Goal: Transaction & Acquisition: Purchase product/service

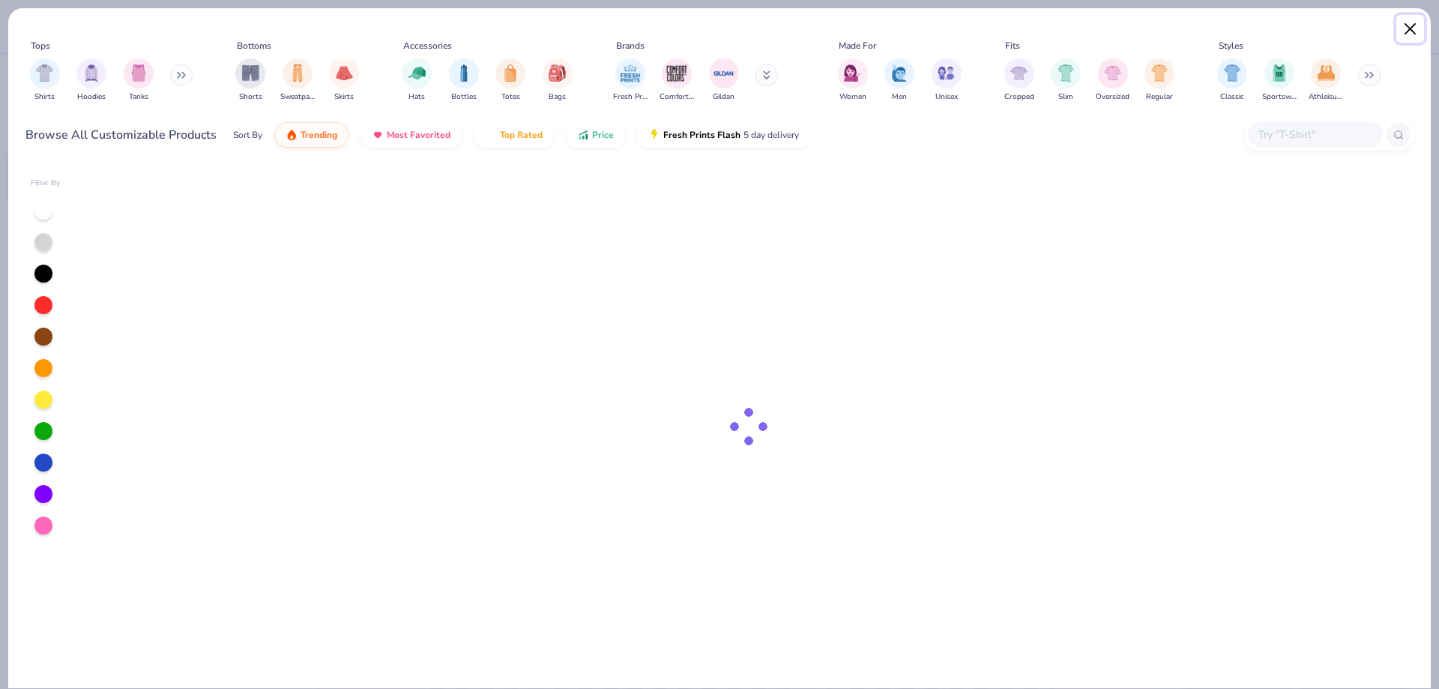
click at [1407, 34] on button "Close" at bounding box center [1411, 29] width 28 height 28
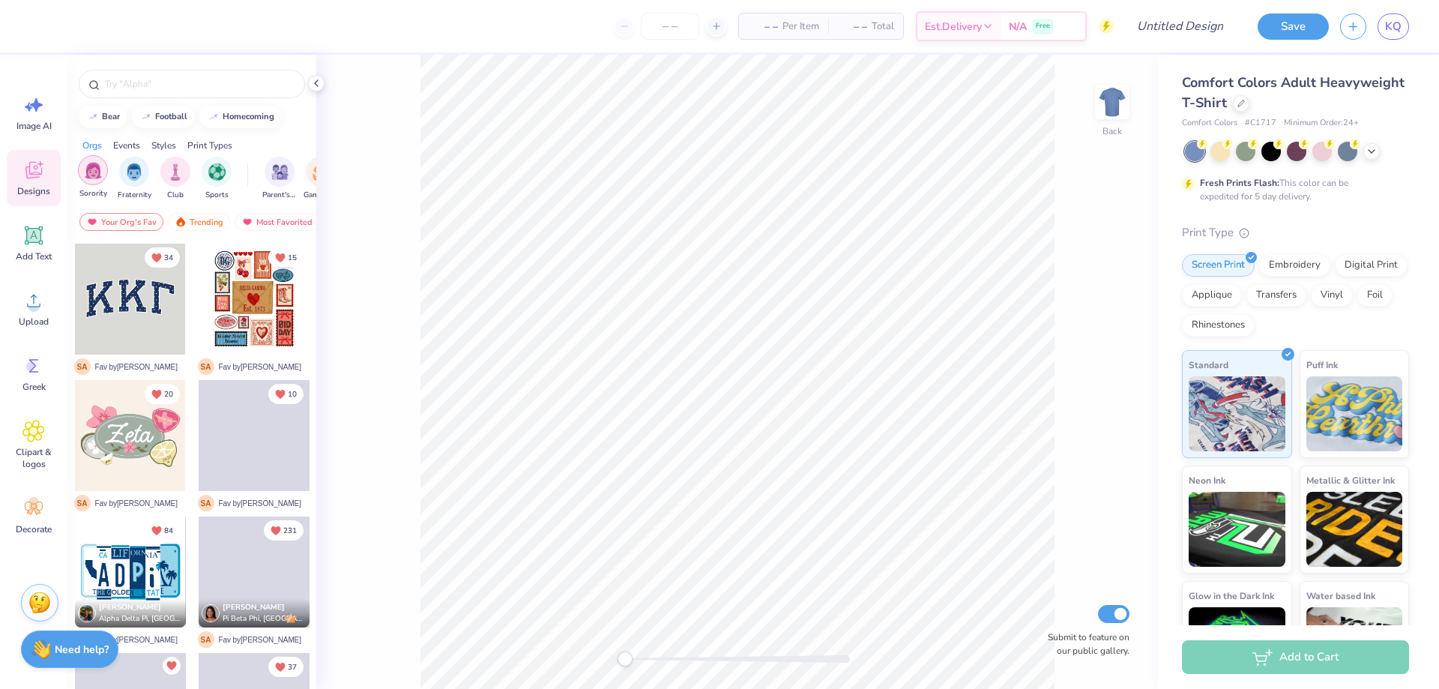
click at [95, 173] on img "filter for Sorority" at bounding box center [93, 170] width 17 height 17
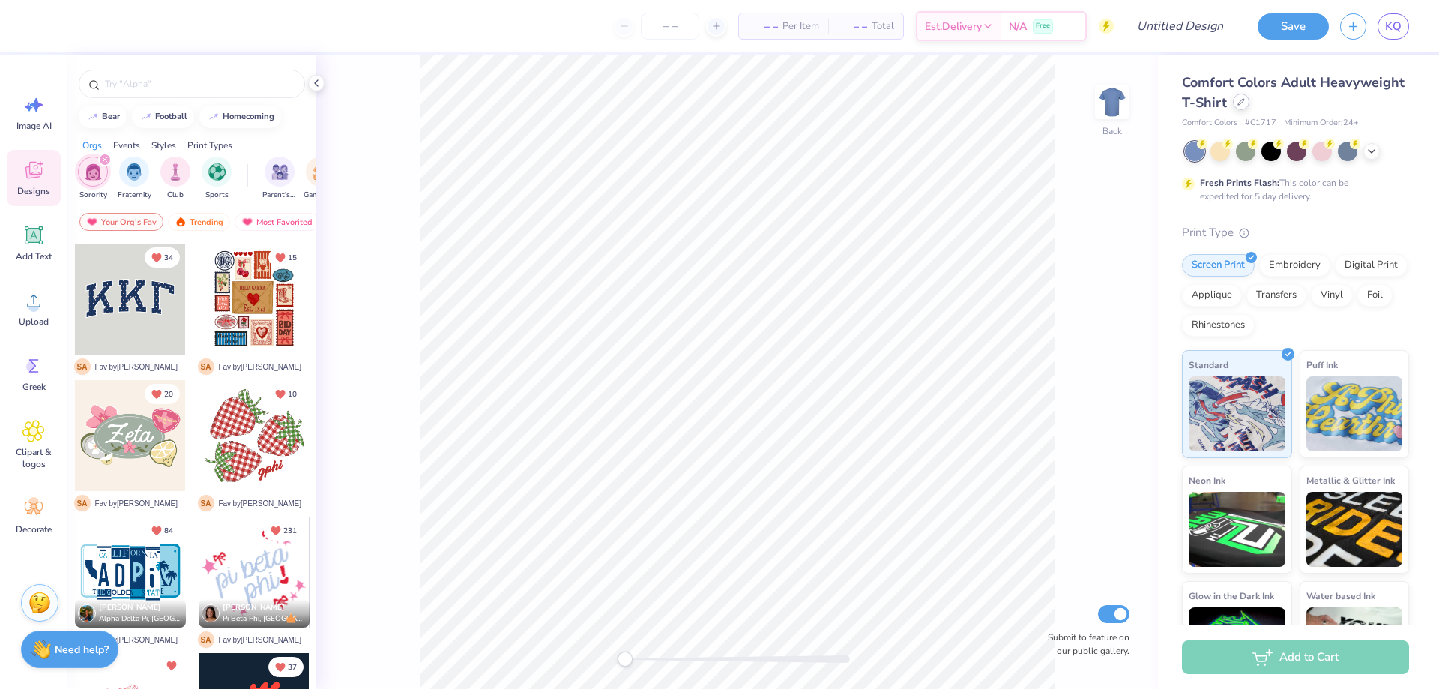
click at [1250, 106] on div at bounding box center [1241, 102] width 16 height 16
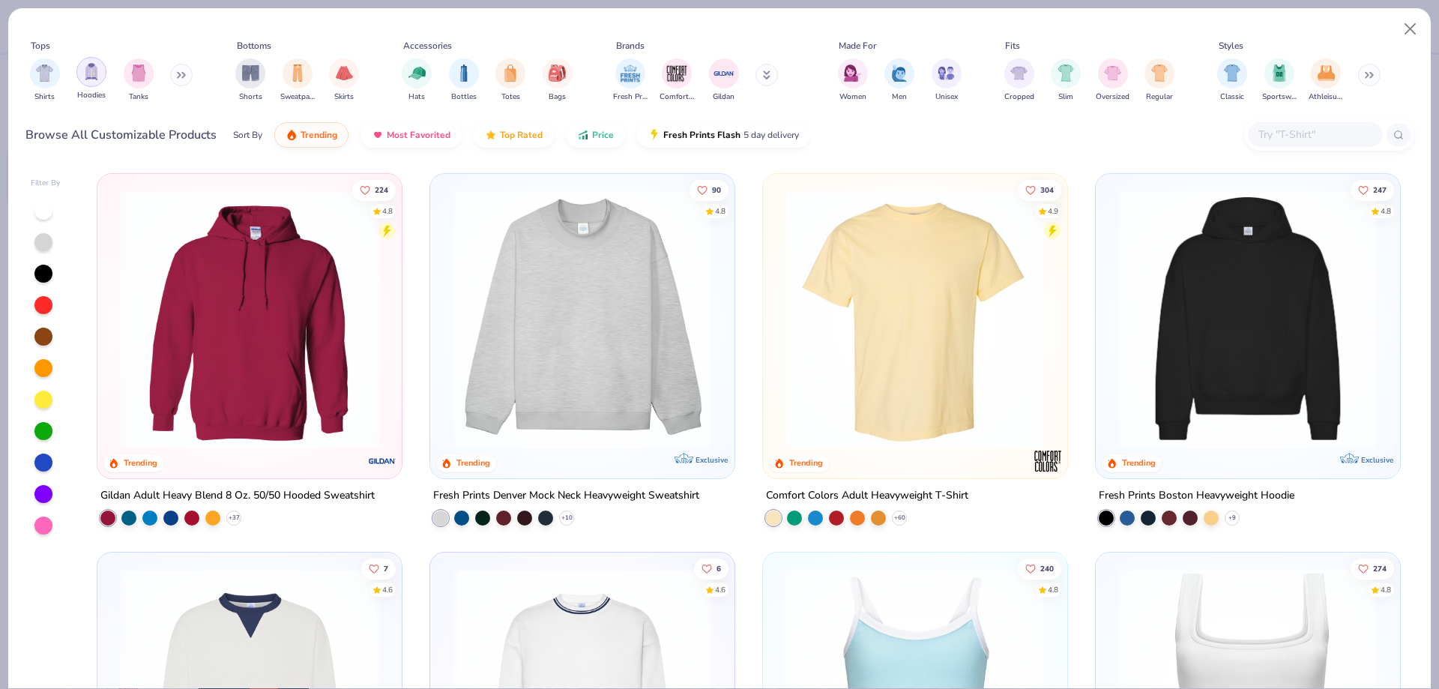
click at [85, 73] on img "filter for Hoodies" at bounding box center [91, 71] width 16 height 17
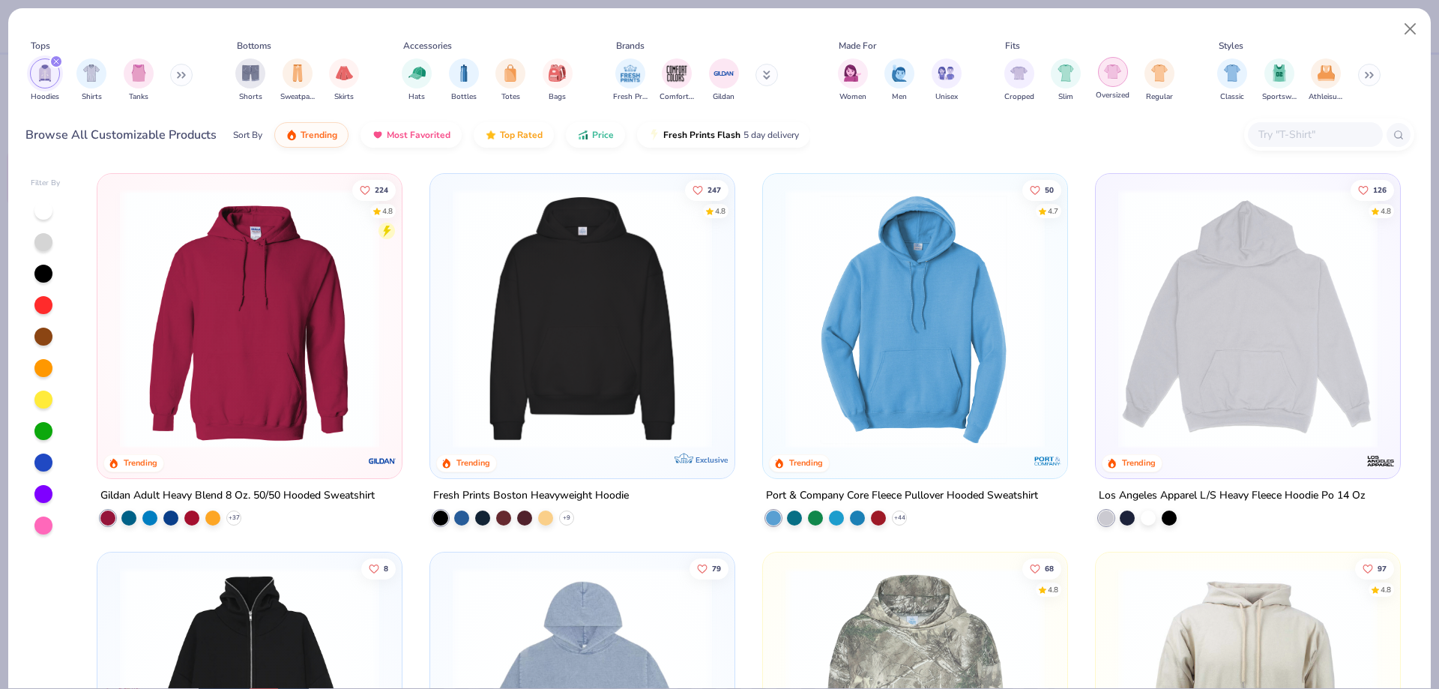
click at [1117, 71] on img "filter for Oversized" at bounding box center [1112, 71] width 17 height 17
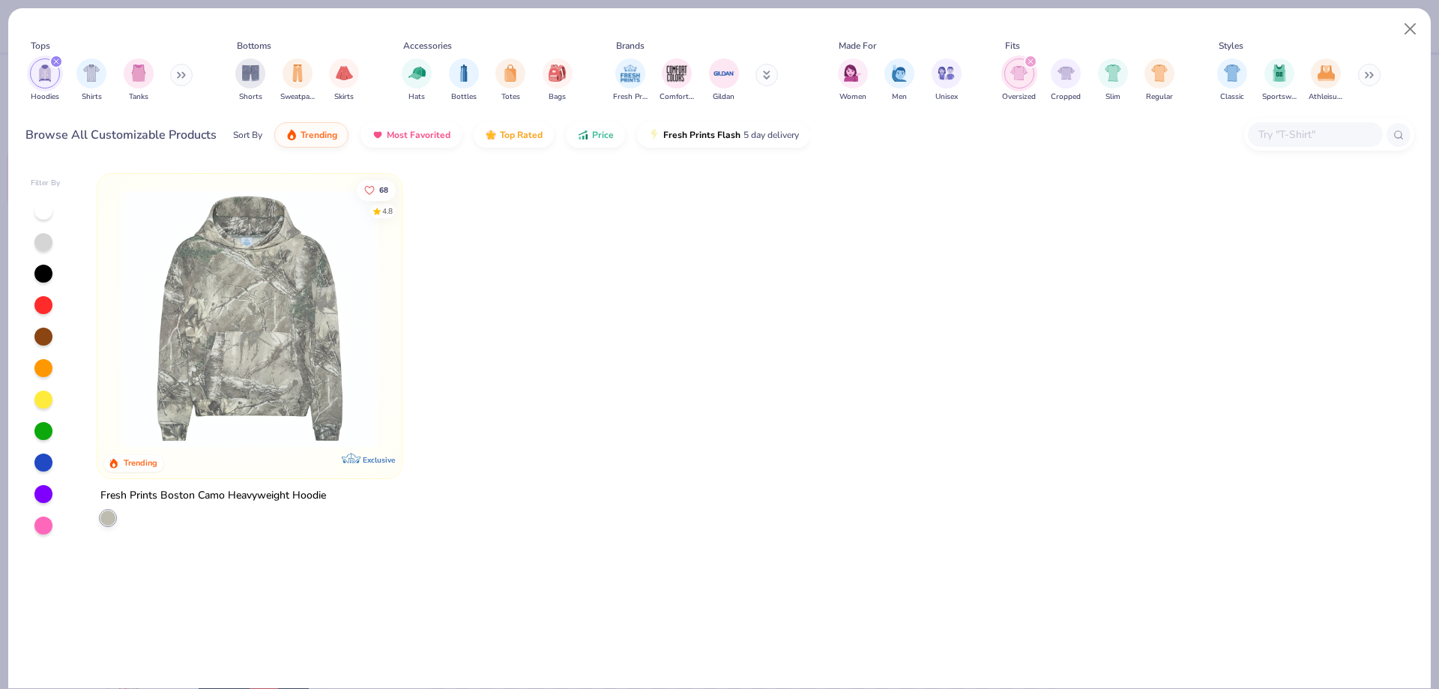
click at [1031, 60] on icon "filter for Oversized" at bounding box center [1031, 61] width 6 height 6
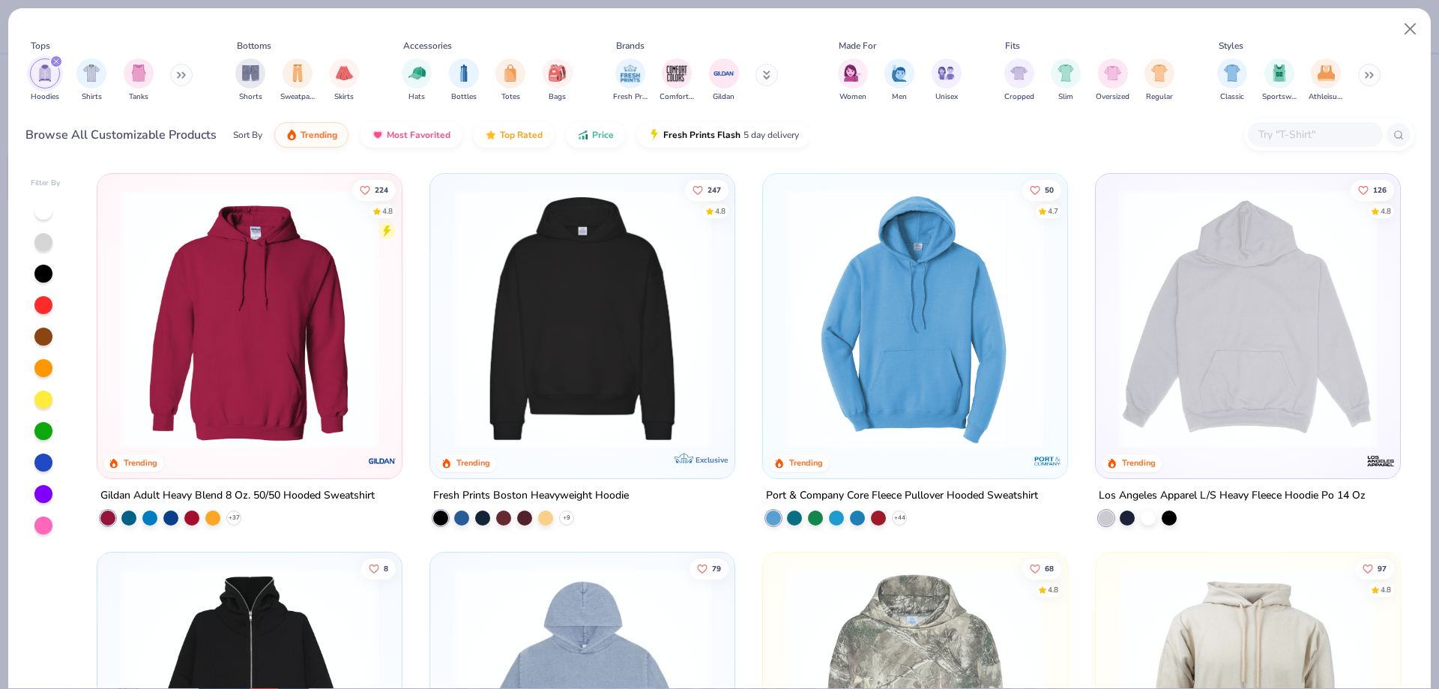
click at [603, 290] on img at bounding box center [582, 318] width 274 height 259
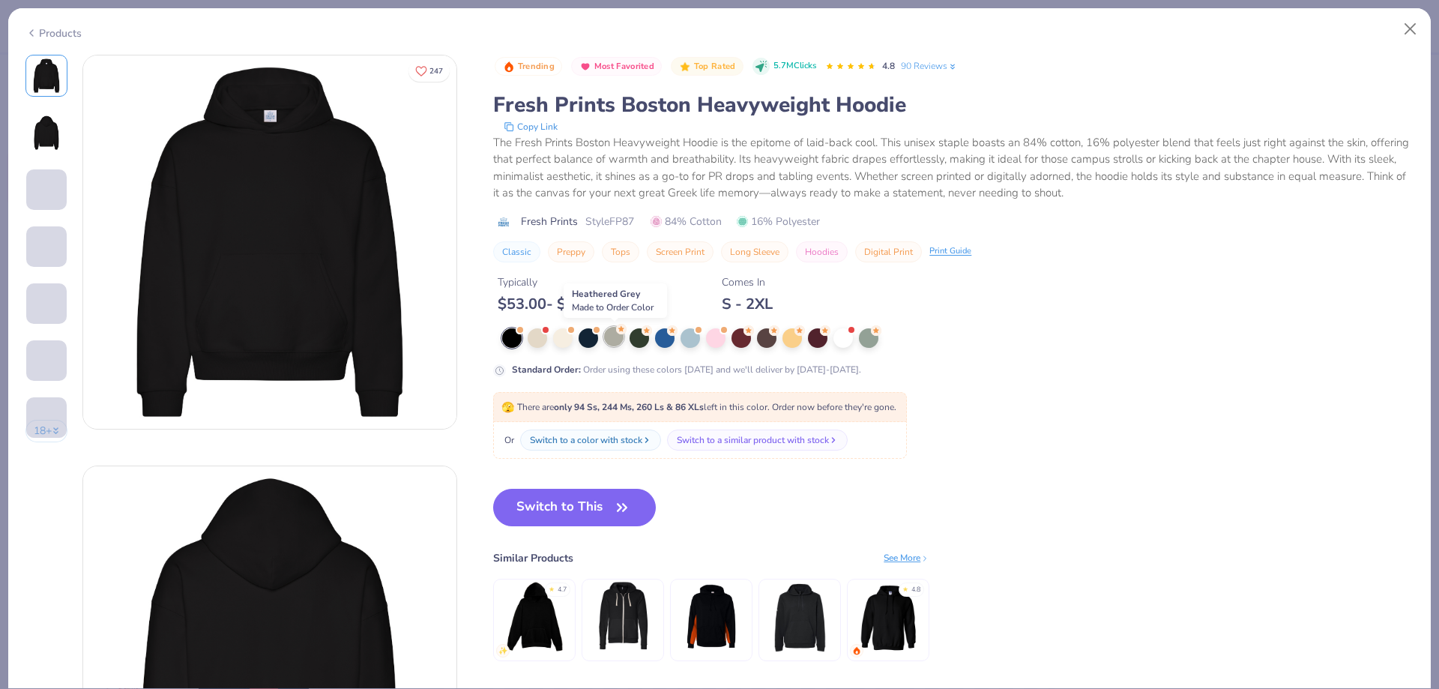
click at [621, 333] on circle at bounding box center [621, 329] width 10 height 10
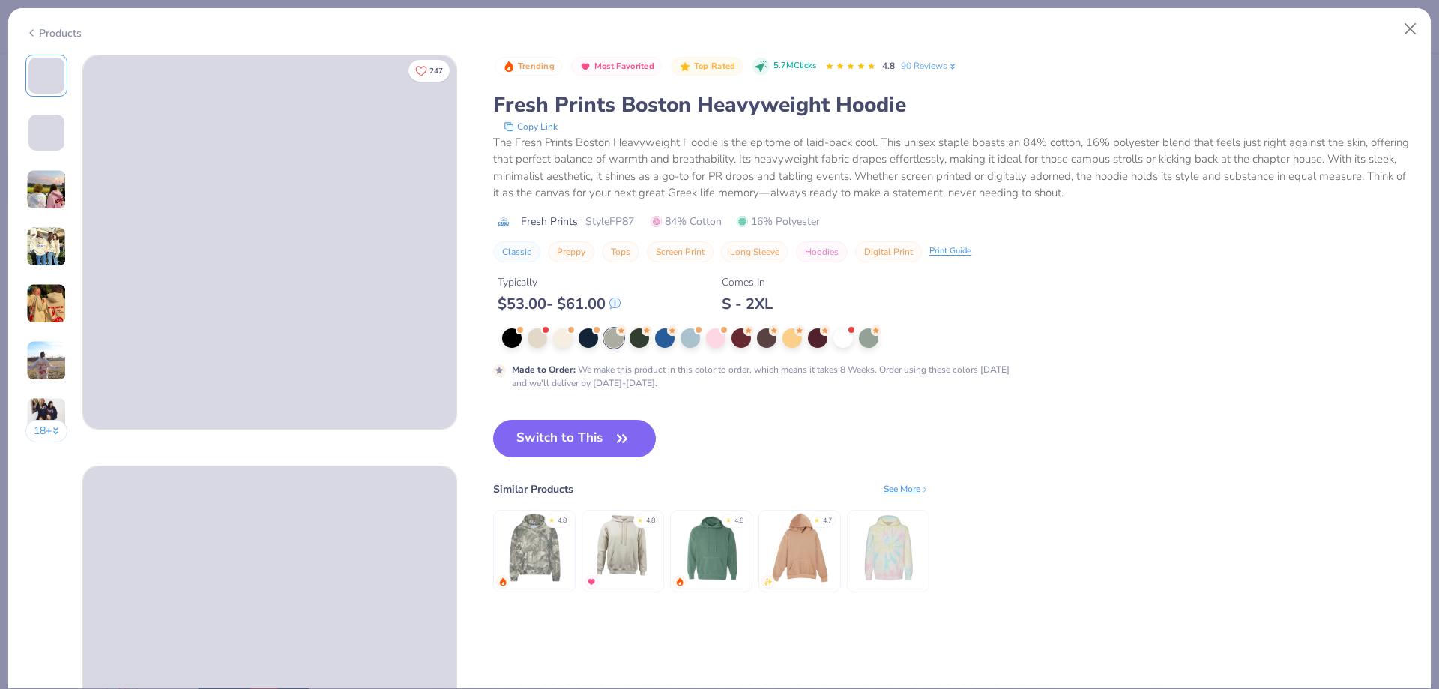
click at [55, 193] on img at bounding box center [46, 189] width 40 height 40
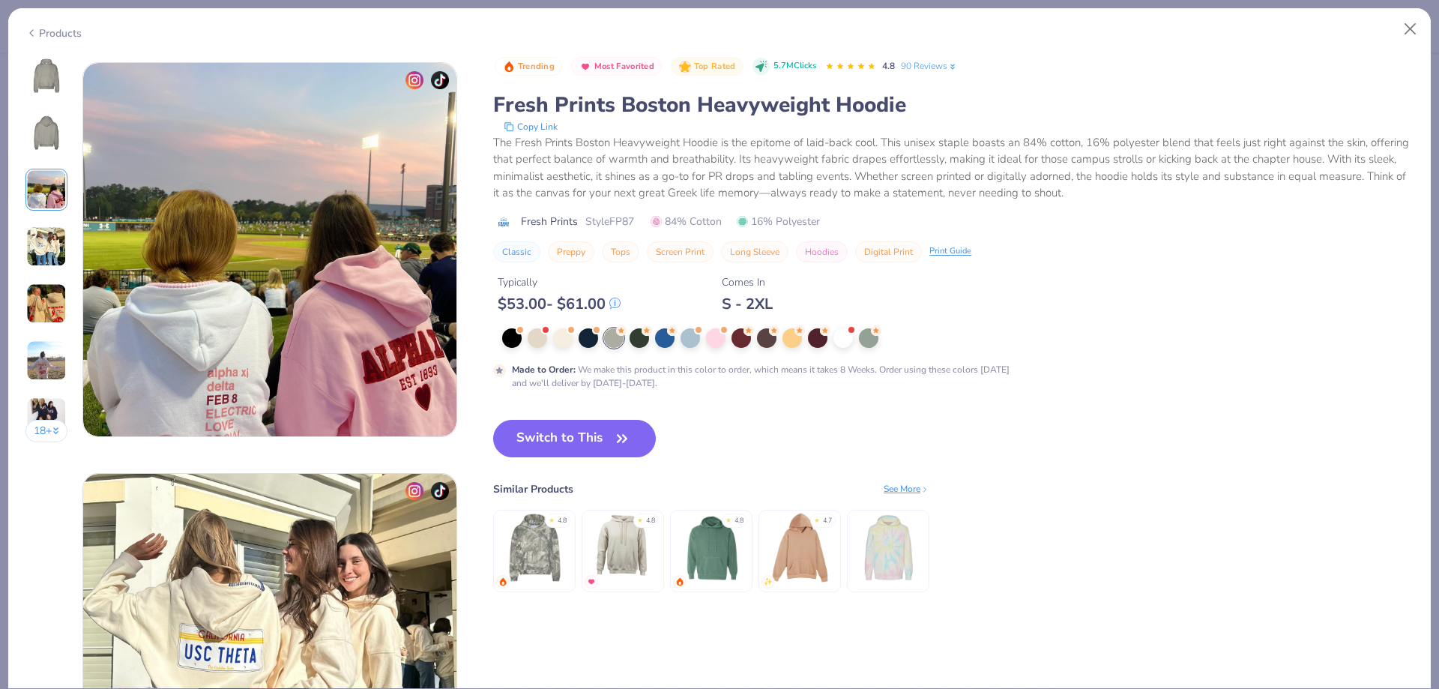
scroll to position [822, 0]
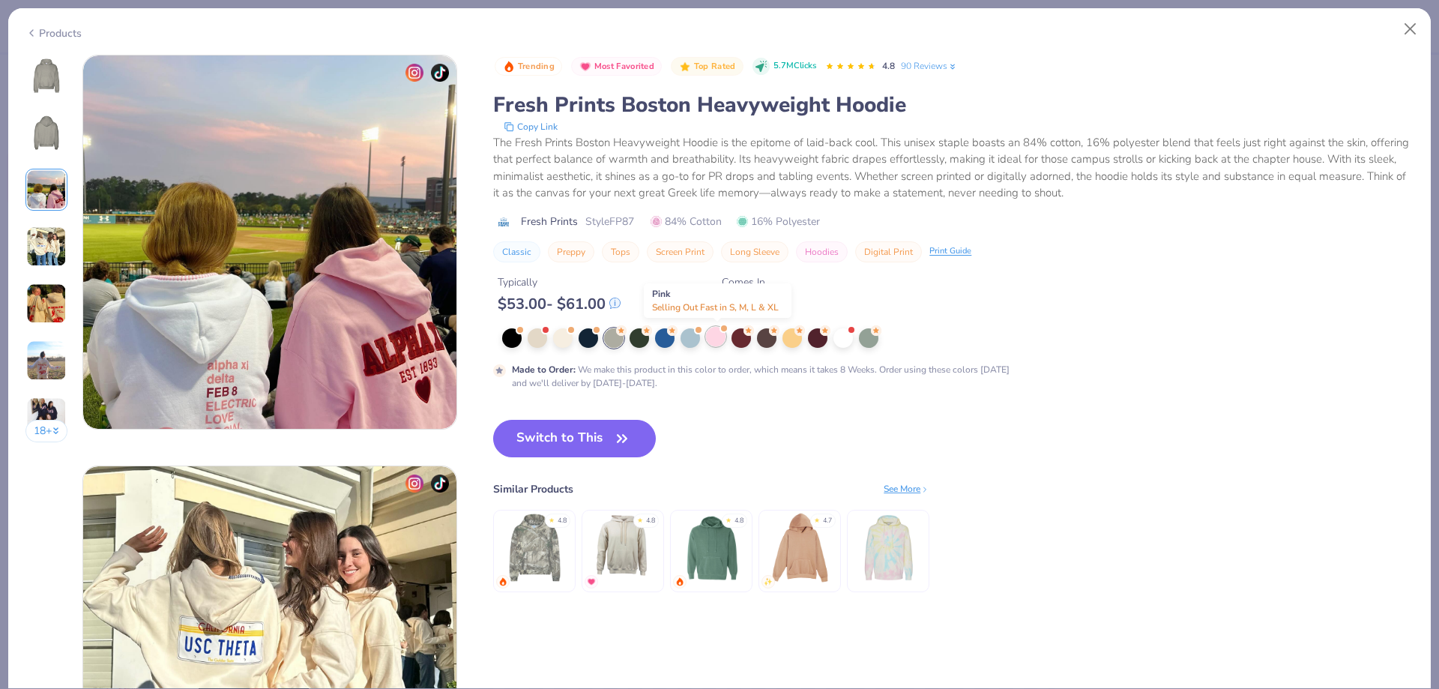
click at [716, 337] on div at bounding box center [715, 336] width 19 height 19
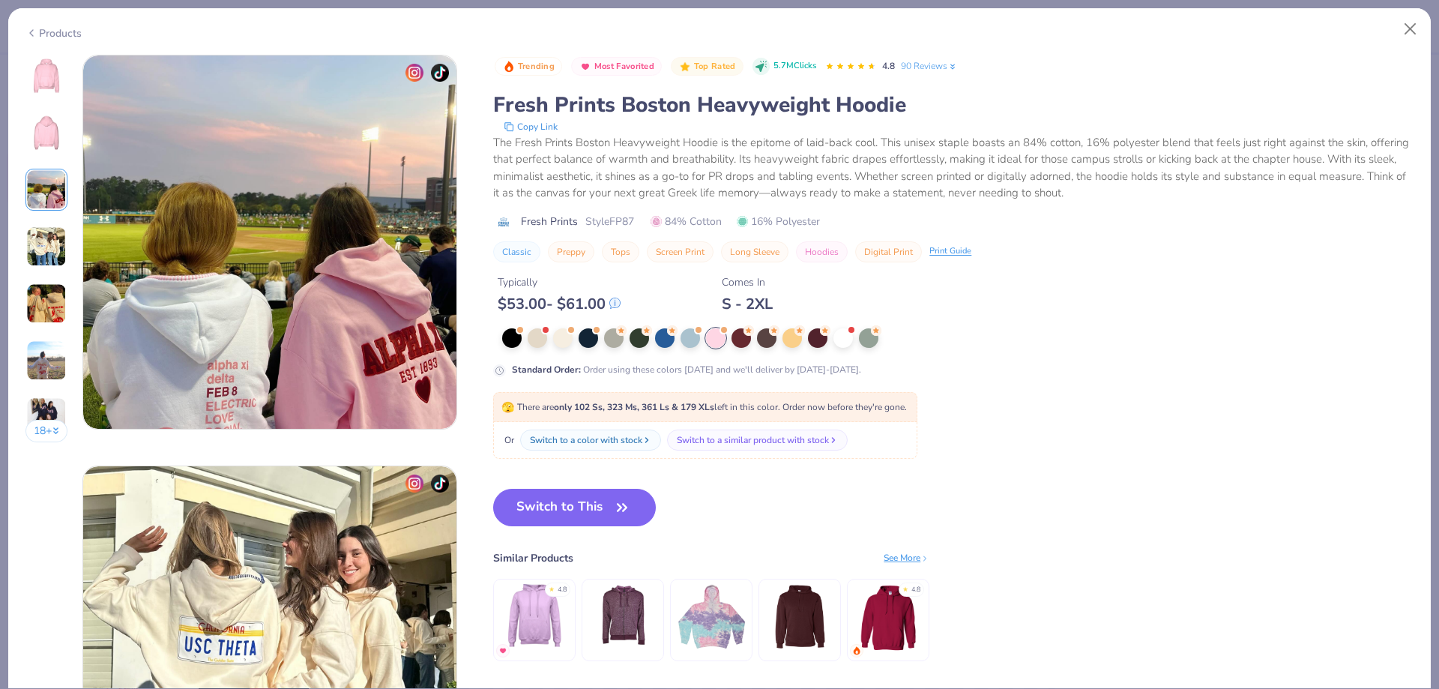
click at [49, 253] on img at bounding box center [46, 246] width 40 height 40
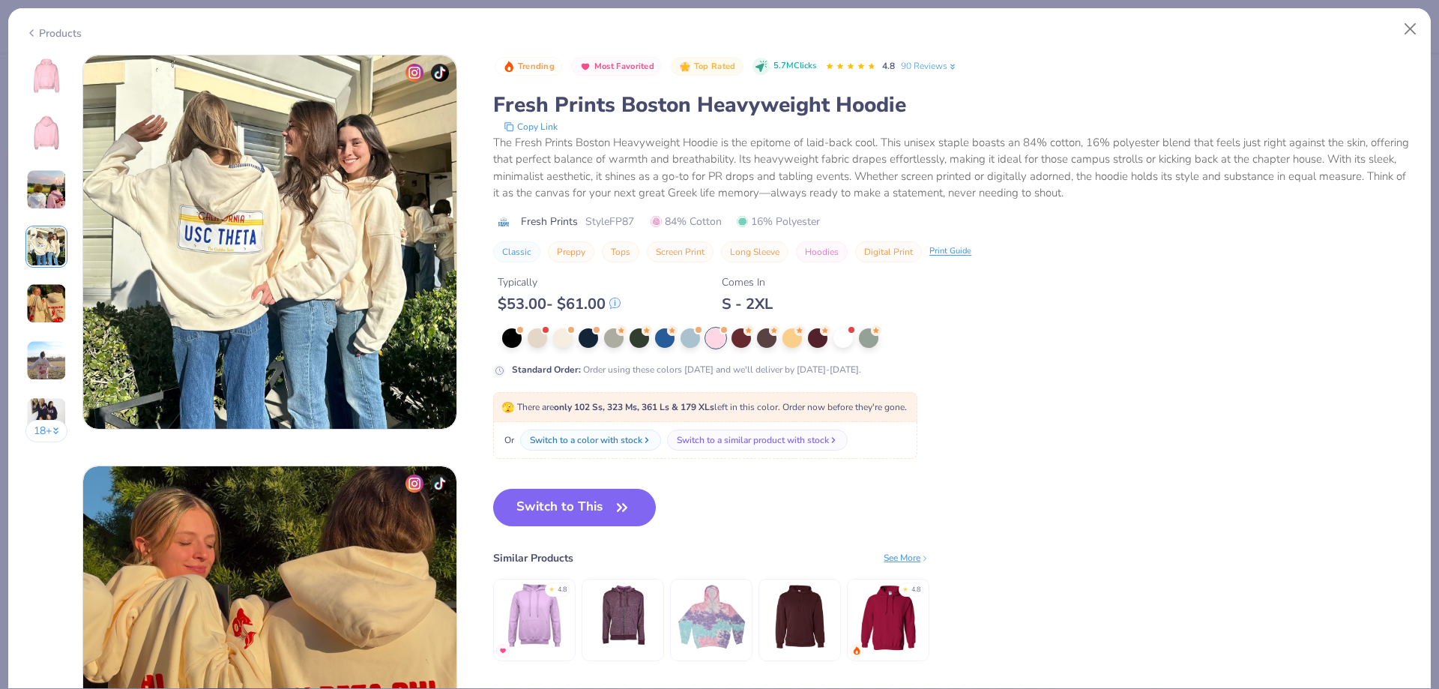
click at [44, 311] on img at bounding box center [46, 303] width 40 height 40
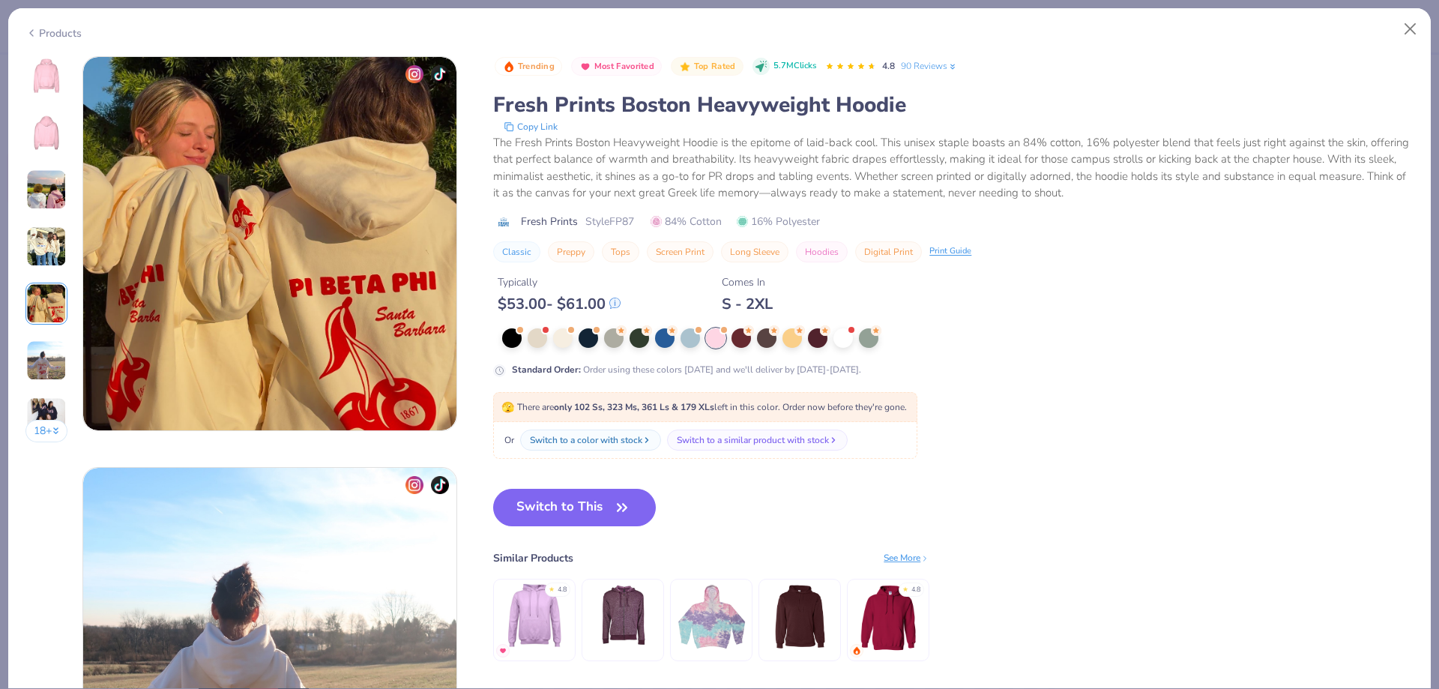
scroll to position [1643, 0]
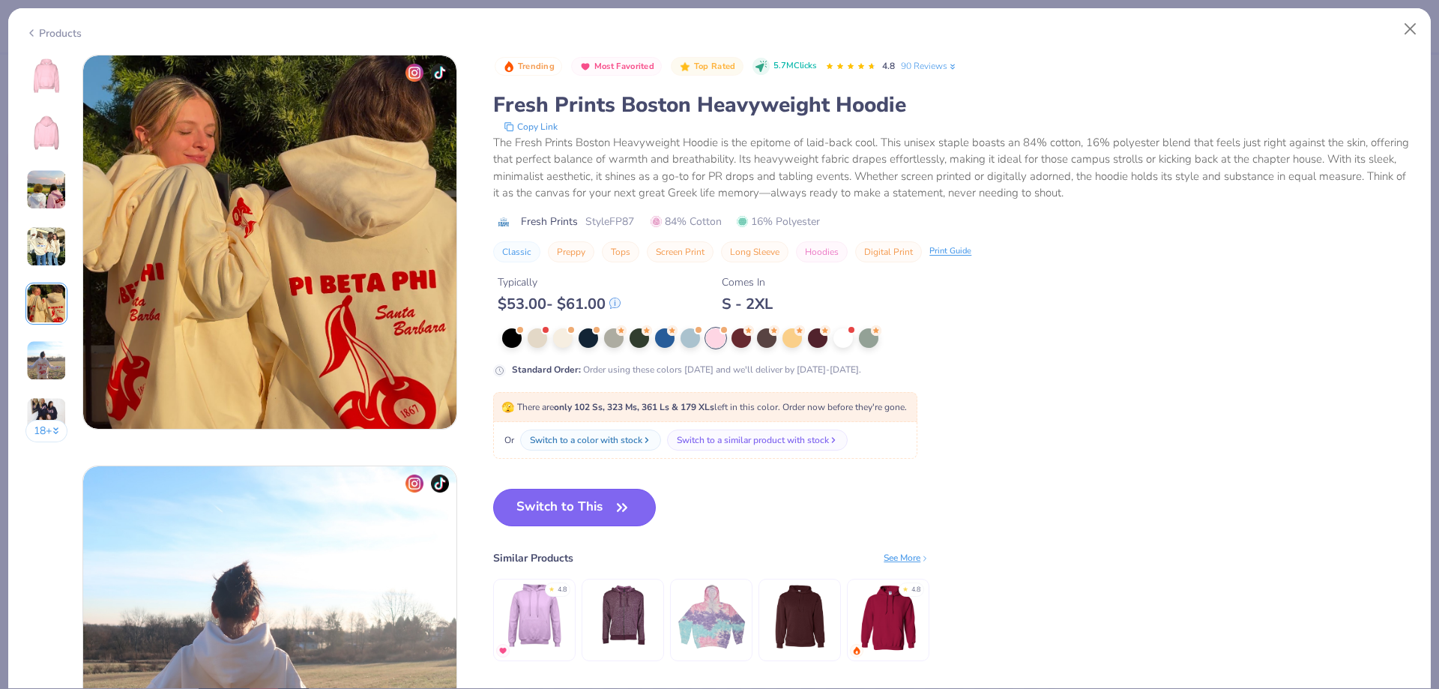
click at [597, 509] on button "Switch to This" at bounding box center [574, 507] width 163 height 37
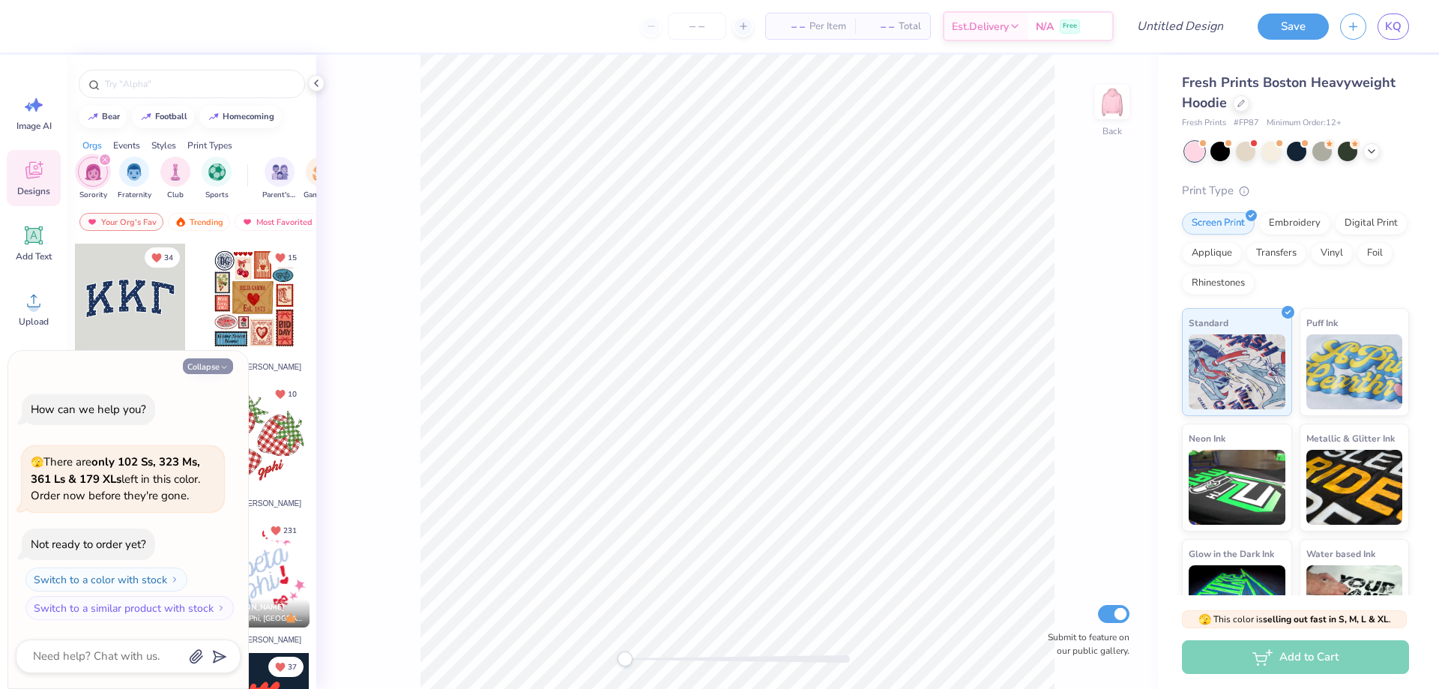
click at [199, 367] on button "Collapse" at bounding box center [208, 366] width 50 height 16
type textarea "x"
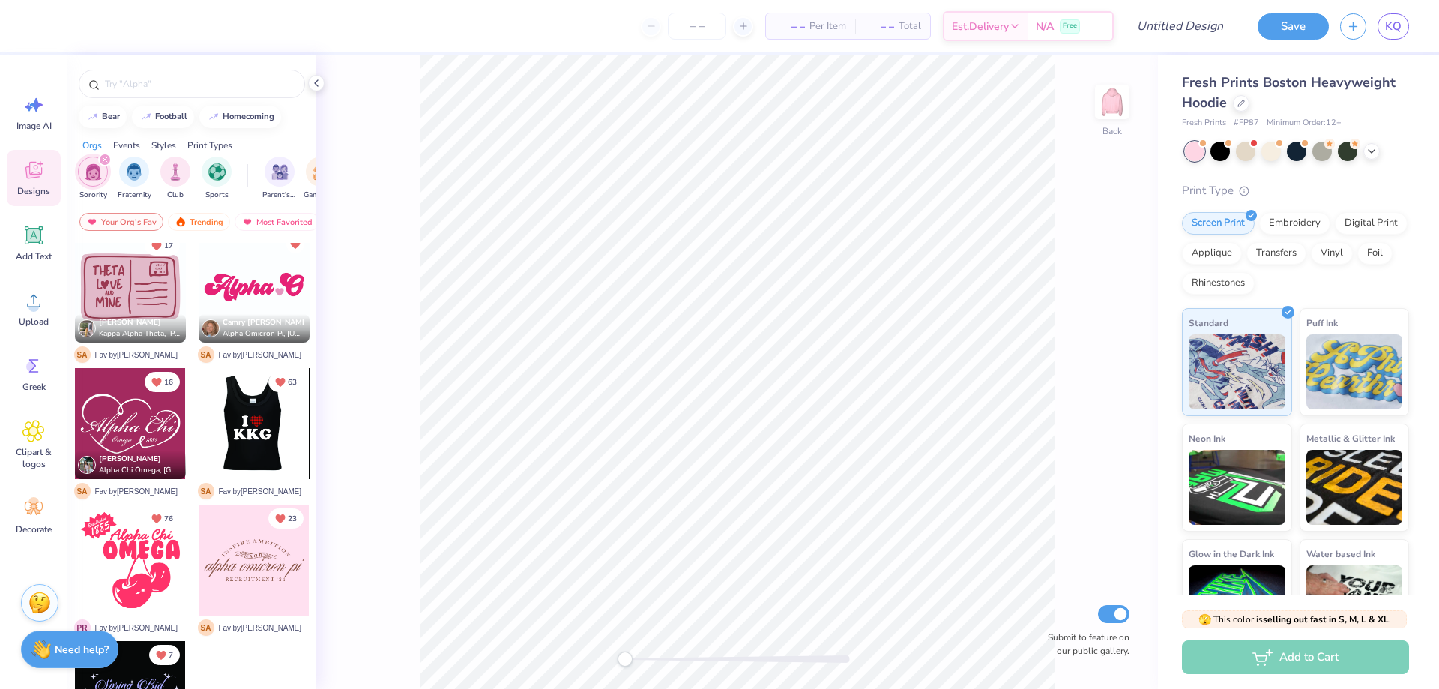
scroll to position [1681, 0]
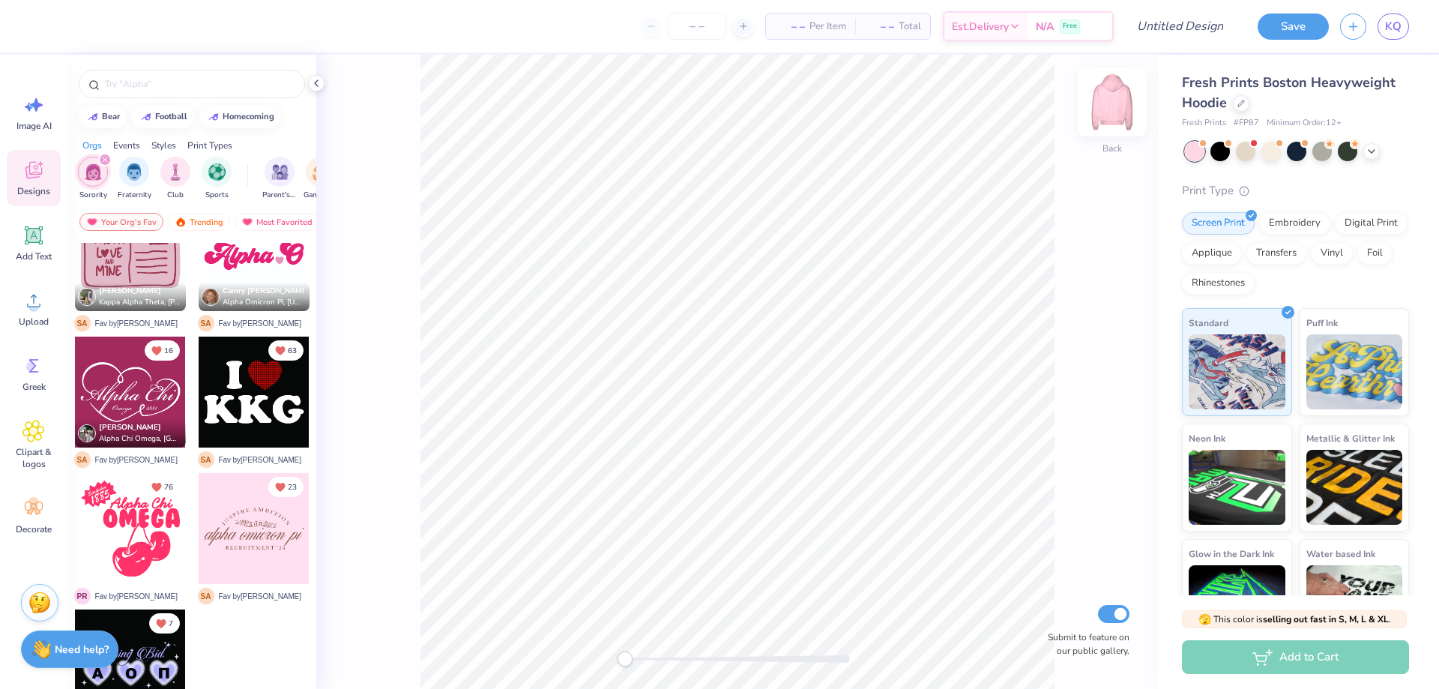
click at [1124, 100] on img at bounding box center [1113, 102] width 60 height 60
click at [157, 523] on div at bounding box center [130, 528] width 111 height 111
type input "13.08"
type input "12.61"
type input "7.16"
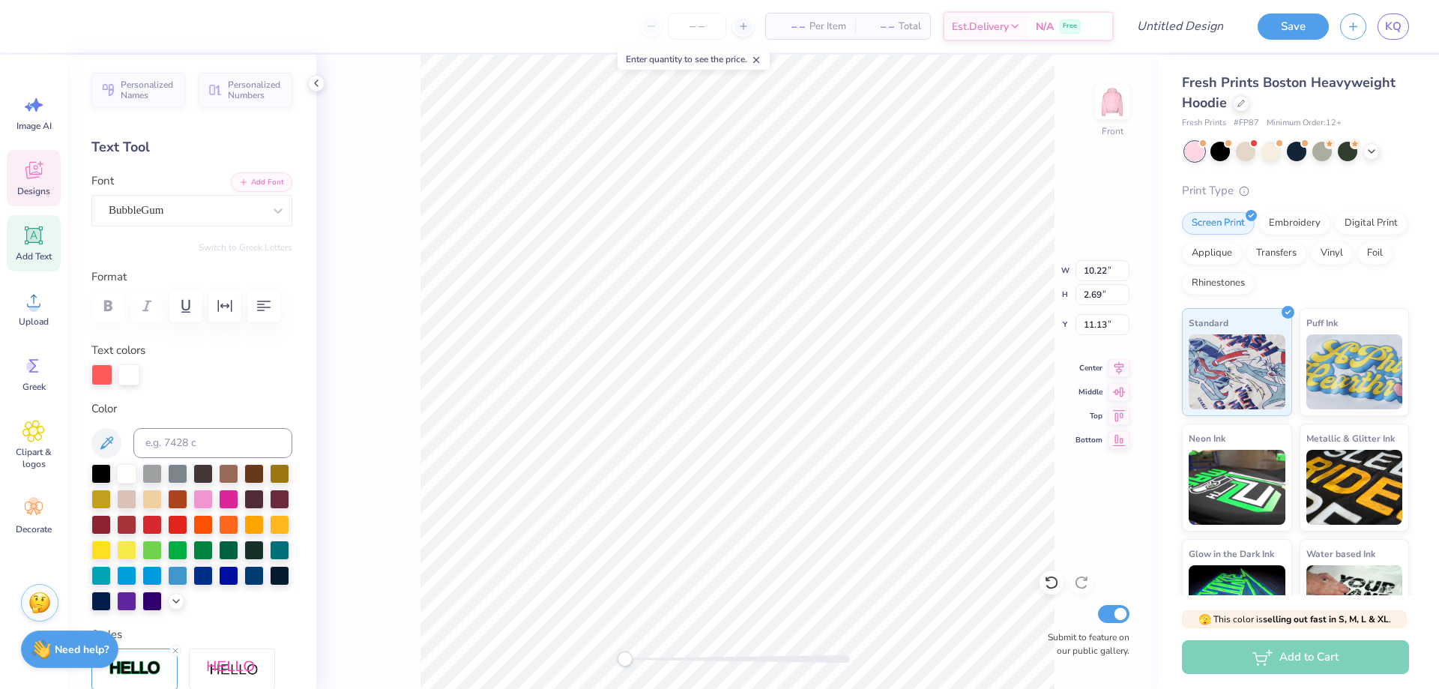
type input "8.07"
type input "1.85"
type input "9.62"
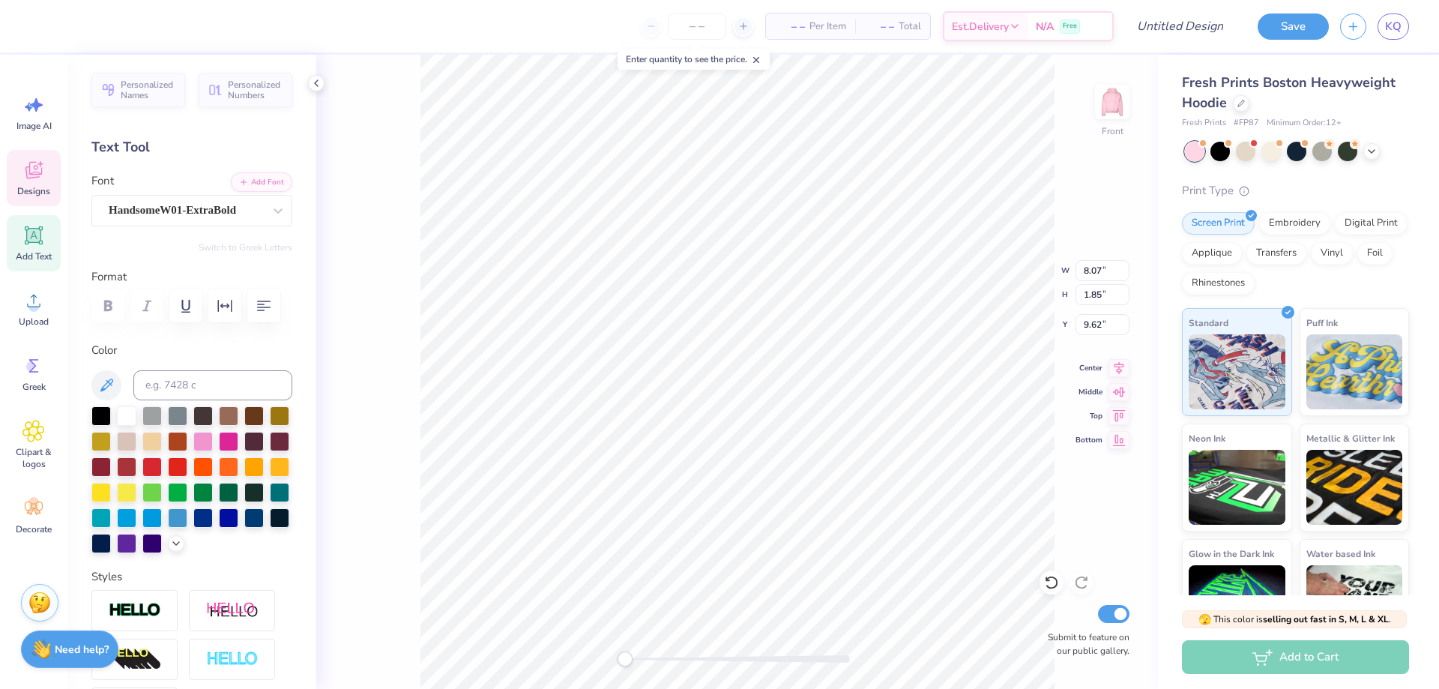
scroll to position [13, 1]
type textarea "Alpha Omicron"
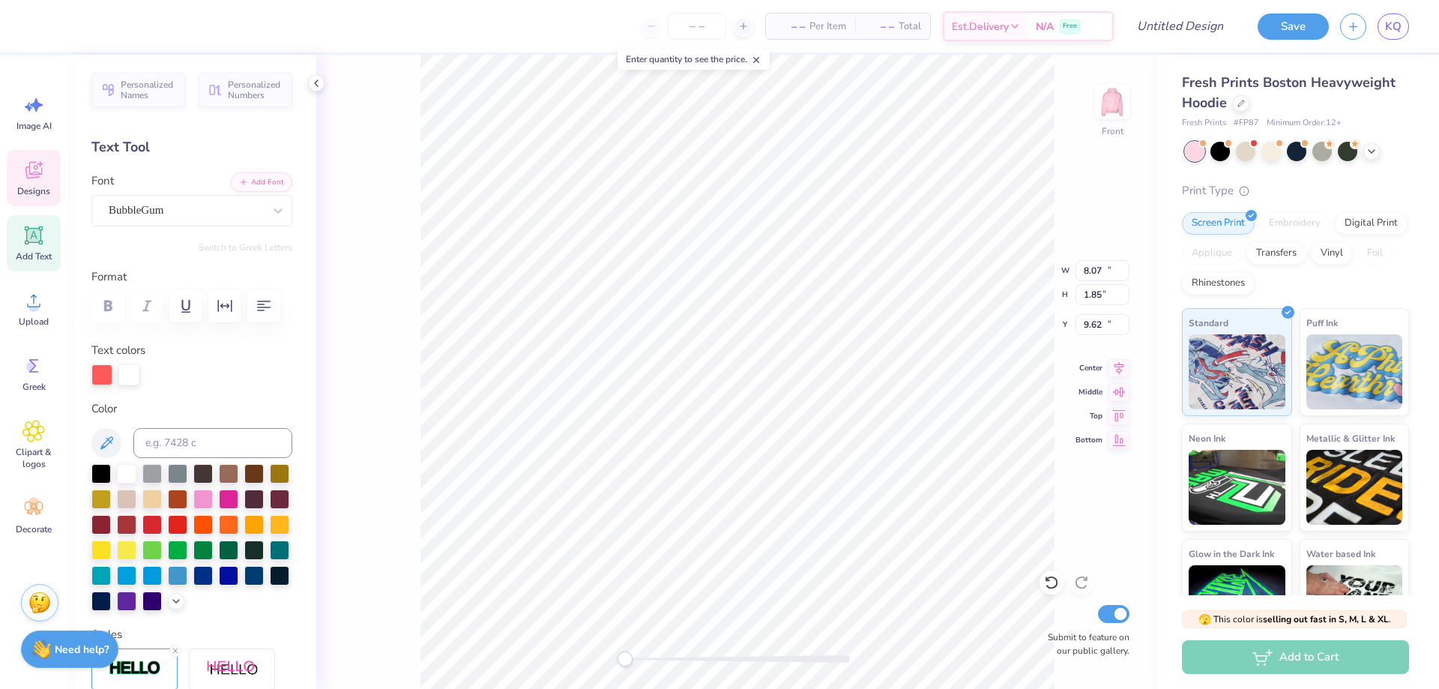
type input "10.22"
type input "2.69"
type input "11.13"
type textarea "P"
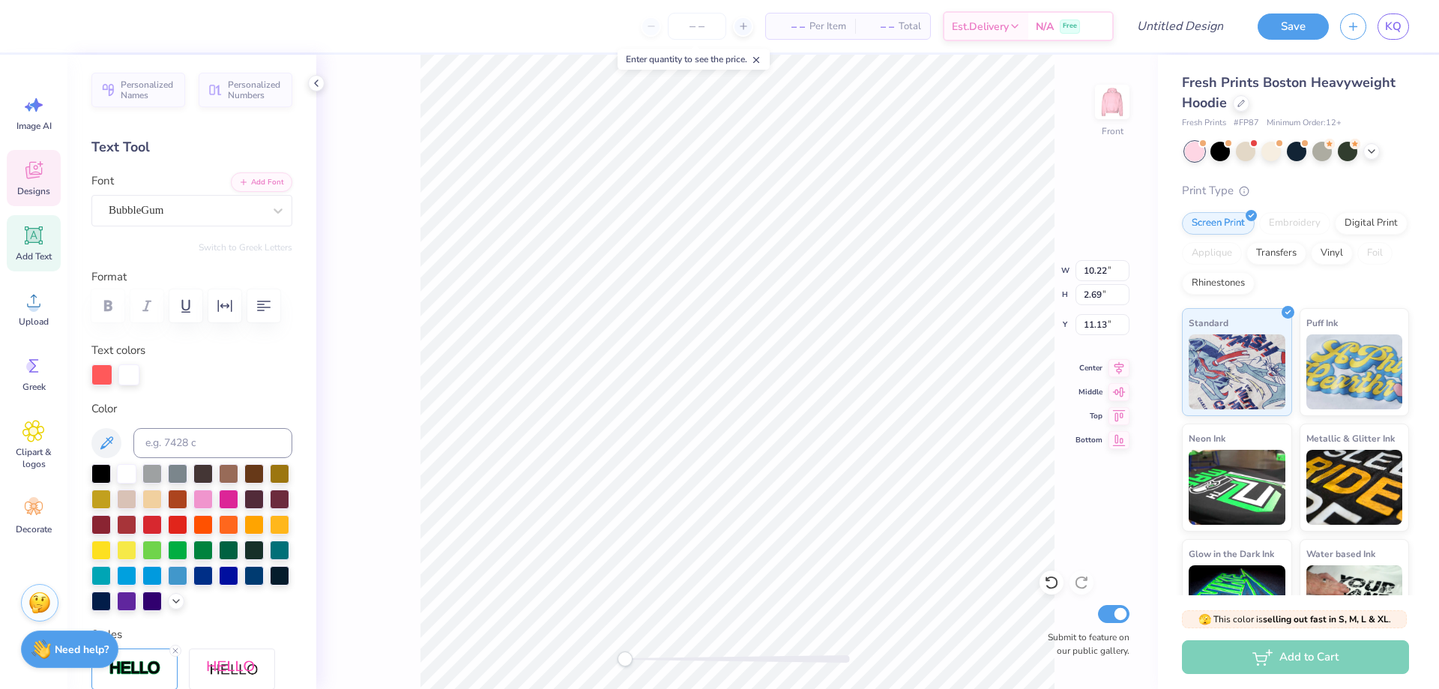
type textarea "OMEGA"
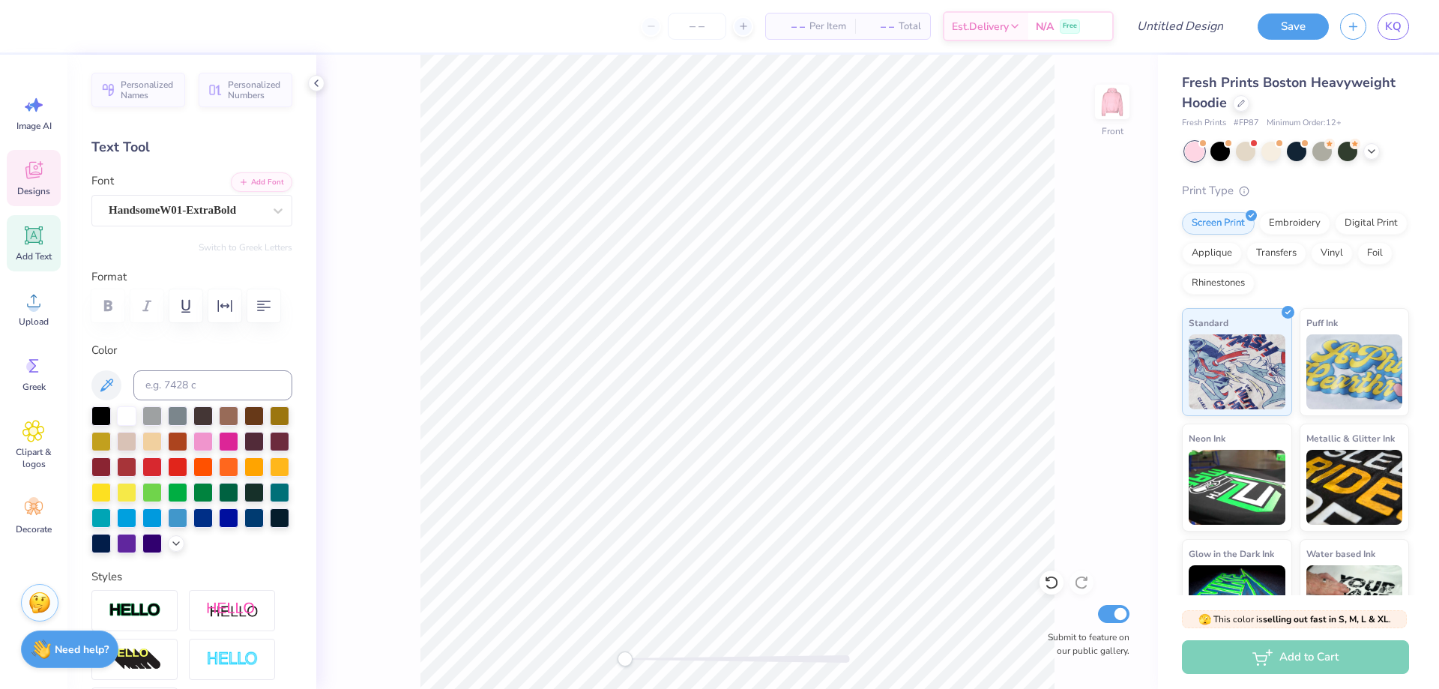
click at [37, 162] on icon at bounding box center [33, 170] width 22 height 22
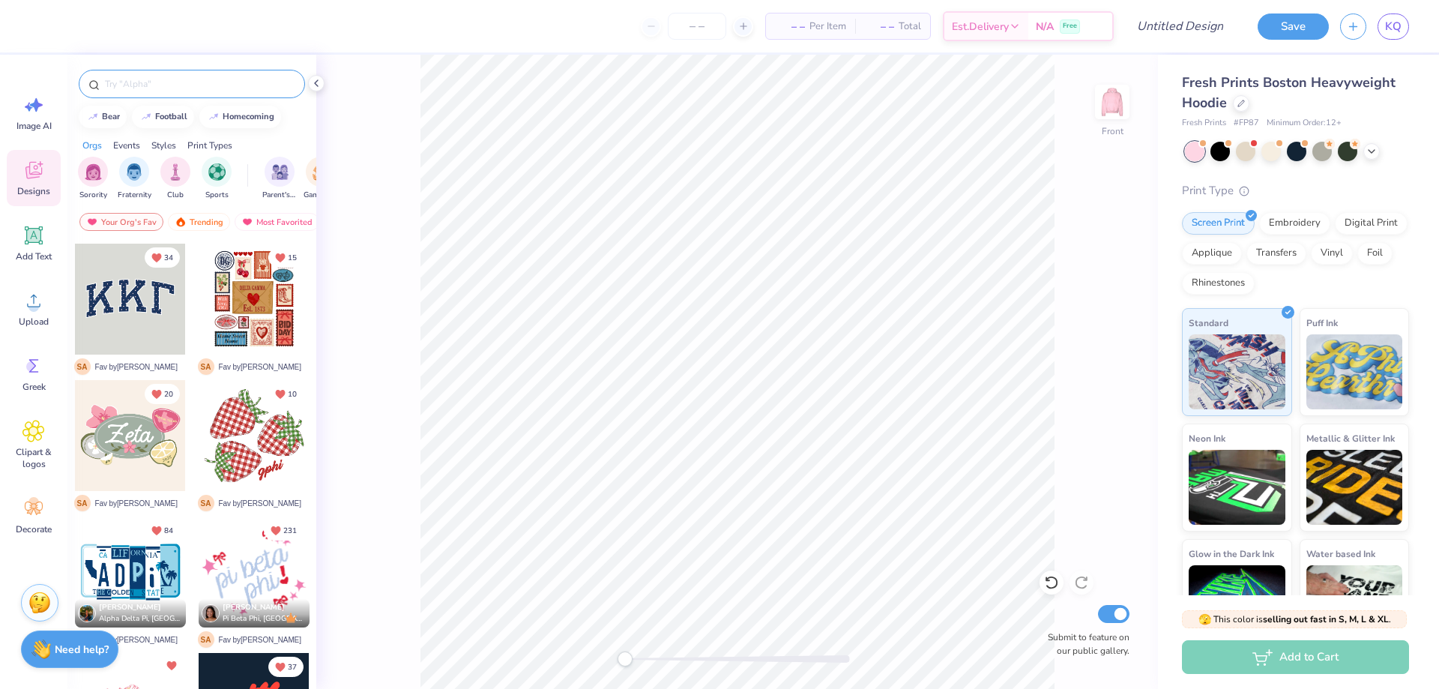
click at [181, 82] on input "text" at bounding box center [199, 83] width 192 height 15
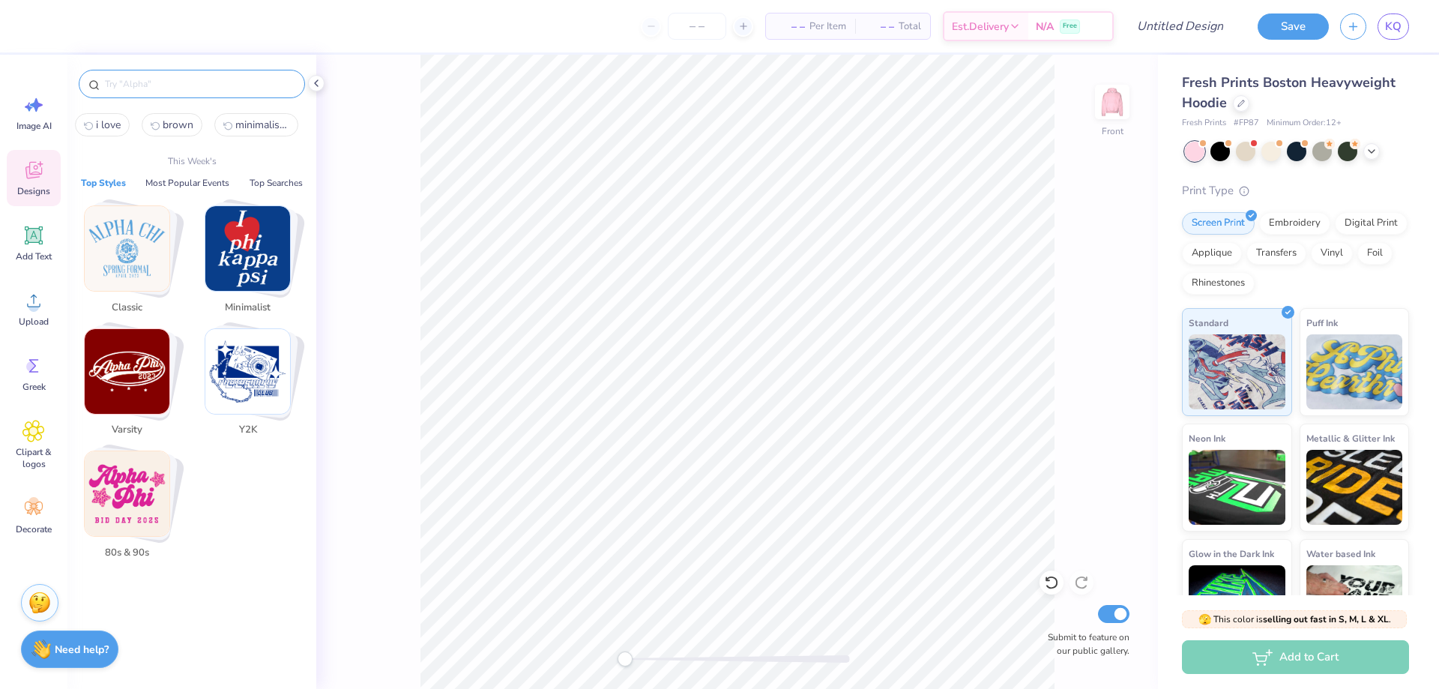
click at [136, 481] on img "Stack Card Button 80s & 90s" at bounding box center [127, 493] width 85 height 85
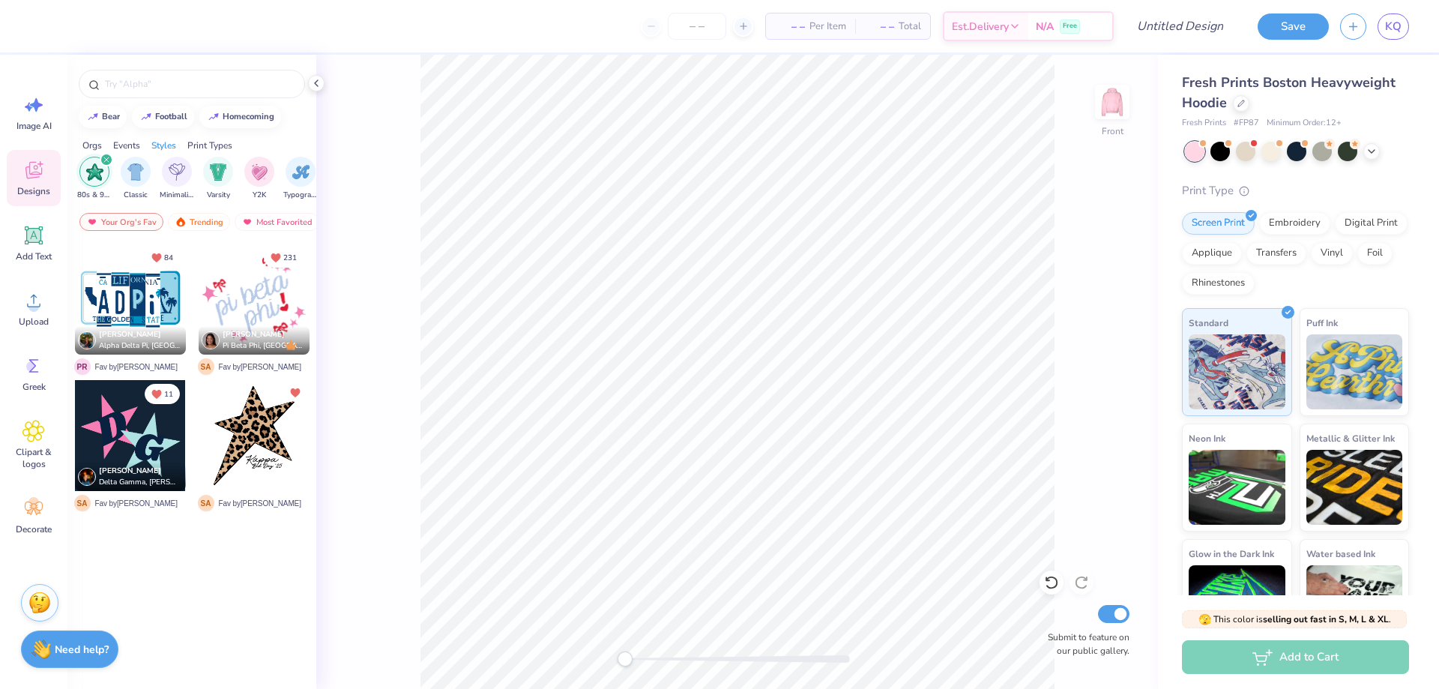
scroll to position [0, 786]
click at [190, 218] on div "Trending" at bounding box center [199, 222] width 62 height 18
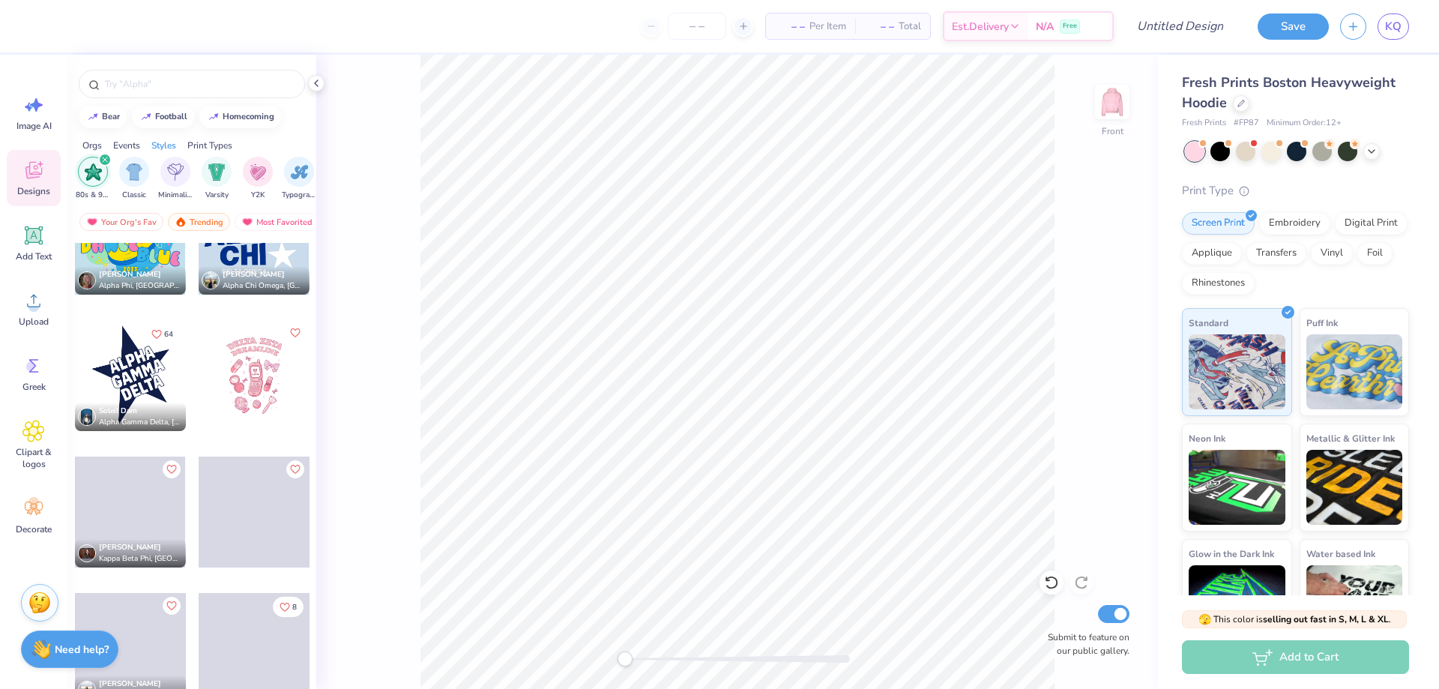
scroll to position [1274, 0]
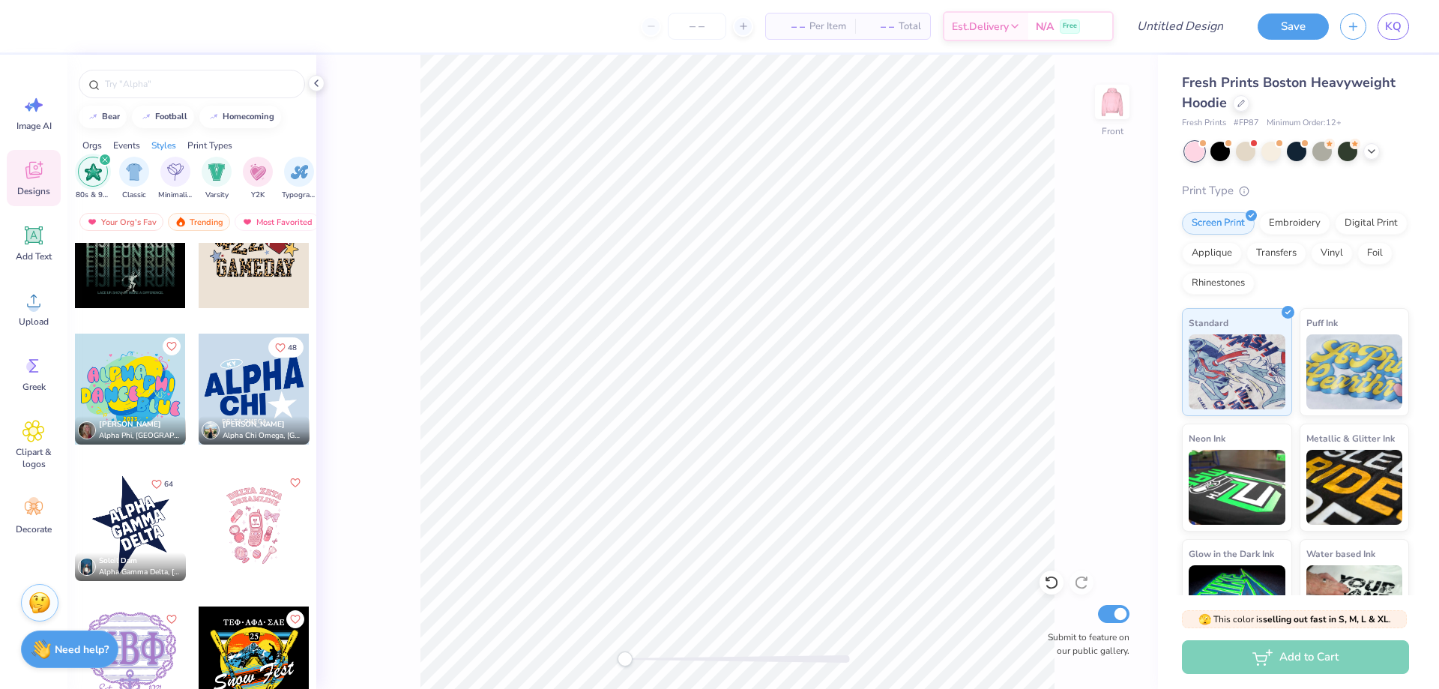
click at [255, 531] on div at bounding box center [254, 525] width 111 height 111
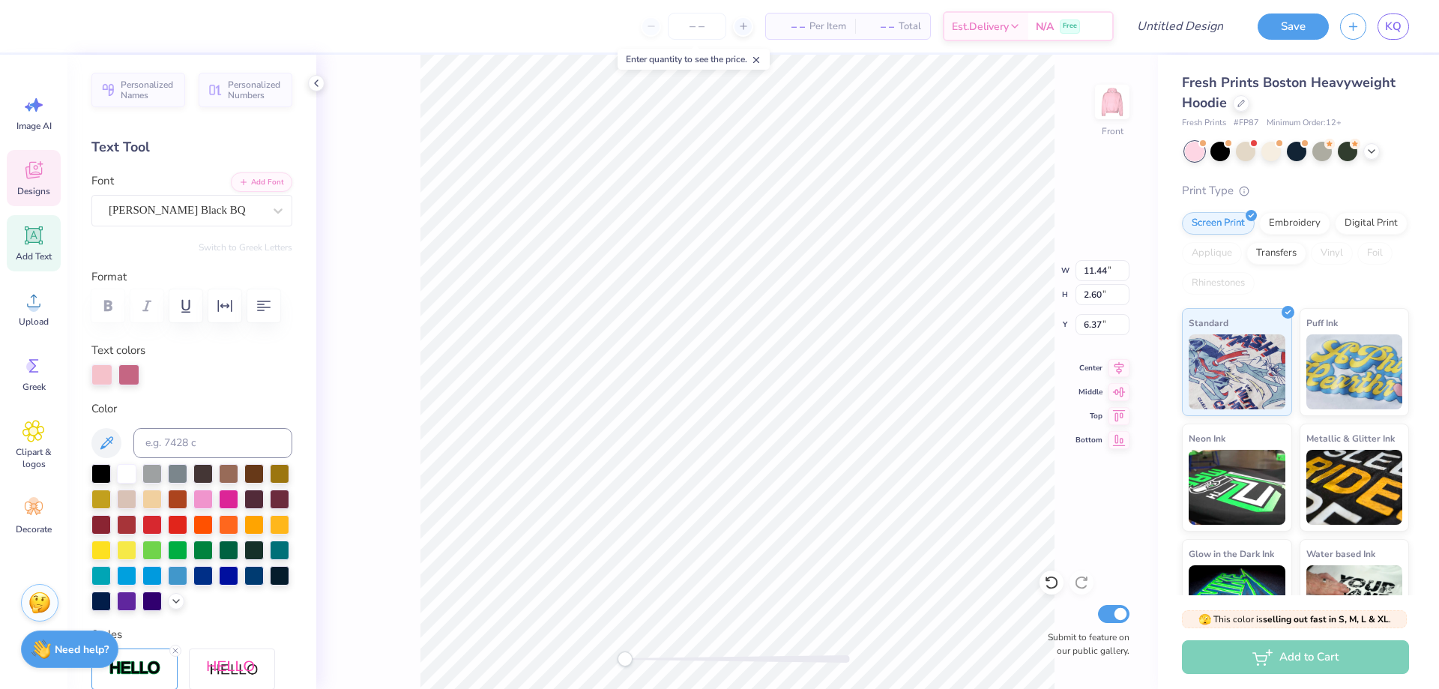
scroll to position [13, 3]
type textarea "ALPHA O"
type input "0.82"
type input "0.55"
type input "12.84"
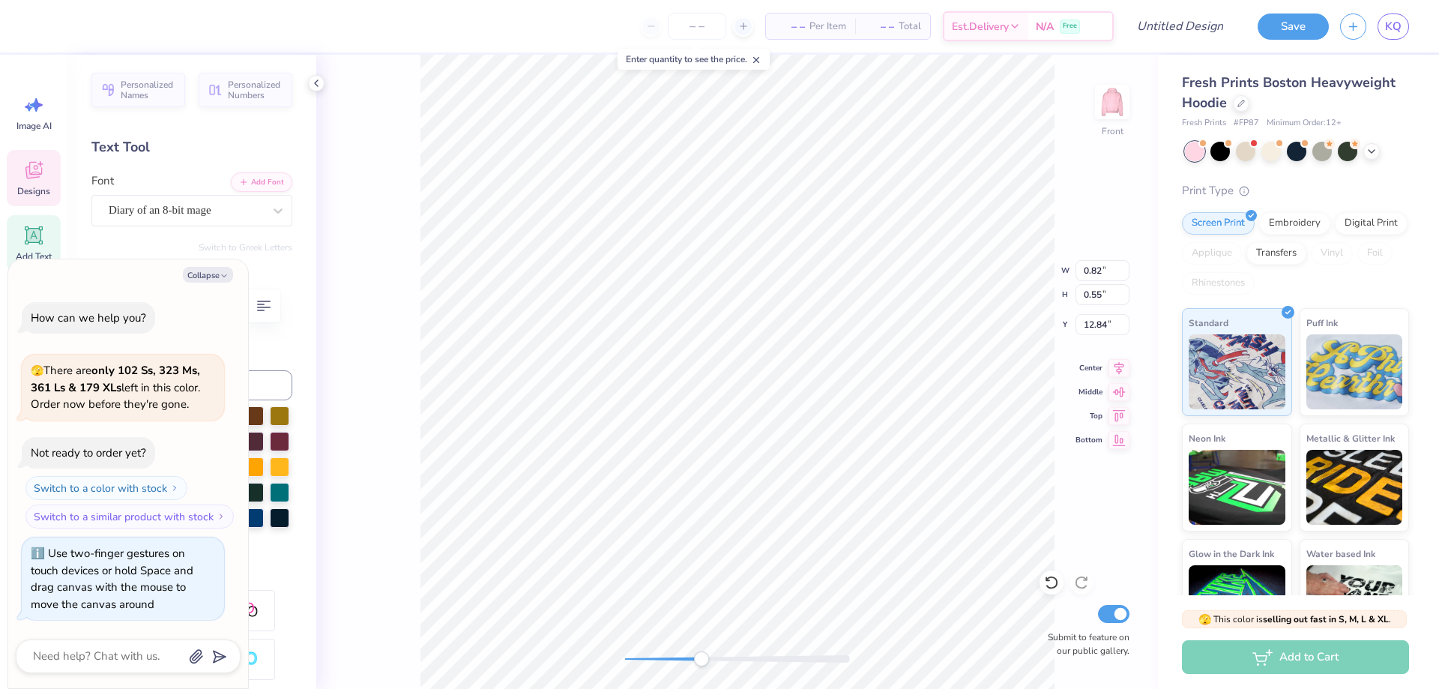
scroll to position [13, 2]
type textarea "x"
type textarea "A"
type textarea "x"
type textarea "AO"
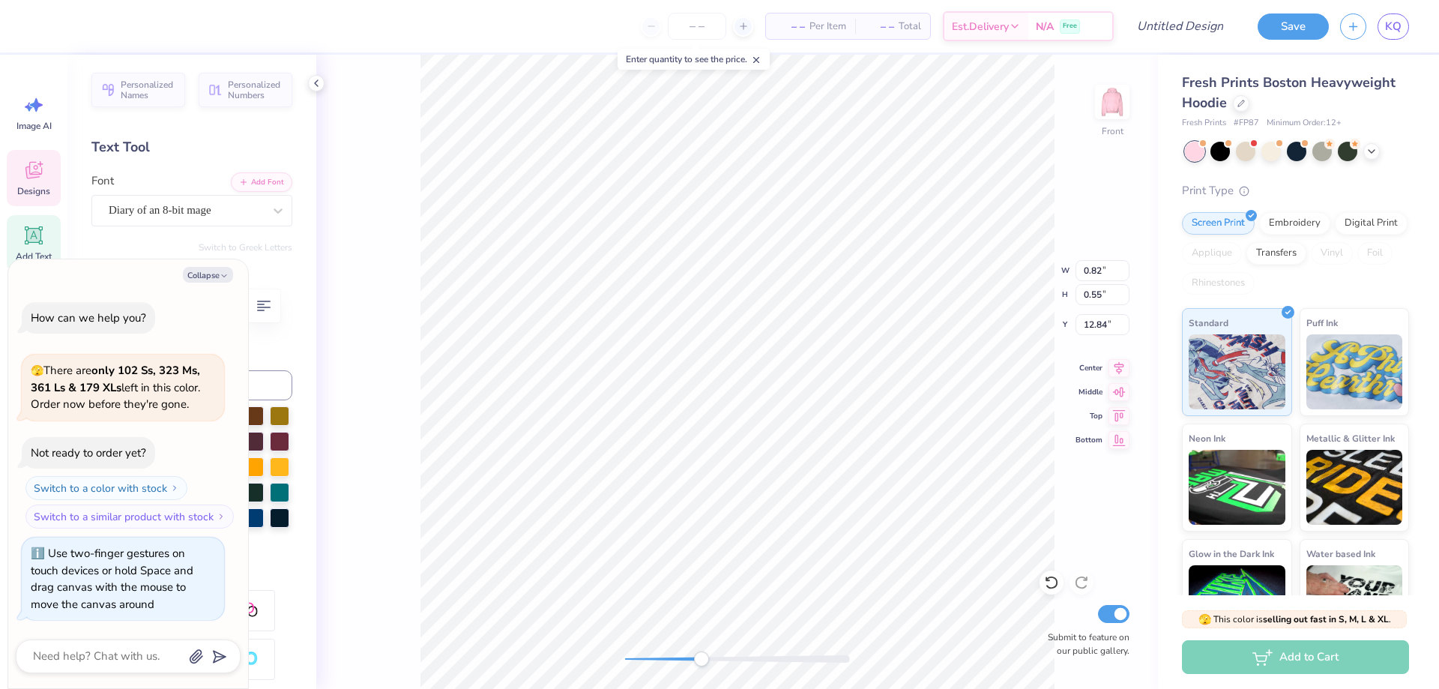
type textarea "x"
type textarea "AOI"
type textarea "x"
type textarea "AOI"
type textarea "x"
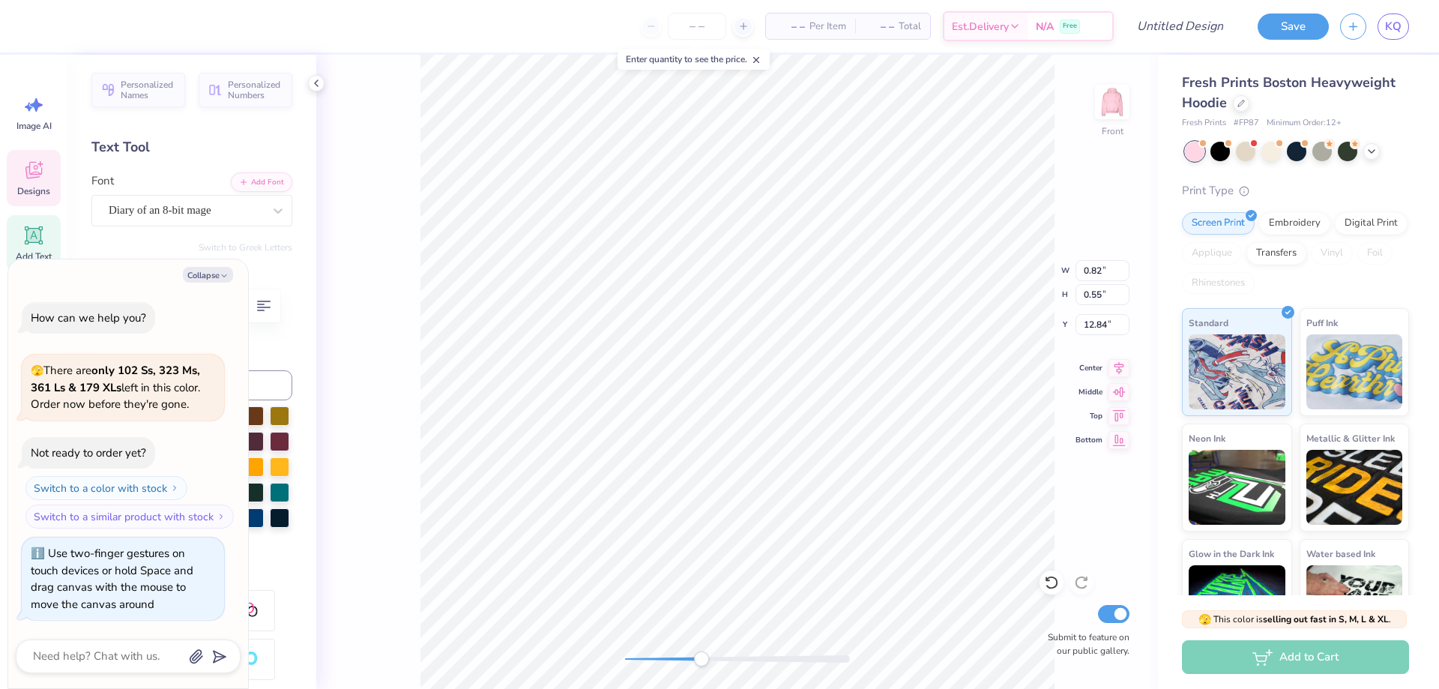
type textarea "AO"
type textarea "x"
type textarea "AO"
paste textarea
type textarea "x"
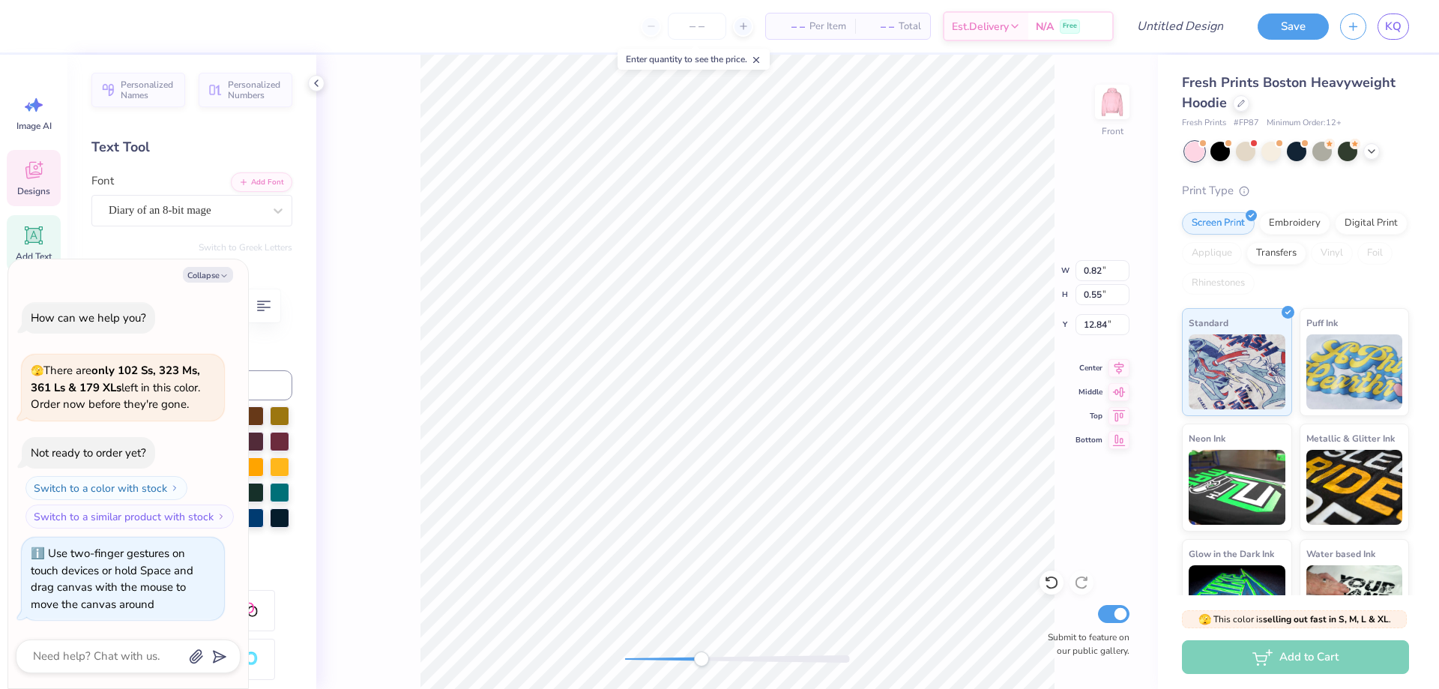
type textarea "AO"
type textarea "x"
type input "2.37"
type input "7.41"
type input "10.94"
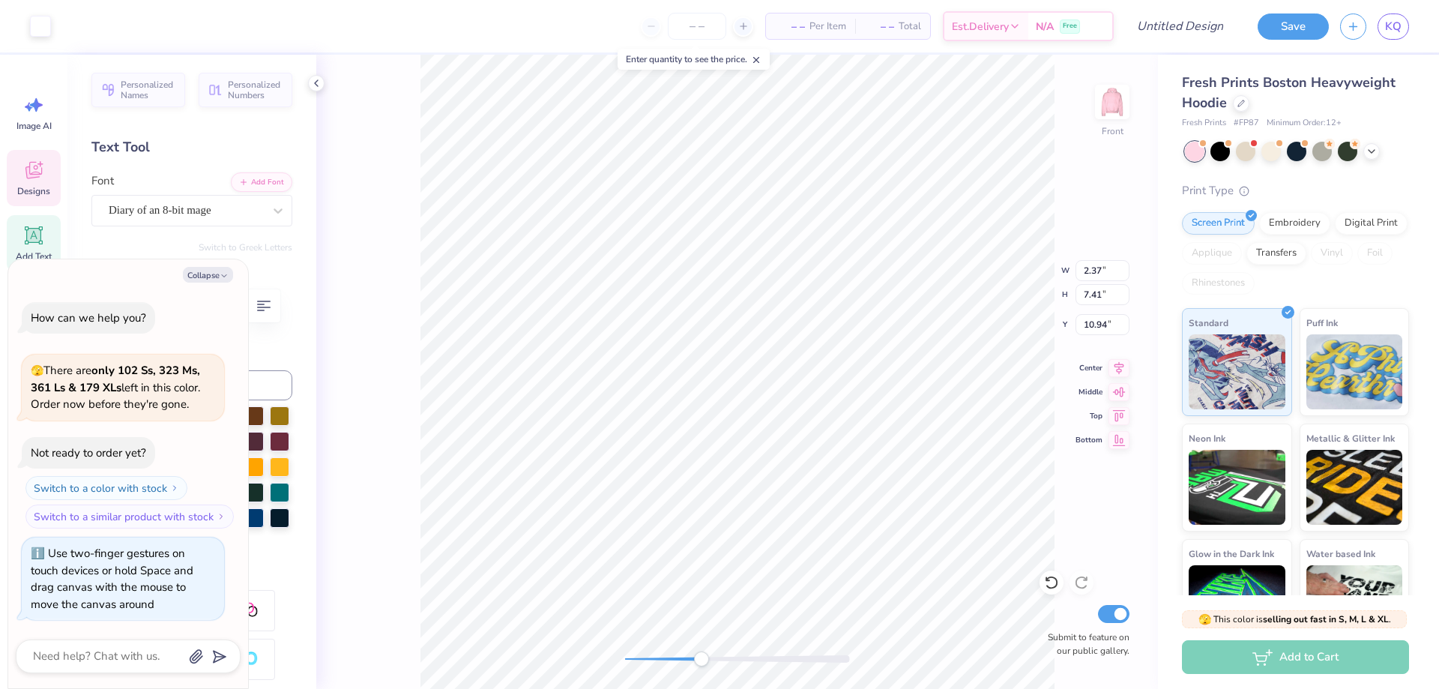
type textarea "x"
type input "0.81"
type input "0.54"
type input "12.85"
type textarea "x"
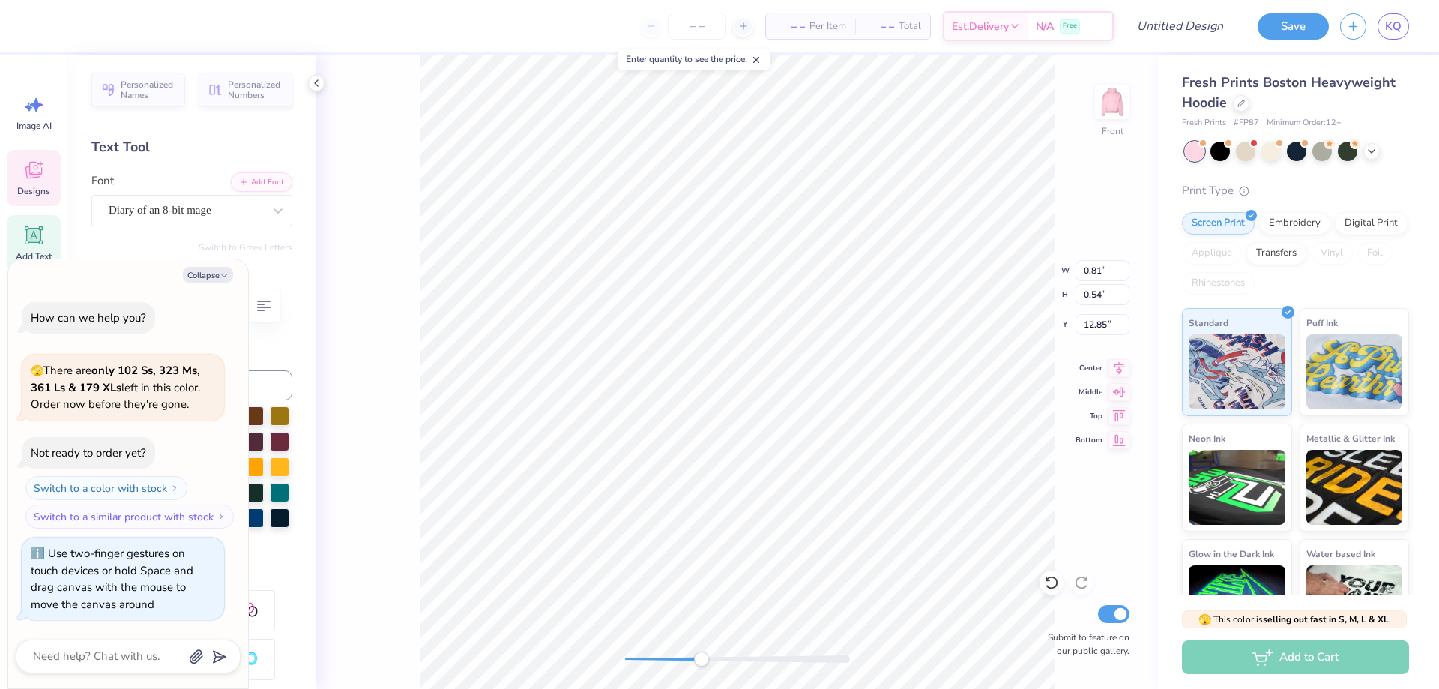
type textarea "AOp"
type textarea "x"
type textarea "AOp"
type textarea "x"
type textarea "AO"
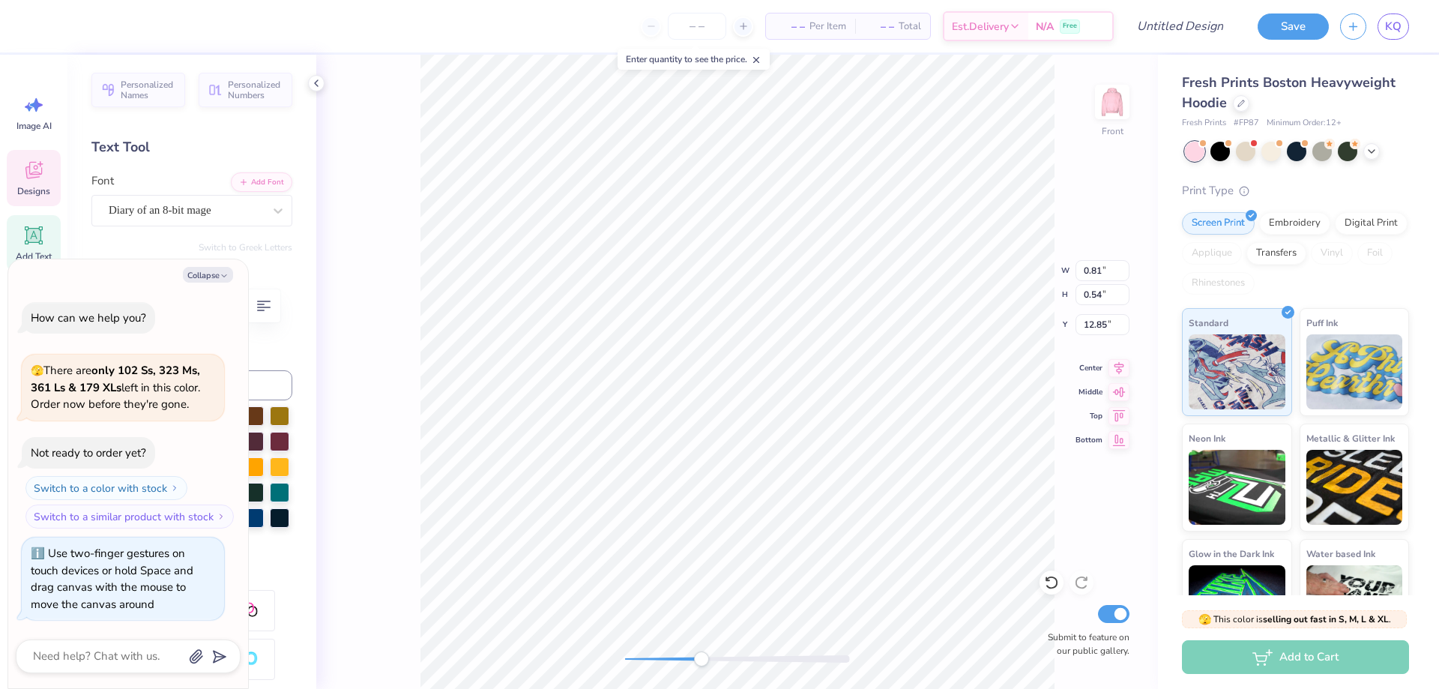
paste textarea
type textarea "x"
type textarea "AO"
paste textarea
type textarea "x"
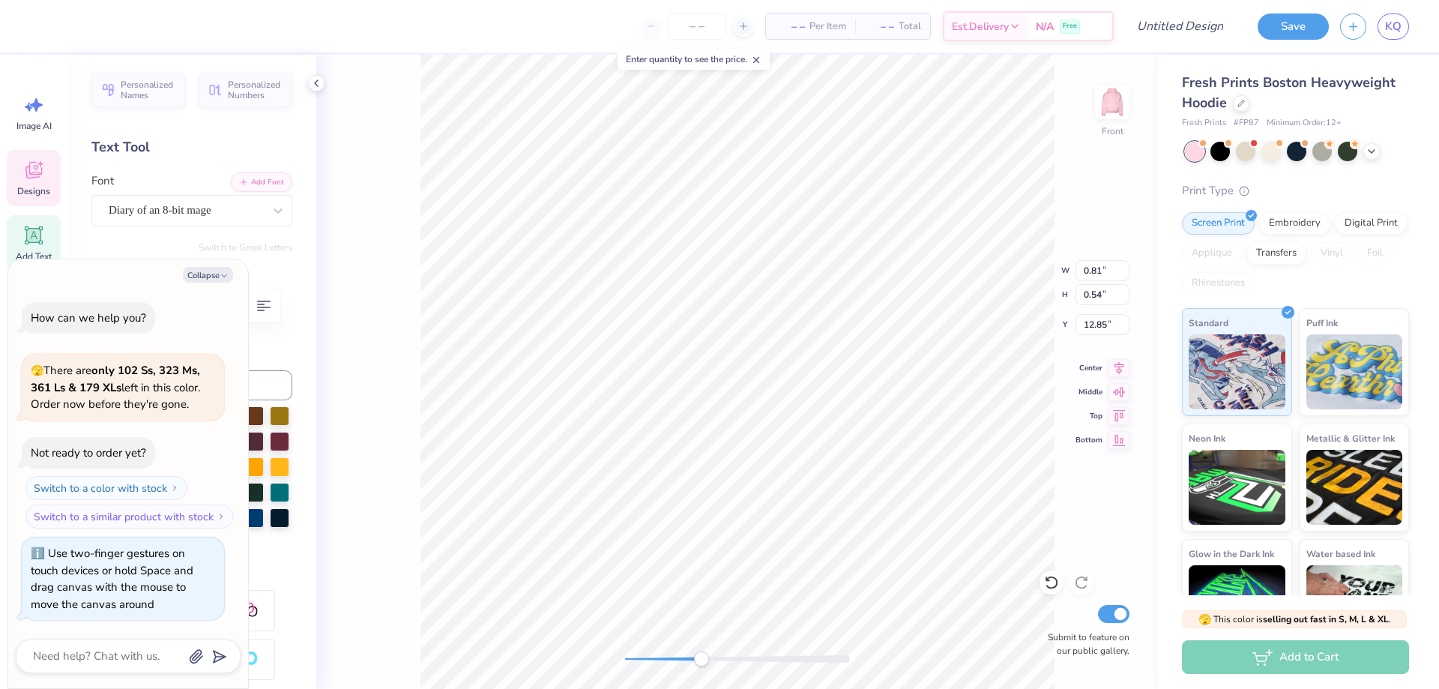
type textarea "AO"
paste textarea
type textarea "x"
type textarea "AO"
paste textarea
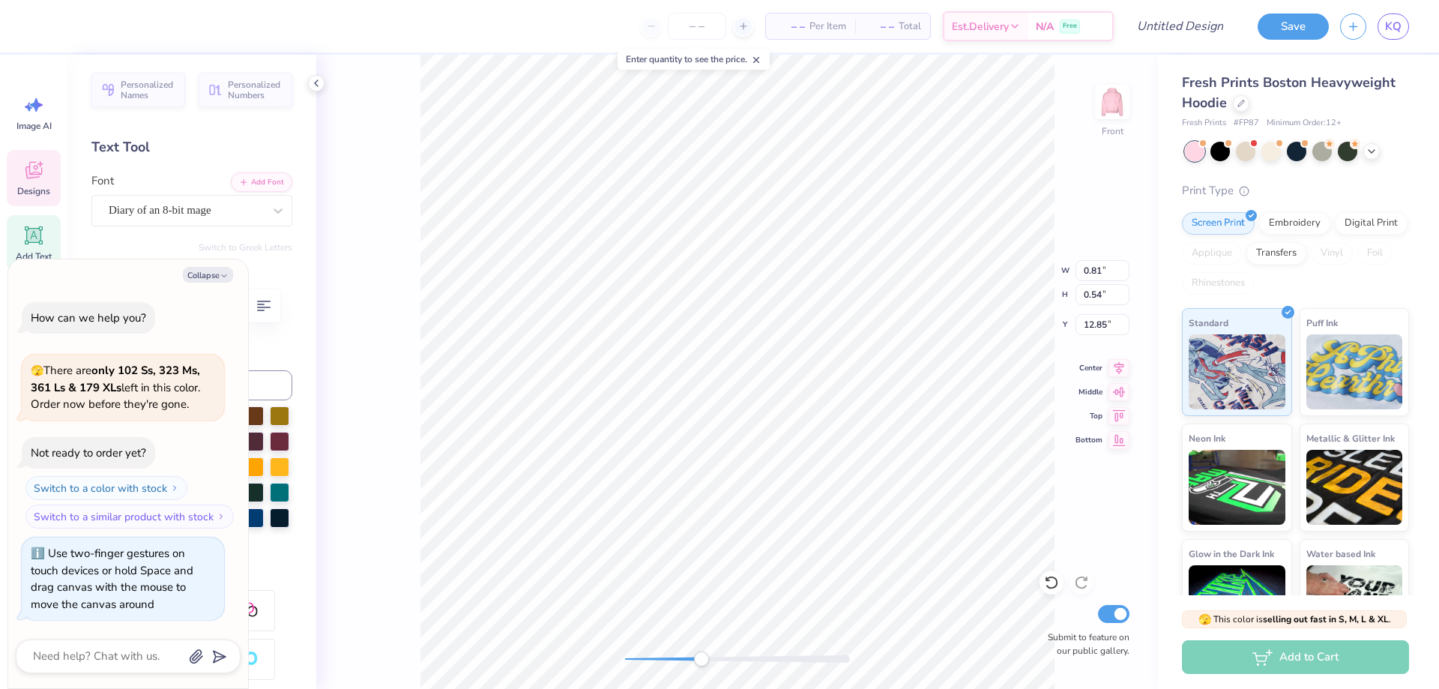
type textarea "x"
type textarea "AO"
type textarea "x"
type textarea "AOI"
type textarea "x"
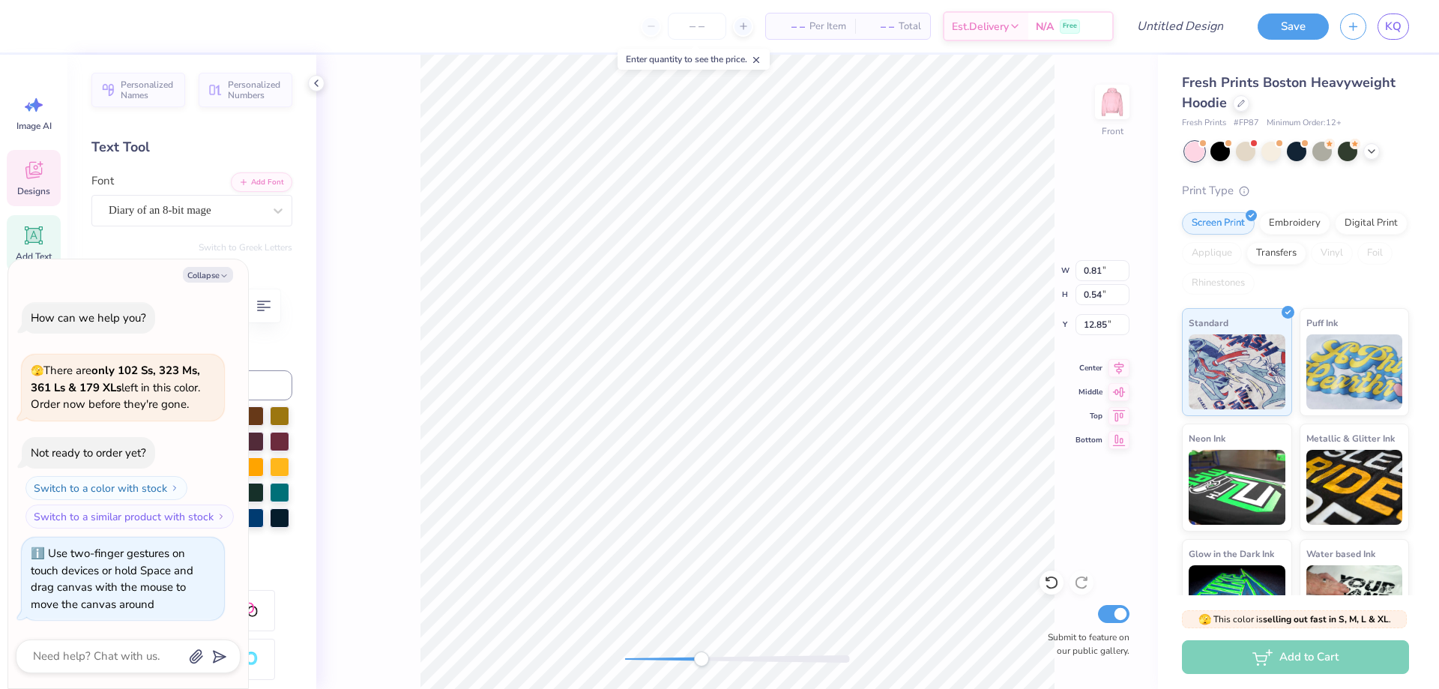
type textarea "AOII"
click at [194, 274] on button "Collapse" at bounding box center [208, 275] width 50 height 16
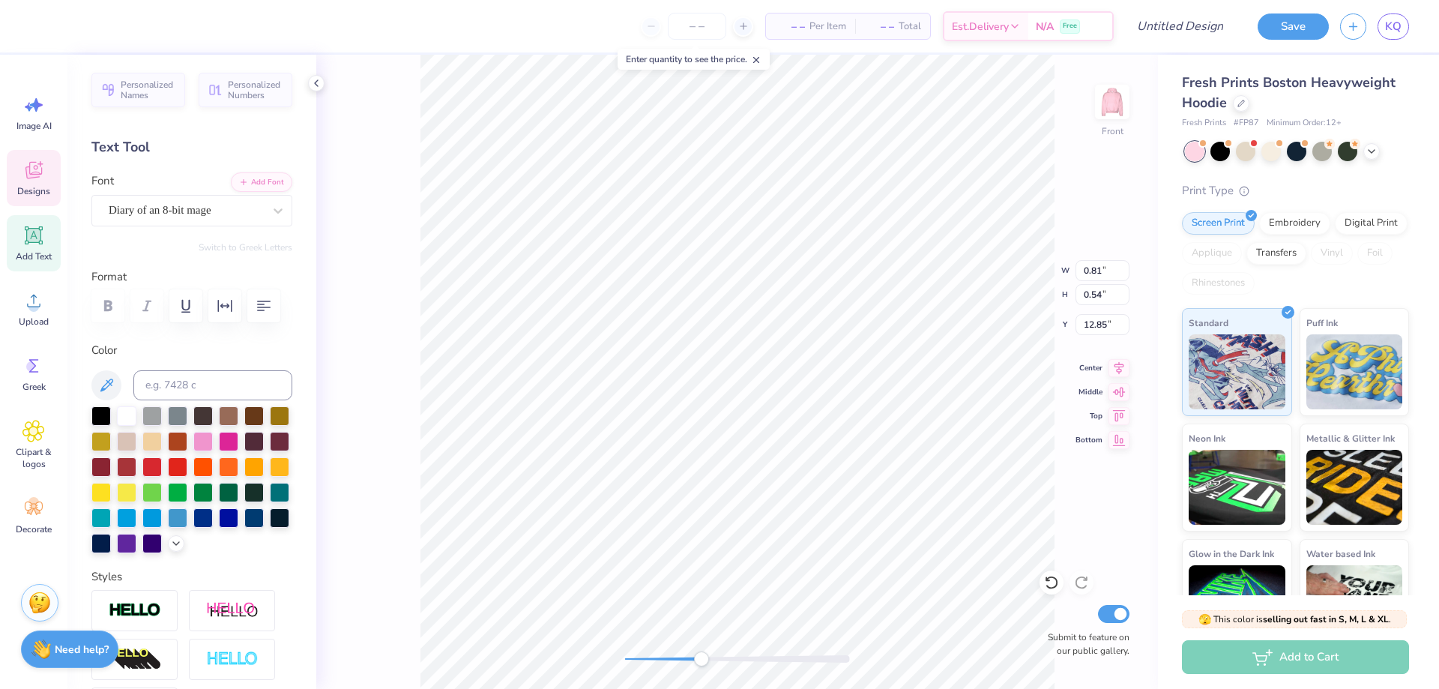
type textarea "x"
paste textarea
type textarea "AO"
click at [796, 379] on ul "Cut Copy Paste Remove Background Duplicate Select All Delete Group Ungroup Brin…" at bounding box center [800, 494] width 118 height 381
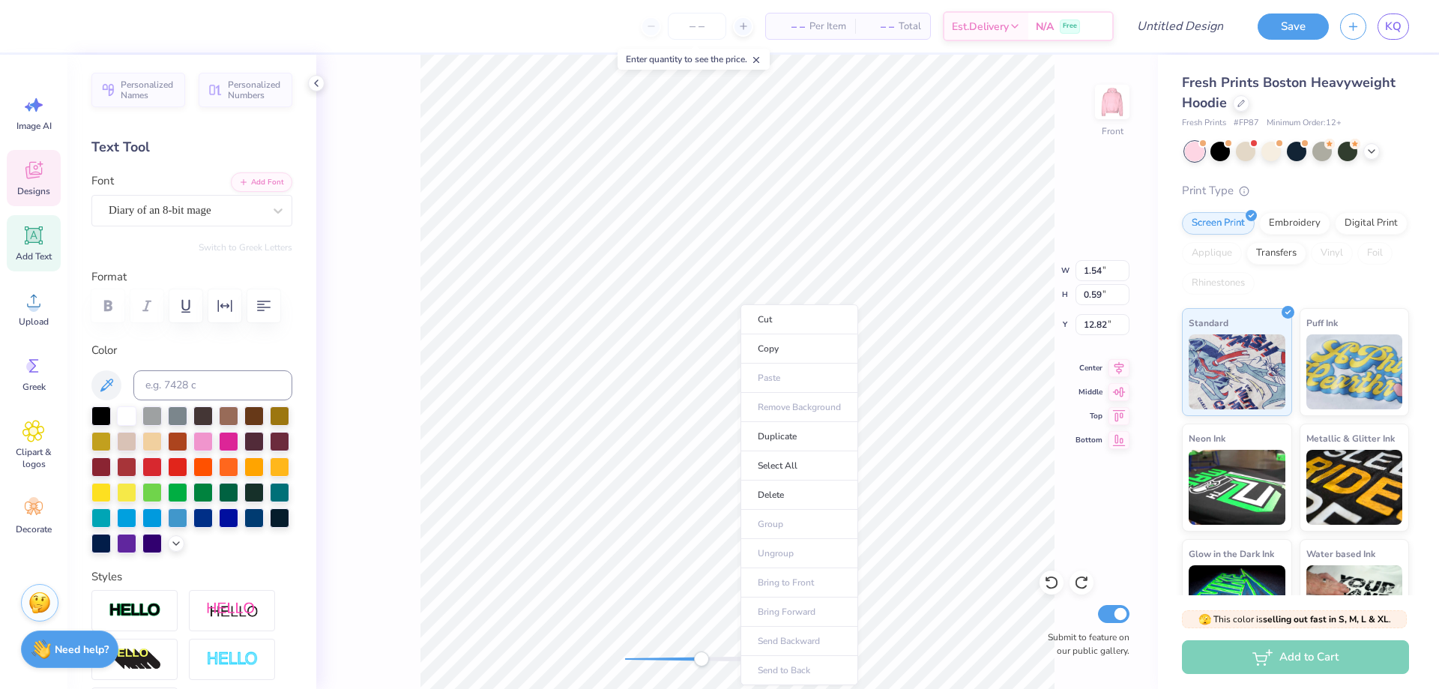
click at [796, 379] on ul "Cut Copy Paste Remove Background Duplicate Select All Delete Group Ungroup Brin…" at bounding box center [800, 494] width 118 height 381
click at [767, 373] on ul "Cut Copy Paste Remove Background Duplicate Select All Delete Group Ungroup Brin…" at bounding box center [795, 494] width 118 height 381
click at [773, 377] on ul "Cut Copy Paste Remove Background Duplicate Select All Delete Group Ungroup Brin…" at bounding box center [795, 494] width 118 height 381
type input "0.81"
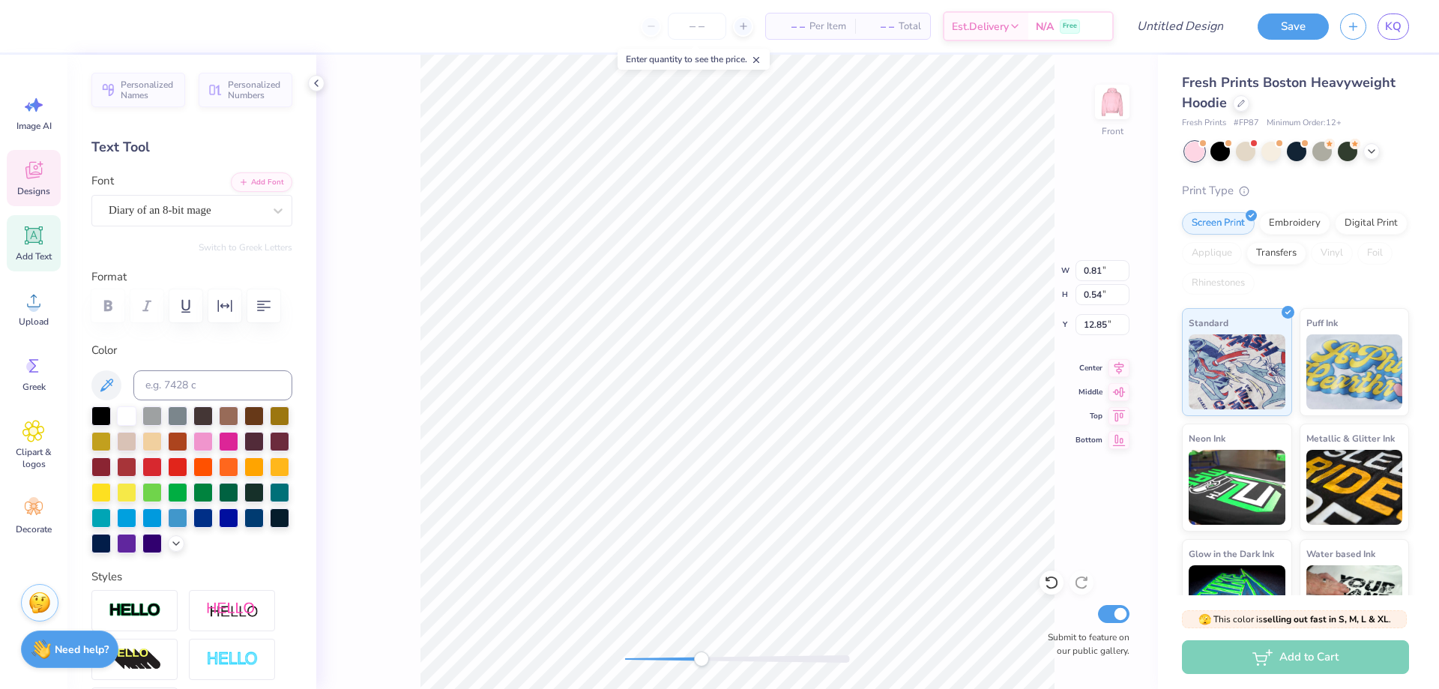
type input "0.54"
type input "12.85"
type textarea "AOII"
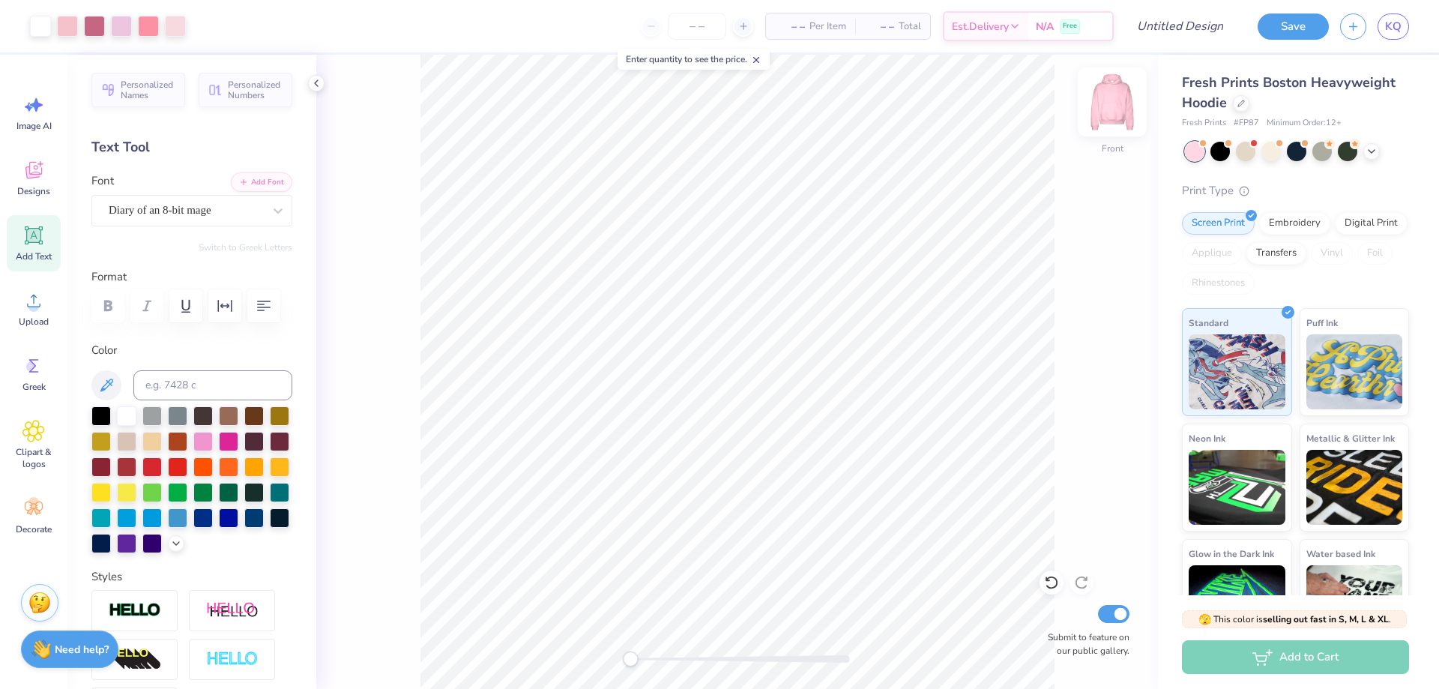
click at [1123, 98] on img at bounding box center [1113, 102] width 60 height 60
click at [27, 185] on span "Designs" at bounding box center [33, 191] width 33 height 12
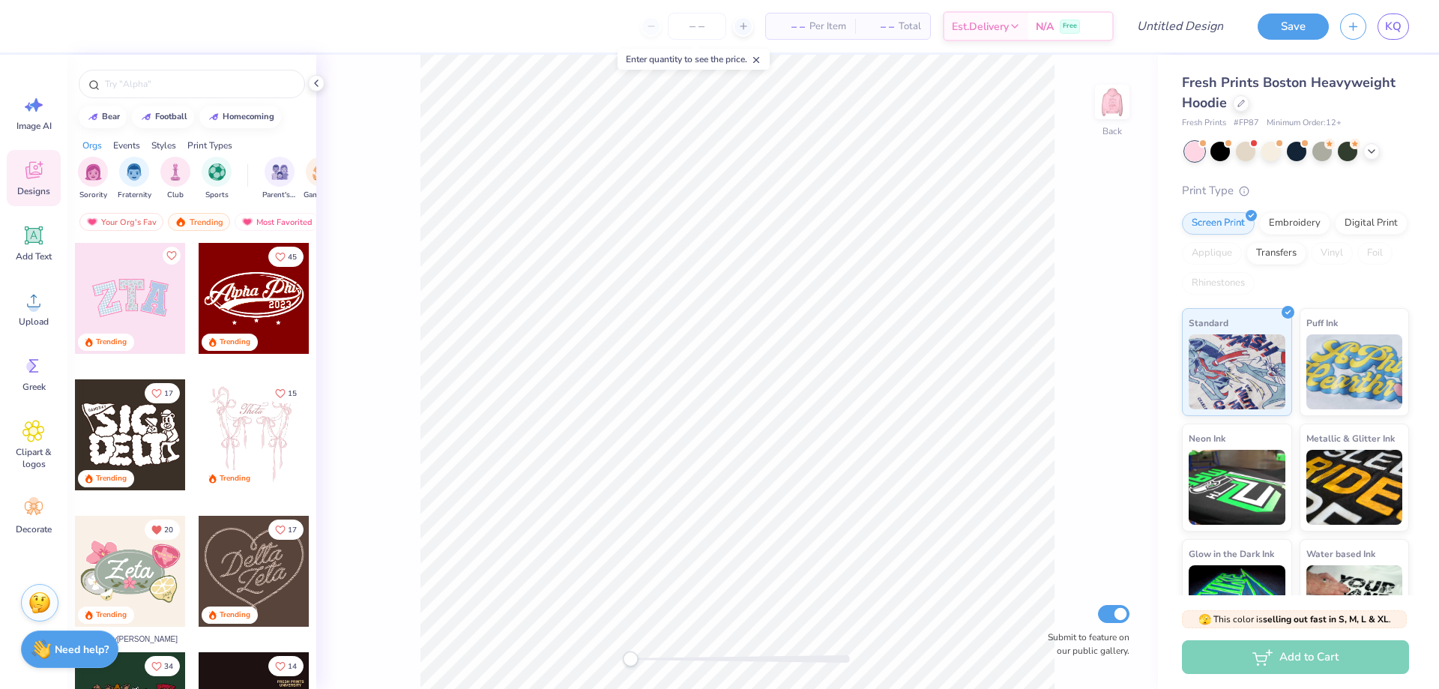
scroll to position [150, 0]
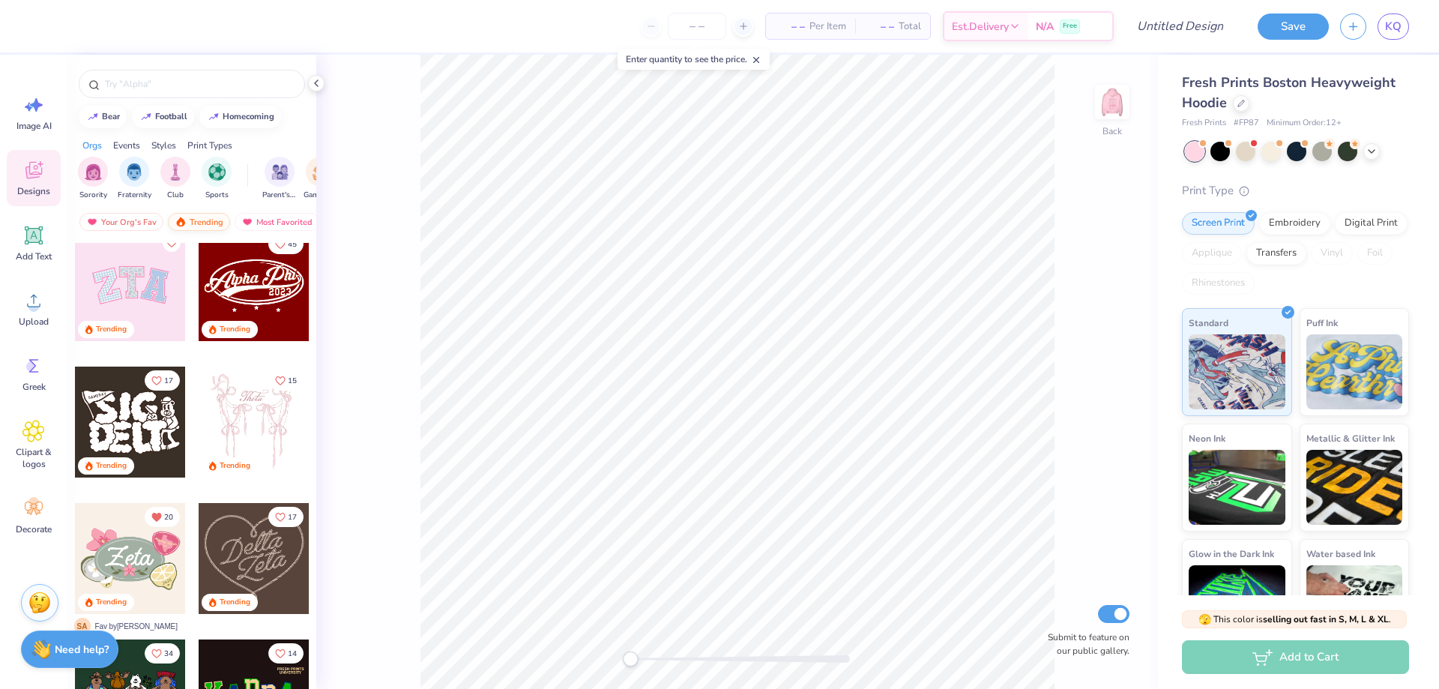
click at [184, 217] on img at bounding box center [181, 222] width 12 height 10
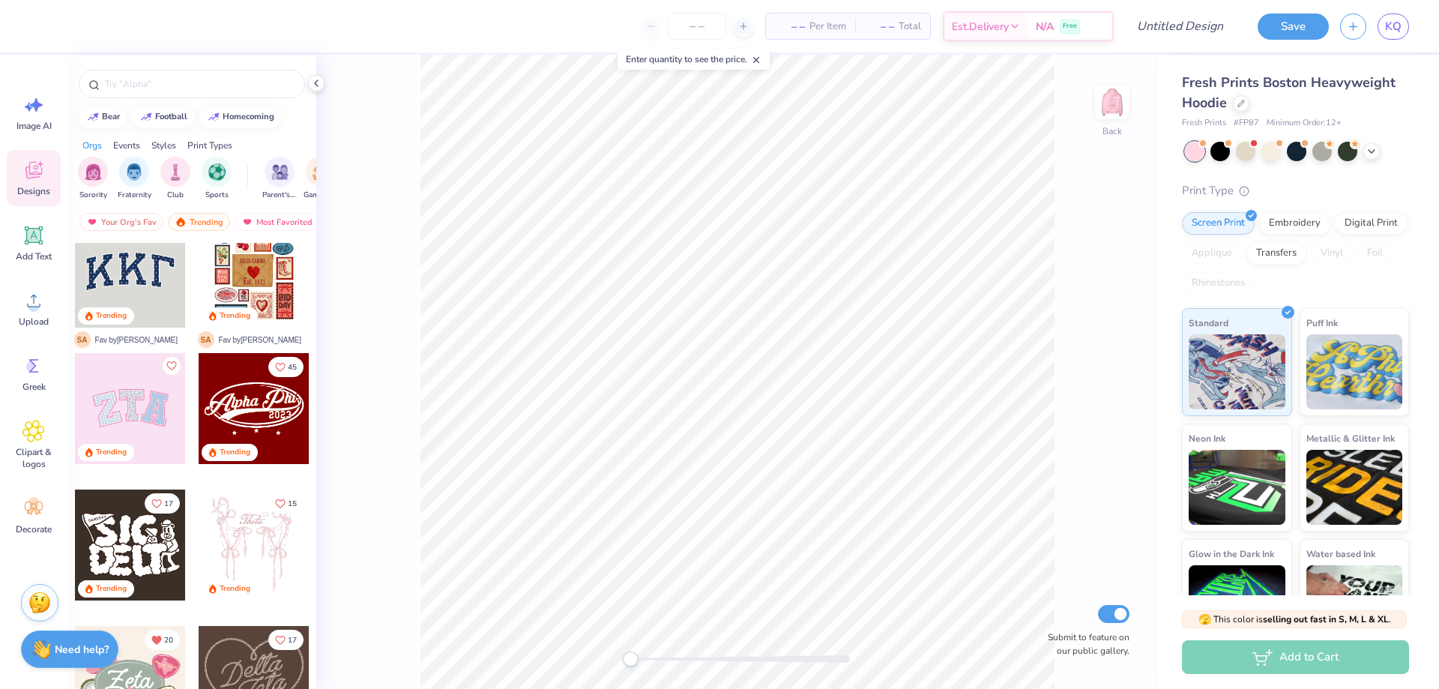
scroll to position [0, 0]
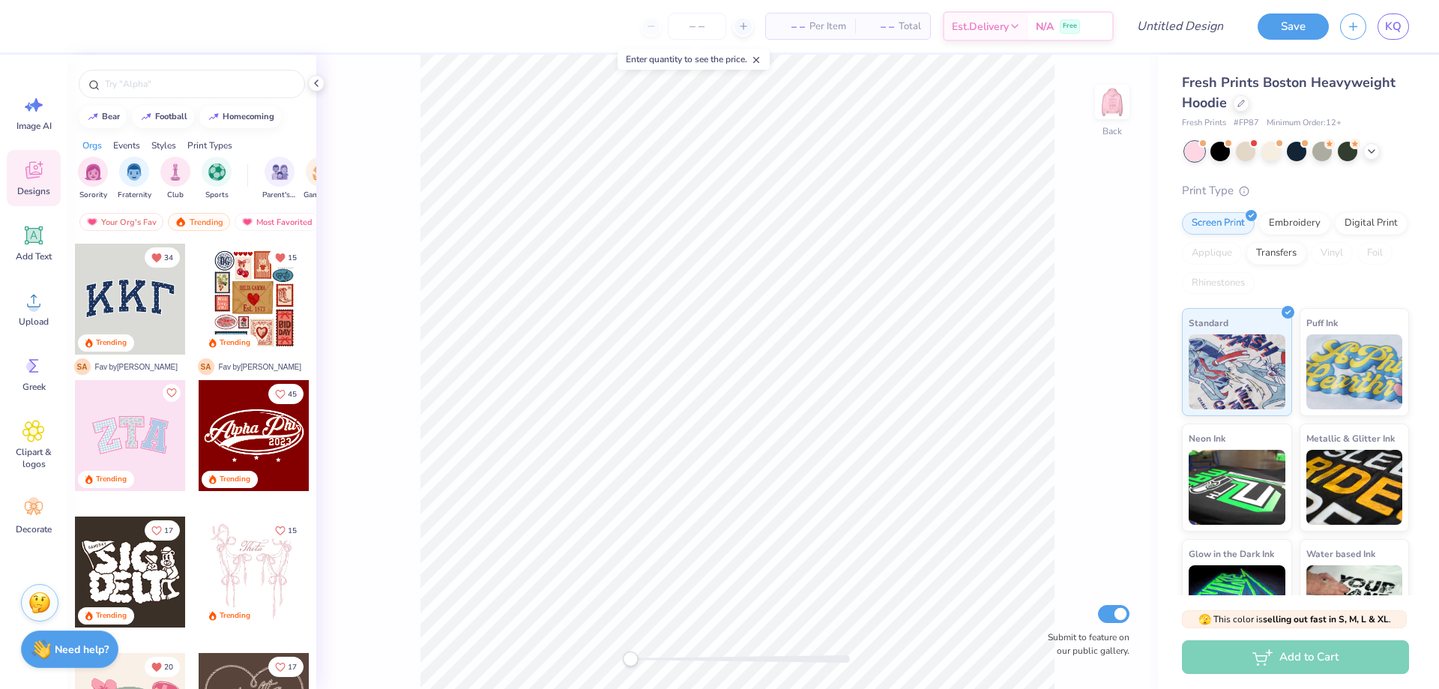
click at [229, 418] on div at bounding box center [254, 435] width 111 height 111
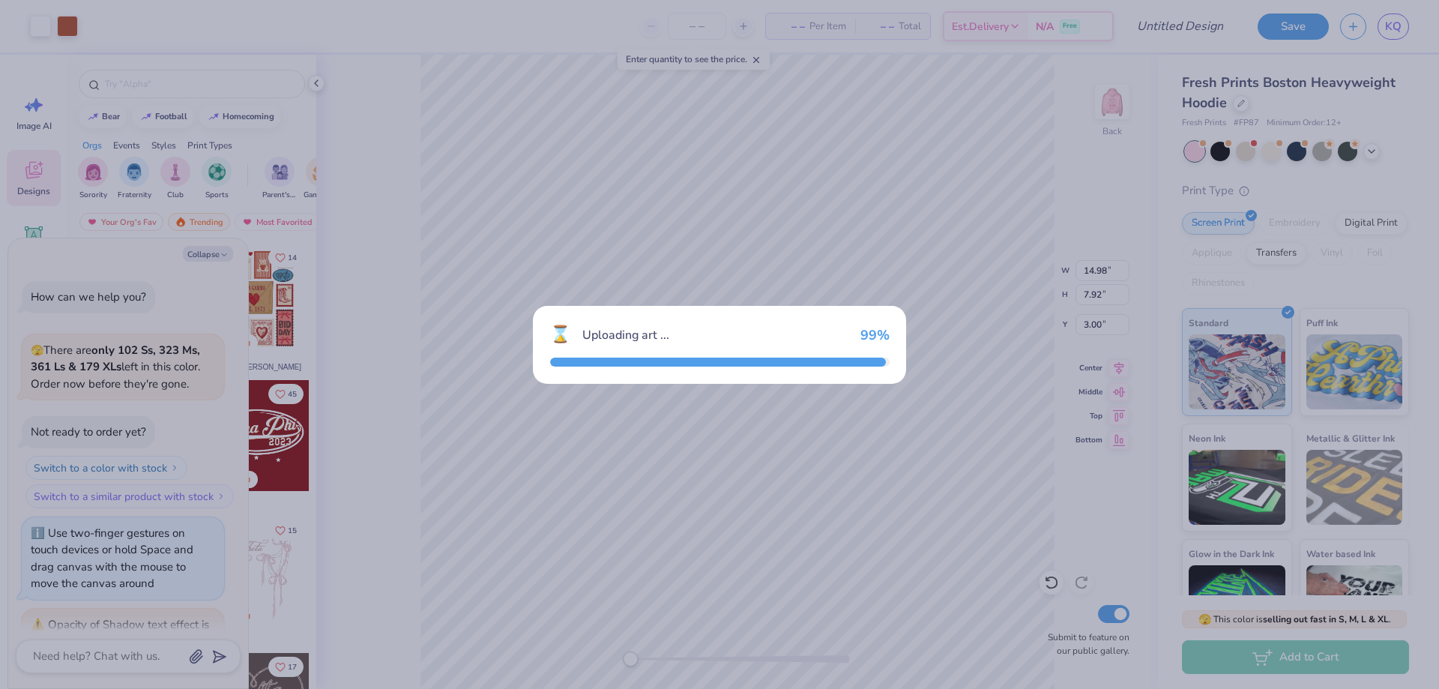
scroll to position [54, 0]
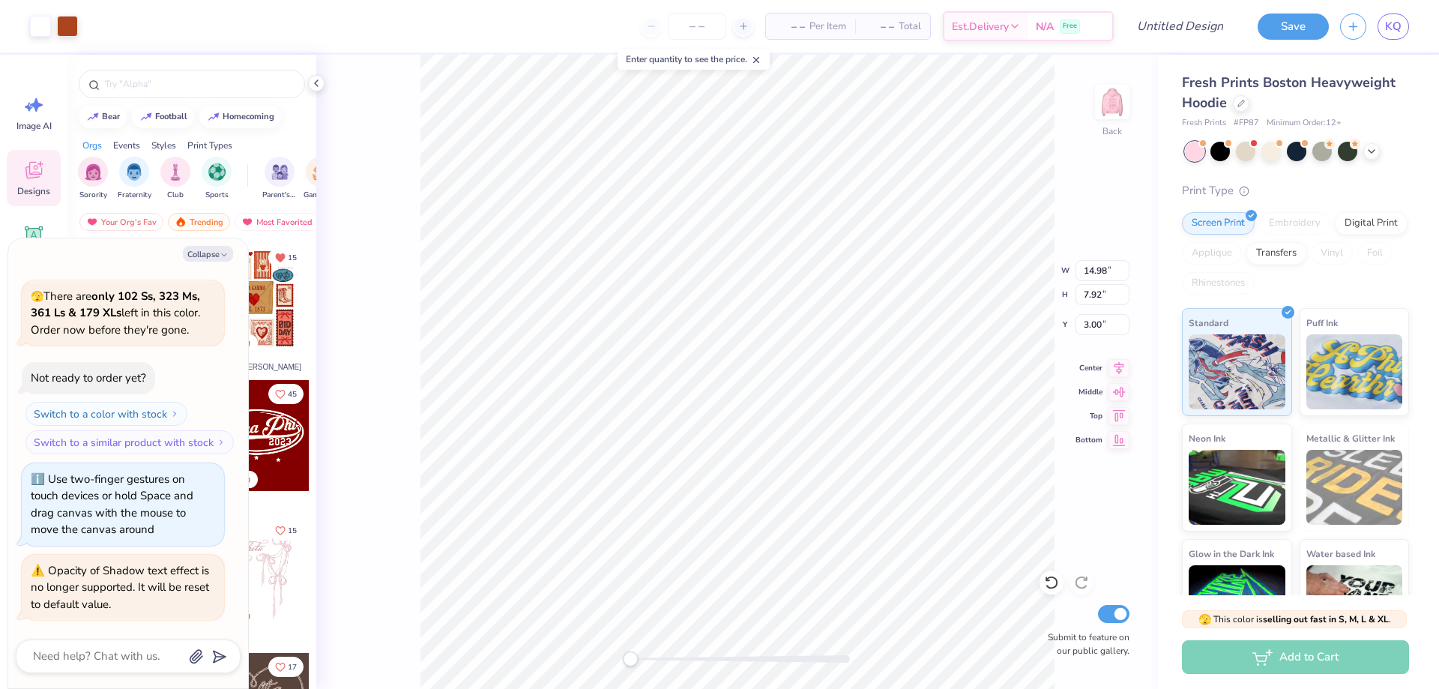
type textarea "x"
type input "4.98"
type input "2.63"
type input "8.30"
type textarea "x"
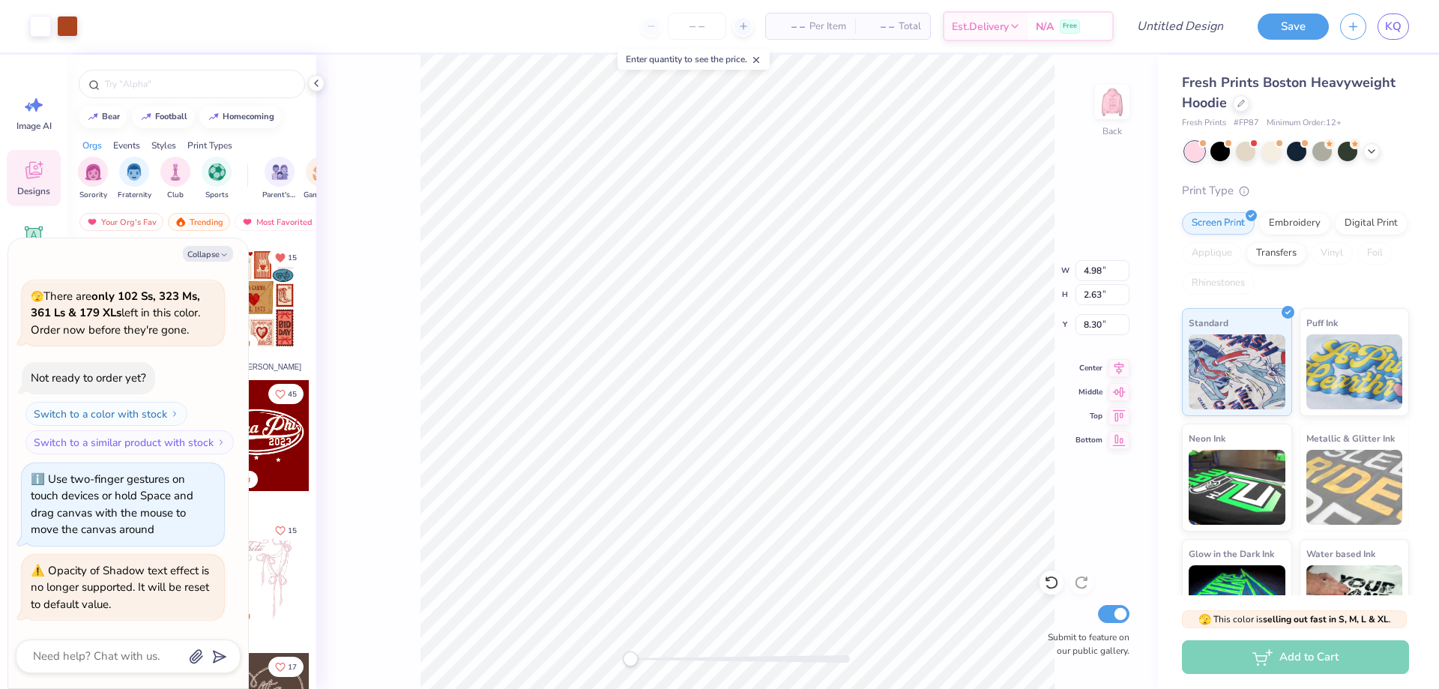
type input "6.04"
type input "3.20"
type input "3.21"
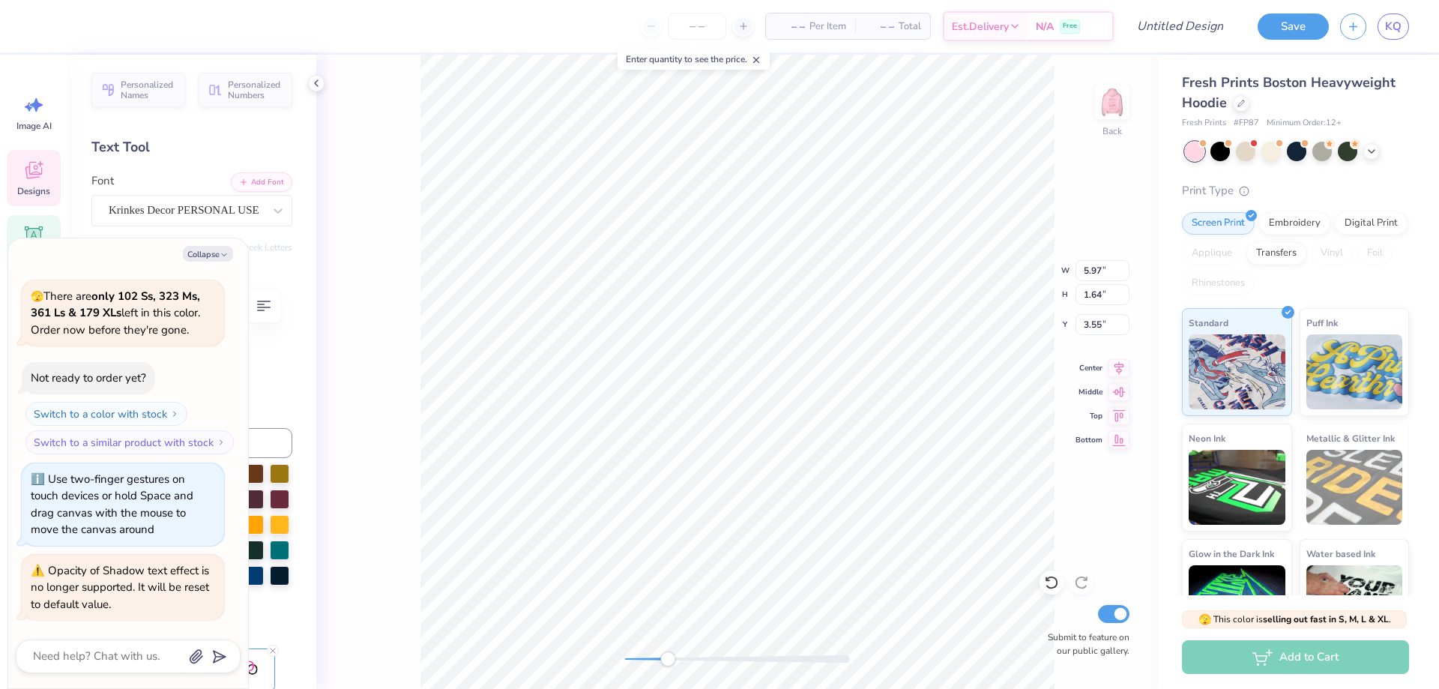
type textarea "x"
type textarea "Alpha O"
type textarea "x"
type textarea "Alpha Om"
type textarea "x"
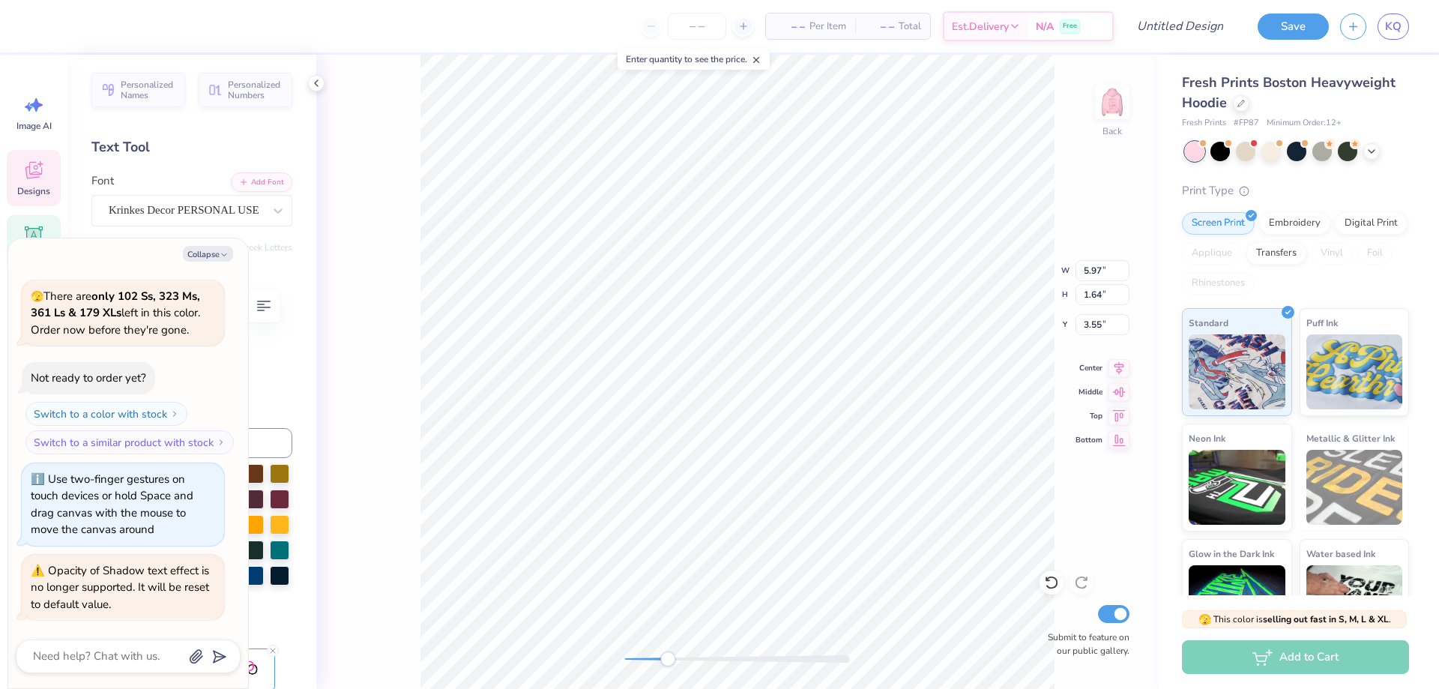
type textarea "Alpha Omi"
type textarea "x"
type textarea "Alpha Omic"
type textarea "x"
type textarea "Alpha Omicr"
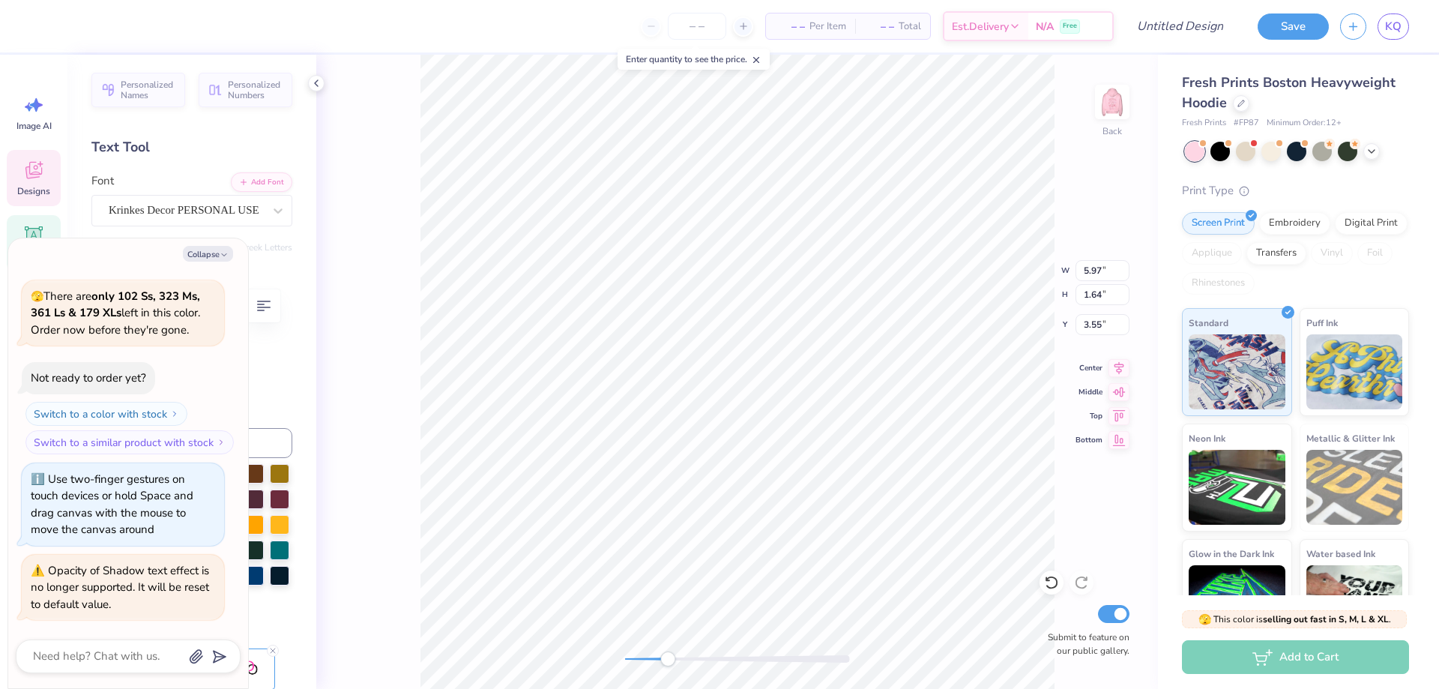
type textarea "x"
type textarea "Alpha Omicro"
type textarea "x"
type textarea "Alpha Omicron"
type textarea "x"
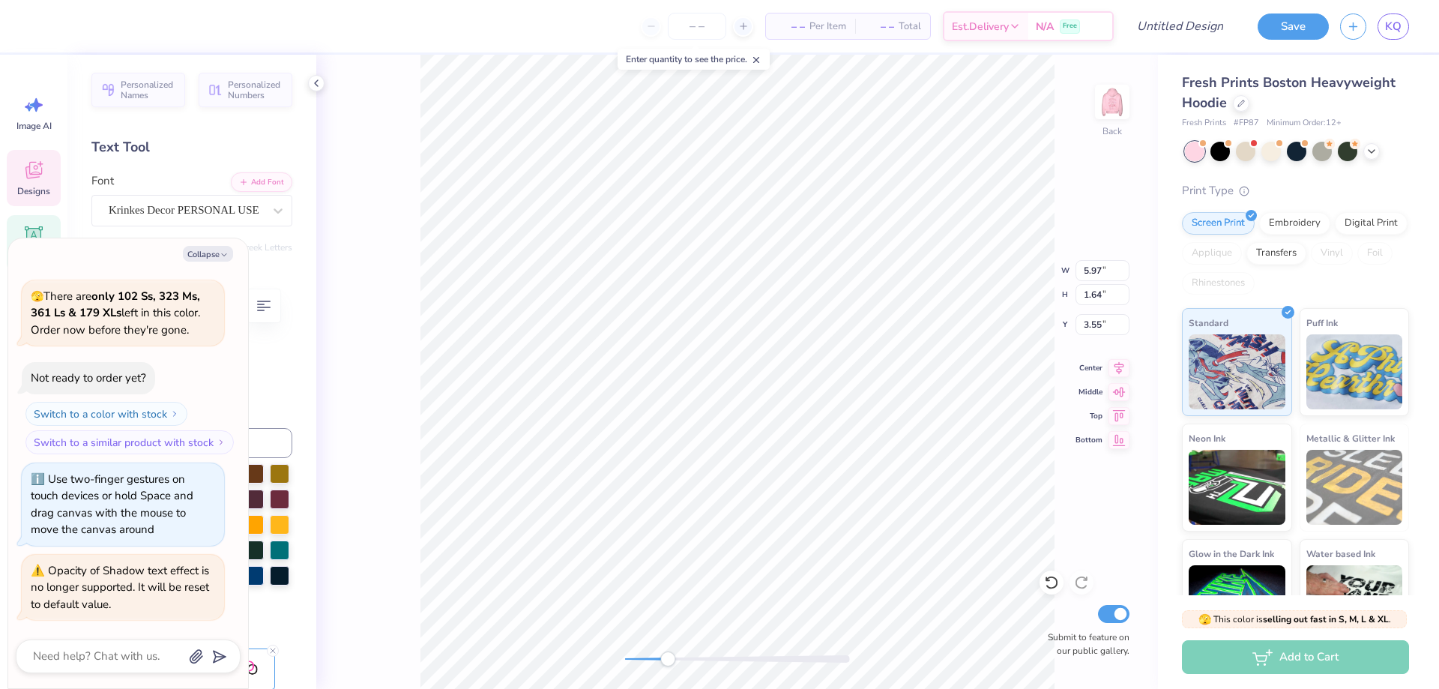
type textarea "Alpha Omicron"
type textarea "x"
type textarea "Alpha Omicron P"
type textarea "x"
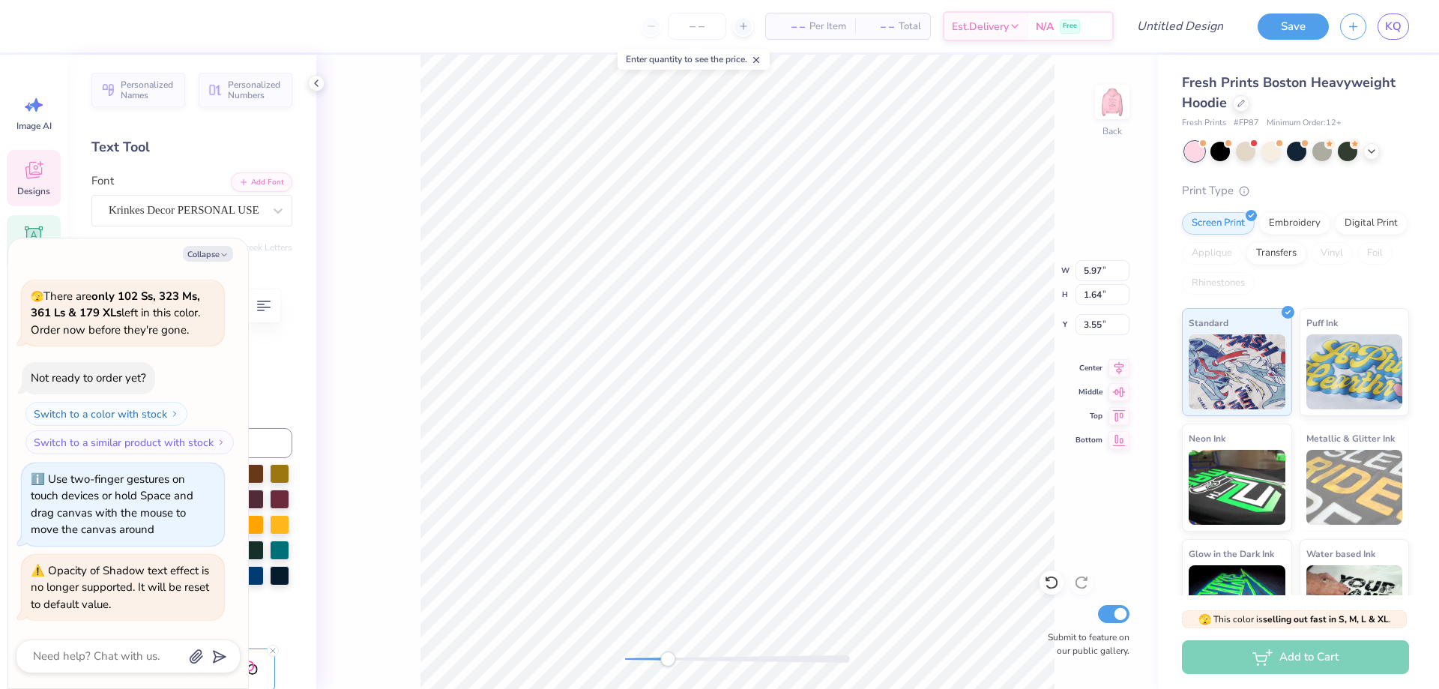
type textarea "Alpha Omicron Pi"
type textarea "x"
type input "1.36"
type input "0.50"
type input "4.92"
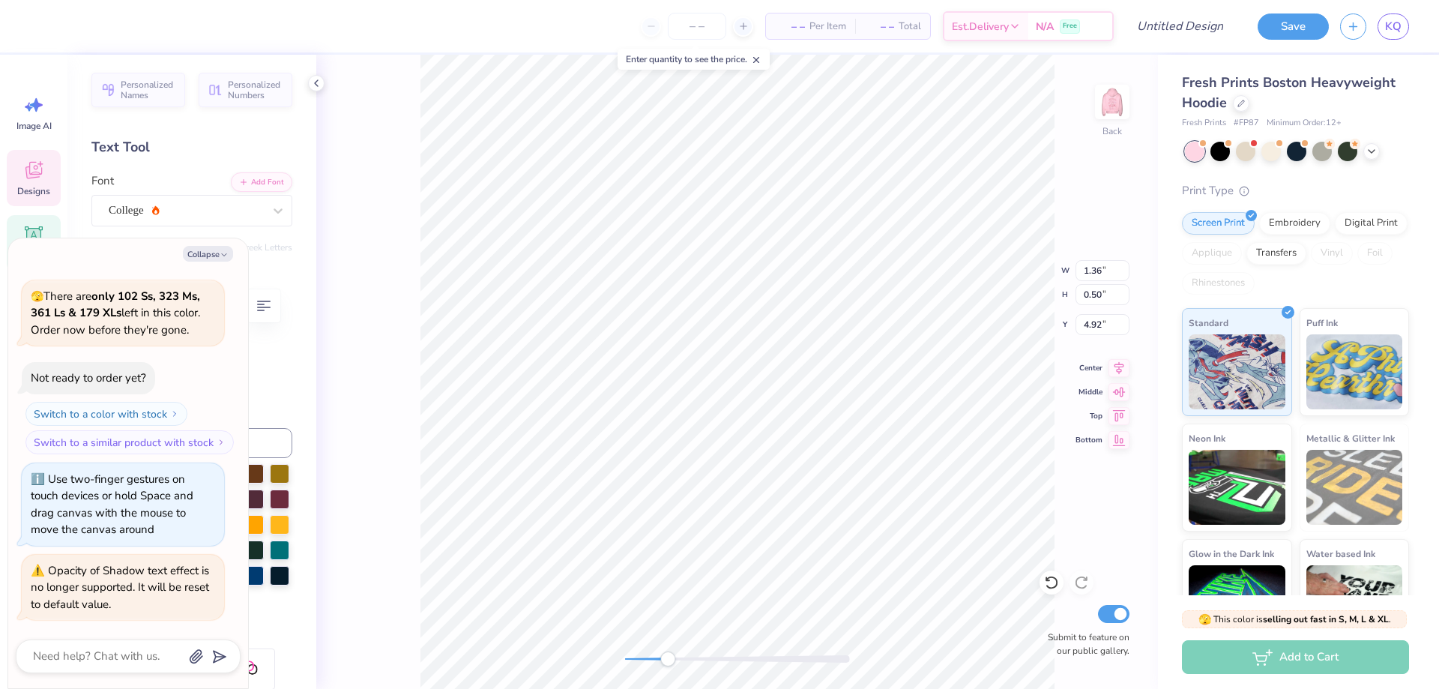
scroll to position [13, 2]
type textarea "x"
type textarea "2"
type textarea "x"
type textarea "20"
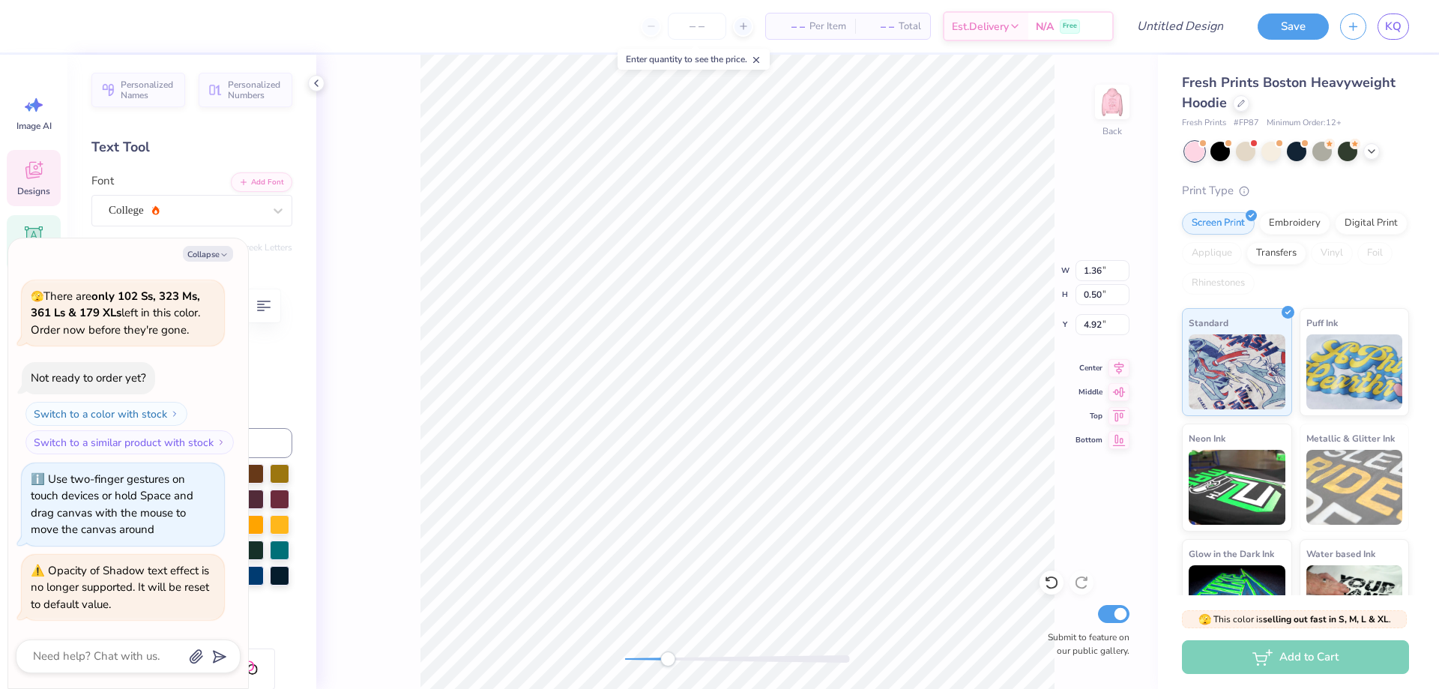
type textarea "x"
type textarea "20256"
type textarea "x"
type textarea "2025"
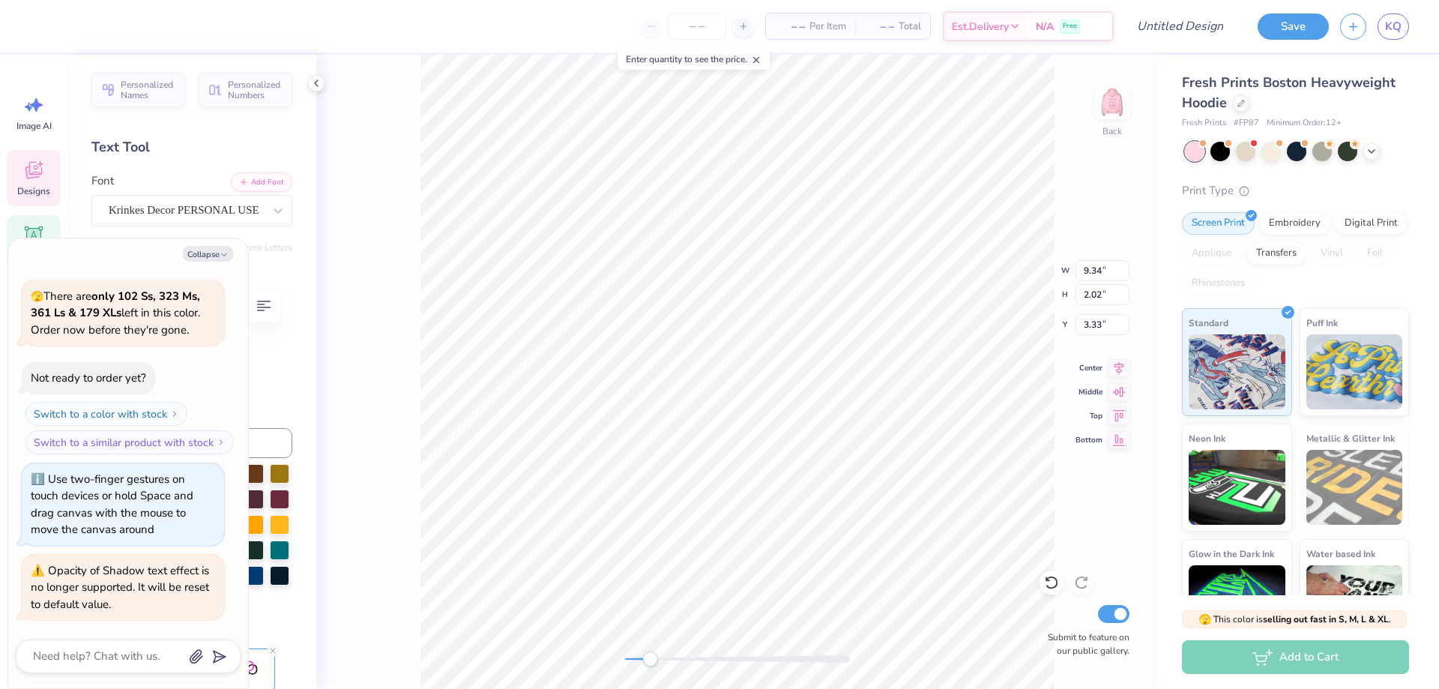
scroll to position [13, 4]
type textarea "x"
type textarea "Alpha O"
type textarea "x"
type textarea "Alpha O"
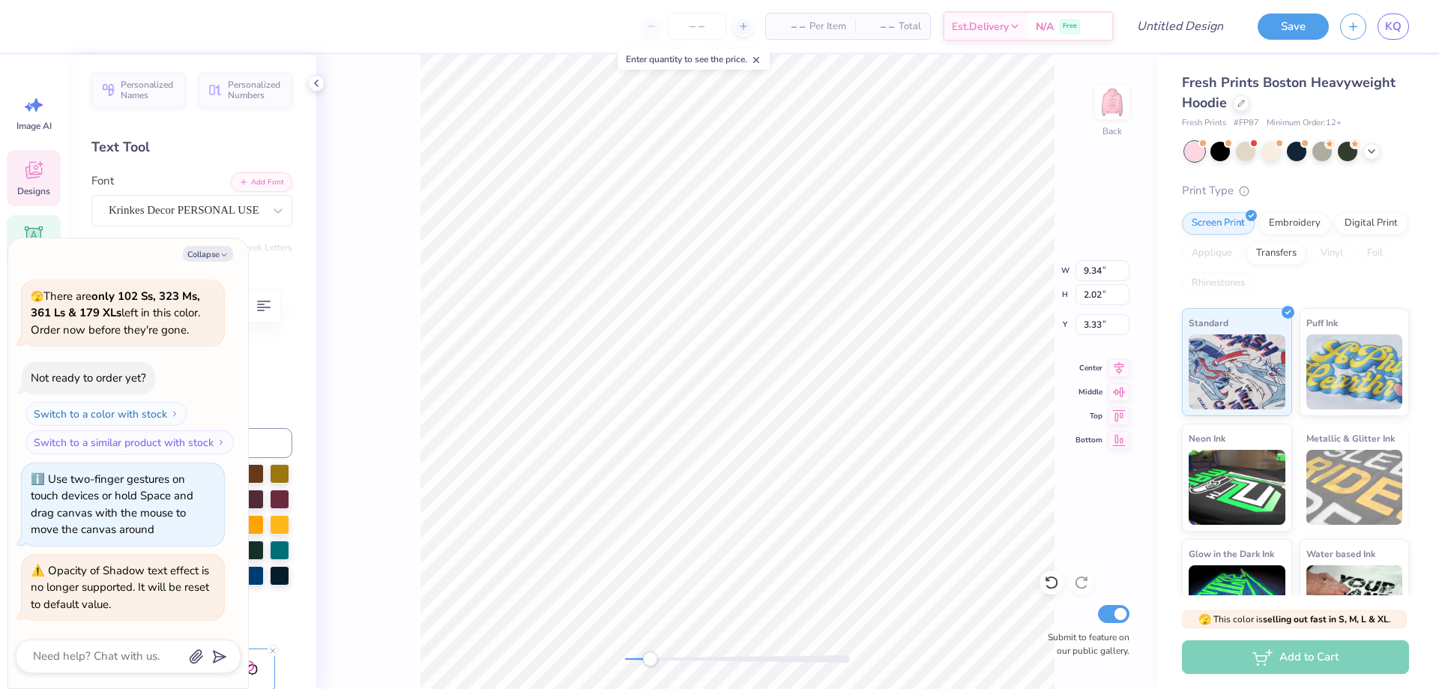
scroll to position [13, 2]
type textarea "x"
type textarea "Alpha O"
click at [1109, 112] on img at bounding box center [1113, 102] width 60 height 60
click at [185, 249] on button "Collapse" at bounding box center [208, 254] width 50 height 16
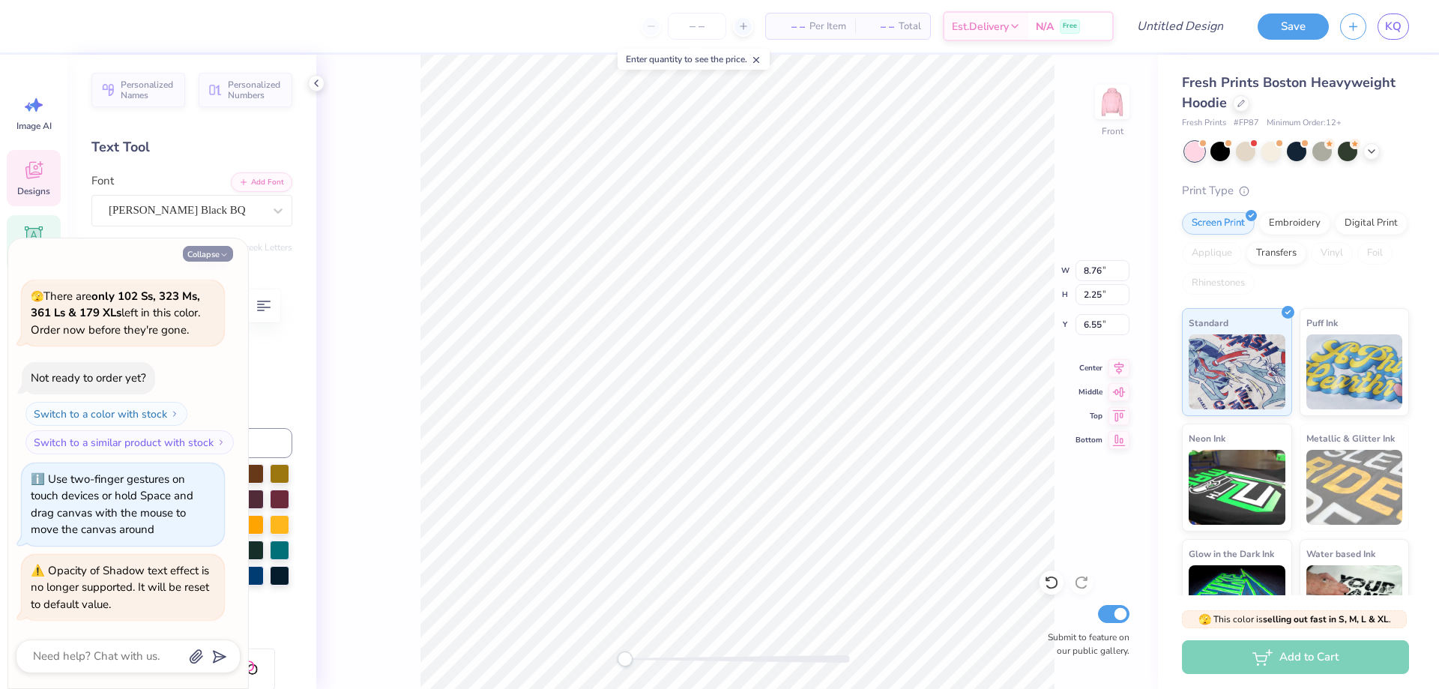
type textarea "x"
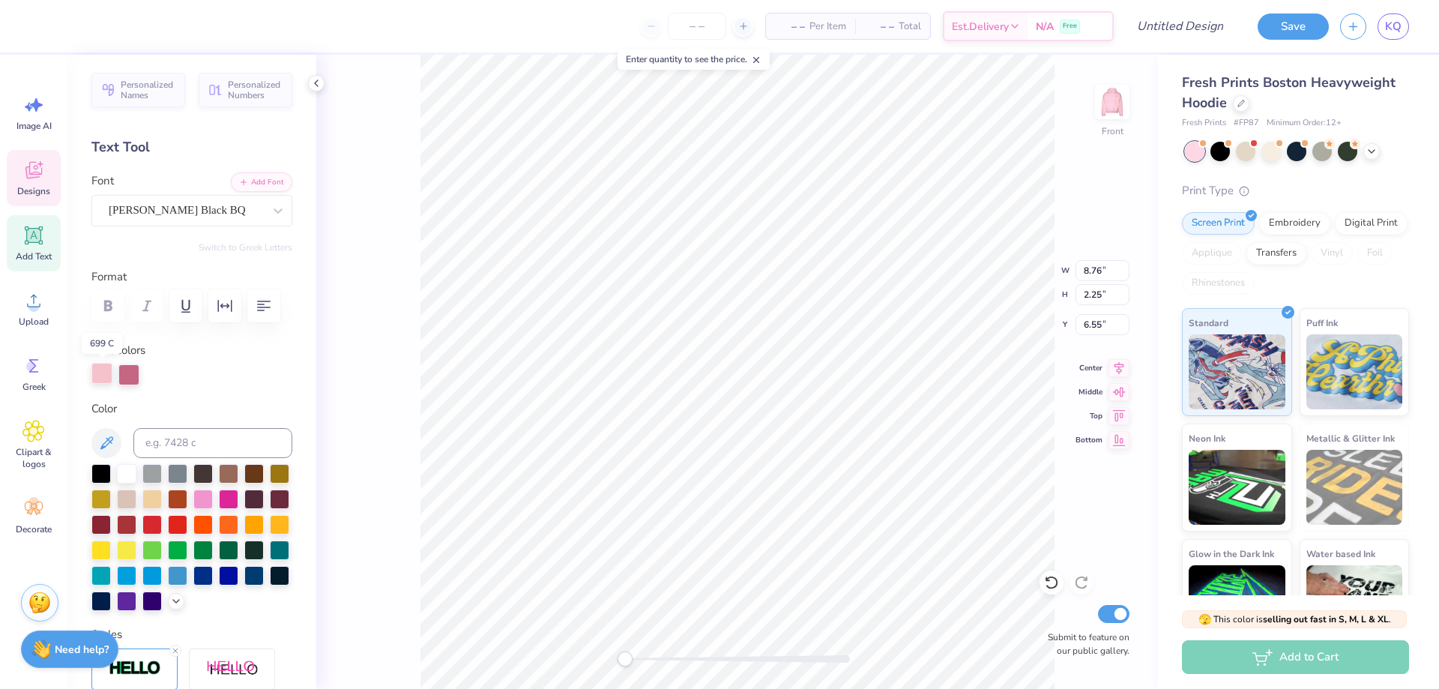
click at [102, 371] on div at bounding box center [101, 373] width 21 height 21
click at [125, 371] on div at bounding box center [128, 373] width 21 height 21
click at [124, 473] on div at bounding box center [126, 472] width 19 height 19
click at [130, 373] on div at bounding box center [128, 373] width 21 height 21
click at [124, 475] on div at bounding box center [126, 472] width 19 height 19
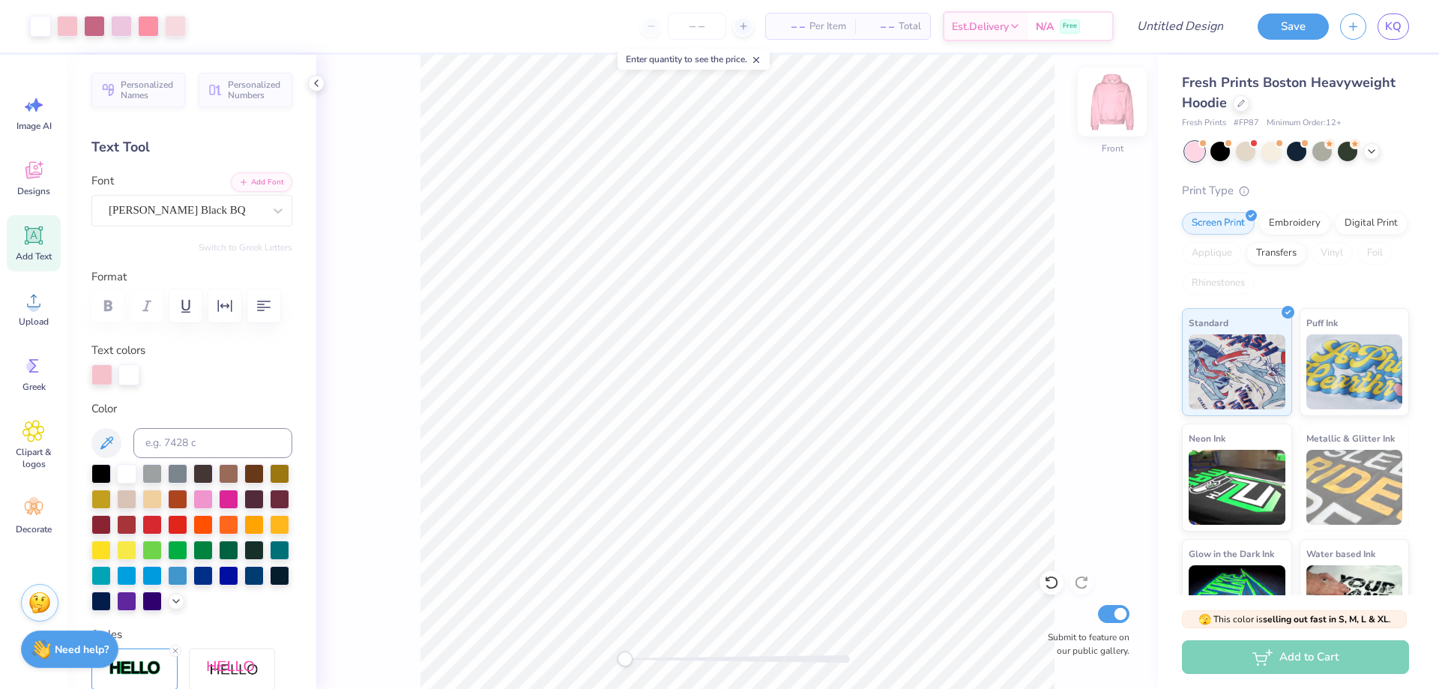
click at [1120, 123] on img at bounding box center [1113, 102] width 60 height 60
click at [1120, 117] on img at bounding box center [1112, 102] width 30 height 30
click at [1103, 112] on img at bounding box center [1113, 102] width 60 height 60
click at [1190, 34] on input "Design Title" at bounding box center [1161, 26] width 147 height 30
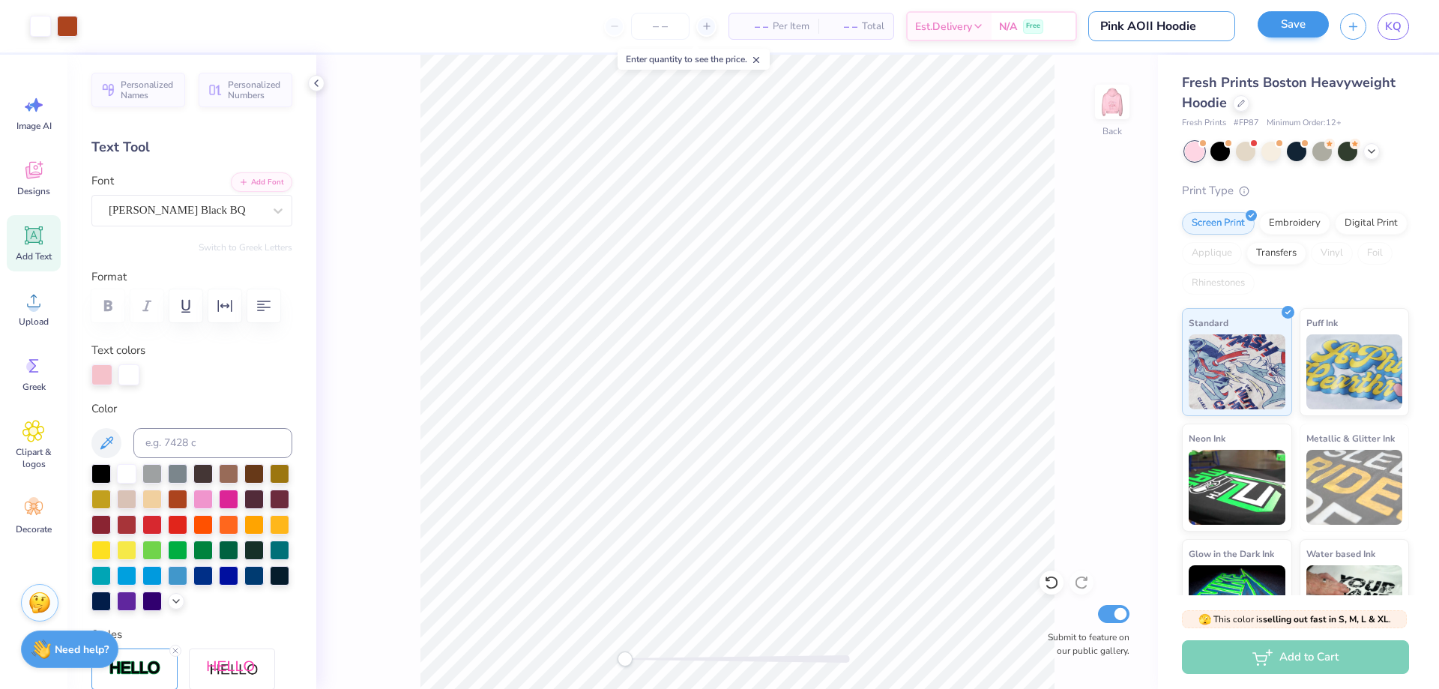
type input "Pink AOII Hoodie"
click at [1266, 25] on button "Save" at bounding box center [1293, 24] width 71 height 26
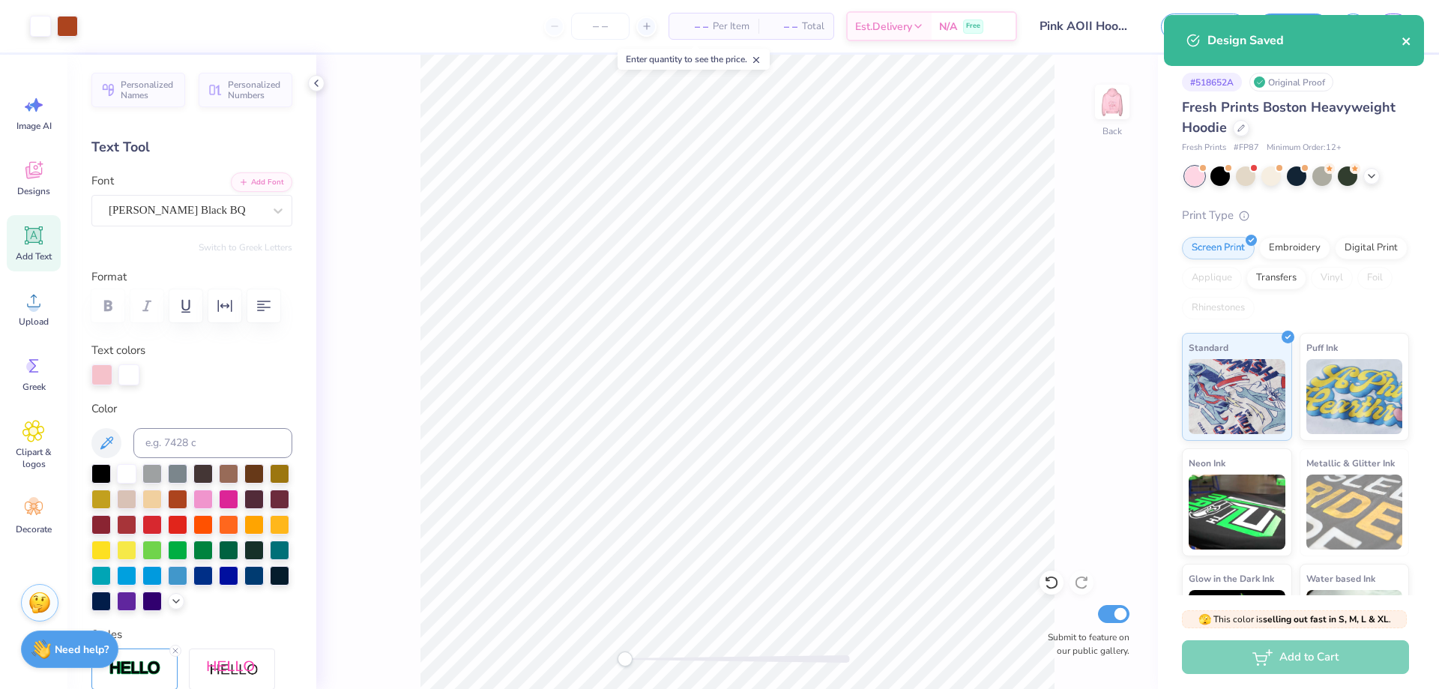
click at [1405, 40] on icon "close" at bounding box center [1406, 40] width 7 height 7
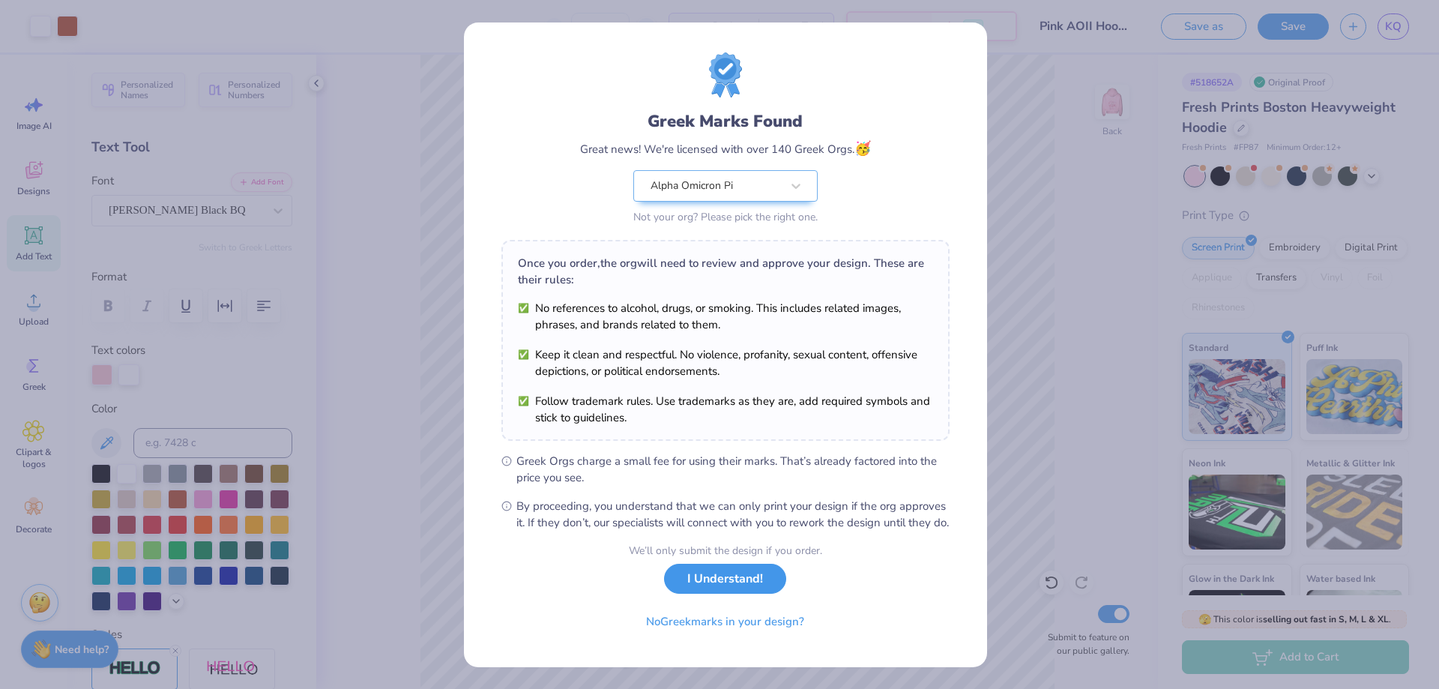
click at [738, 594] on button "I Understand!" at bounding box center [725, 579] width 122 height 31
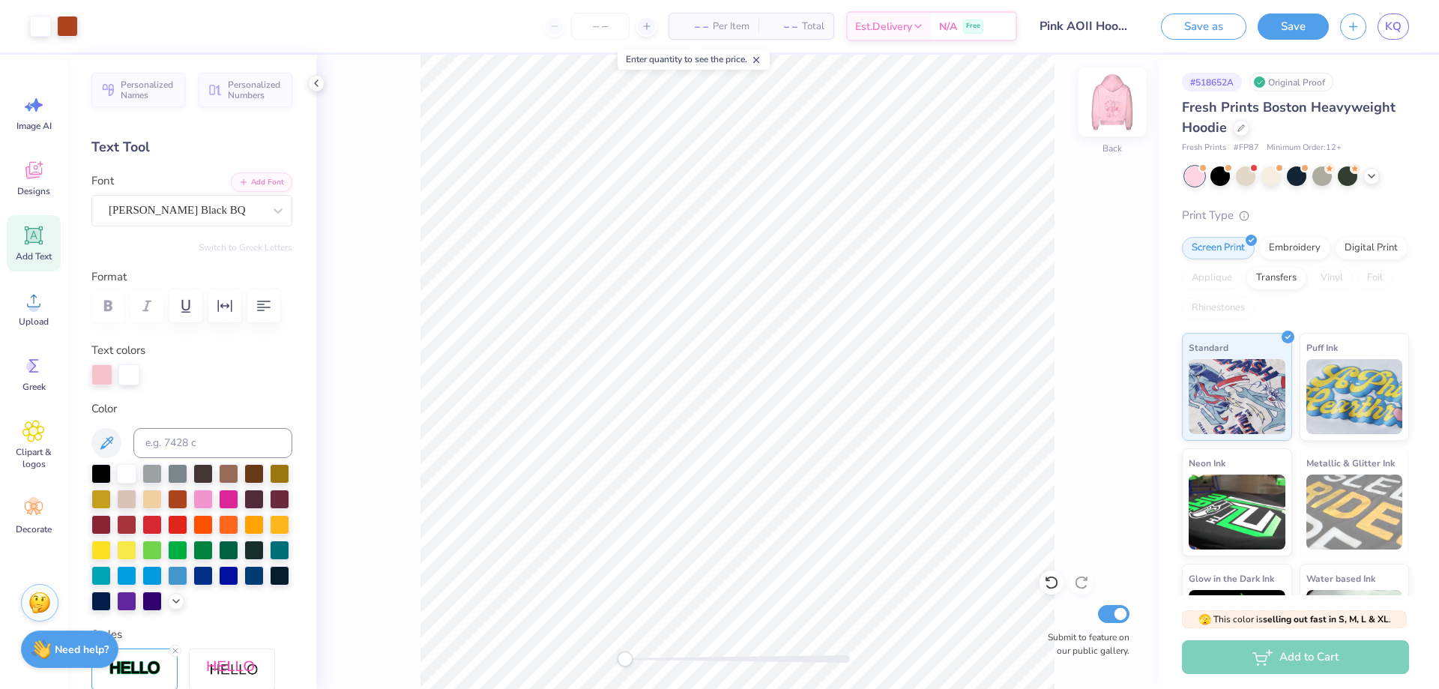
click at [1110, 100] on img at bounding box center [1113, 102] width 60 height 60
click at [1110, 100] on img at bounding box center [1112, 102] width 30 height 30
click at [1397, 29] on span "KQ" at bounding box center [1393, 26] width 16 height 17
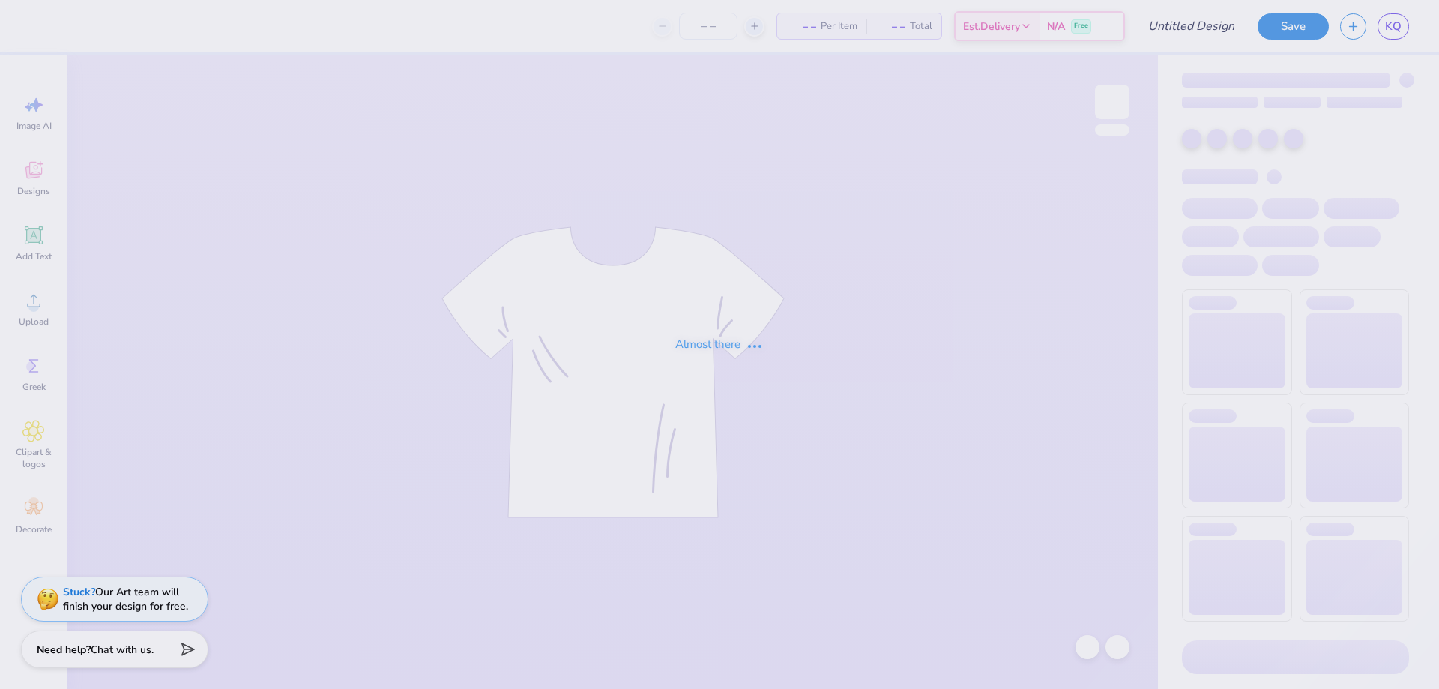
type input "Pink AOII Hoodie"
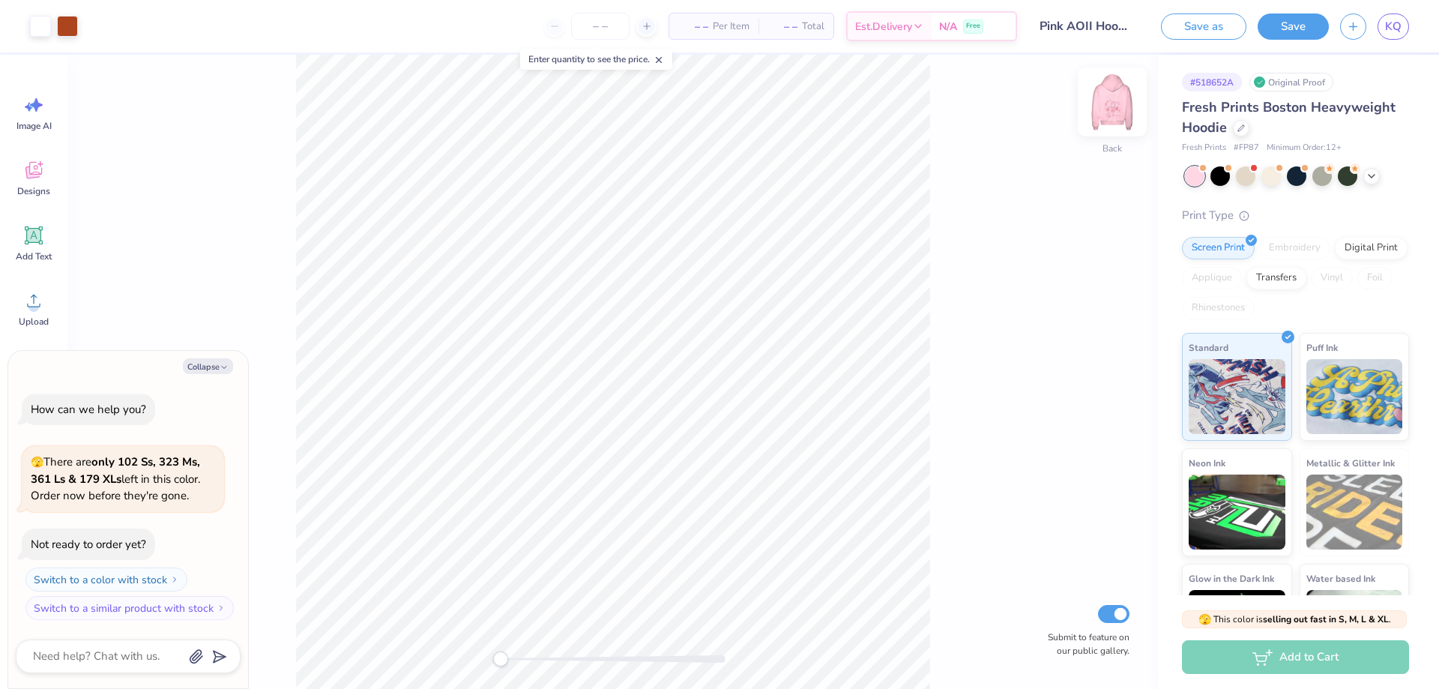
click at [1113, 99] on img at bounding box center [1113, 102] width 60 height 60
click at [194, 367] on button "Collapse" at bounding box center [208, 366] width 50 height 16
type textarea "x"
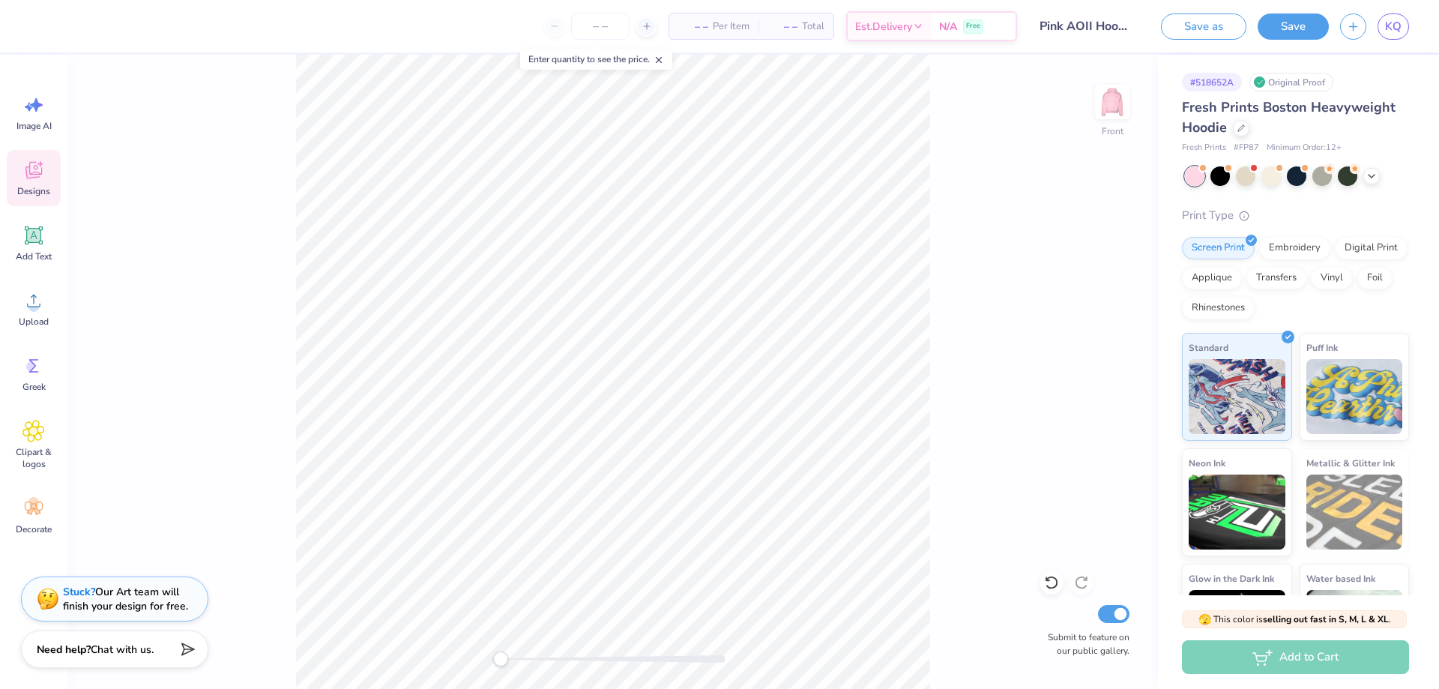
click at [49, 175] on div "Designs" at bounding box center [34, 178] width 54 height 56
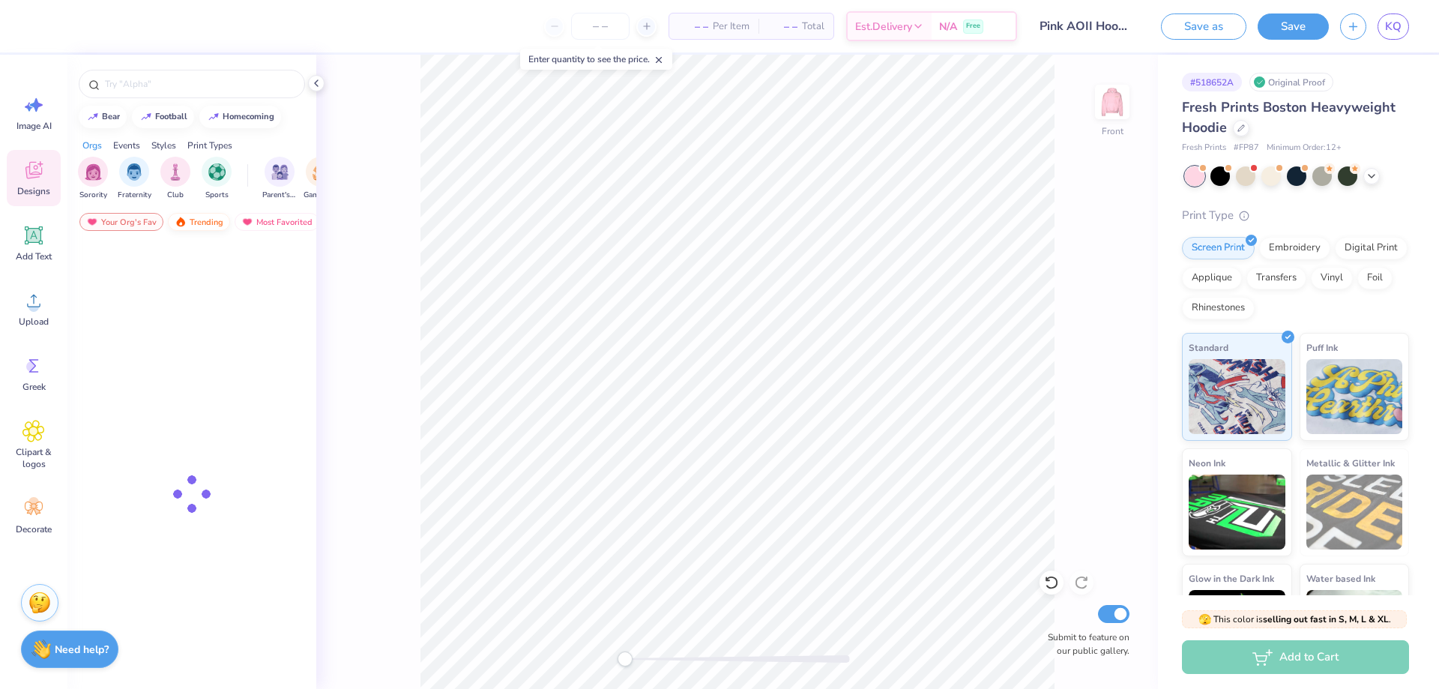
click at [210, 214] on div "Trending" at bounding box center [199, 222] width 62 height 18
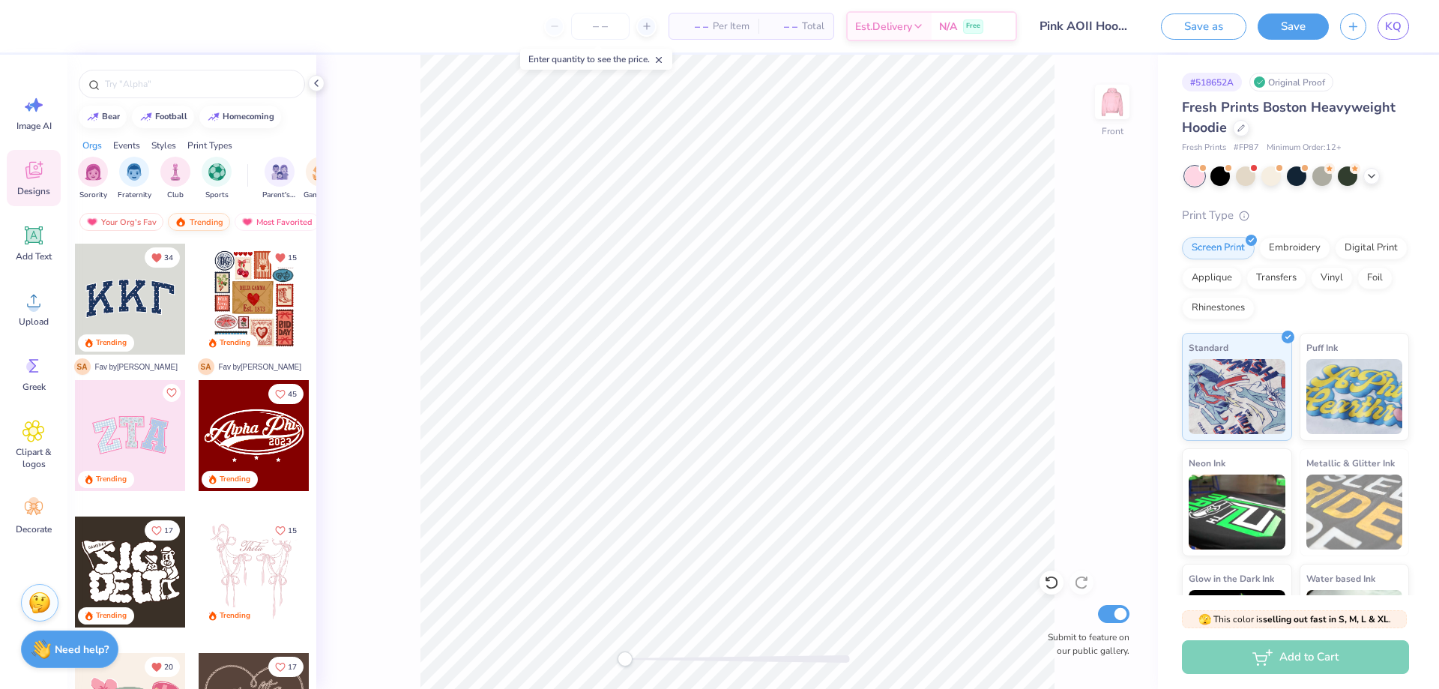
click at [210, 220] on div "Trending" at bounding box center [199, 222] width 62 height 18
click at [91, 173] on img "filter for Sorority" at bounding box center [93, 170] width 17 height 17
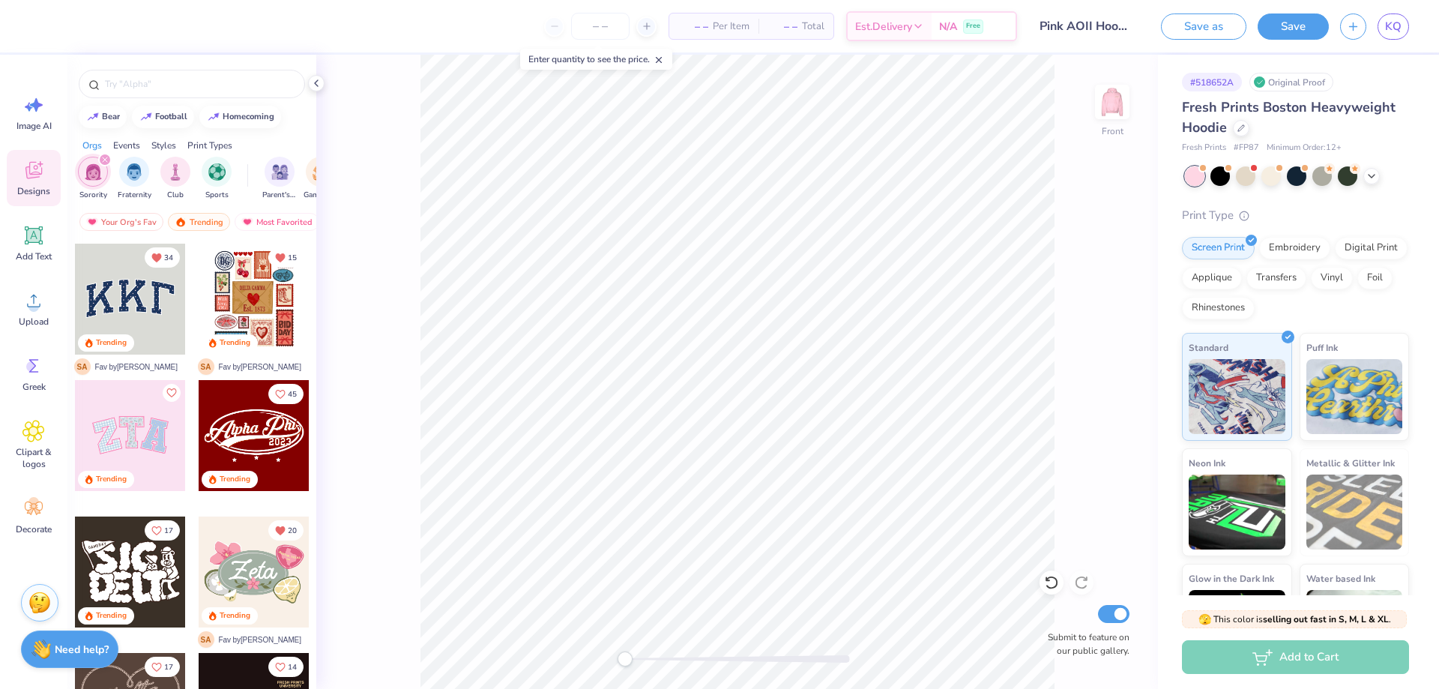
click at [154, 145] on div "Styles" at bounding box center [163, 145] width 25 height 13
click at [218, 177] on img "filter for Y2K" at bounding box center [216, 170] width 16 height 17
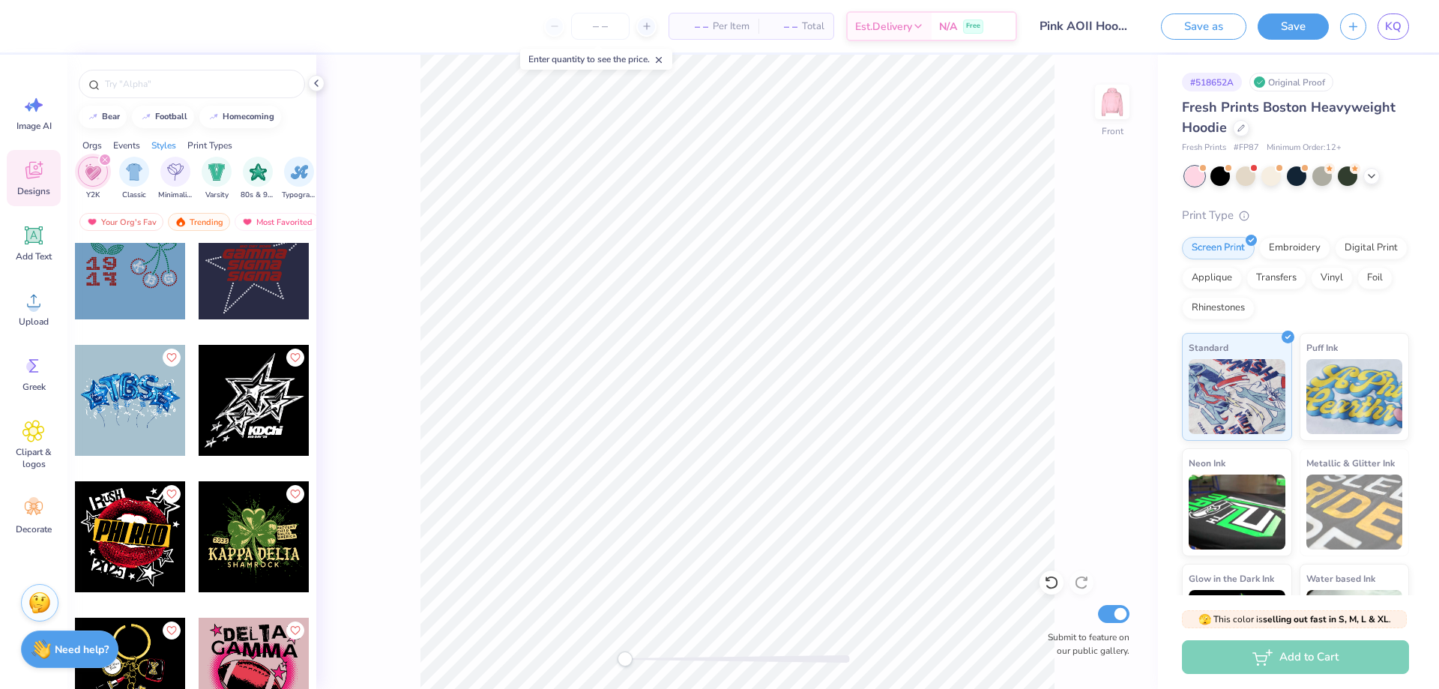
scroll to position [1949, 0]
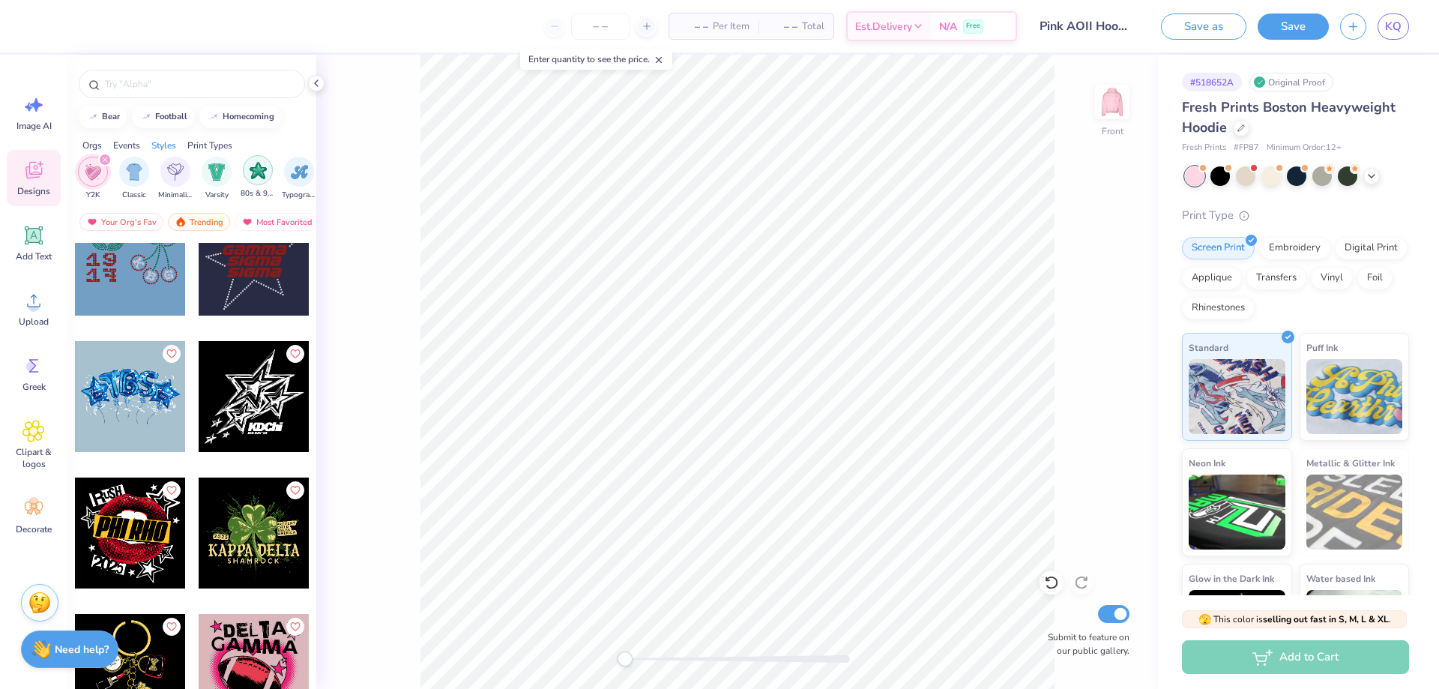
click at [269, 167] on div "filter for 80s & 90s" at bounding box center [258, 170] width 30 height 30
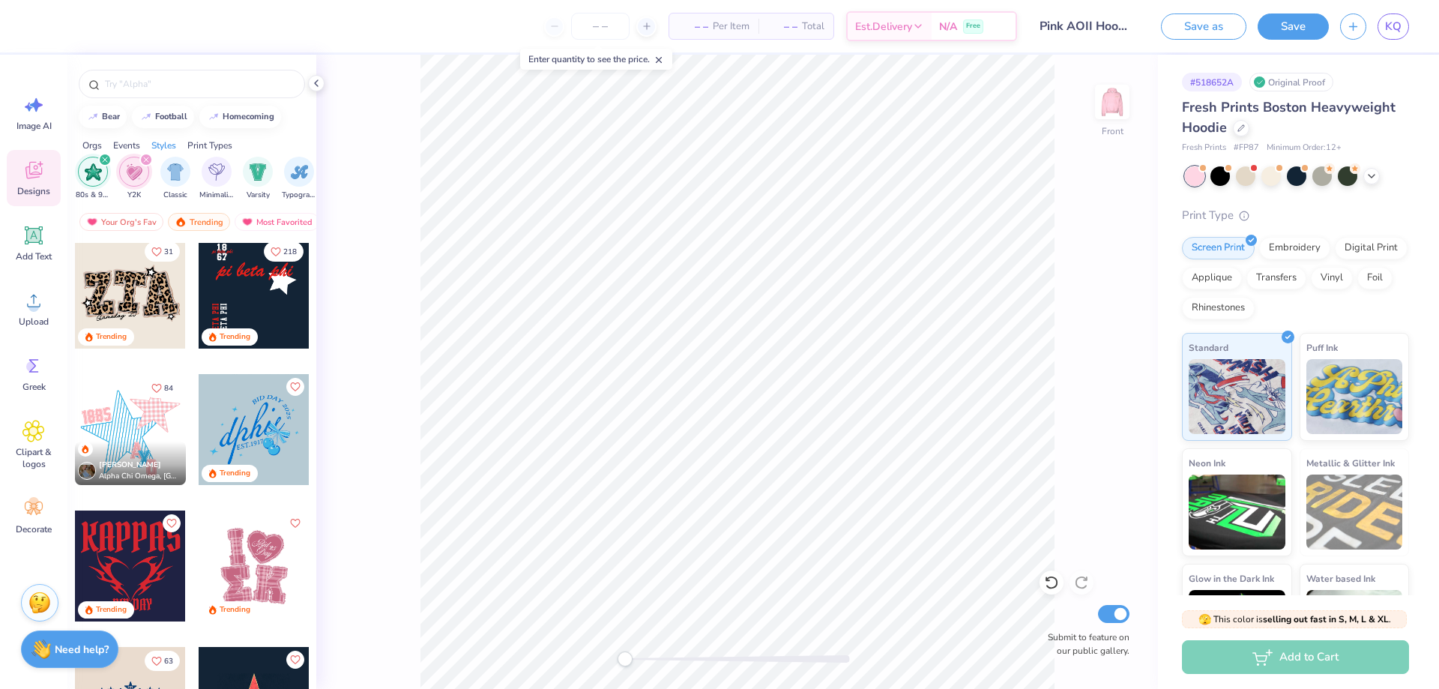
scroll to position [0, 0]
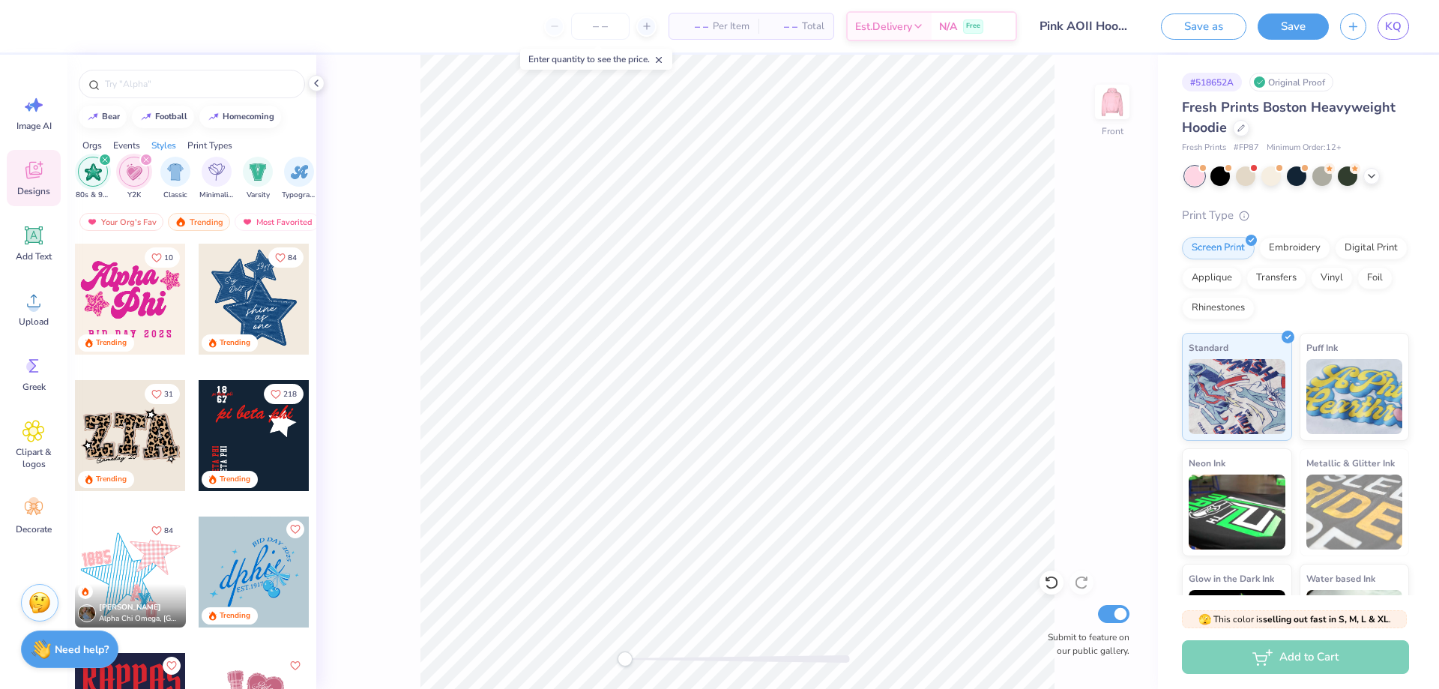
click at [130, 300] on div at bounding box center [130, 299] width 111 height 111
click at [39, 14] on div at bounding box center [40, 24] width 21 height 21
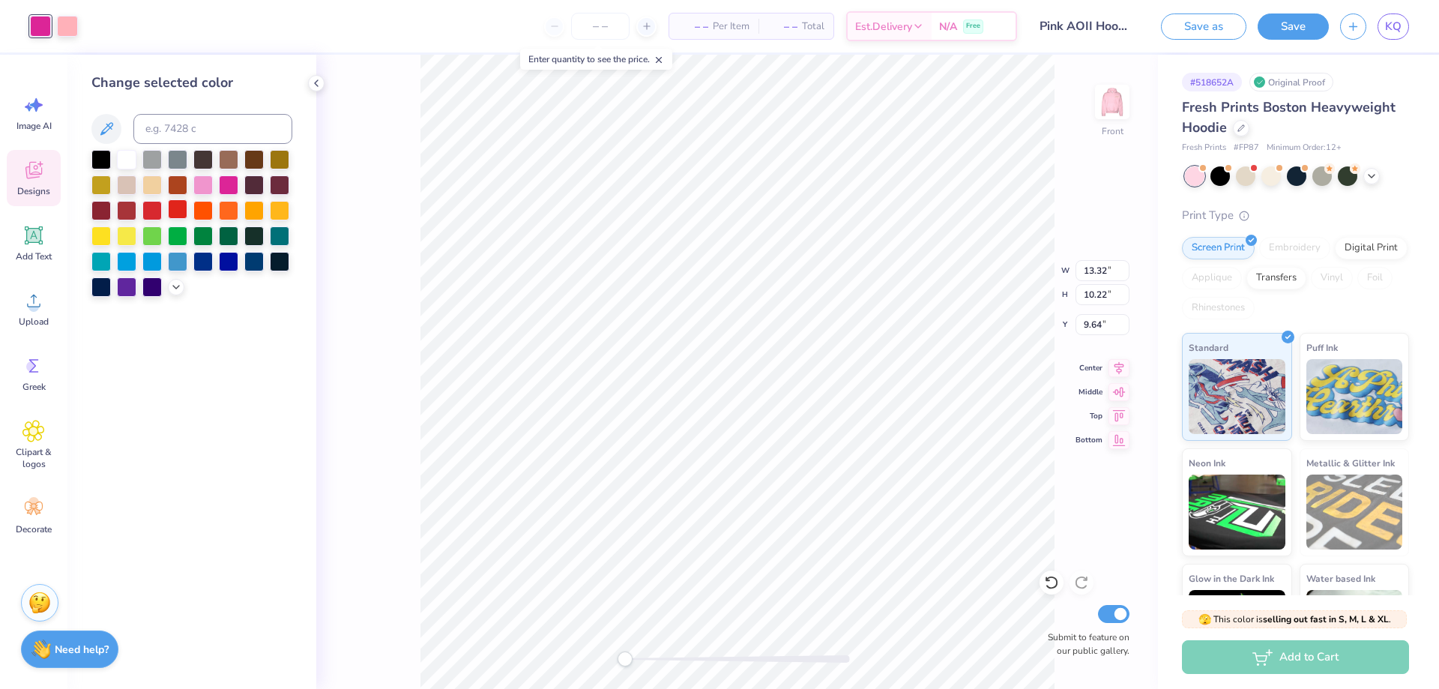
drag, startPoint x: 154, startPoint y: 204, endPoint x: 175, endPoint y: 207, distance: 21.9
click at [154, 205] on div at bounding box center [151, 210] width 19 height 19
click at [126, 206] on div at bounding box center [126, 208] width 19 height 19
click at [151, 209] on div at bounding box center [151, 208] width 19 height 19
click at [61, 16] on div at bounding box center [67, 24] width 21 height 21
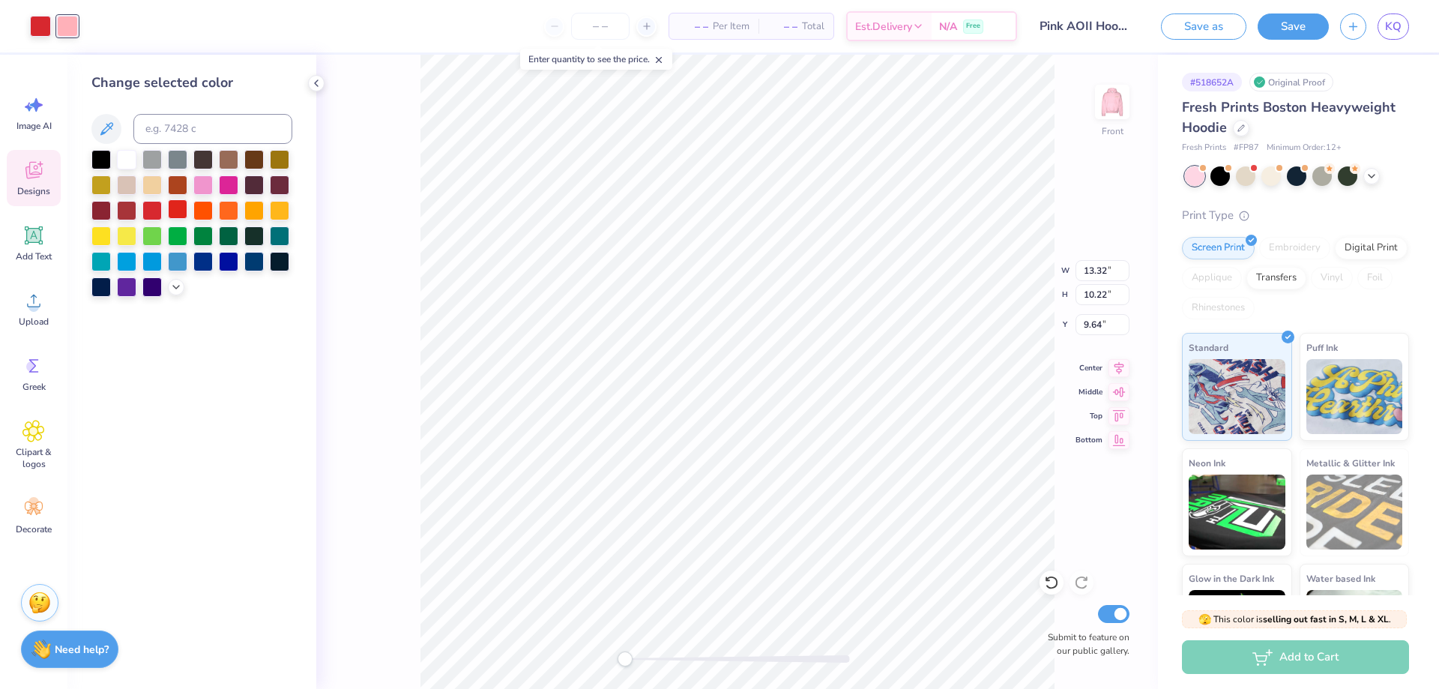
click at [184, 210] on div at bounding box center [177, 208] width 19 height 19
click at [131, 210] on div at bounding box center [126, 208] width 19 height 19
click at [101, 206] on div at bounding box center [100, 208] width 19 height 19
click at [131, 159] on div at bounding box center [126, 157] width 19 height 19
click at [32, 247] on div "Add Text" at bounding box center [34, 243] width 54 height 56
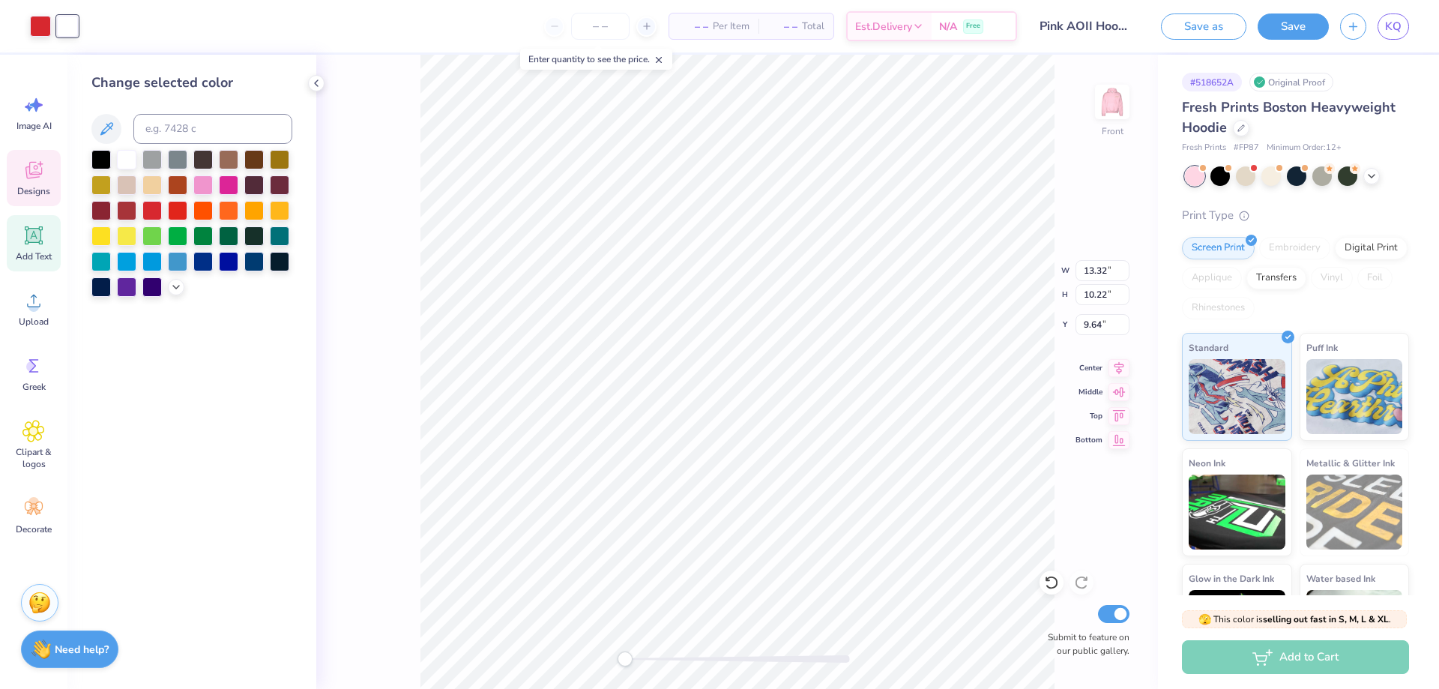
type input "7.22"
type input "2.09"
type input "13.71"
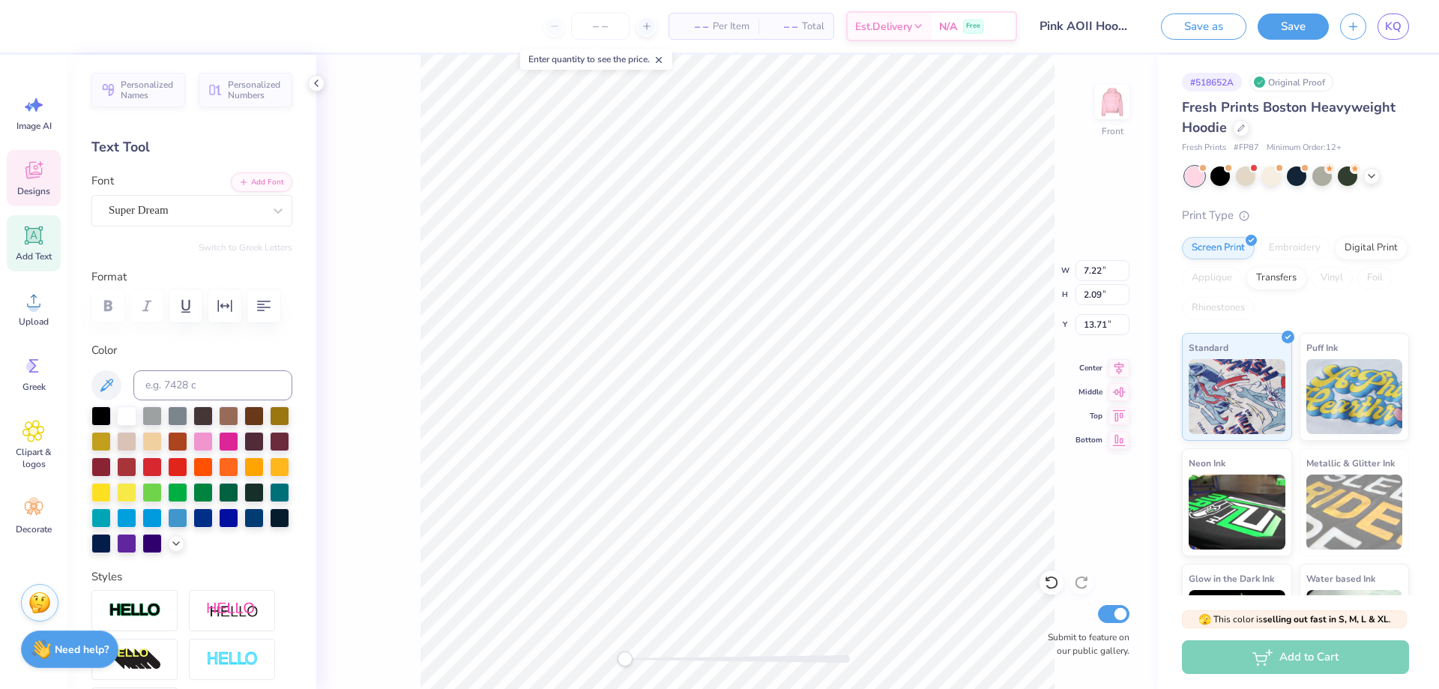
click at [55, 150] on div "Designs" at bounding box center [34, 178] width 54 height 56
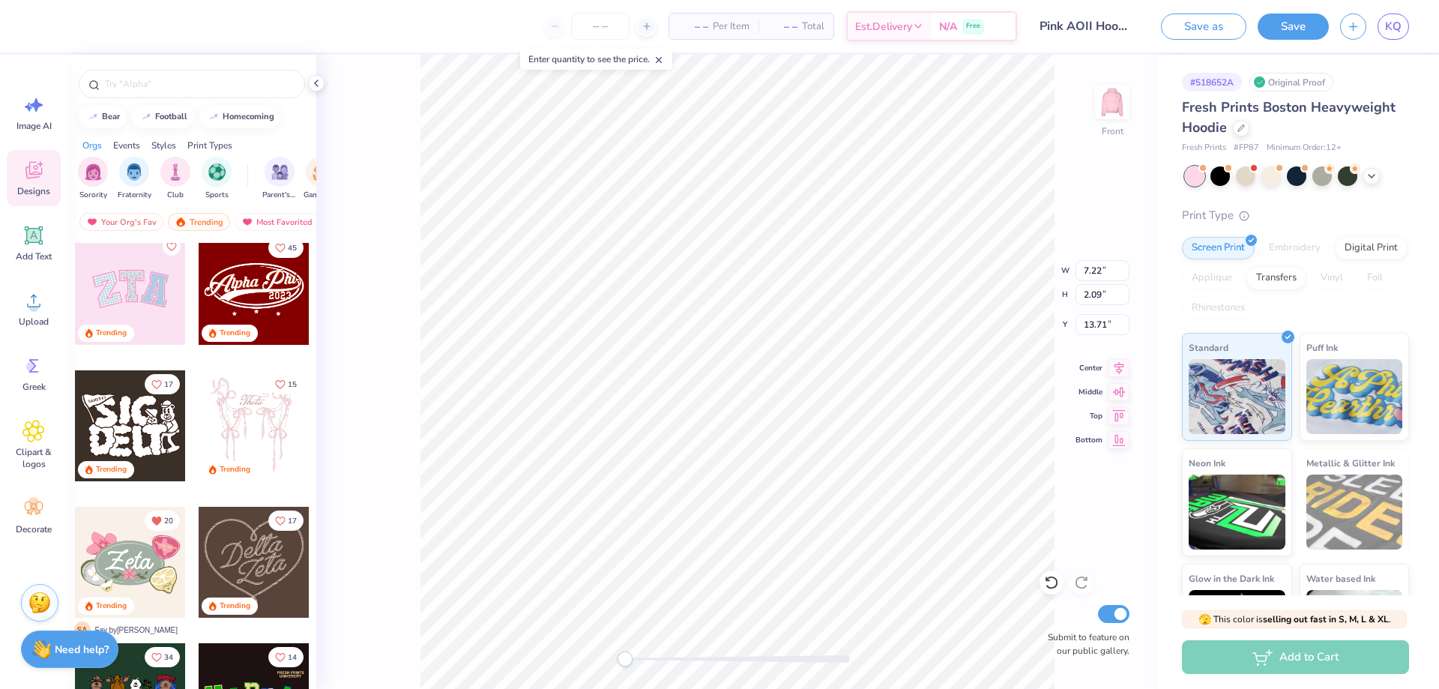
scroll to position [150, 0]
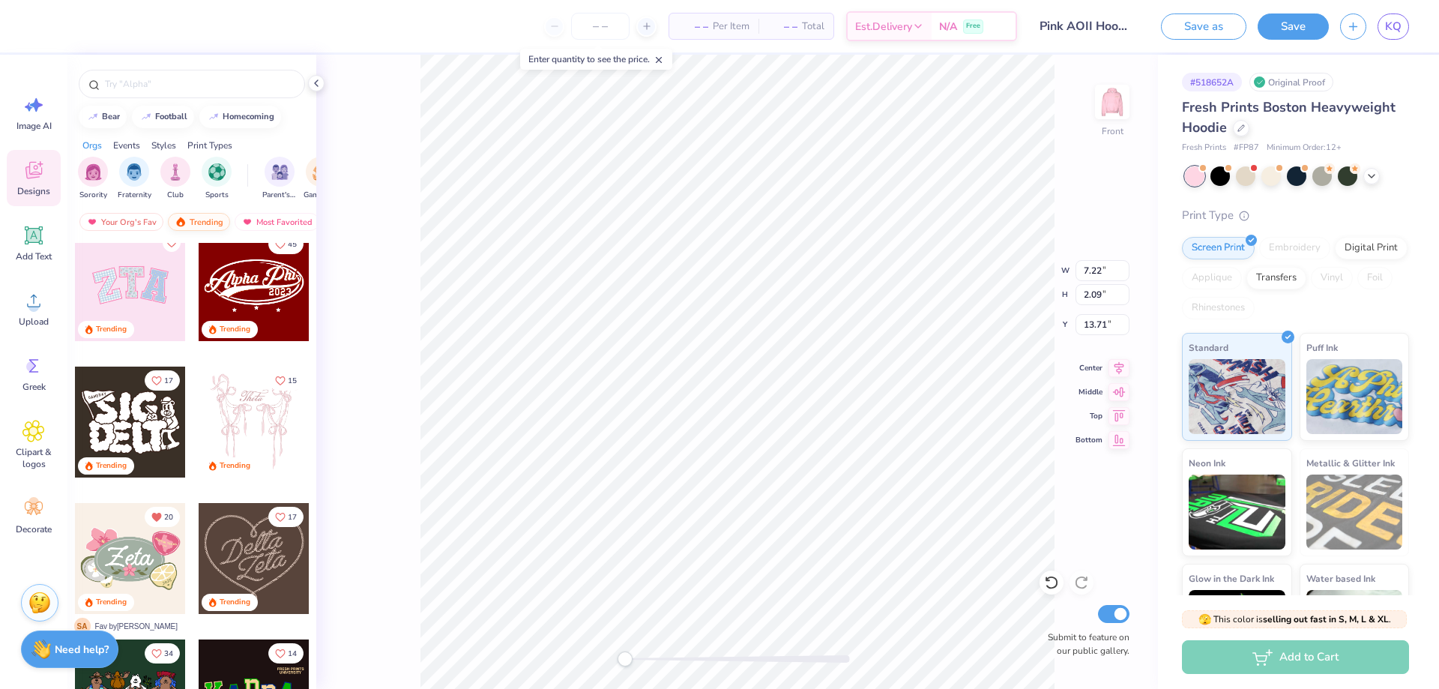
click at [196, 217] on div "Trending" at bounding box center [199, 222] width 62 height 18
click at [257, 222] on div "Most Favorited" at bounding box center [277, 222] width 85 height 18
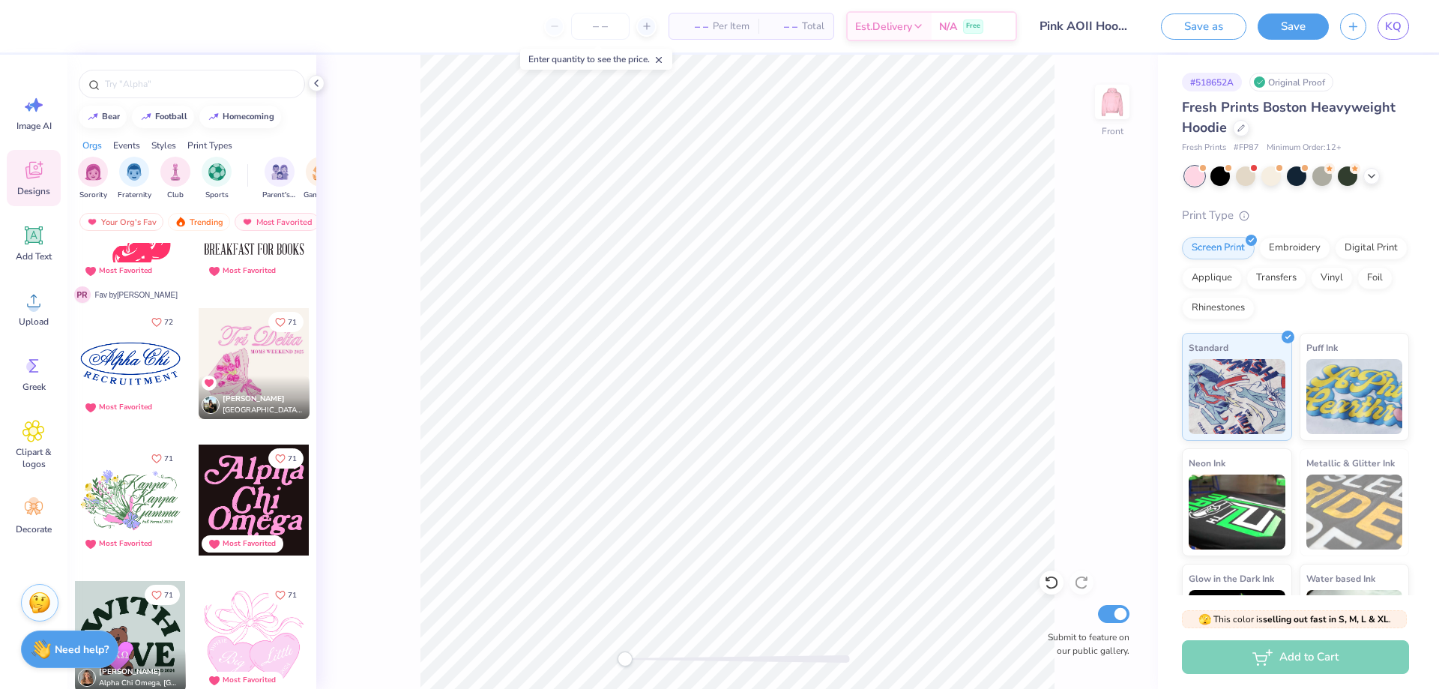
scroll to position [3149, 0]
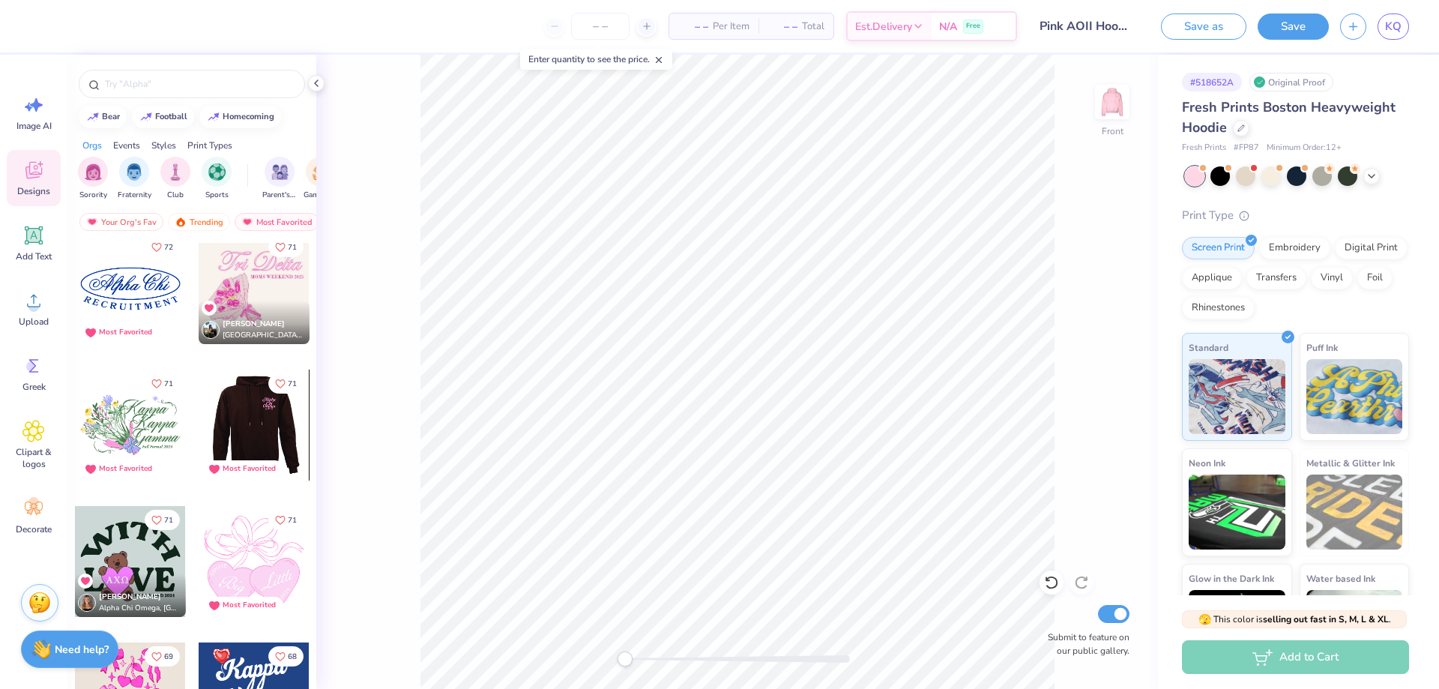
click at [273, 421] on div at bounding box center [253, 425] width 111 height 111
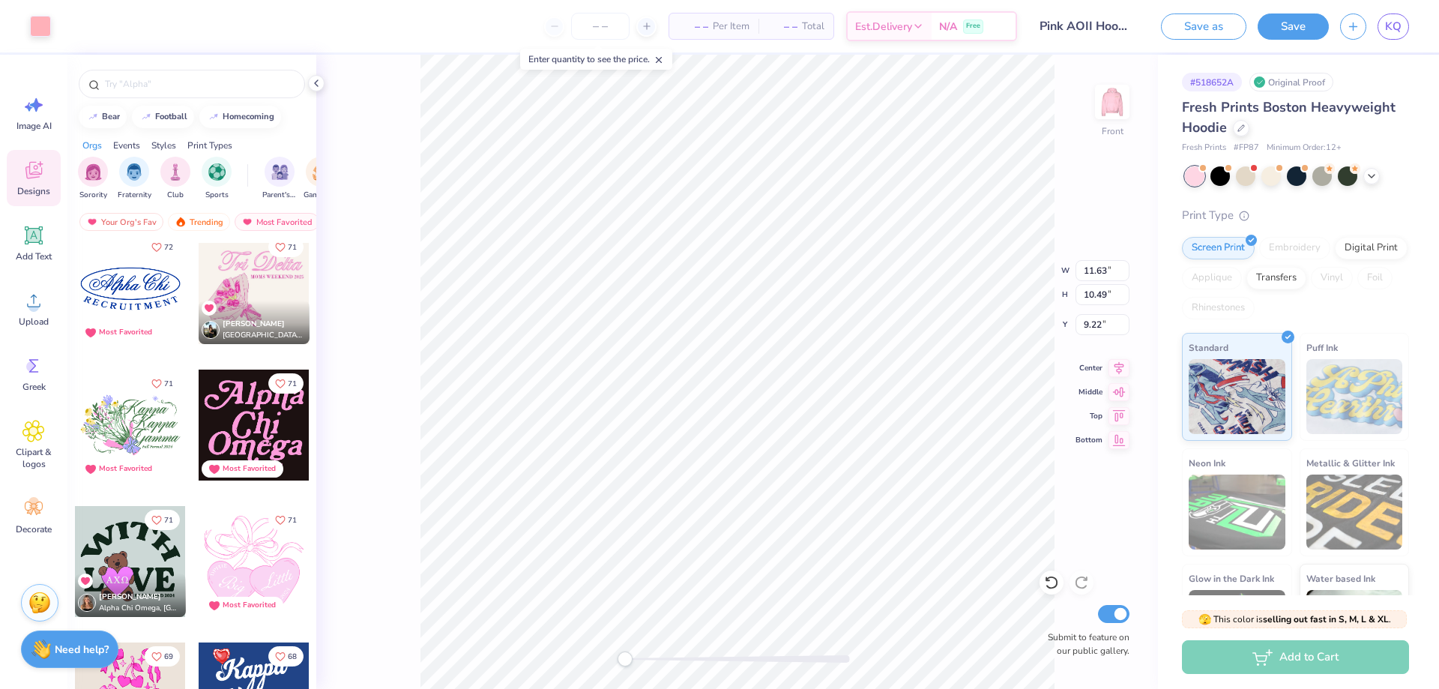
type input "11.63"
type input "10.49"
type input "9.22"
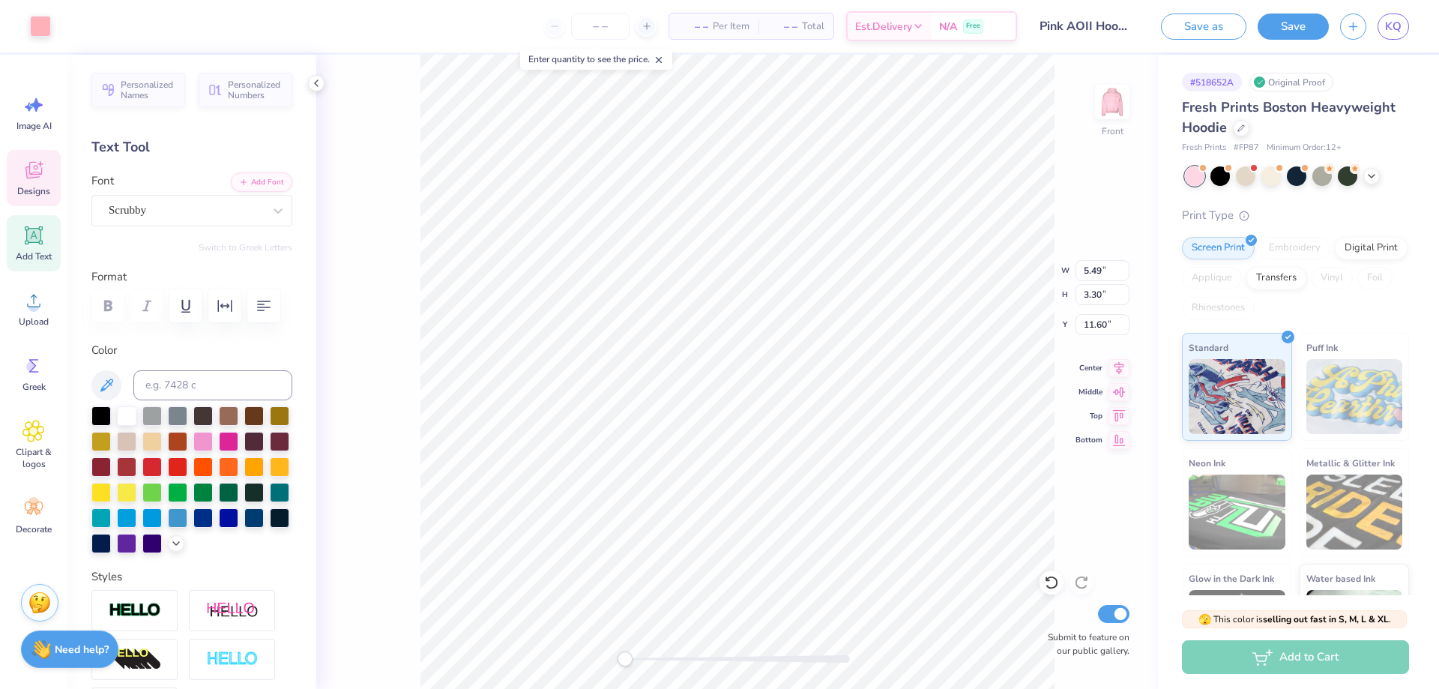
scroll to position [13, 2]
type textarea "Omicron"
type input "11.16"
type input "3.47"
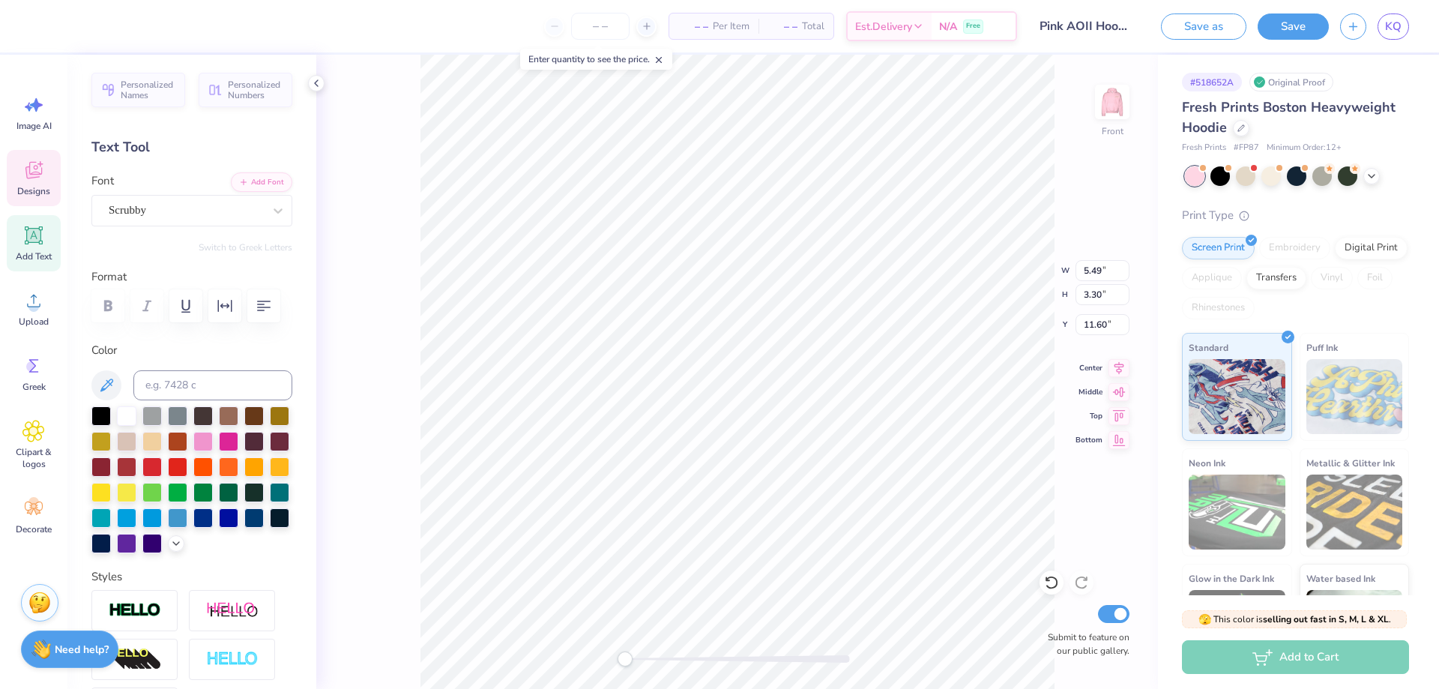
type input "14.01"
type textarea "O"
type textarea "Pi"
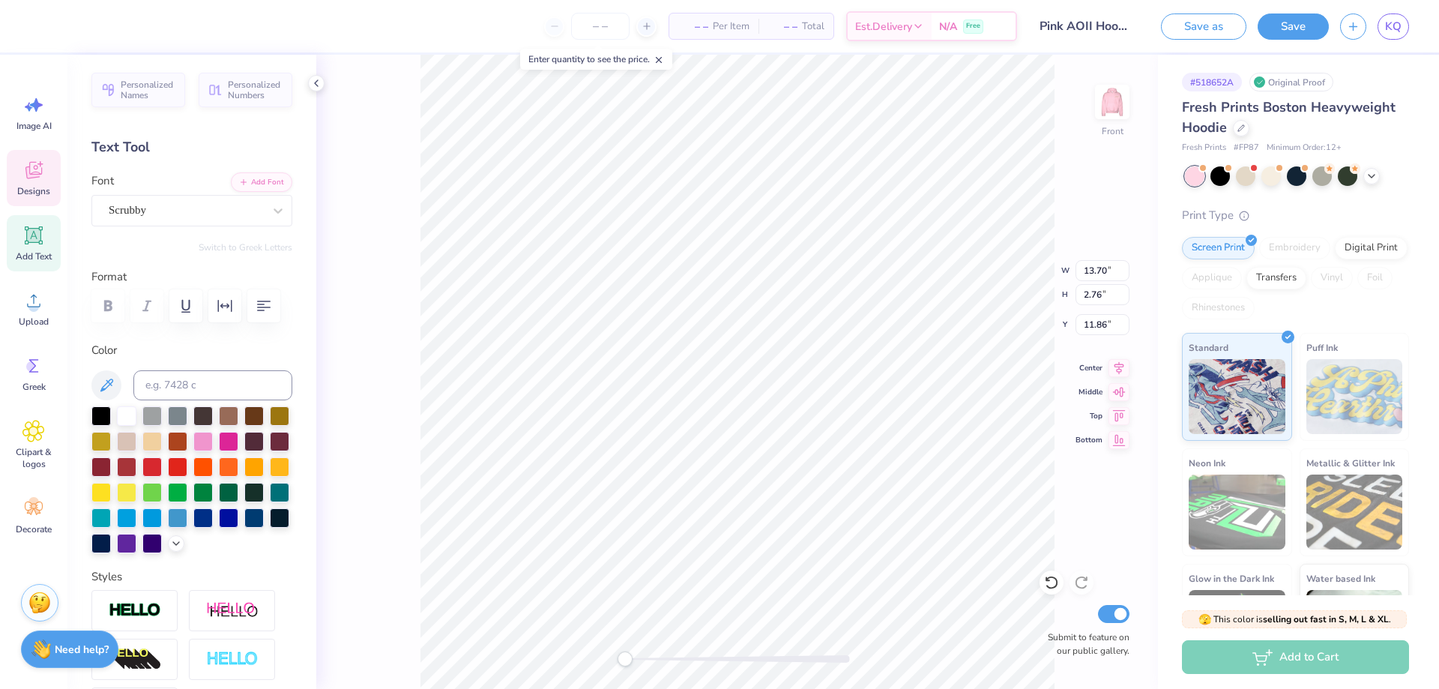
type input "13.70"
type input "2.76"
type input "11.86"
type input "6.85"
type input "0.75"
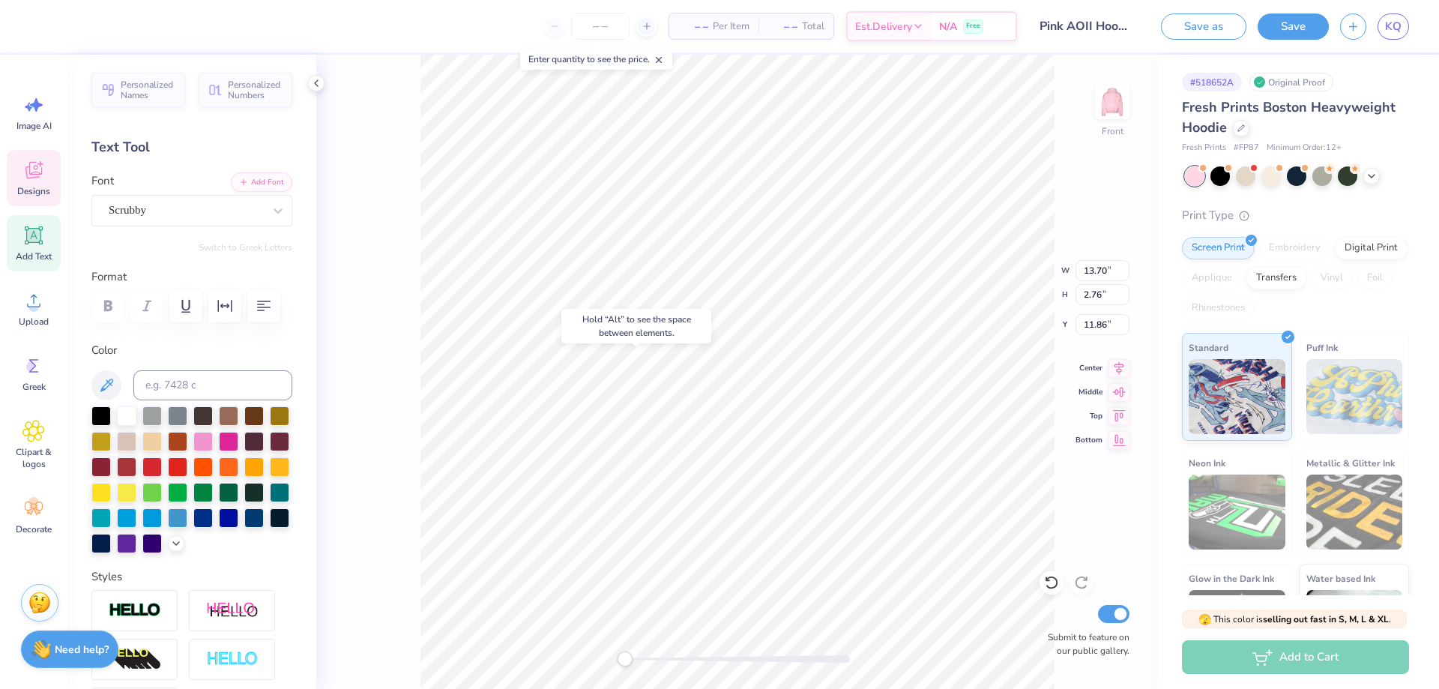
type input "17.84"
type textarea "EST. 1897"
click at [111, 466] on div at bounding box center [100, 465] width 19 height 19
type input "8.99"
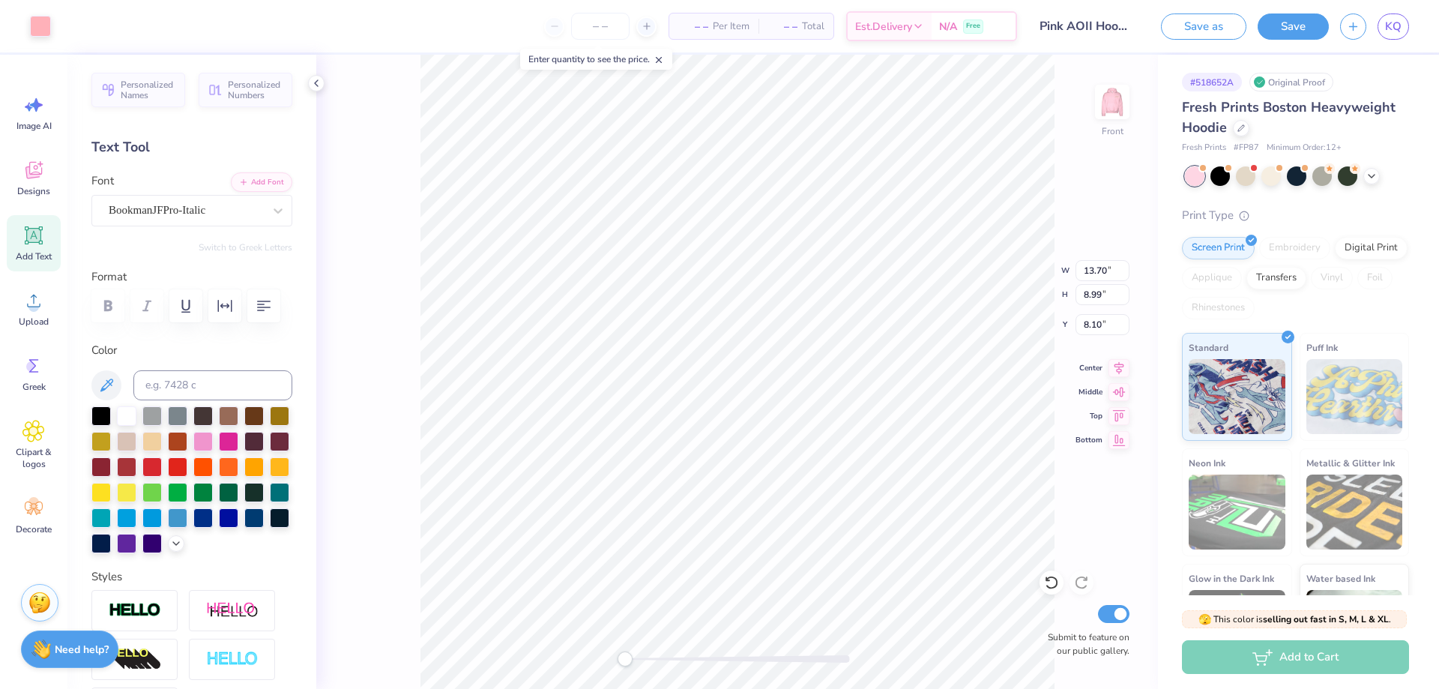
click at [412, 402] on div "Front W 13.70 13.70 " H 8.99 8.99 " Y 8.10 8.10 " Center Middle Top Bottom Subm…" at bounding box center [737, 372] width 842 height 634
click at [41, 26] on div at bounding box center [40, 24] width 21 height 21
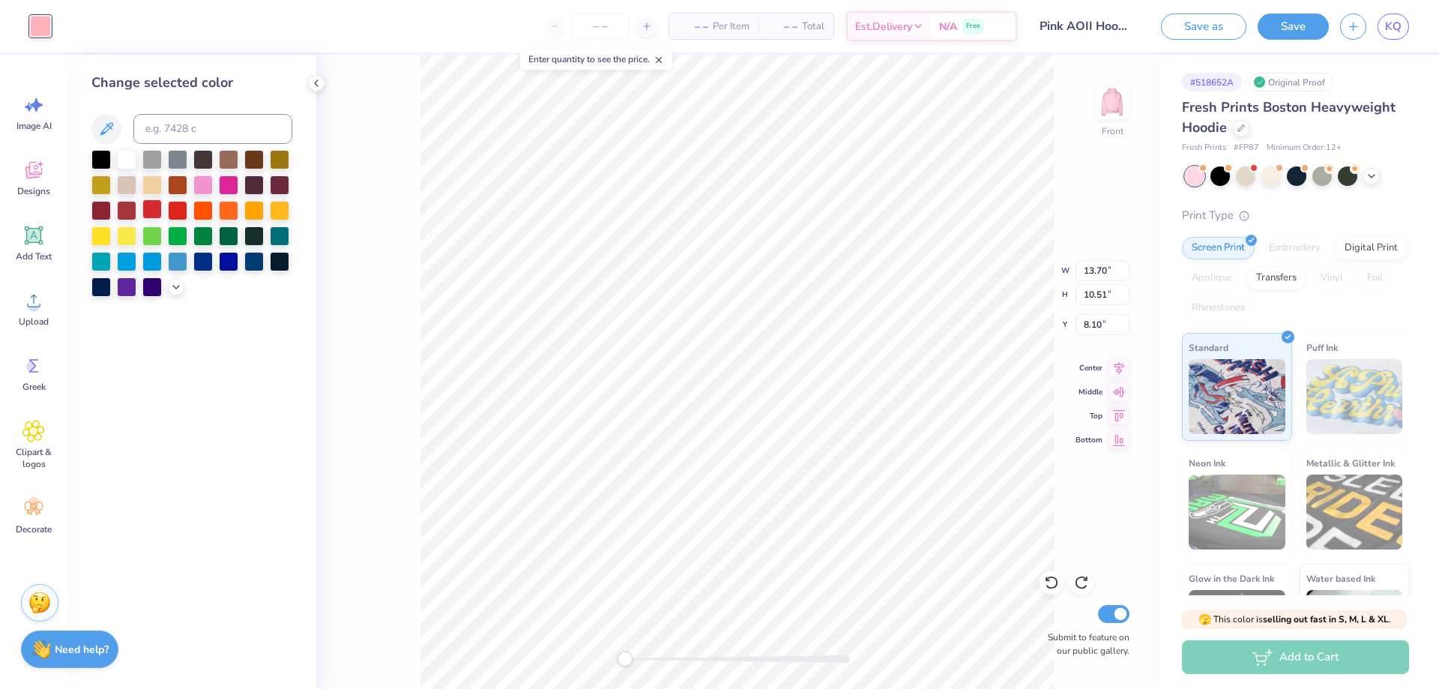
click at [151, 212] on div at bounding box center [151, 208] width 19 height 19
click at [132, 213] on div at bounding box center [126, 208] width 19 height 19
click at [154, 208] on div at bounding box center [151, 208] width 19 height 19
click at [342, 333] on div "Front W 13.70 13.70 " H 10.51 10.51 " Y 8.10 8.10 " Center Middle Top Bottom Su…" at bounding box center [737, 372] width 842 height 634
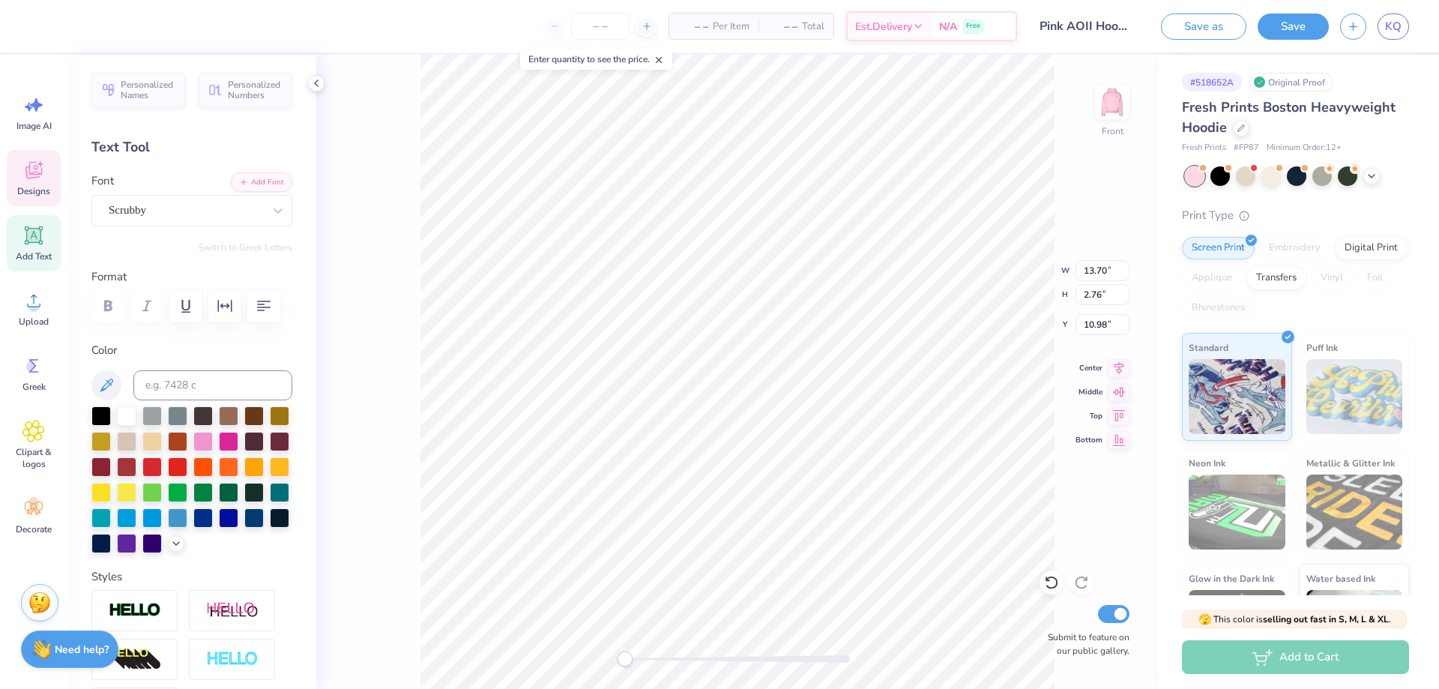
type input "9.59"
type input "3.34"
type input "8.10"
click at [221, 214] on div "Scrubby" at bounding box center [185, 210] width 157 height 23
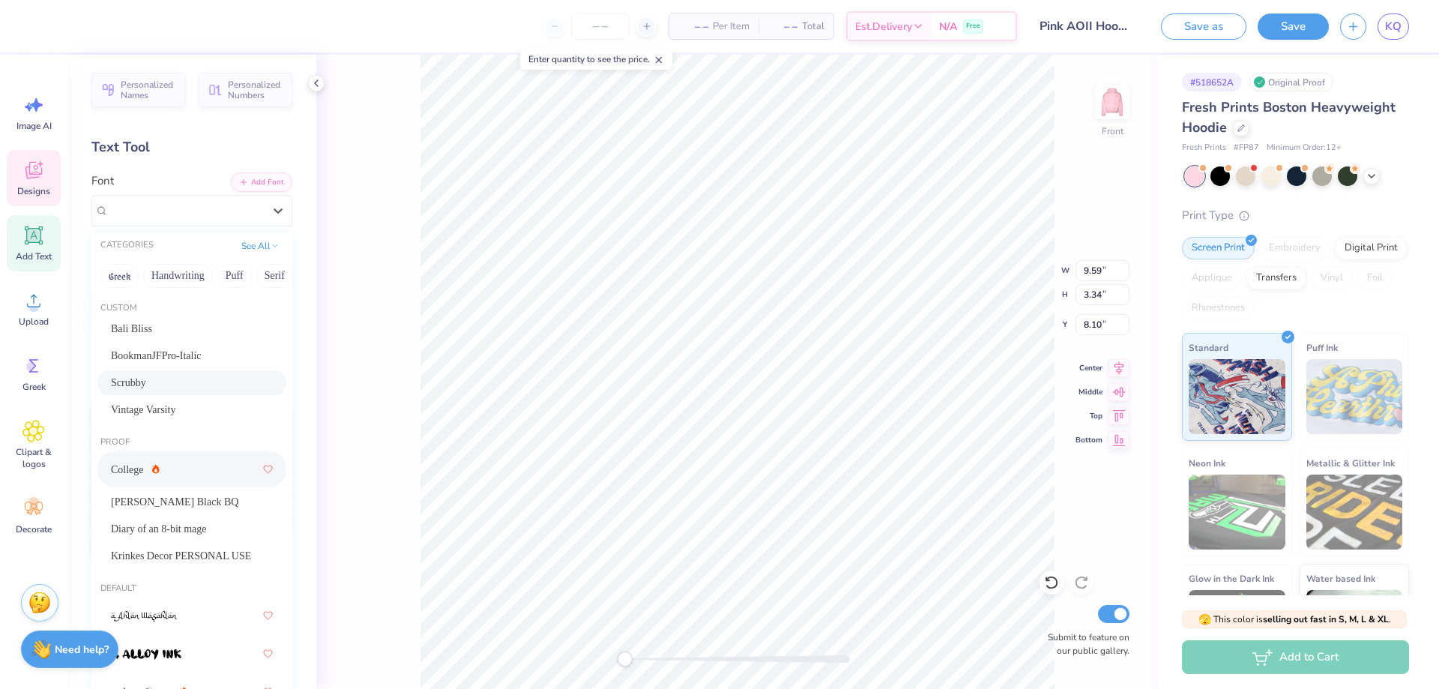
click at [221, 463] on div "College" at bounding box center [192, 469] width 162 height 27
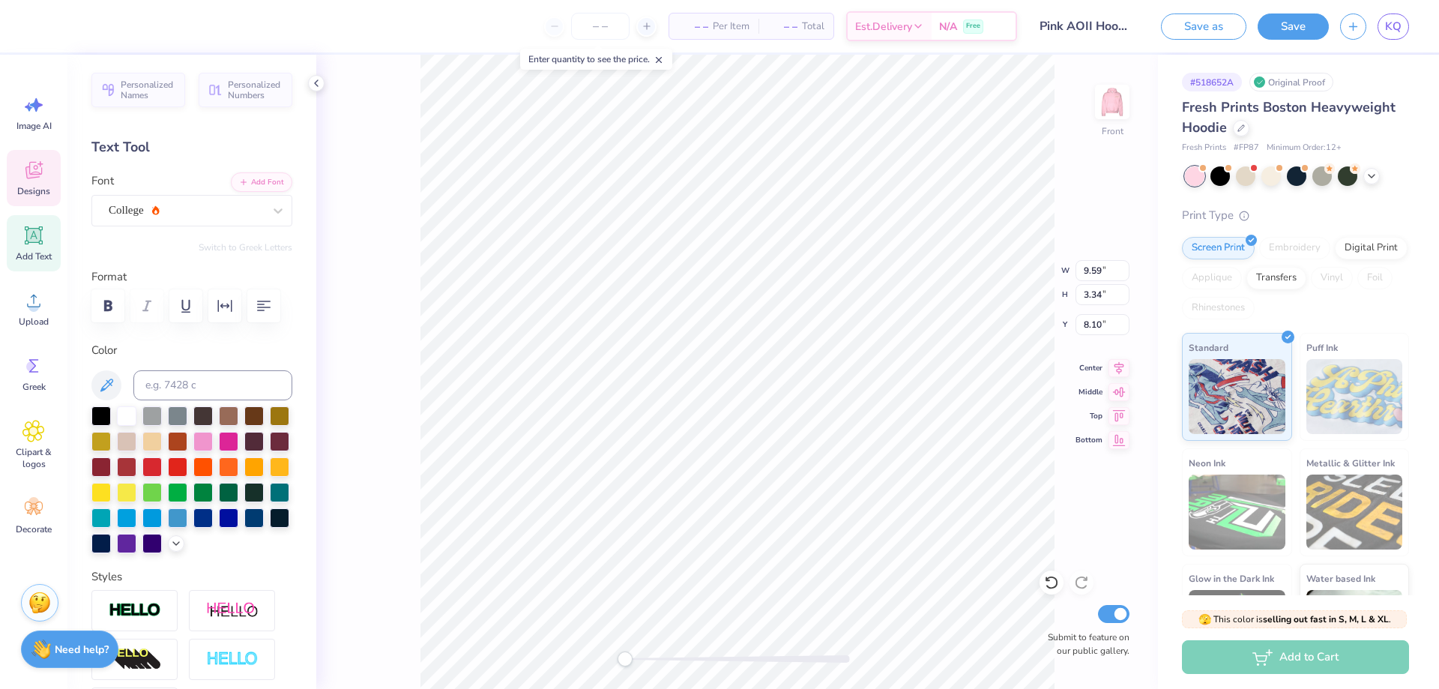
scroll to position [13, 2]
click at [186, 214] on div "College" at bounding box center [185, 210] width 157 height 23
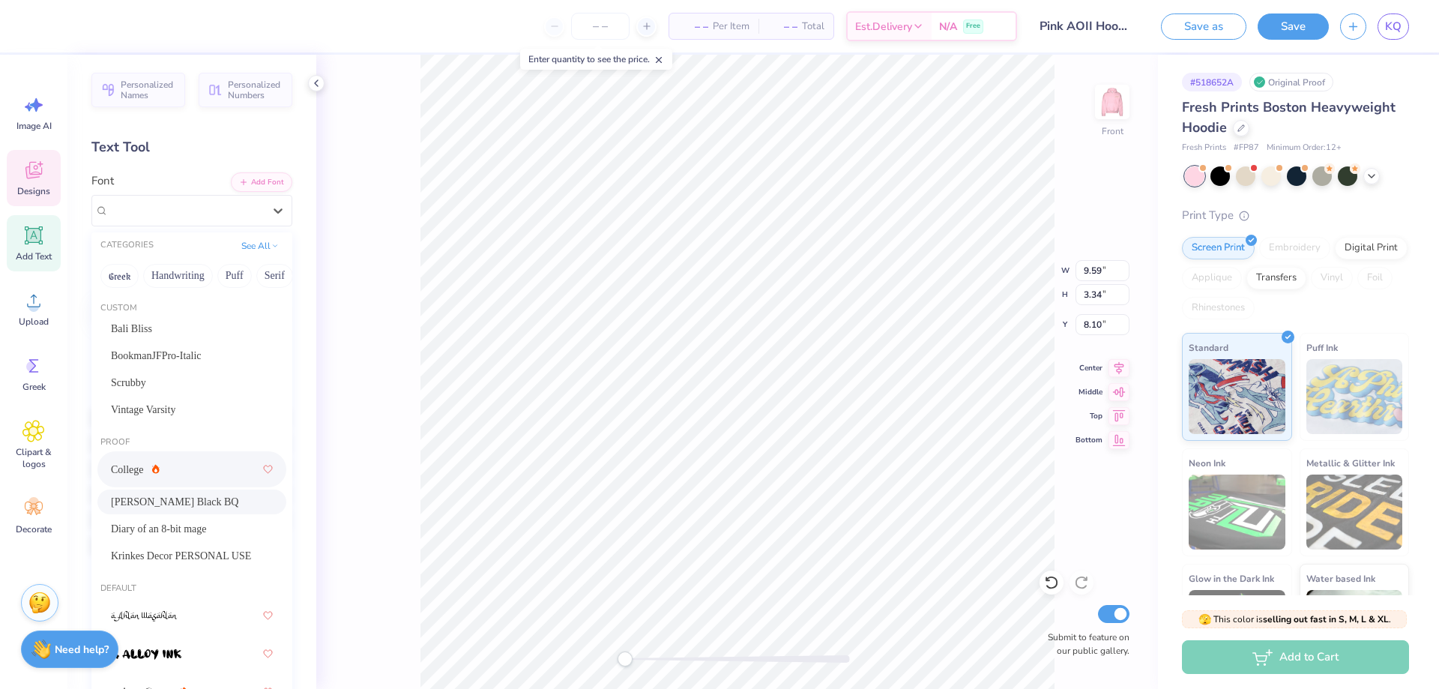
click at [177, 496] on span "Cooper Black BQ" at bounding box center [174, 502] width 127 height 16
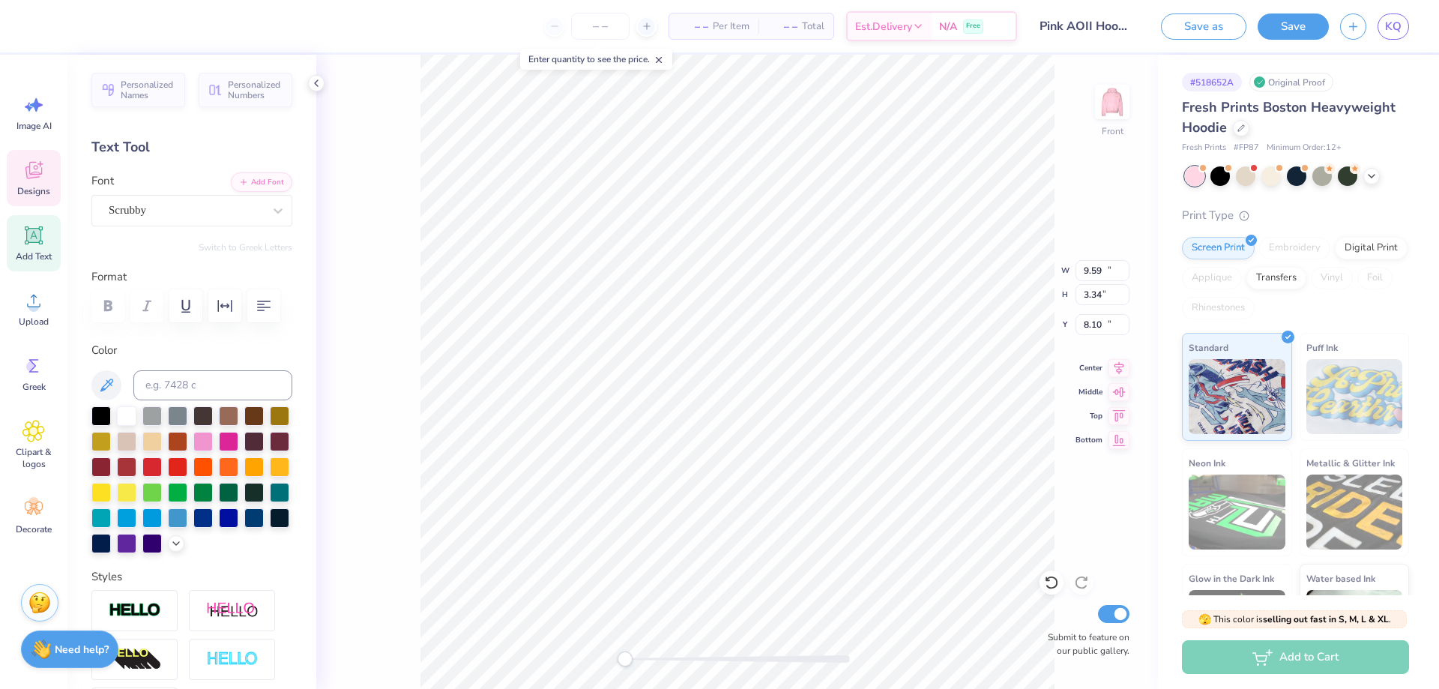
type input "13.70"
type input "2.76"
type input "10.98"
click at [220, 214] on div "Scrubby" at bounding box center [185, 210] width 157 height 23
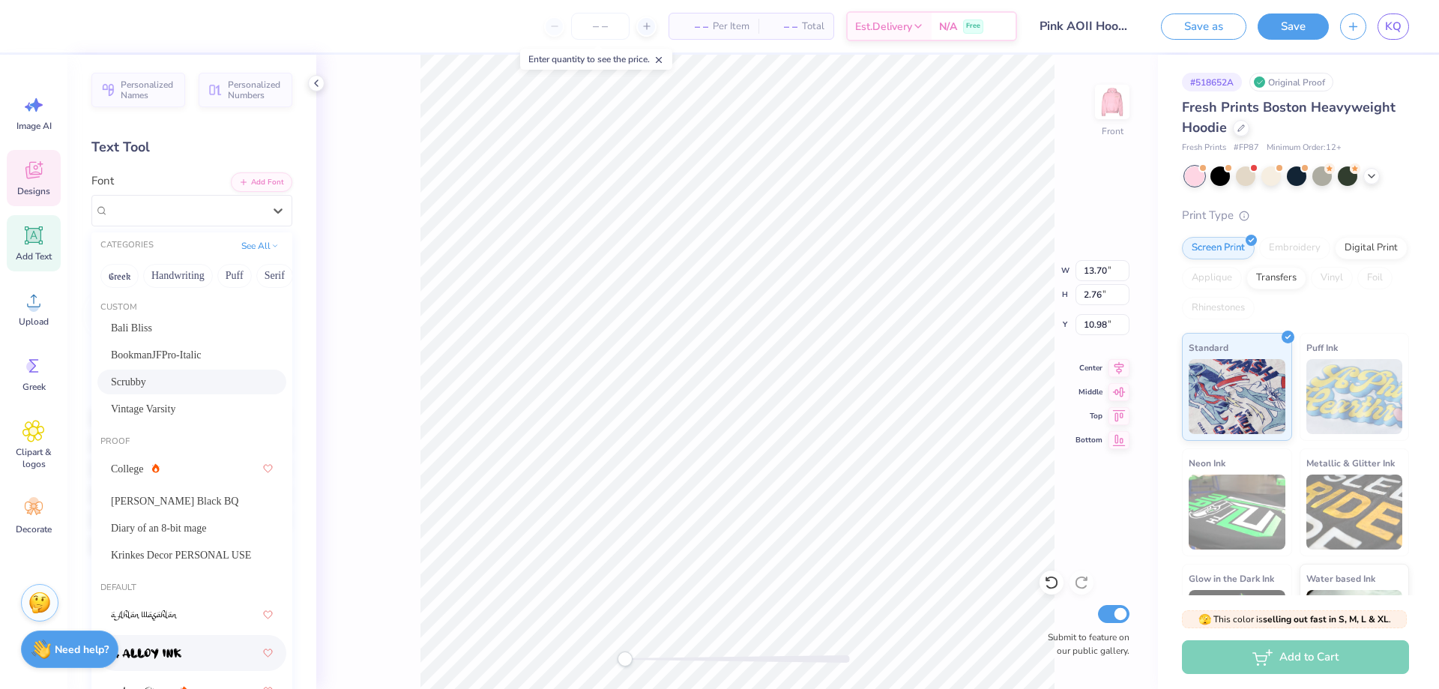
scroll to position [0, 0]
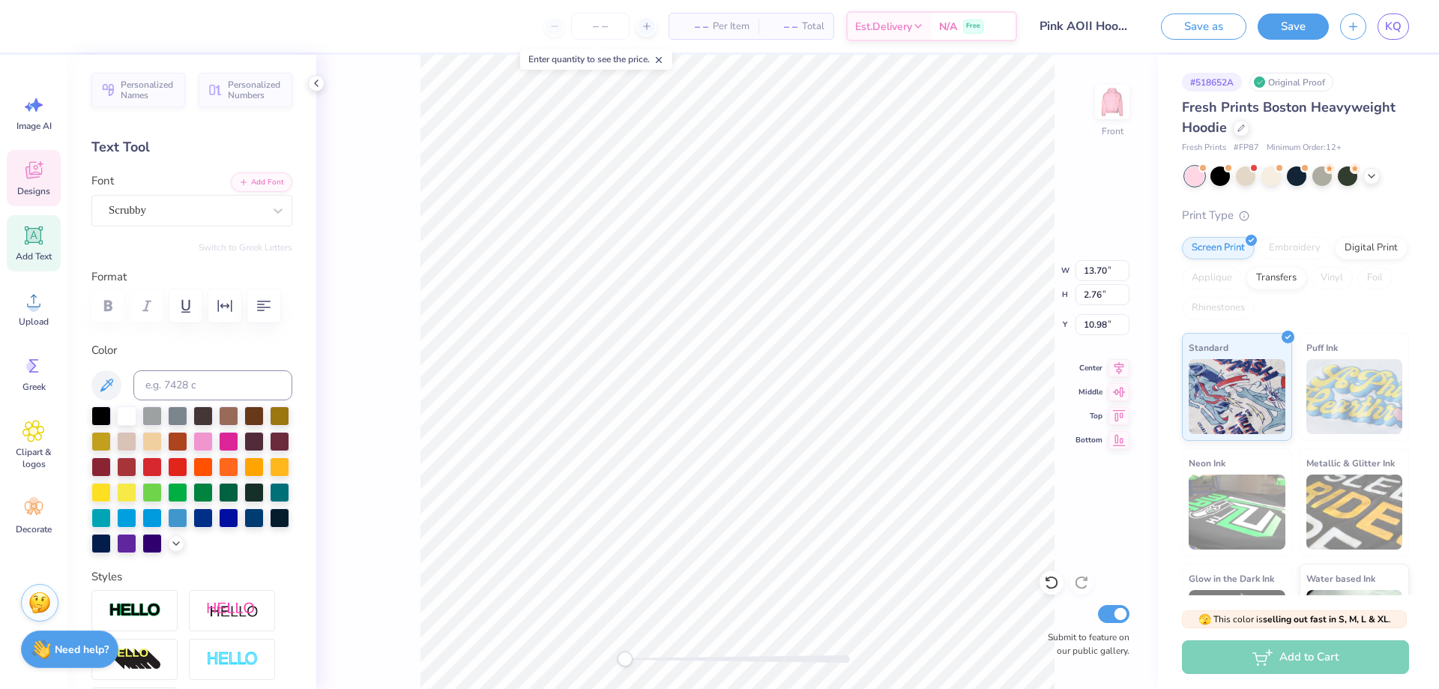
type input "10.18"
type input "3.33"
type input "8.08"
type input "13.70"
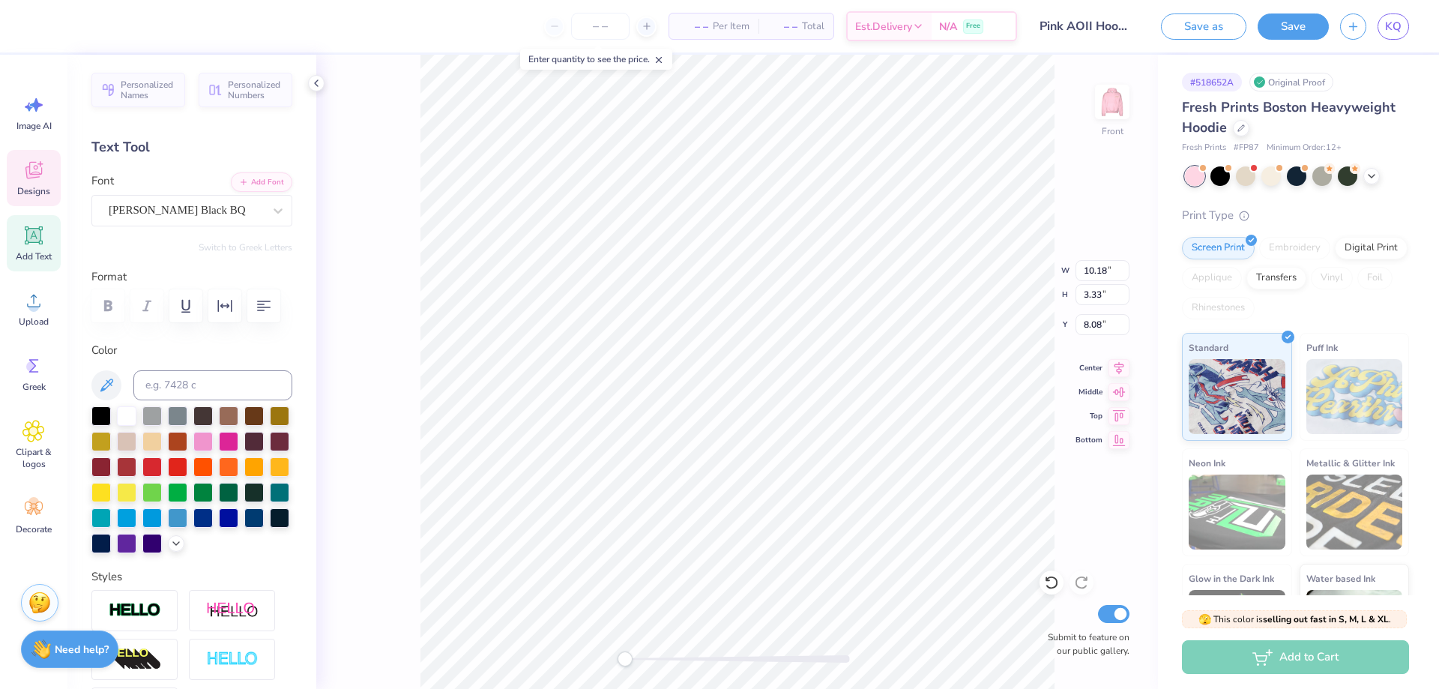
type input "2.76"
type input "10.98"
click at [171, 210] on div "Scrubby" at bounding box center [185, 210] width 157 height 23
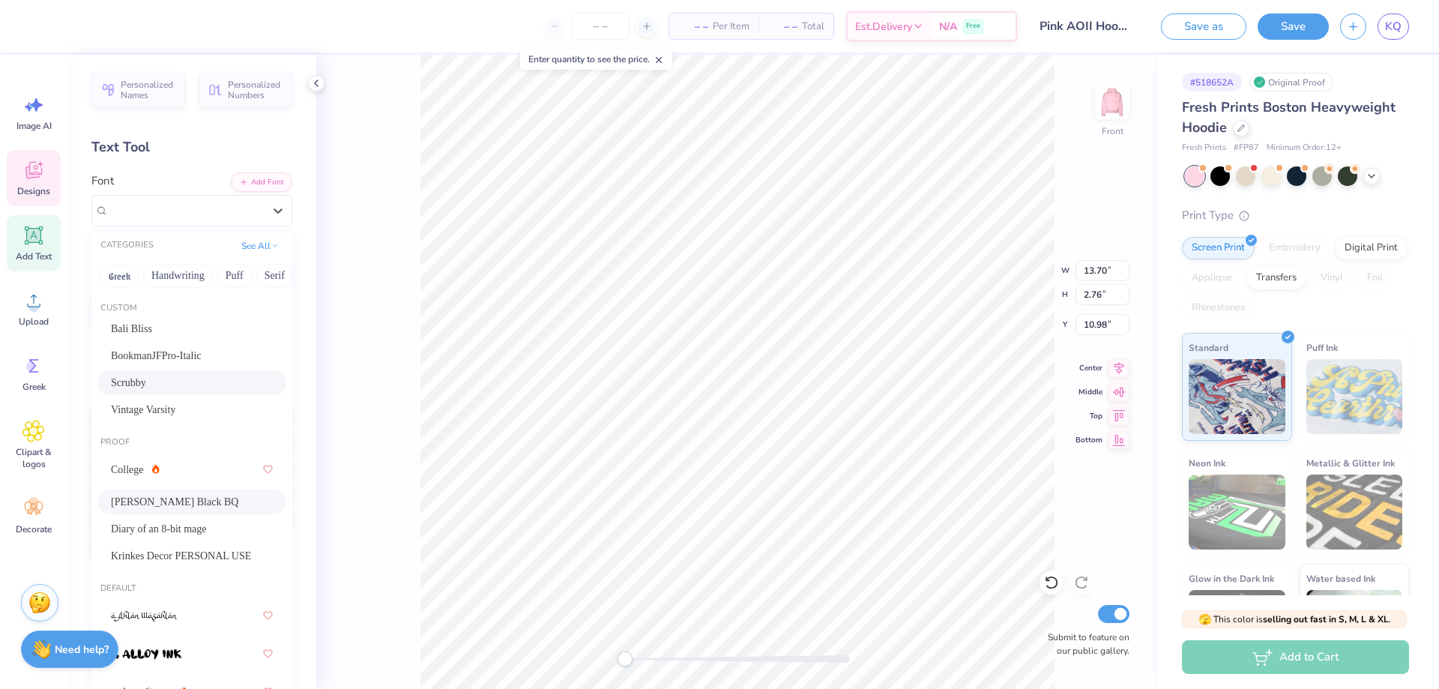
click at [168, 500] on span "Cooper Black BQ" at bounding box center [174, 502] width 127 height 16
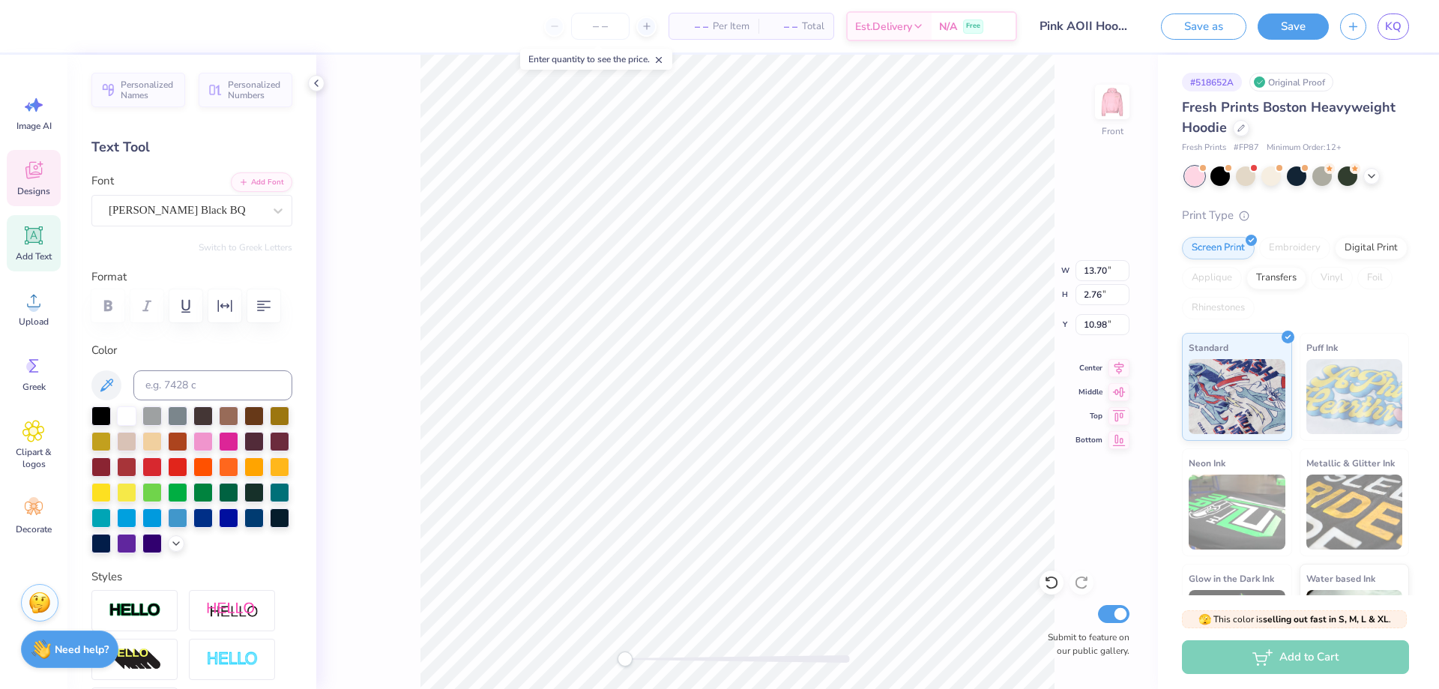
type input "3.58"
type input "2.72"
type input "14.37"
click at [202, 214] on div "Scrubby" at bounding box center [185, 210] width 157 height 23
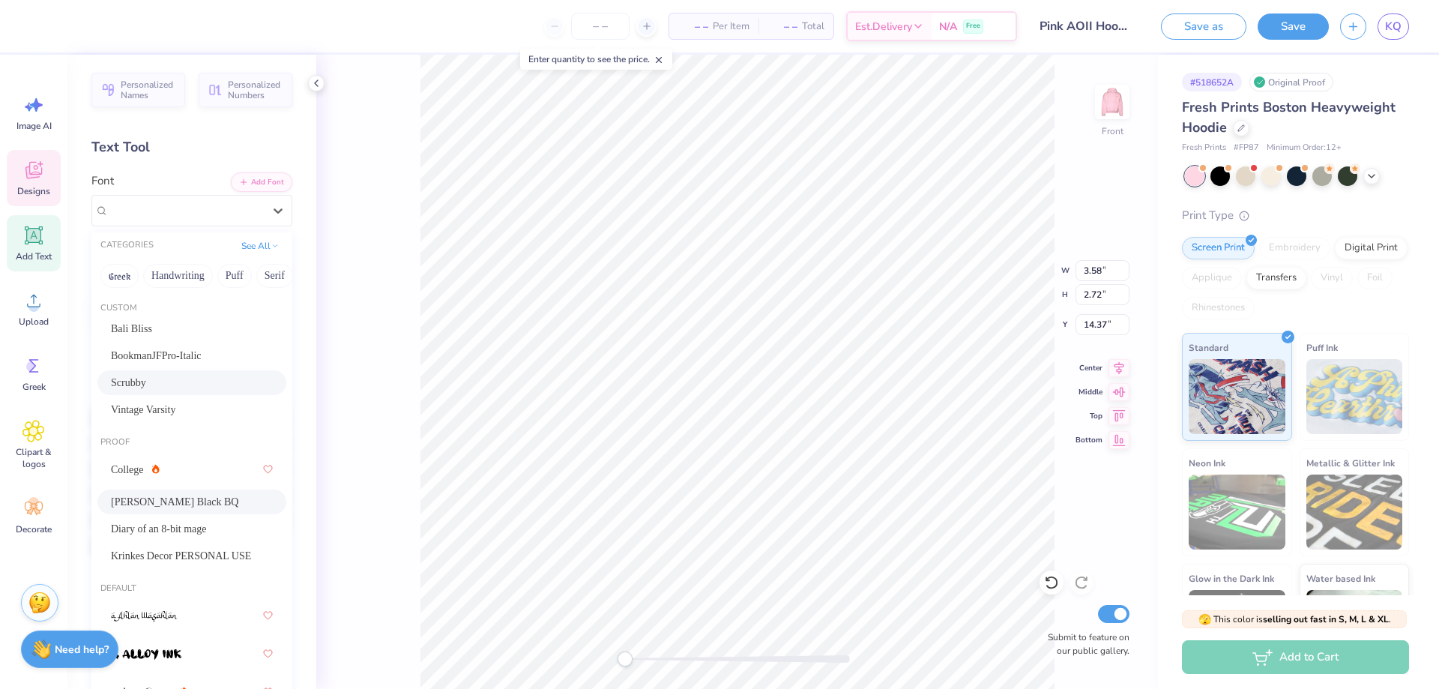
click at [217, 496] on div "Cooper Black BQ" at bounding box center [192, 502] width 162 height 16
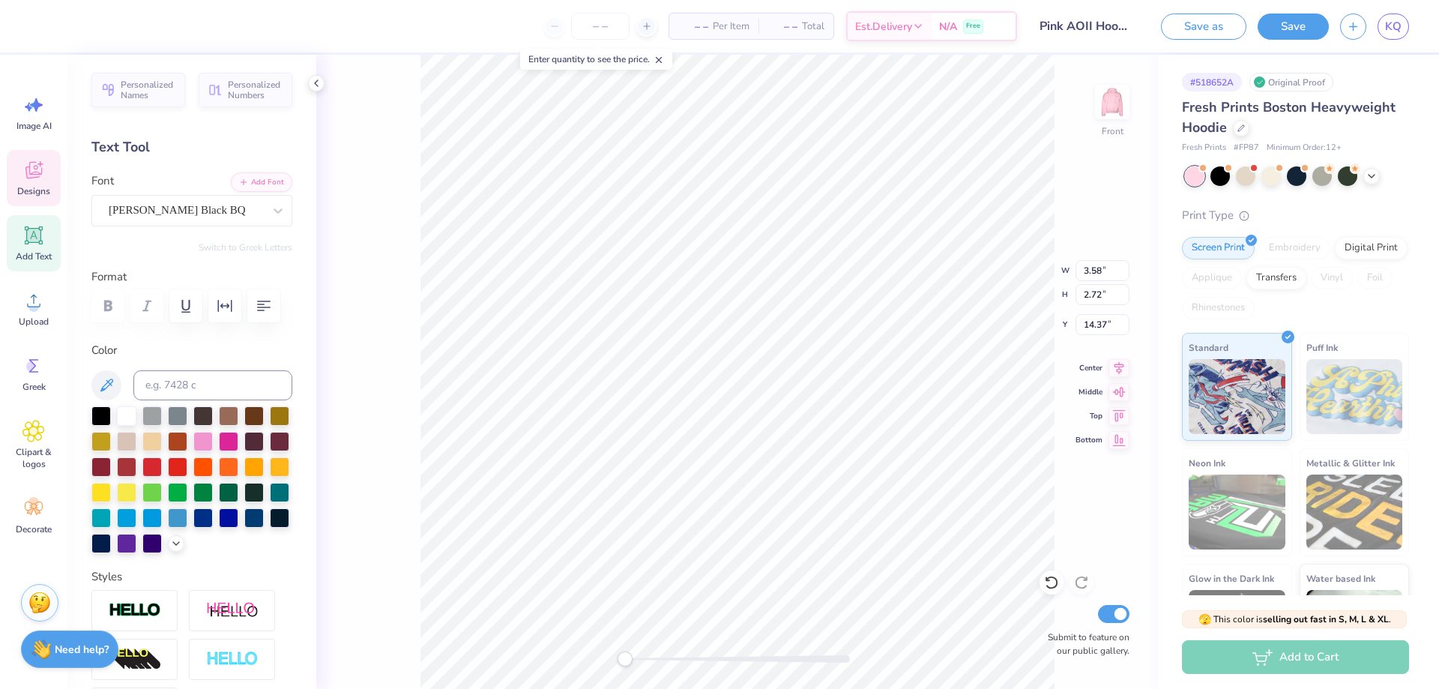
type input "4.73"
type input "0.80"
type input "17.81"
click at [213, 211] on div "BookmanJFPro-Italic" at bounding box center [185, 210] width 157 height 23
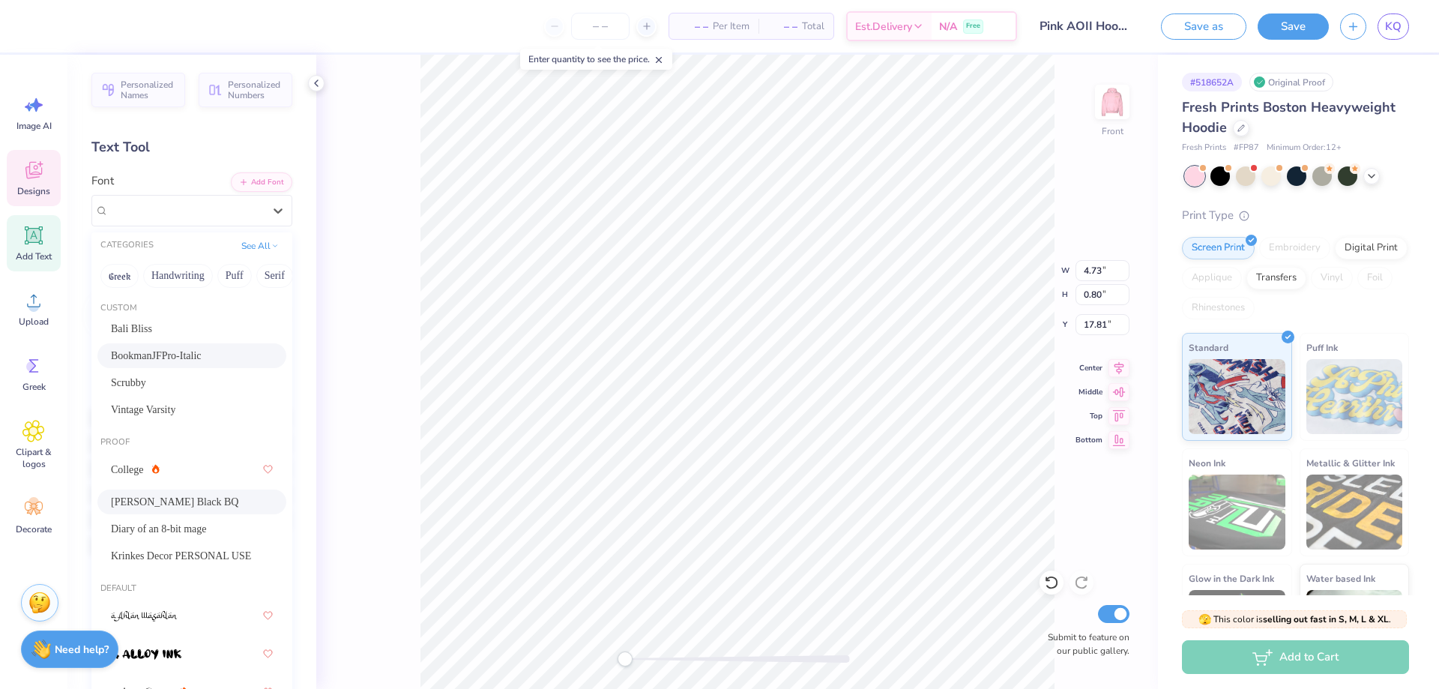
click at [195, 494] on div "Cooper Black BQ" at bounding box center [192, 502] width 162 height 16
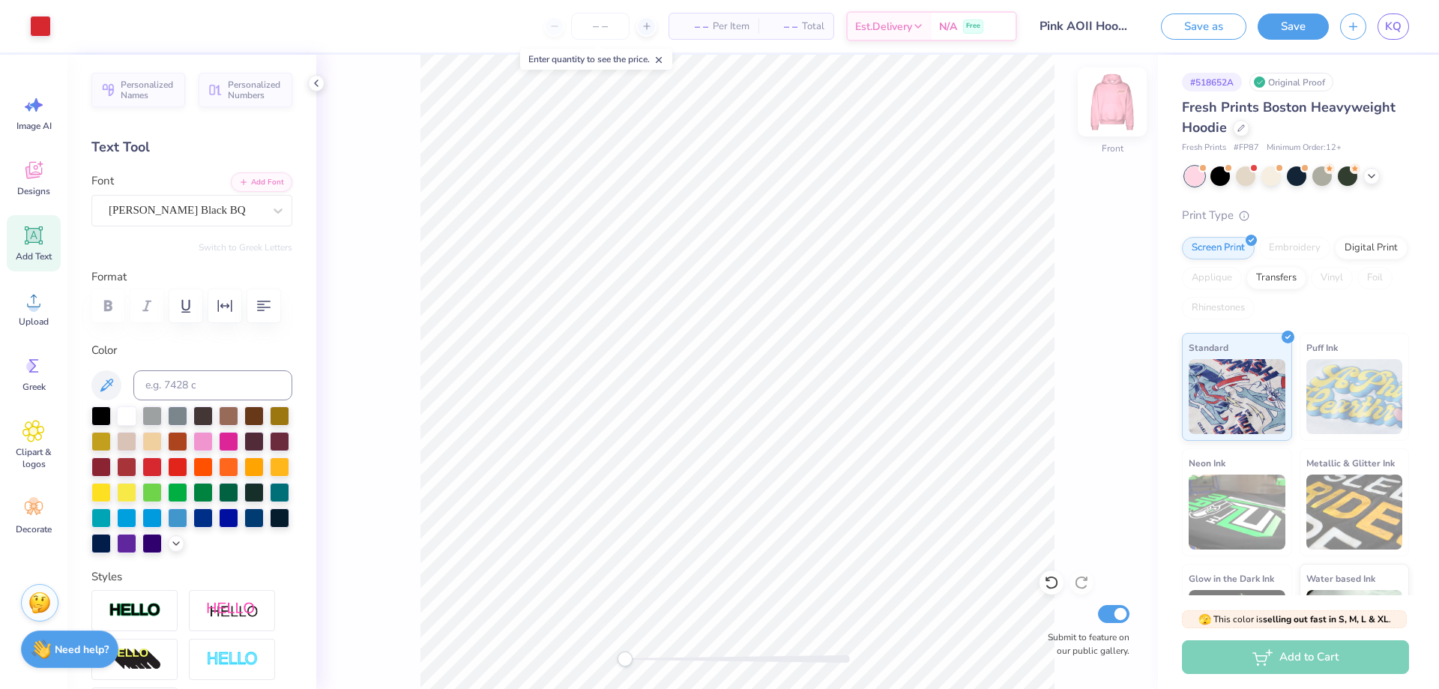
click at [1118, 119] on img at bounding box center [1113, 102] width 60 height 60
click at [46, 180] on div "Designs" at bounding box center [34, 178] width 54 height 56
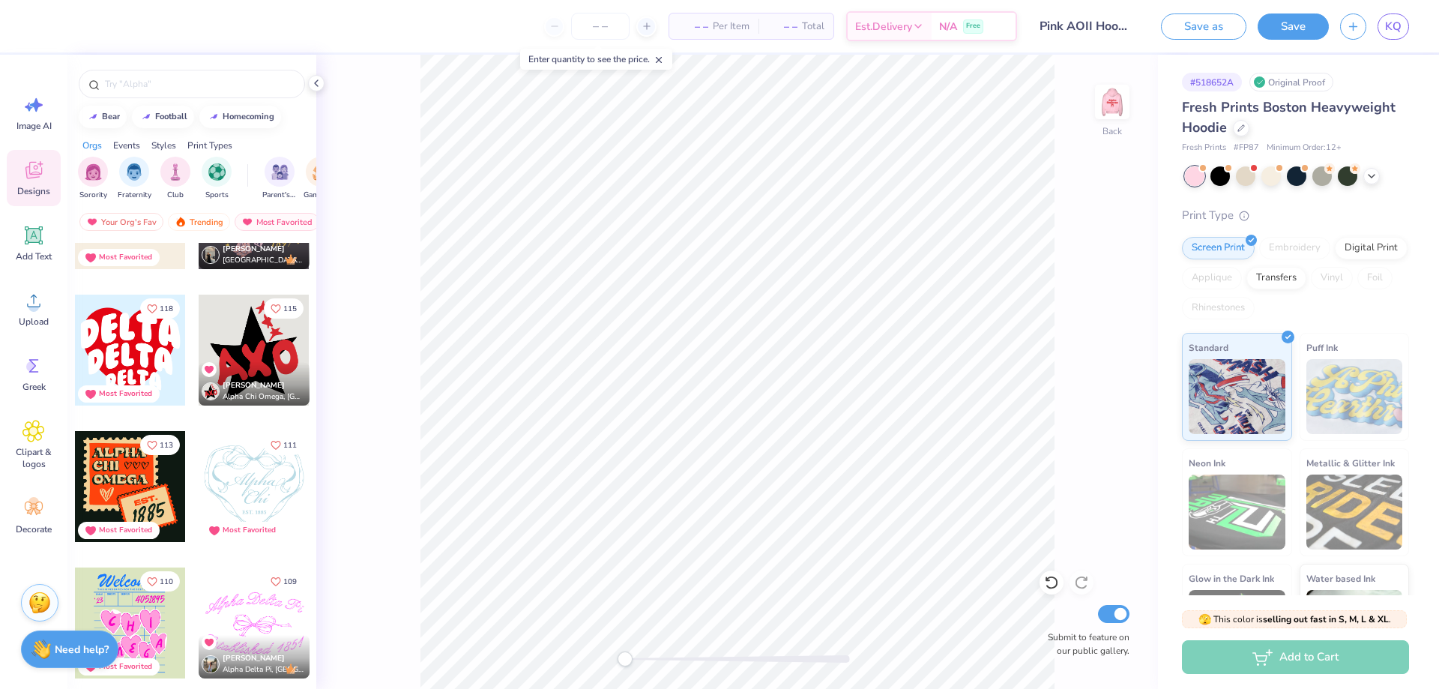
scroll to position [1199, 0]
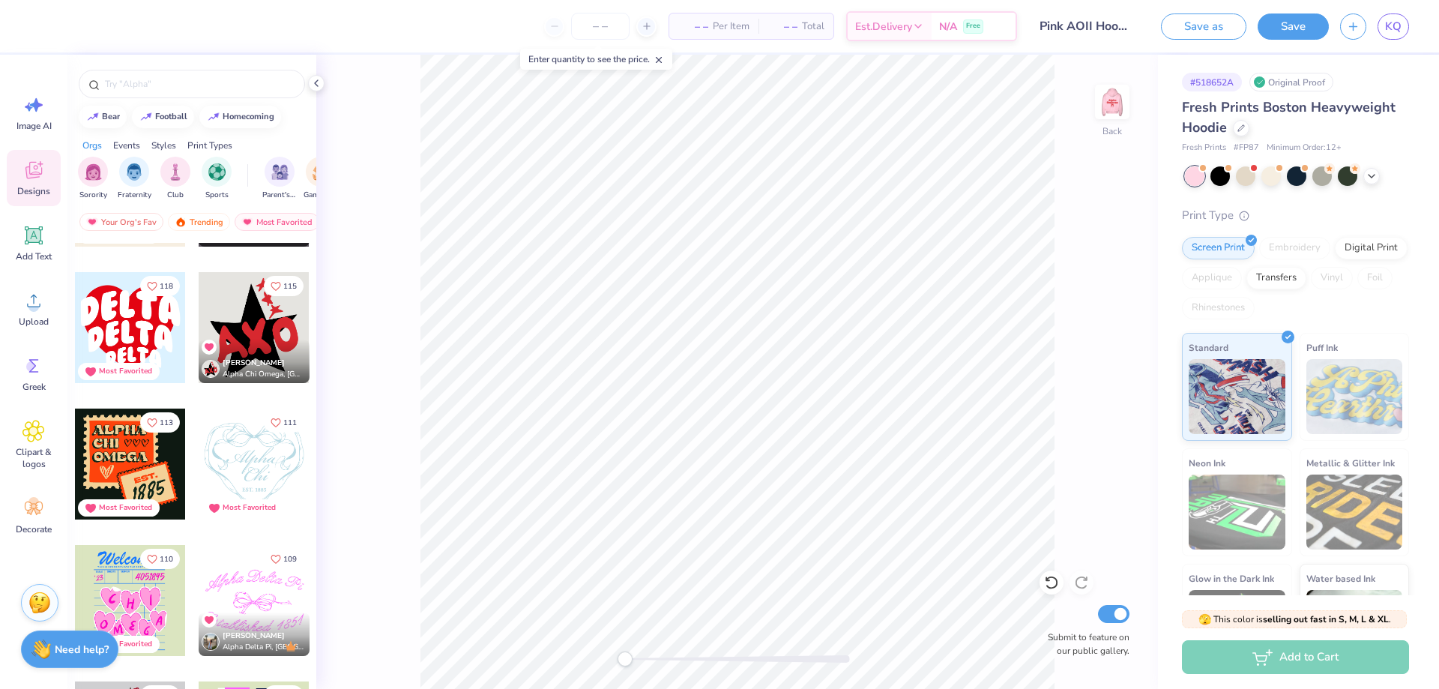
click at [261, 343] on div "Abby Wei Alpha Chi Omega, University of California, Riverside" at bounding box center [254, 361] width 111 height 43
type input "5.21"
type input "5.95"
type input "7.01"
type input "3.53"
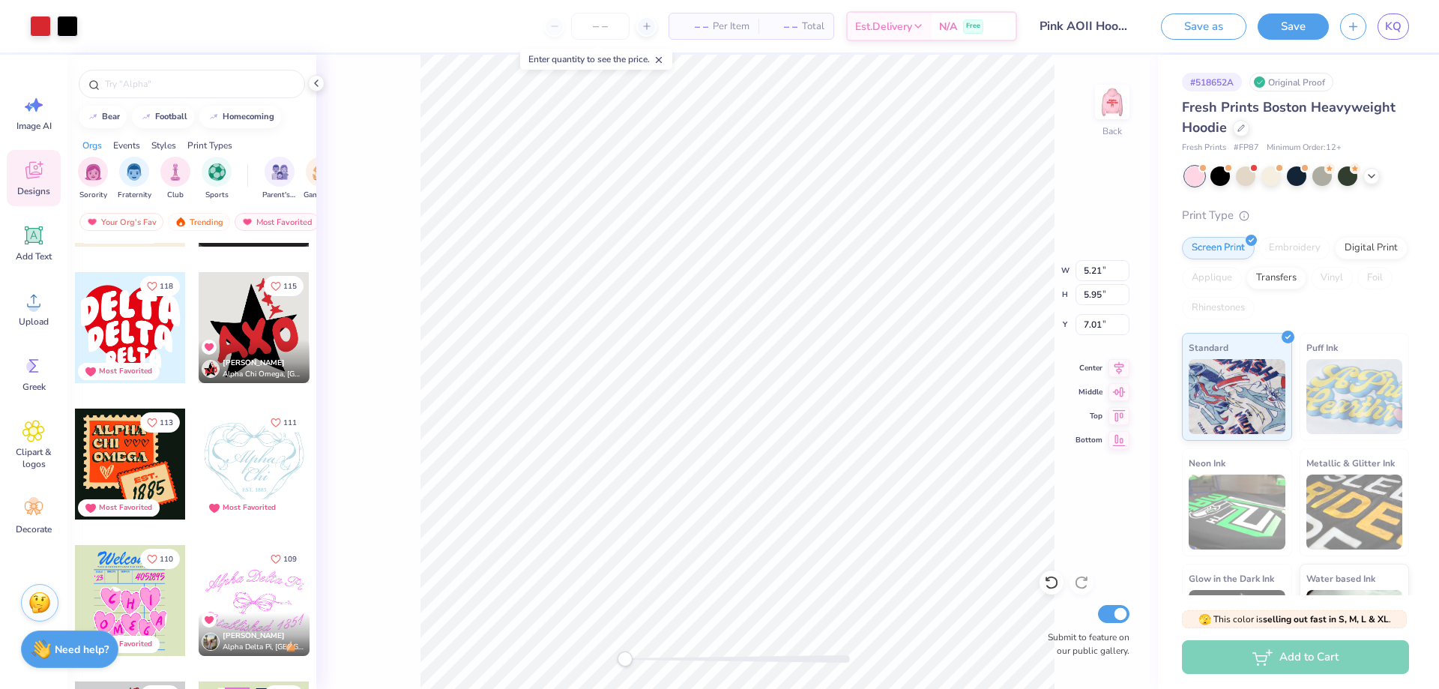
type input "4.04"
type input "3.34"
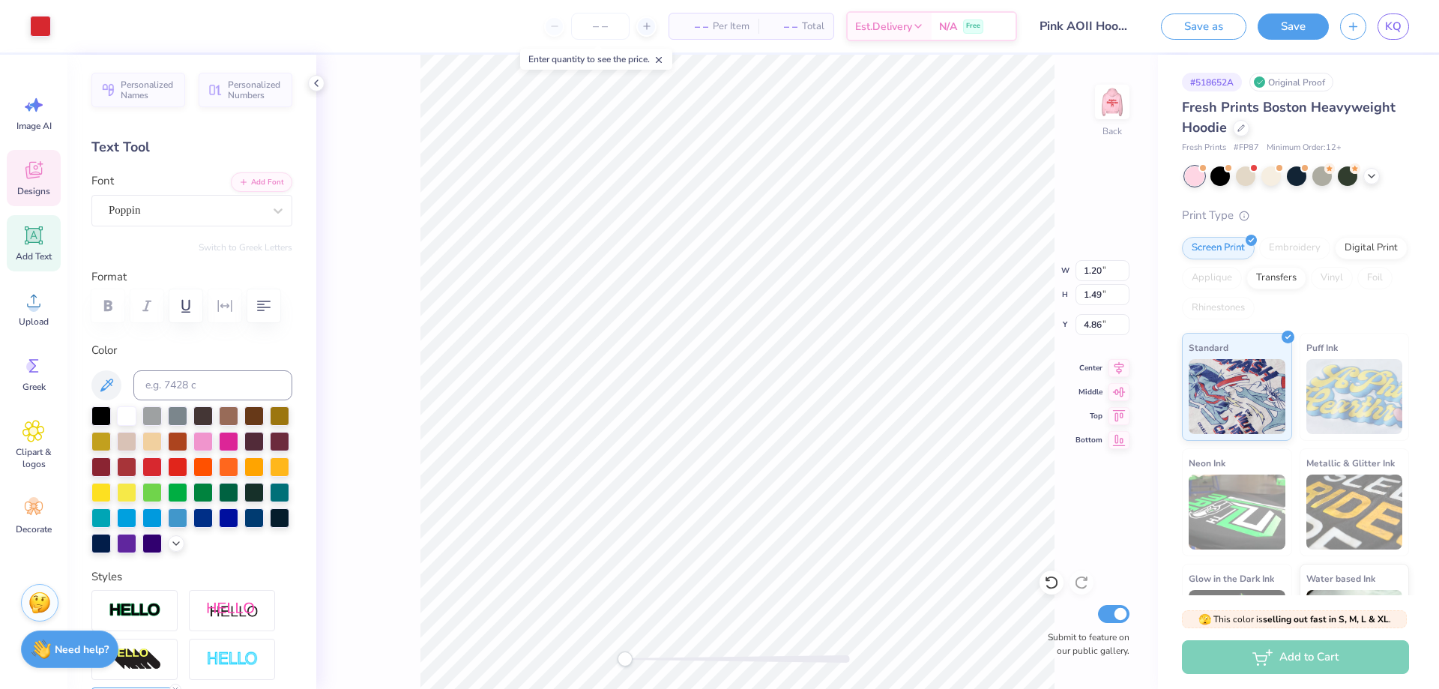
scroll to position [13, 1]
type textarea "O"
type input "1.04"
type input "1.42"
type input "4.78"
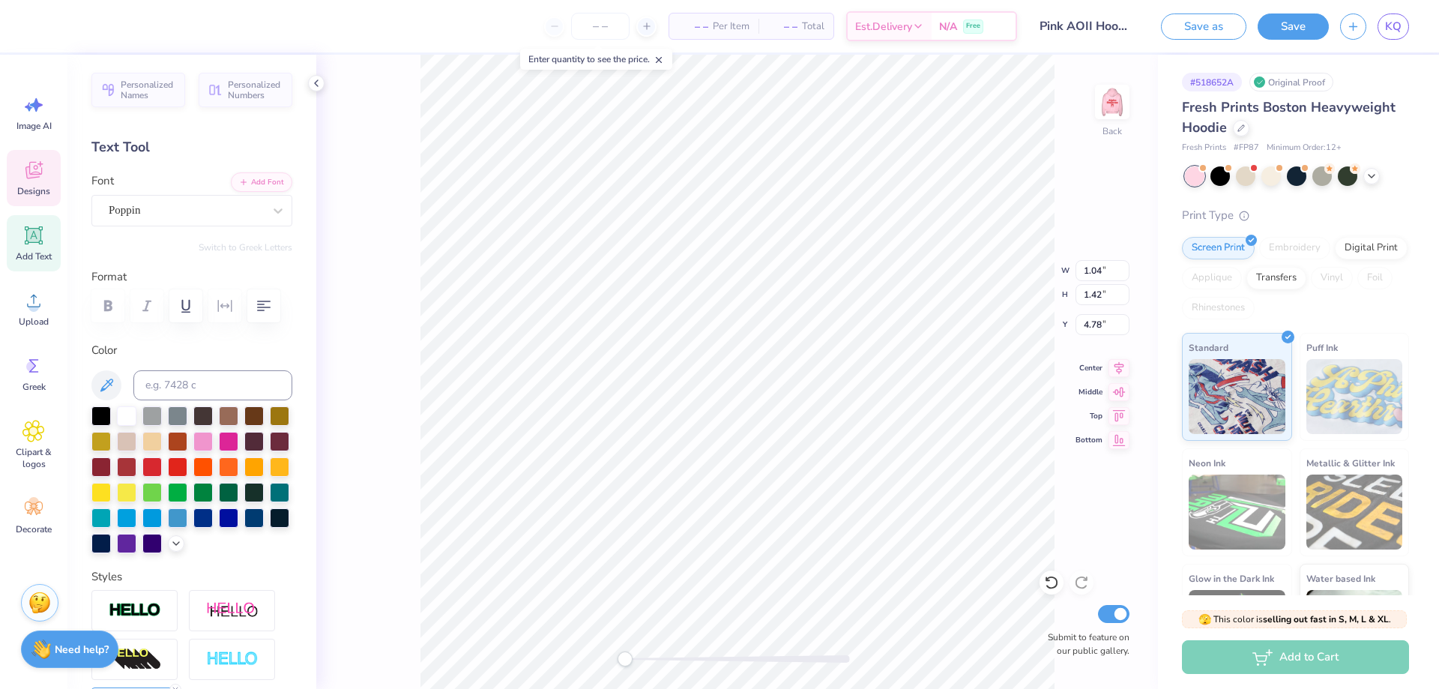
type textarea "P"
type textarea "II"
click at [416, 375] on div "Back W 1.04 1.04 " H 1.42 1.42 " Y 4.78 4.78 " Center Middle Top Bottom Submit …" at bounding box center [737, 372] width 842 height 634
click at [27, 183] on div "Designs" at bounding box center [34, 178] width 54 height 56
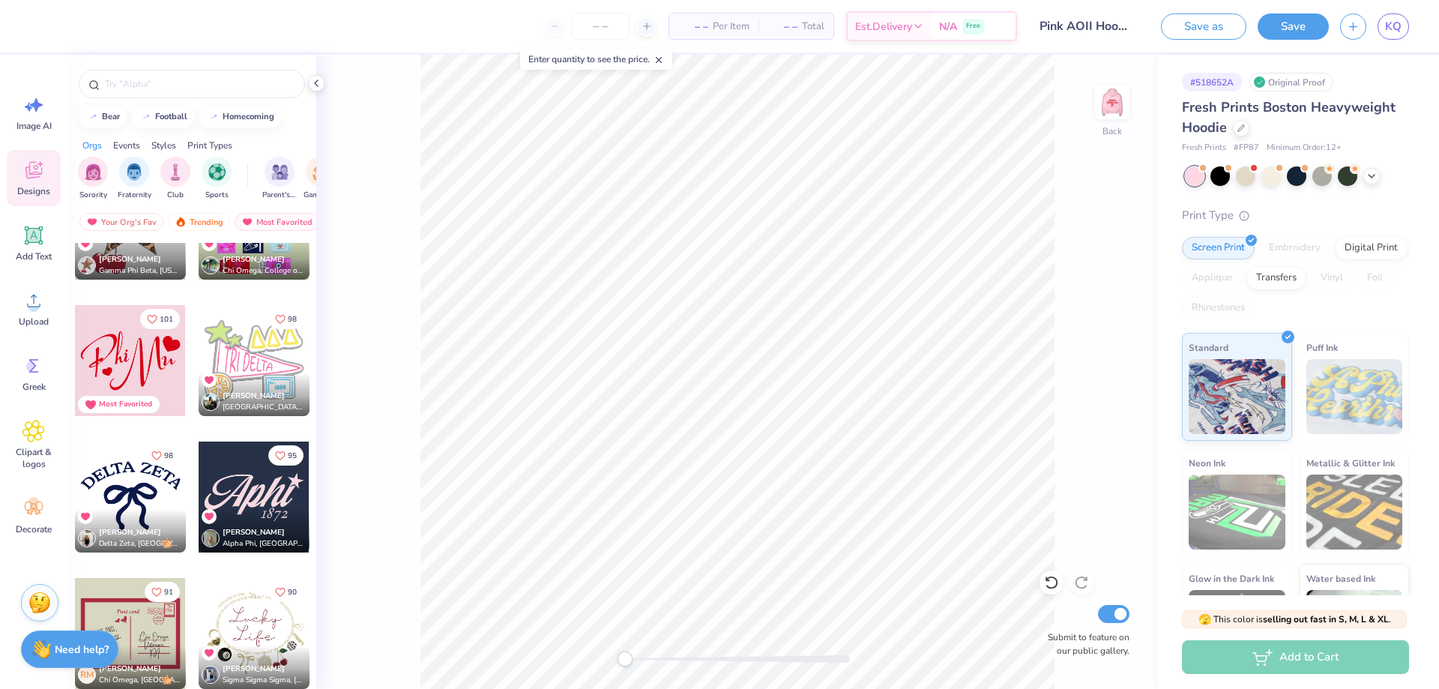
scroll to position [1799, 0]
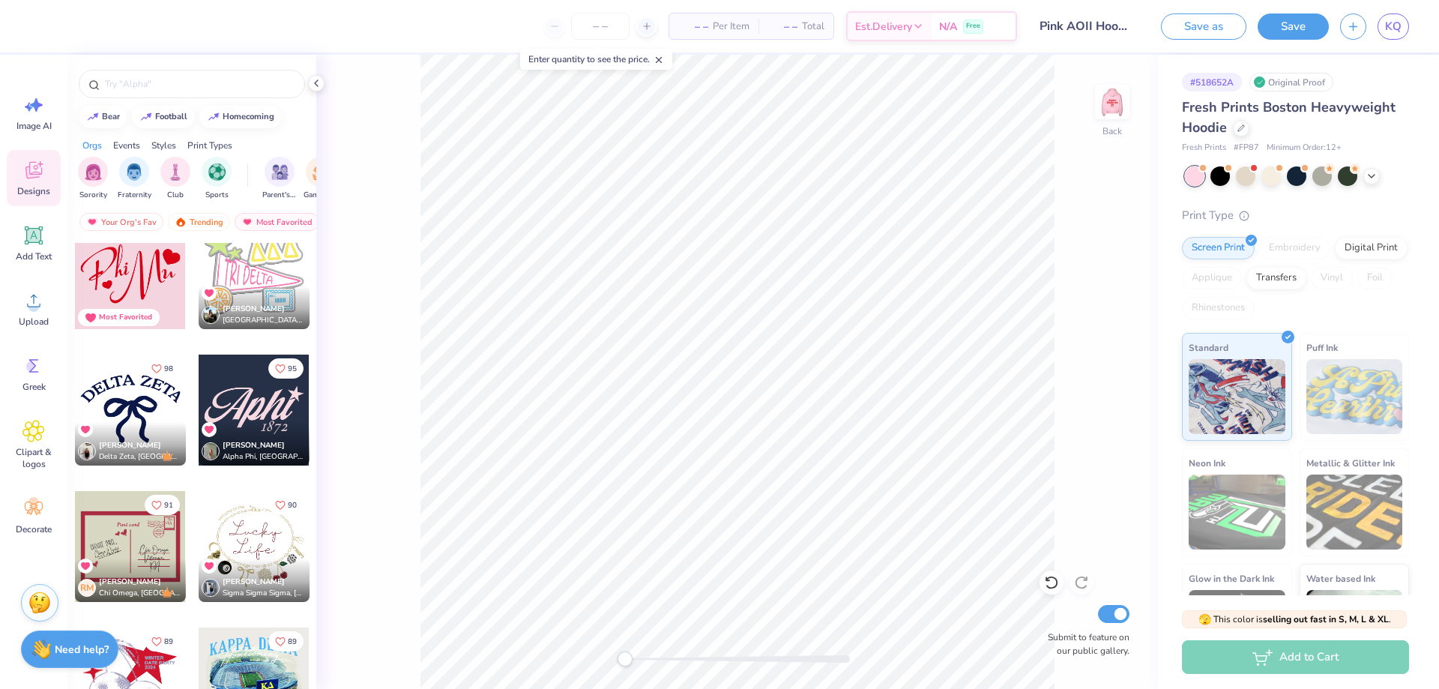
click at [160, 416] on div at bounding box center [130, 410] width 111 height 111
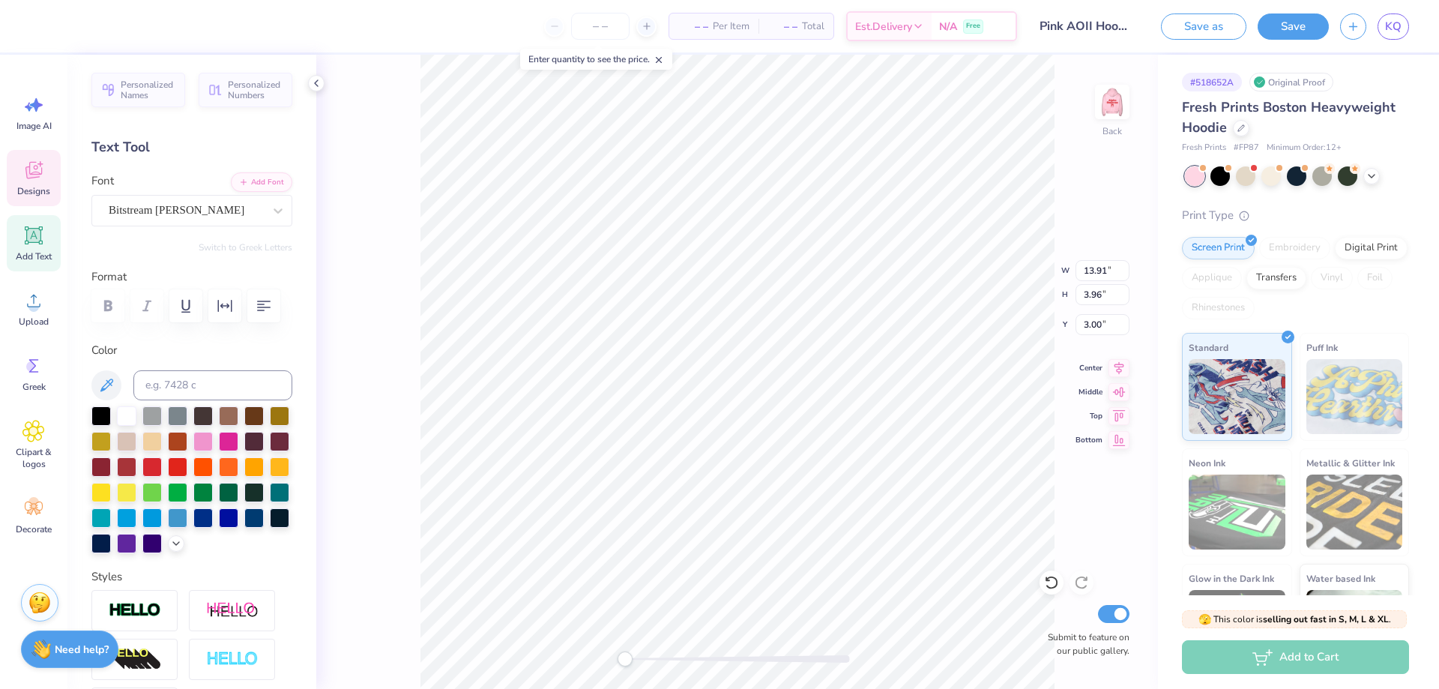
scroll to position [13, 2]
type textarea "ALPHA O"
type input "4.80"
type input "4.40"
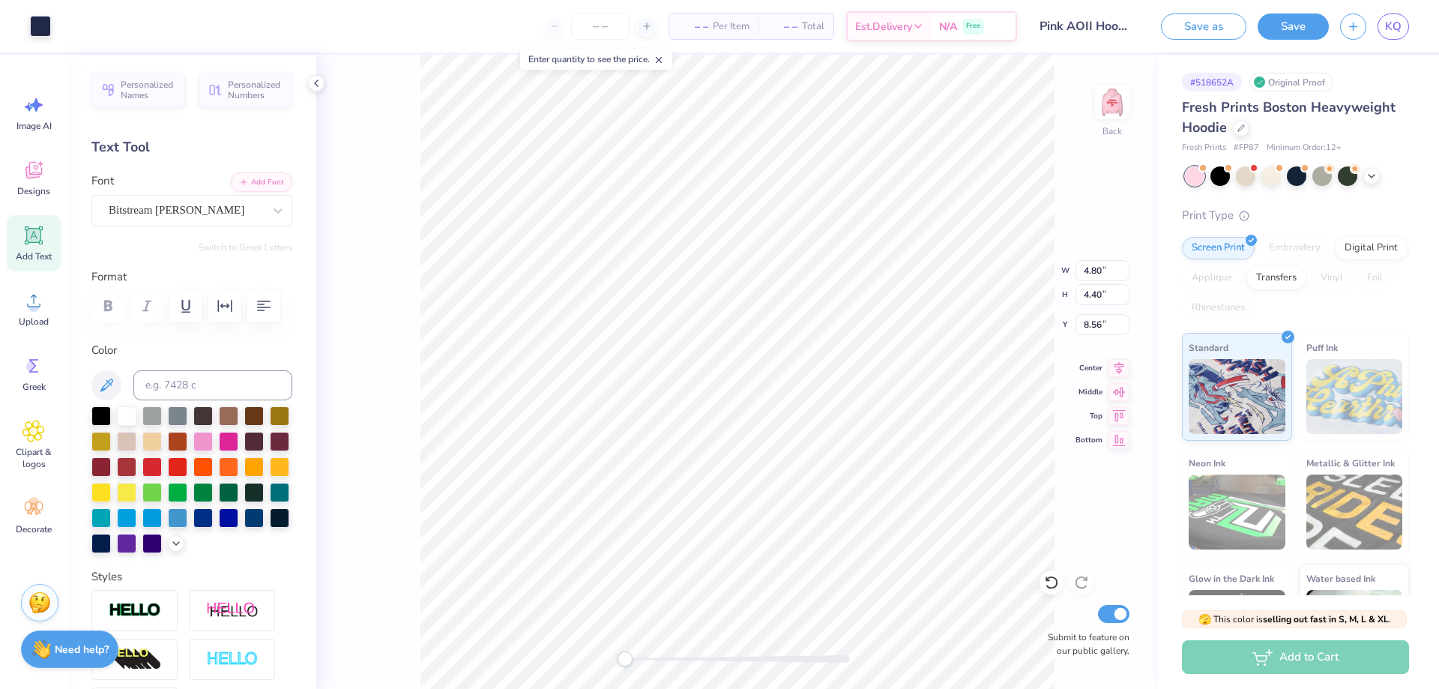
type input "3.00"
click at [111, 466] on div at bounding box center [100, 465] width 19 height 19
type input "3.40"
type input "3.19"
type input "4.21"
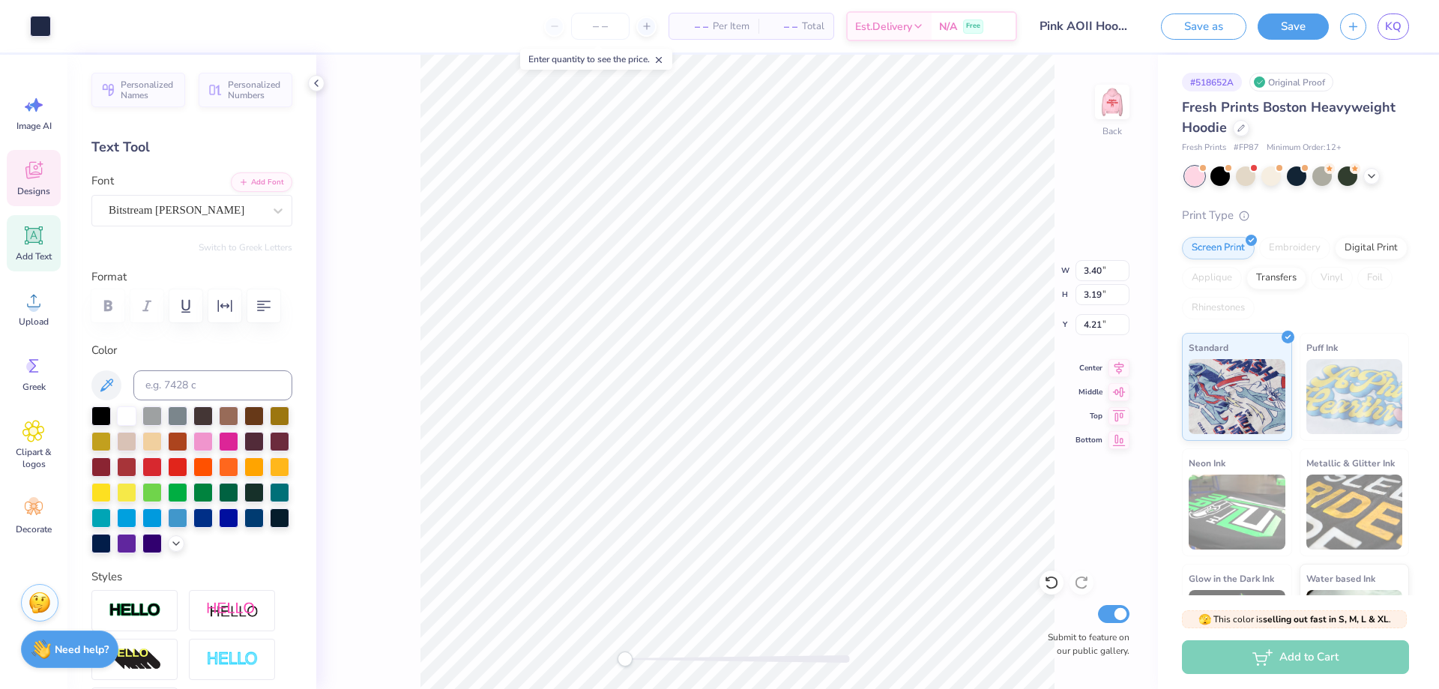
click at [373, 383] on div "Back W 3.40 3.40 " H 3.19 3.19 " Y 4.21 4.21 " Center Middle Top Bottom Submit …" at bounding box center [737, 372] width 842 height 634
click at [39, 30] on div at bounding box center [40, 24] width 21 height 21
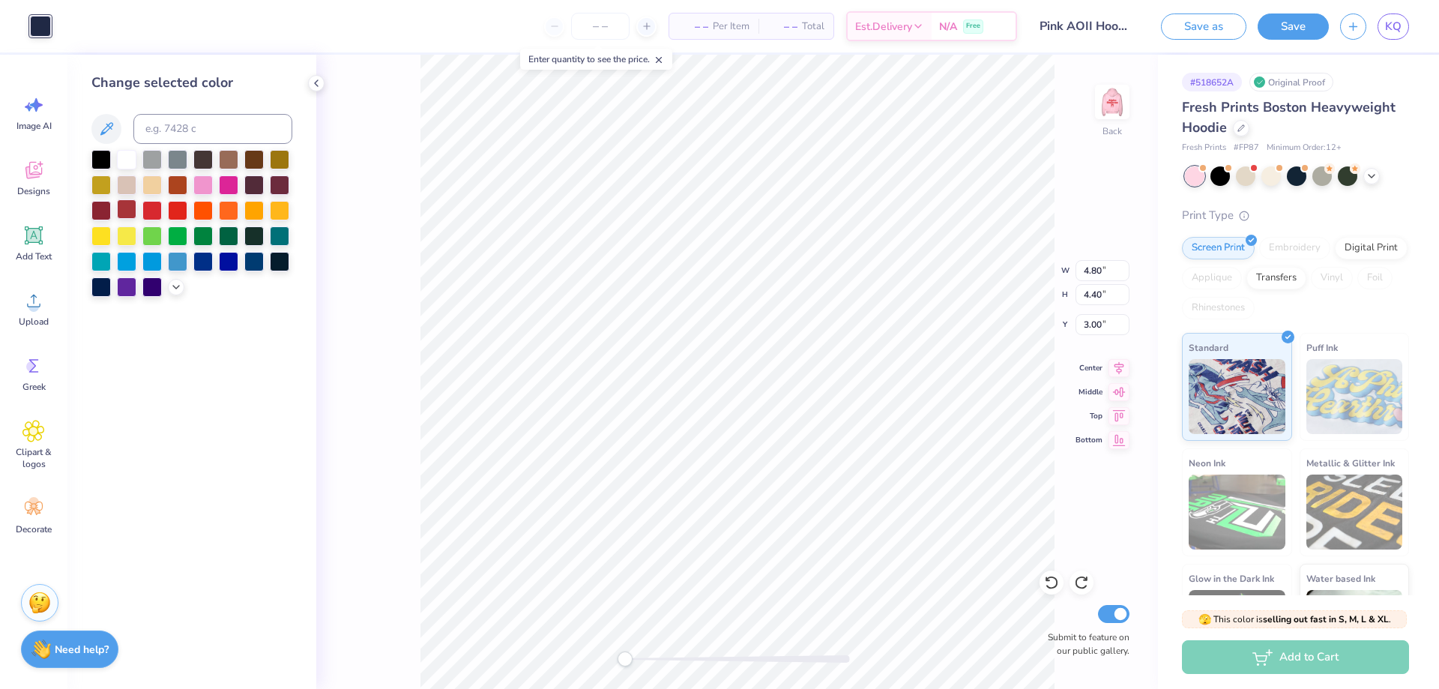
click at [129, 209] on div at bounding box center [126, 208] width 19 height 19
click at [155, 210] on div at bounding box center [151, 208] width 19 height 19
click at [389, 243] on div "Back W 4.80 4.80 " H 4.40 4.40 " Y 3.00 3.00 " Center Middle Top Bottom Submit …" at bounding box center [737, 372] width 842 height 634
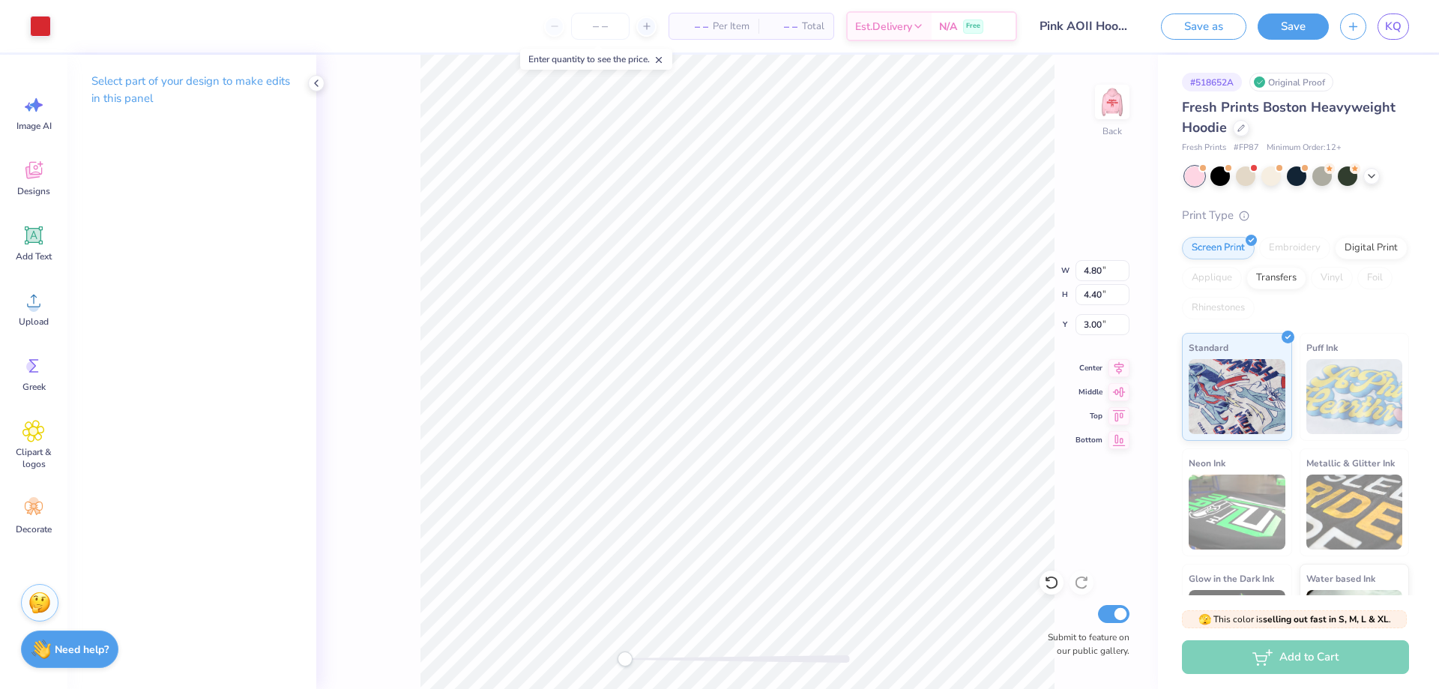
type input "3.36"
click at [1113, 106] on img at bounding box center [1113, 102] width 60 height 60
click at [1113, 106] on img at bounding box center [1112, 102] width 30 height 30
click at [1121, 102] on img at bounding box center [1113, 102] width 60 height 60
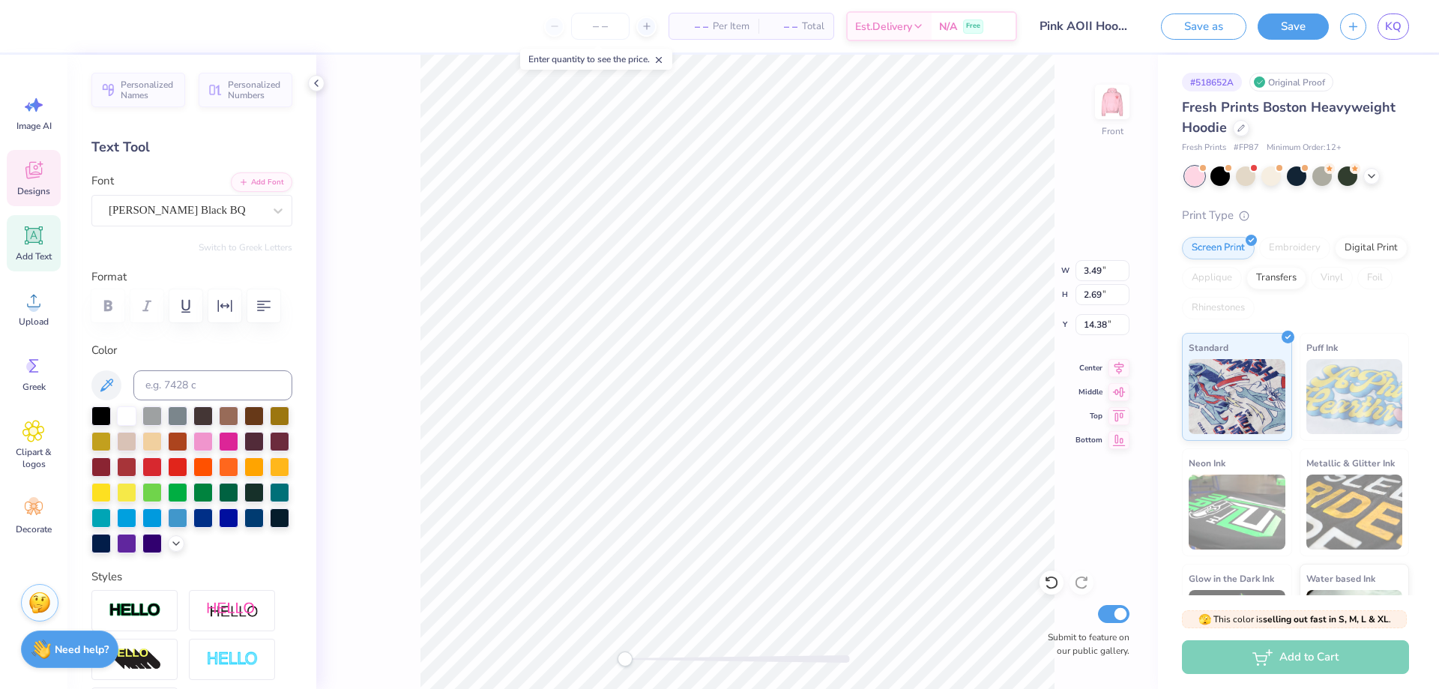
type input "3.49"
type input "14.38"
type input "8.03"
click at [1113, 103] on img at bounding box center [1113, 102] width 60 height 60
click at [663, 61] on icon at bounding box center [659, 60] width 10 height 10
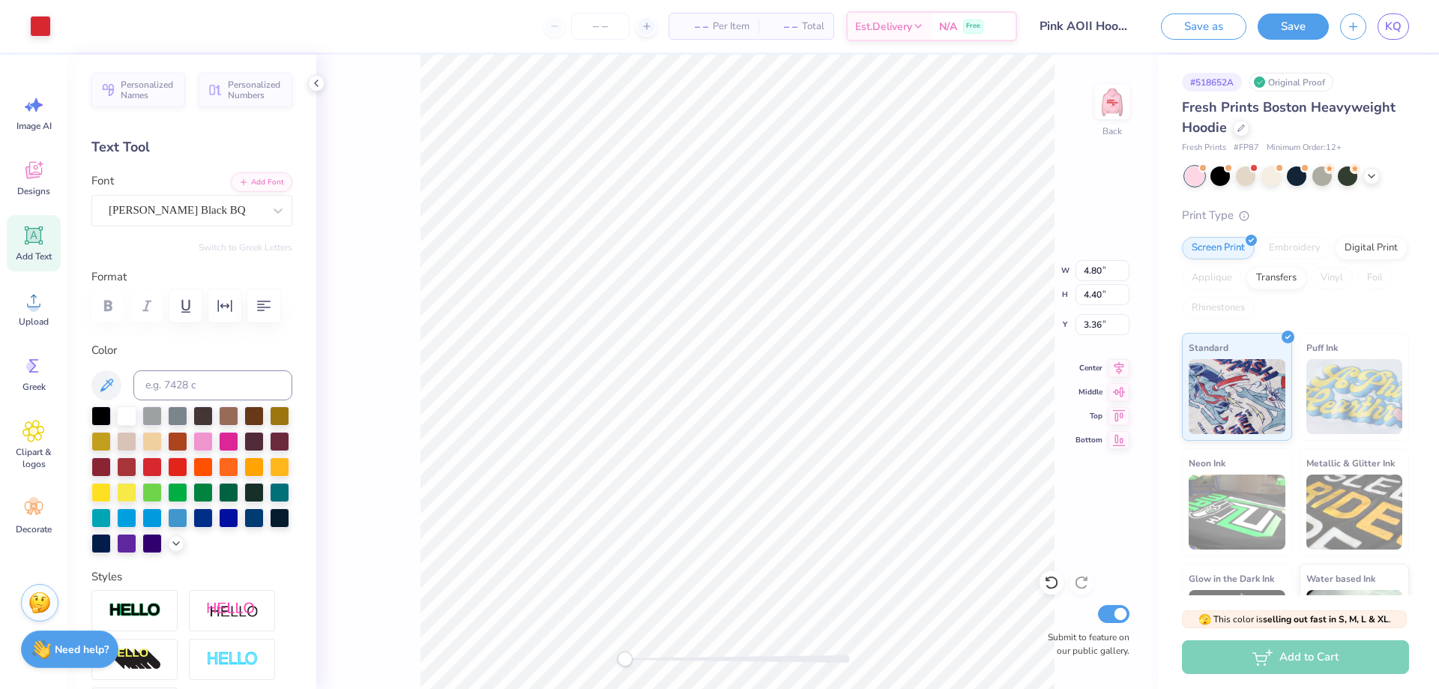
type input "3.32"
click at [1107, 100] on img at bounding box center [1113, 102] width 60 height 60
click at [1107, 100] on img at bounding box center [1112, 102] width 30 height 30
click at [1087, 18] on input "Pink AOII Hoodie" at bounding box center [1084, 26] width 110 height 30
click at [36, 193] on span "Designs" at bounding box center [33, 191] width 33 height 12
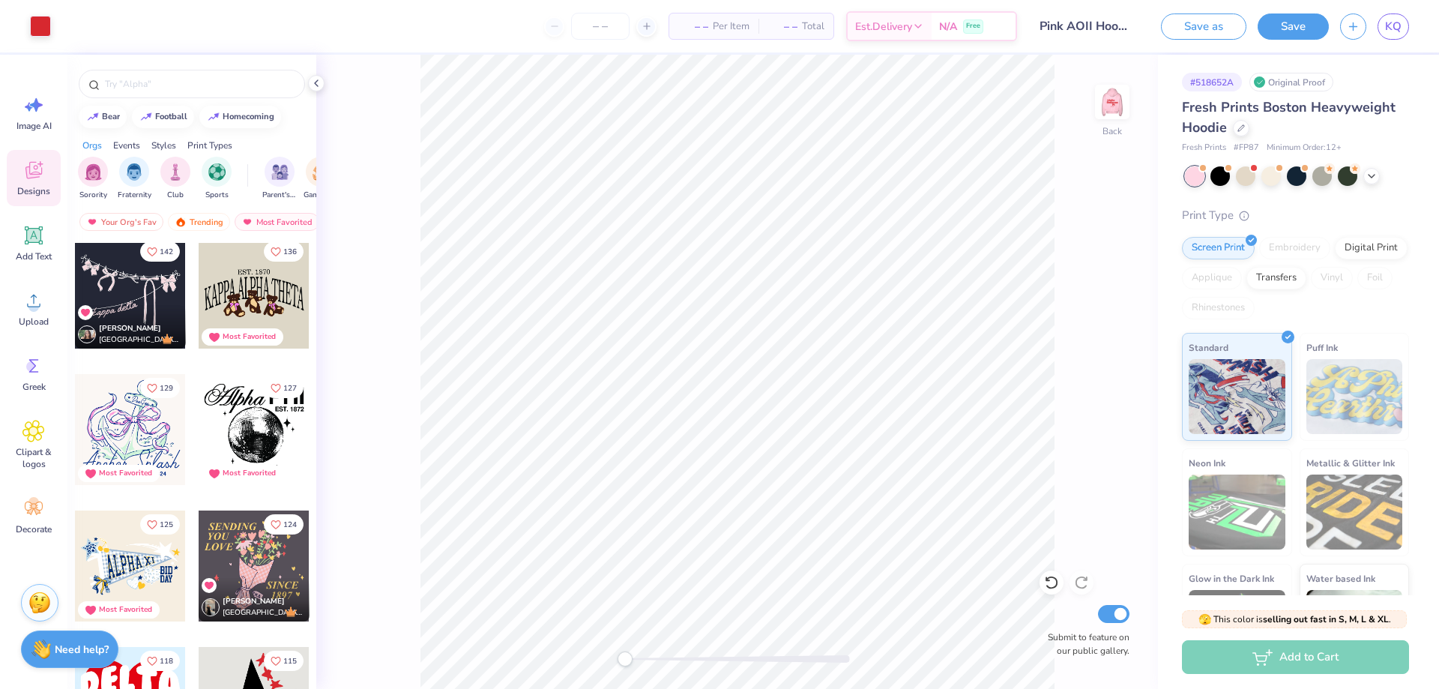
scroll to position [900, 0]
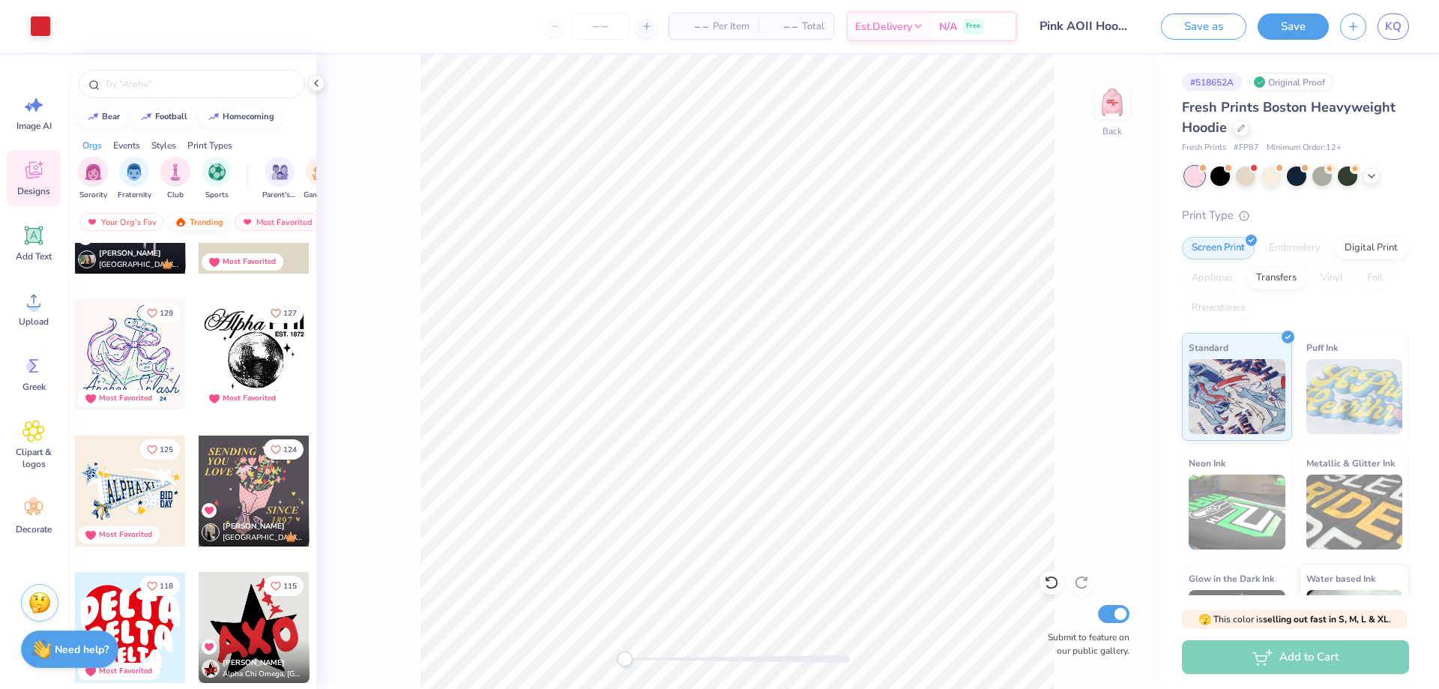
click at [187, 221] on div "Trending" at bounding box center [199, 222] width 62 height 18
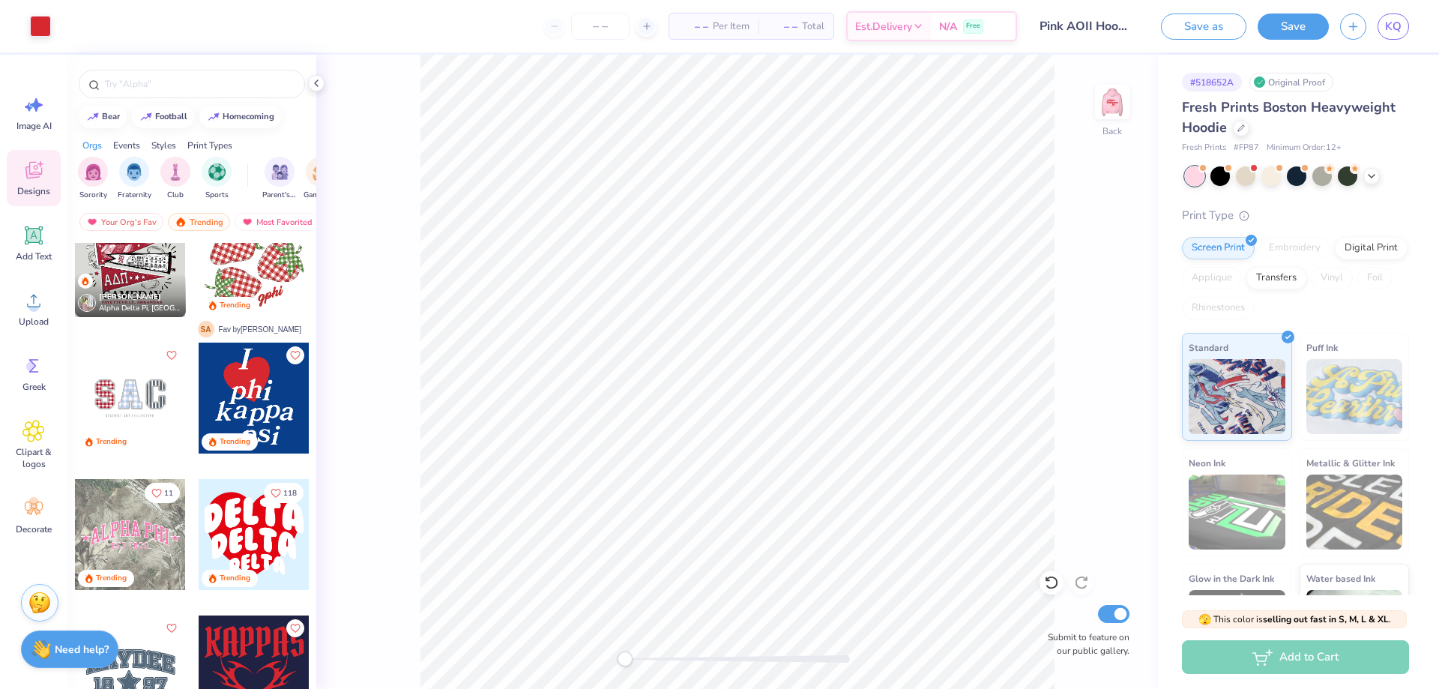
scroll to position [2474, 0]
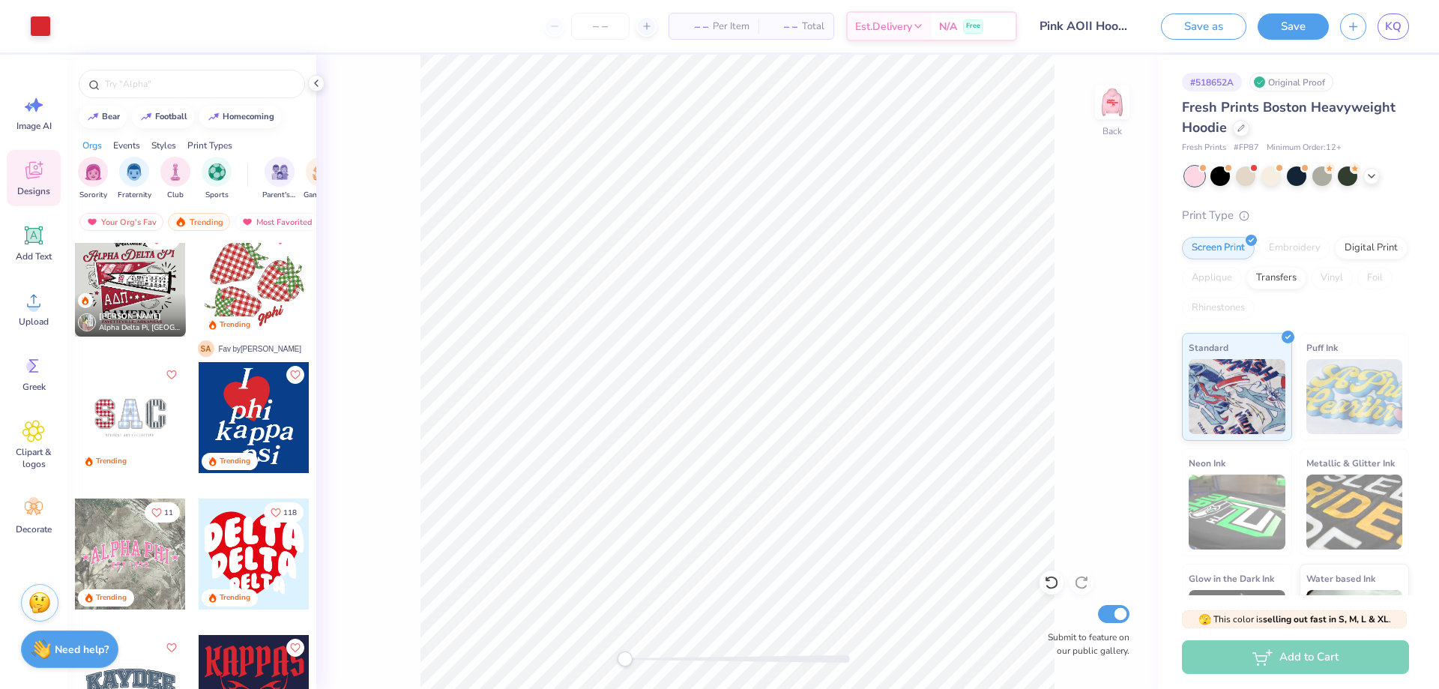
click at [150, 423] on div at bounding box center [130, 417] width 111 height 111
click at [254, 552] on div at bounding box center [254, 554] width 111 height 111
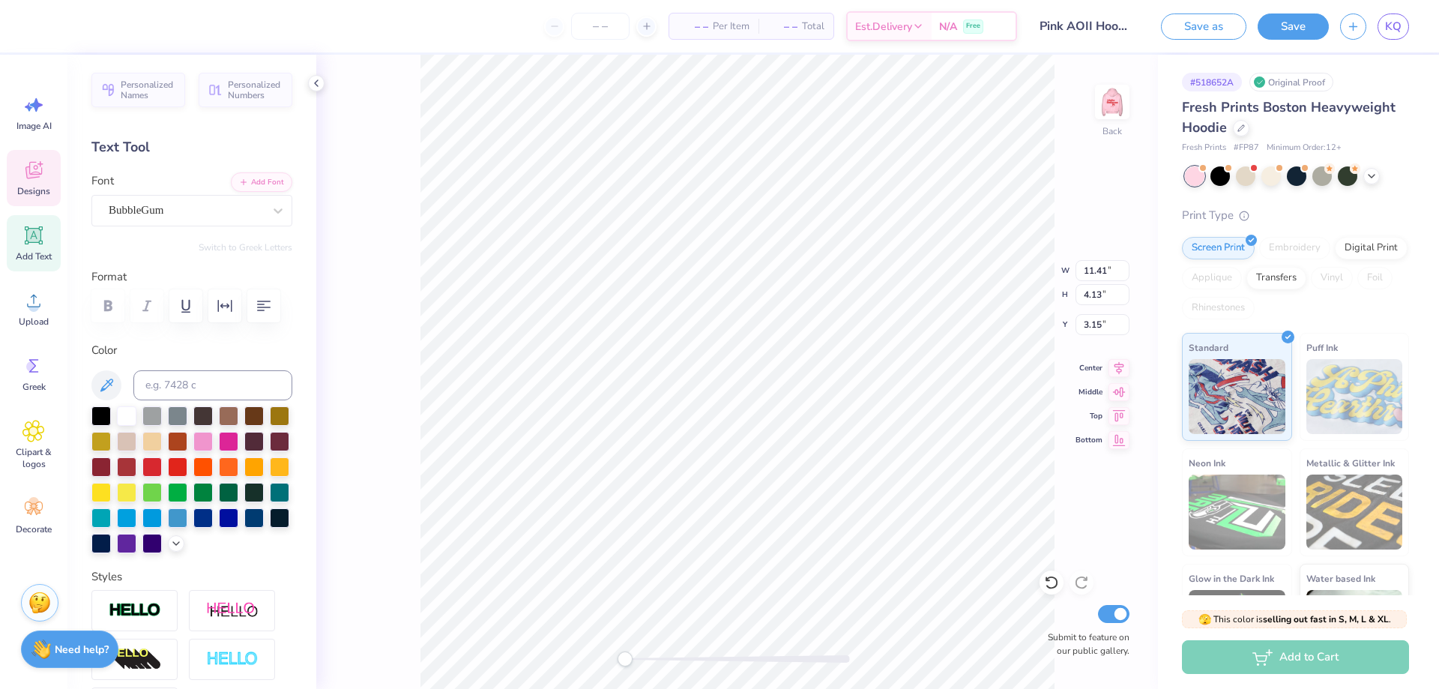
scroll to position [13, 2]
type textarea "Alpha"
type input "9.69"
type input "3.68"
type input "6.66"
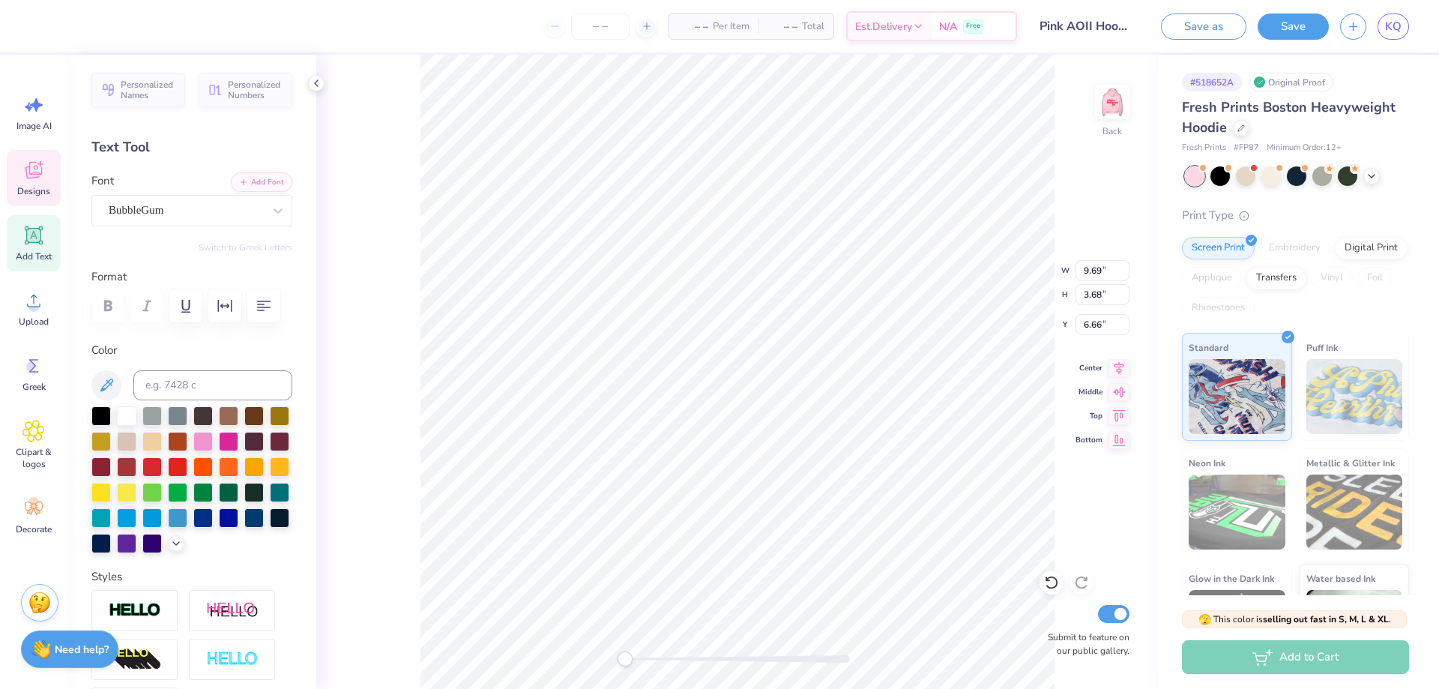
scroll to position [13, 1]
type textarea "o"
type input "6.36"
type input "2.42"
type input "9.75"
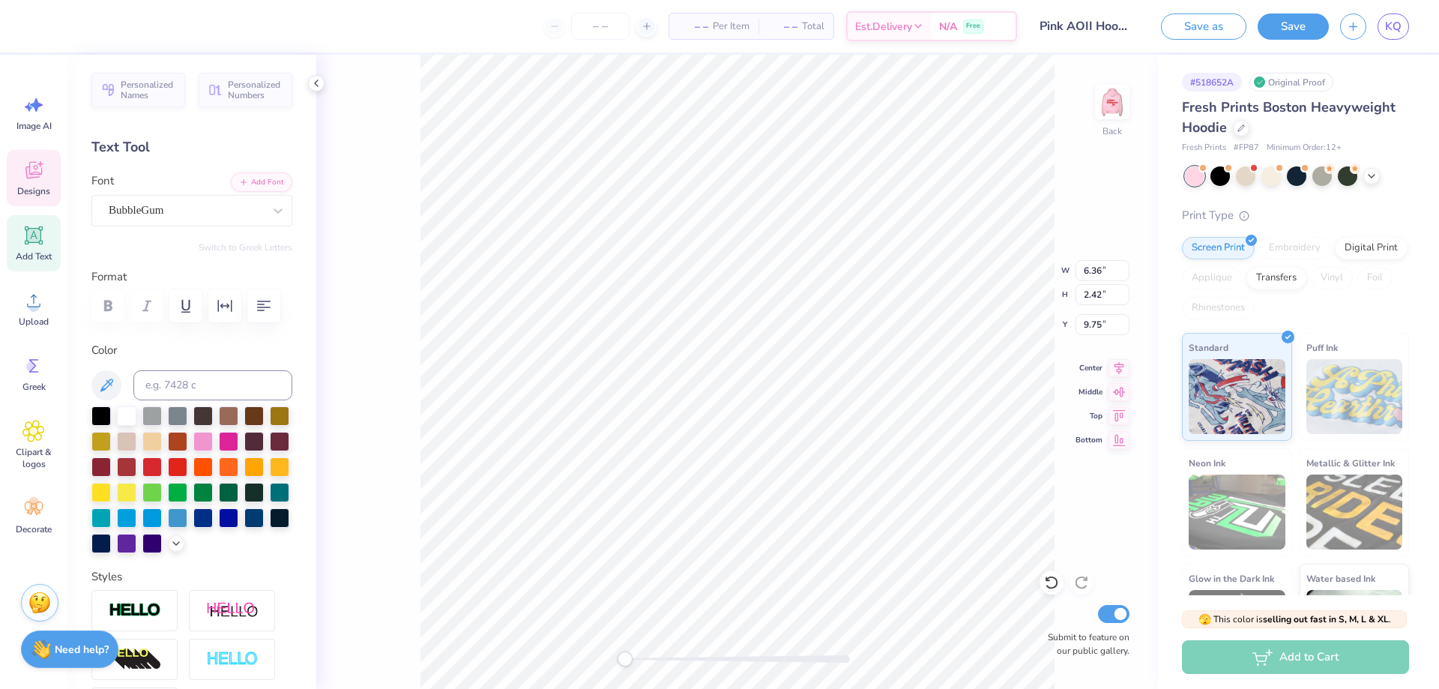
scroll to position [13, 2]
type input "2.09"
type input "2.79"
type input "7.11"
type input "12.19"
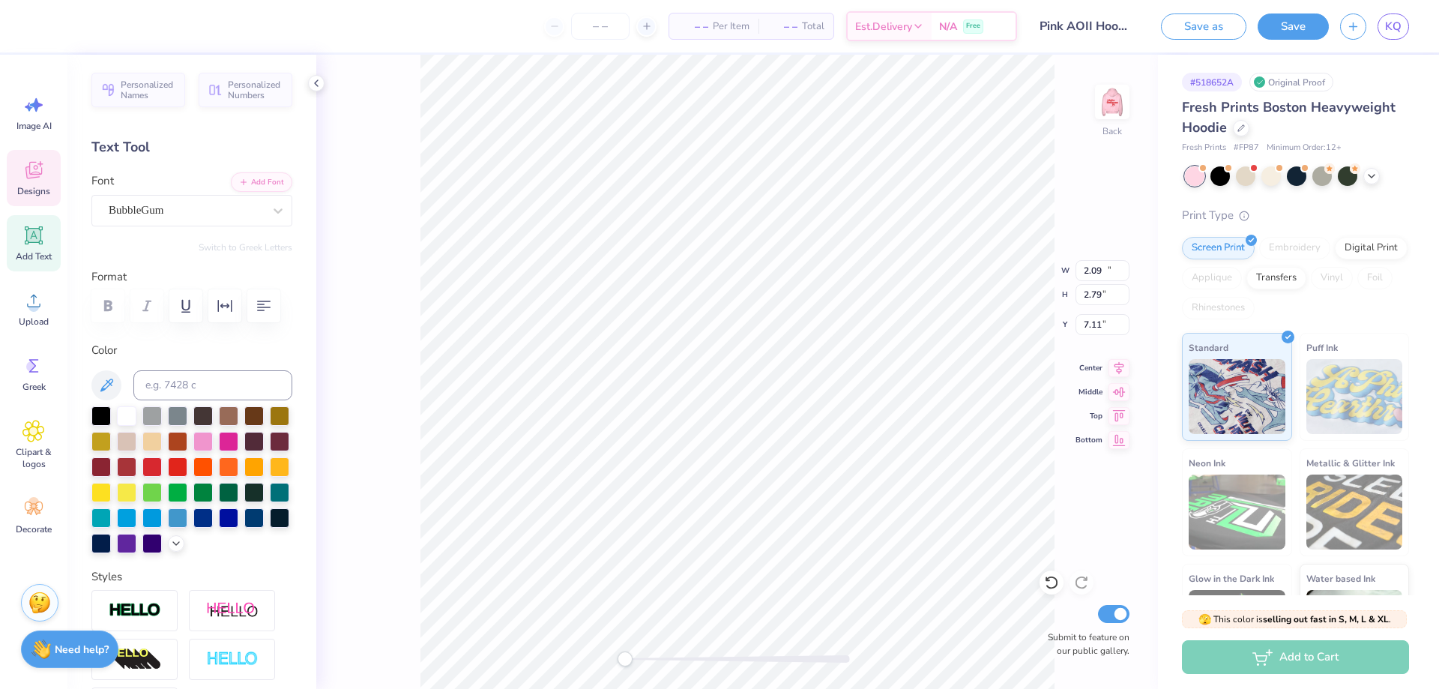
type input "4.38"
type input "4.12"
type input "5.58"
type input "4.56"
type input "3.36"
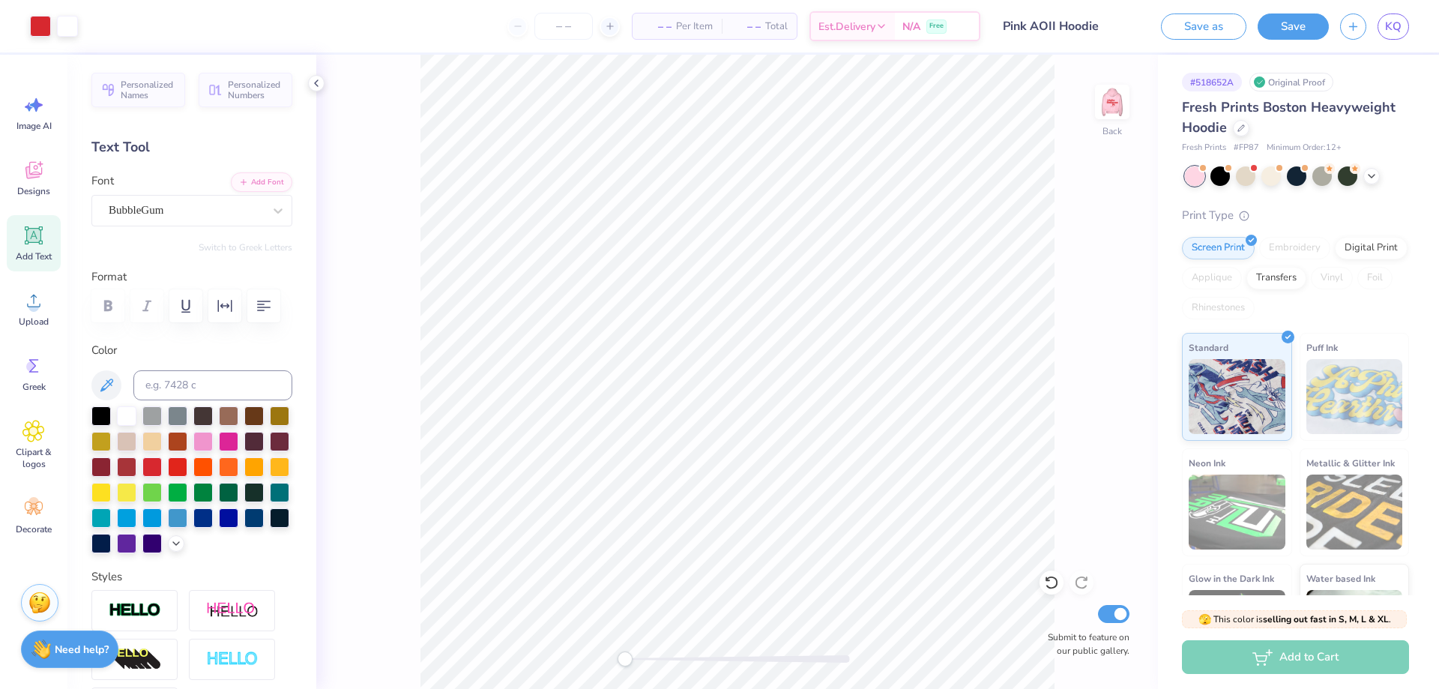
click at [1100, 21] on input "Pink AOII Hoodie" at bounding box center [1065, 26] width 147 height 30
drag, startPoint x: 1059, startPoint y: 24, endPoint x: 935, endPoint y: 19, distance: 123.8
click at [935, 19] on div "Art colors – – Per Item – – Total Est. Delivery N/A Free Design Title Pink AOII…" at bounding box center [719, 26] width 1439 height 52
click at [1066, 26] on input "Pink AOII Hoodie" at bounding box center [1065, 26] width 147 height 30
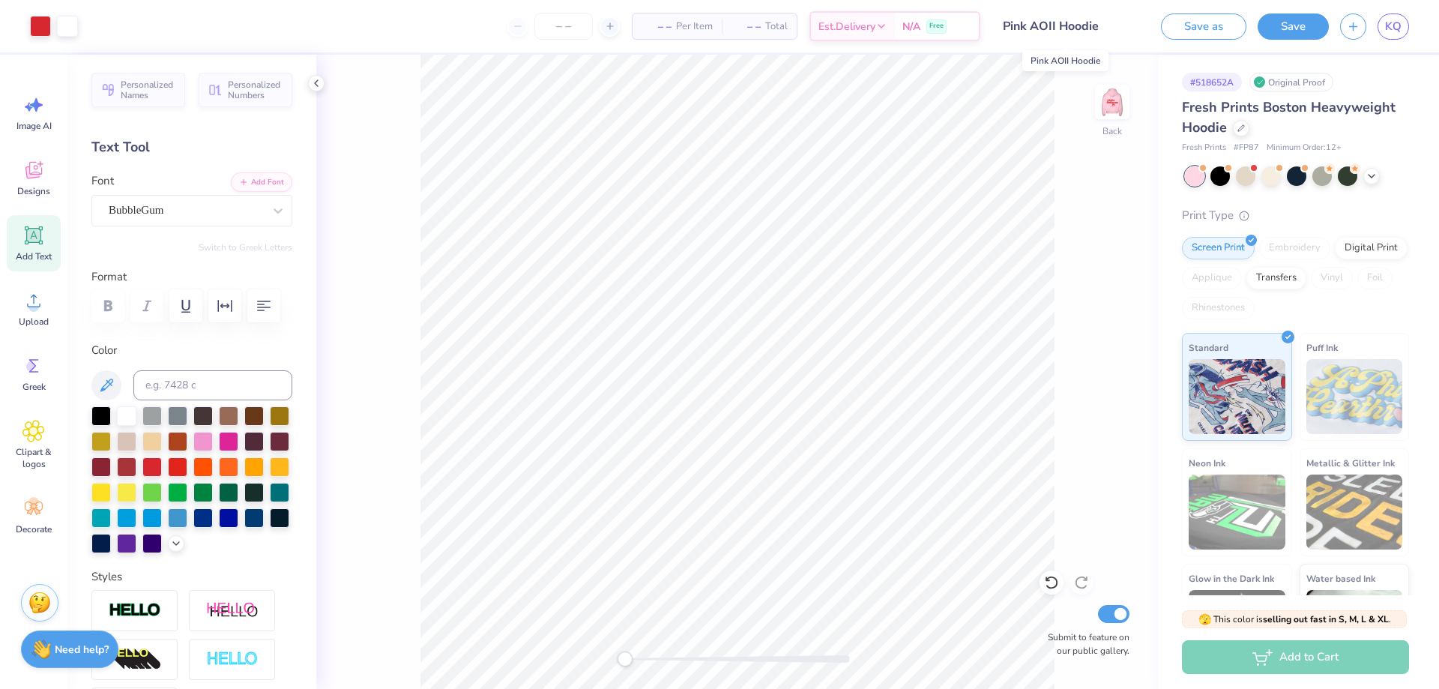
click at [1066, 26] on input "Pink AOII Hoodie" at bounding box center [1065, 26] width 147 height 30
click at [1094, 31] on input "Pink AOII Hoodie" at bounding box center [1065, 26] width 147 height 30
click at [1289, 25] on button "Save" at bounding box center [1293, 24] width 71 height 26
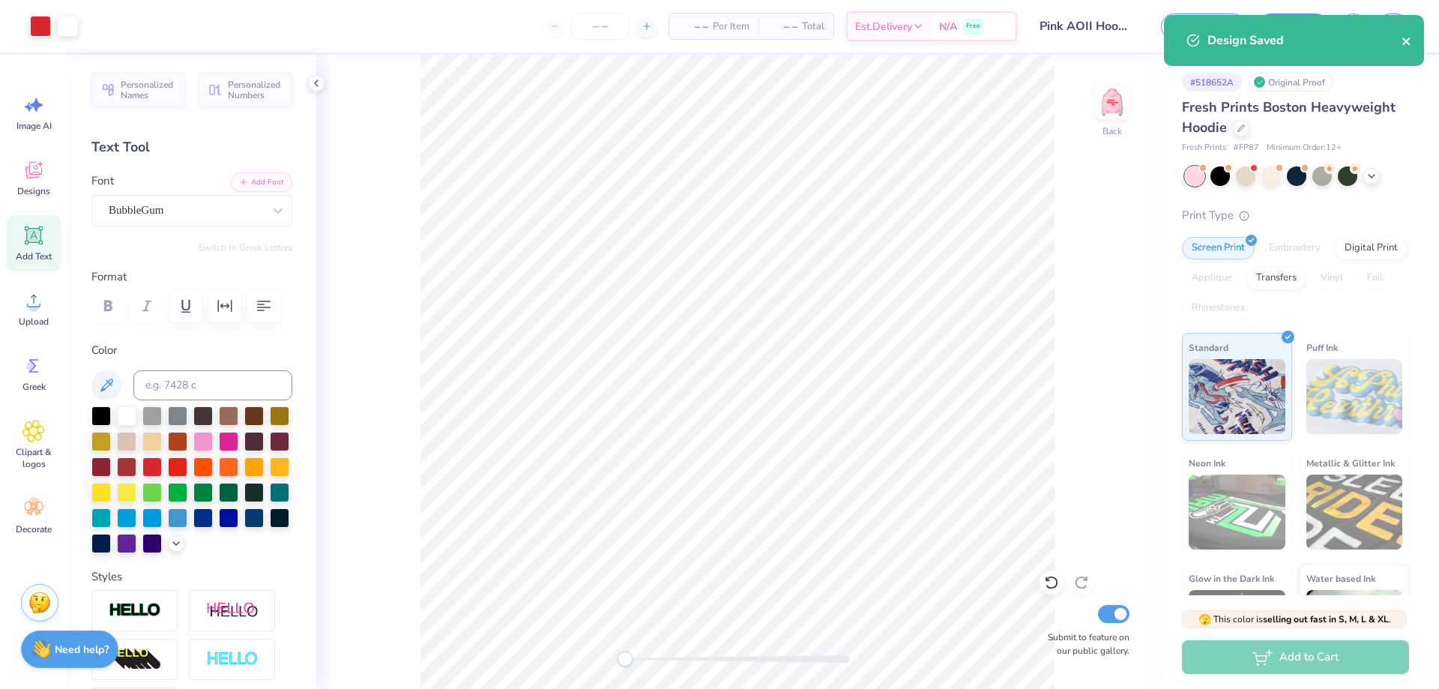
click at [1406, 39] on icon "close" at bounding box center [1407, 41] width 10 height 12
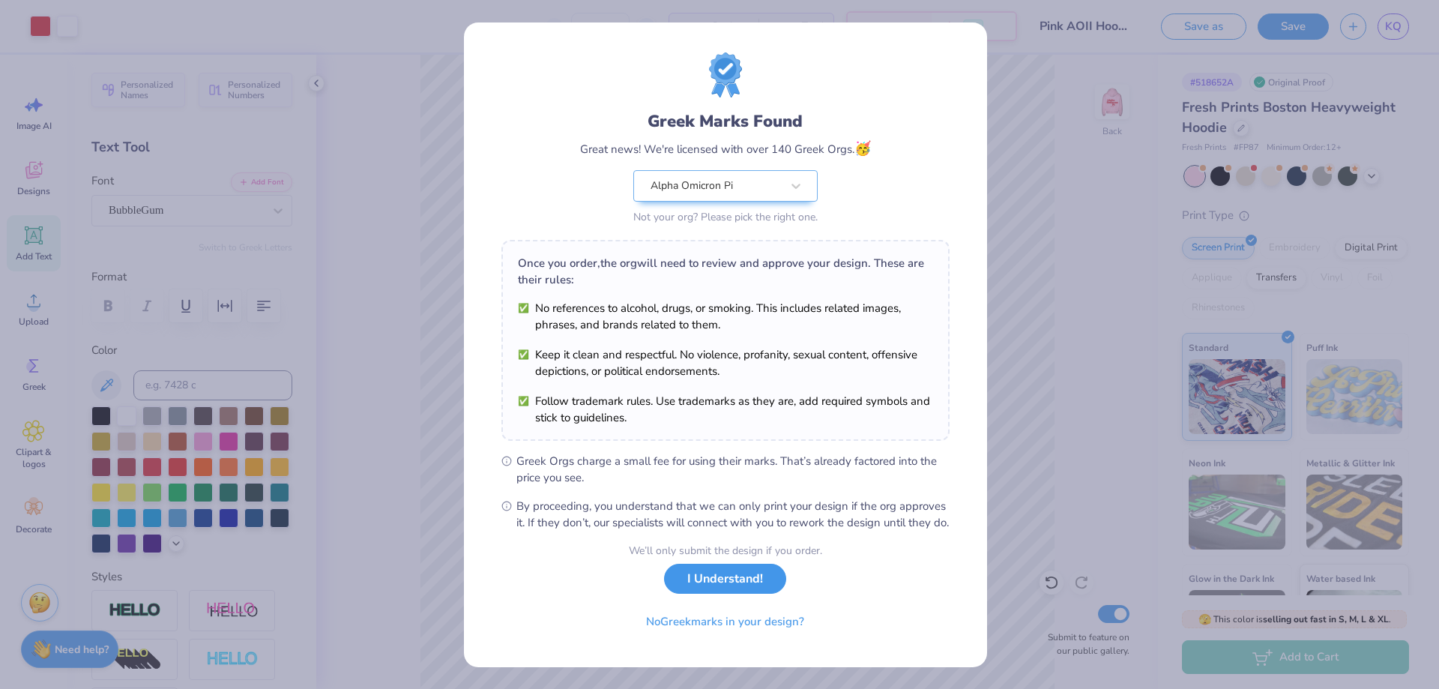
click at [697, 592] on button "I Understand!" at bounding box center [725, 579] width 122 height 31
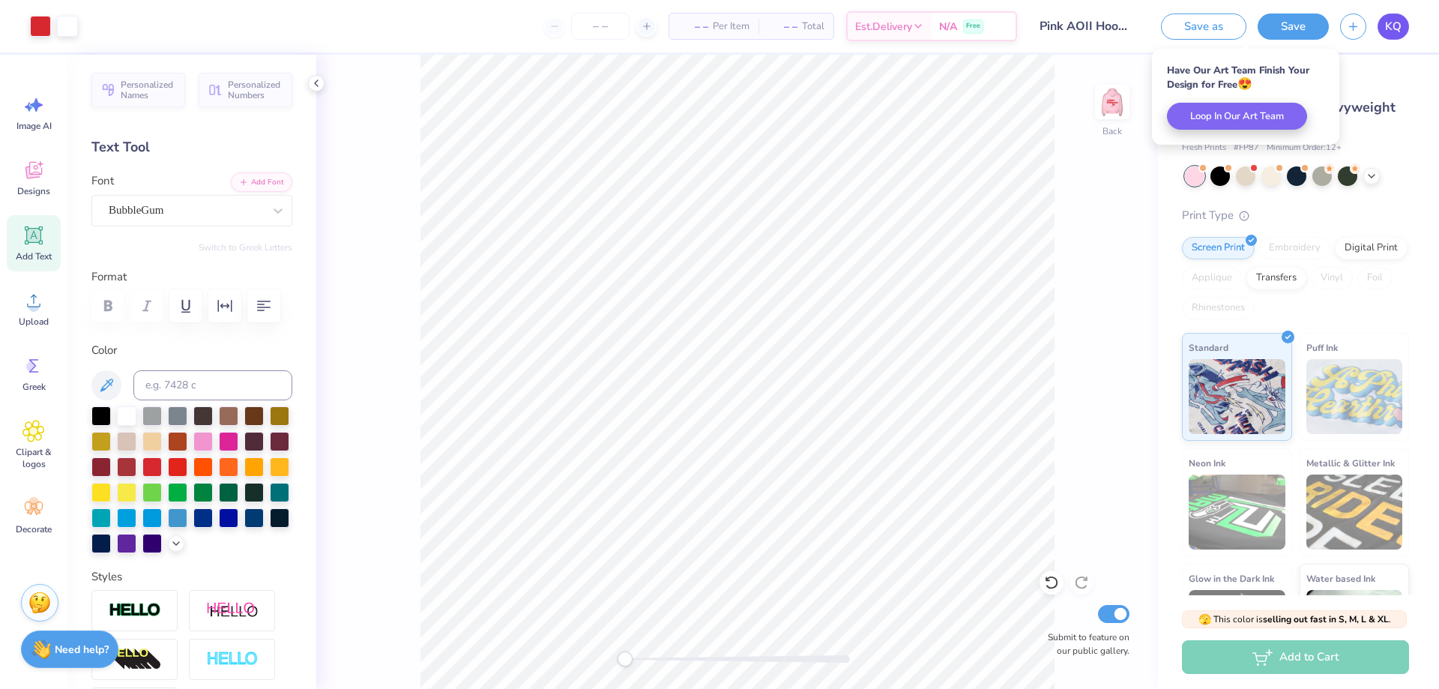
click at [1394, 33] on span "KQ" at bounding box center [1393, 26] width 16 height 17
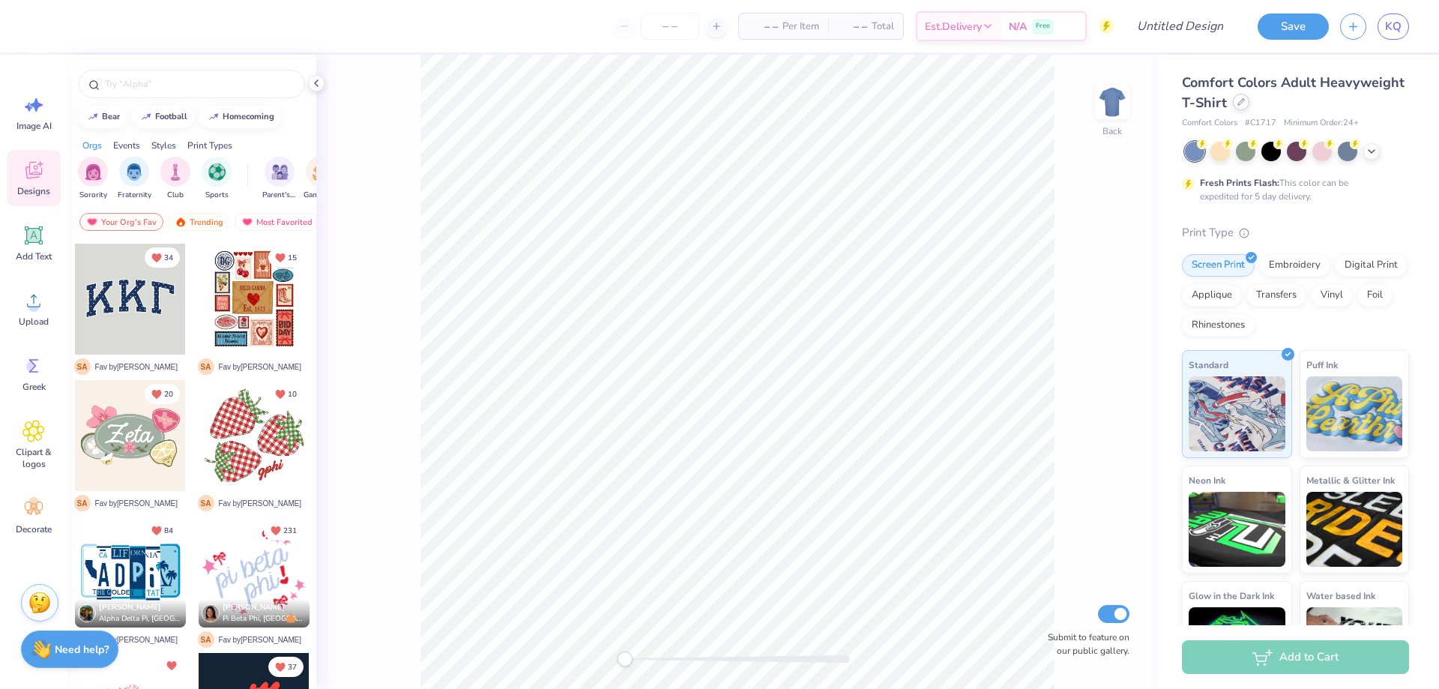
click at [1250, 103] on div at bounding box center [1241, 102] width 16 height 16
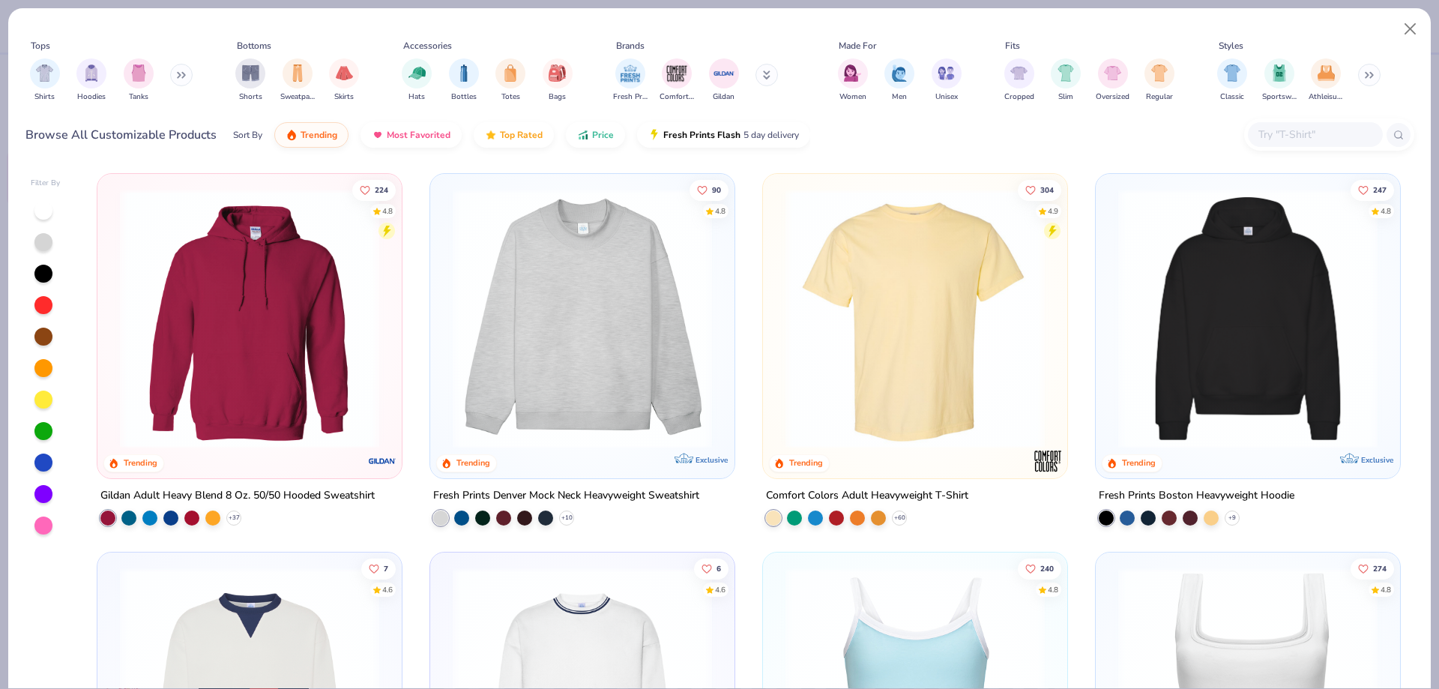
click at [1260, 317] on img at bounding box center [1248, 318] width 274 height 259
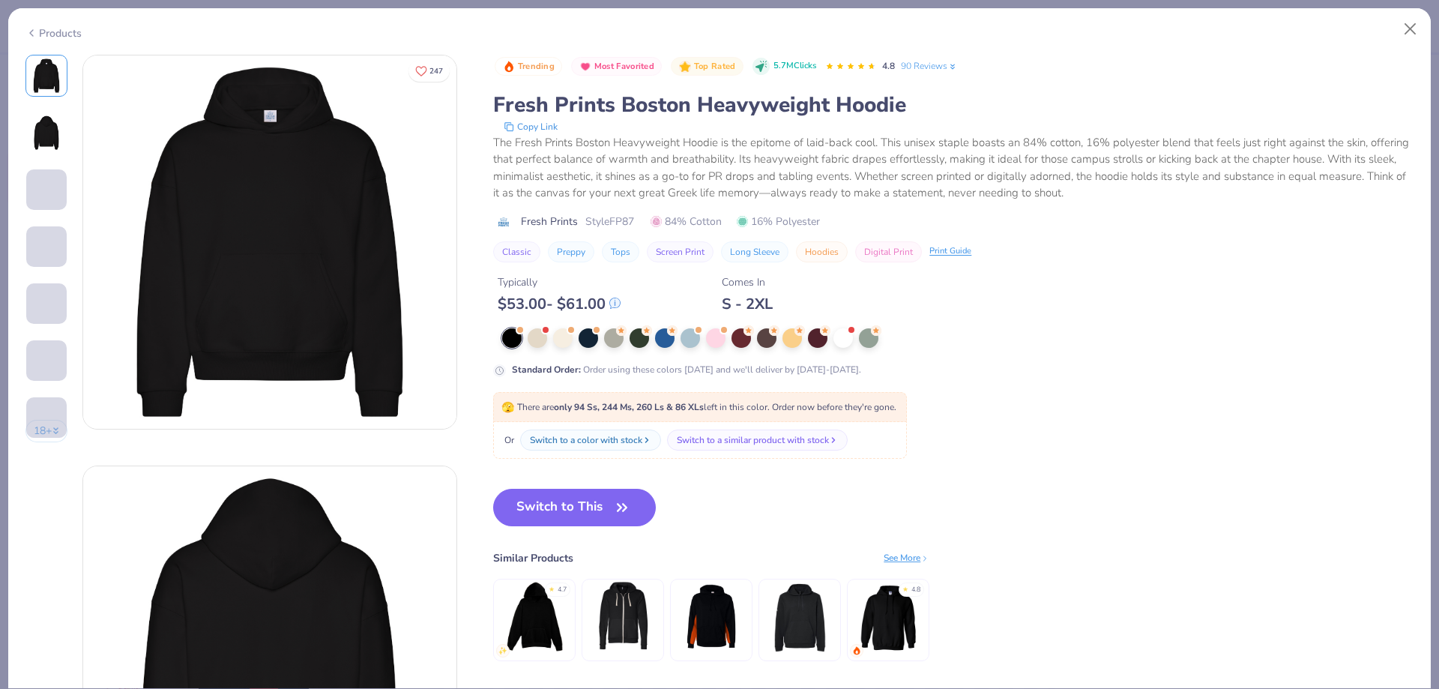
click at [48, 433] on span at bounding box center [46, 417] width 40 height 40
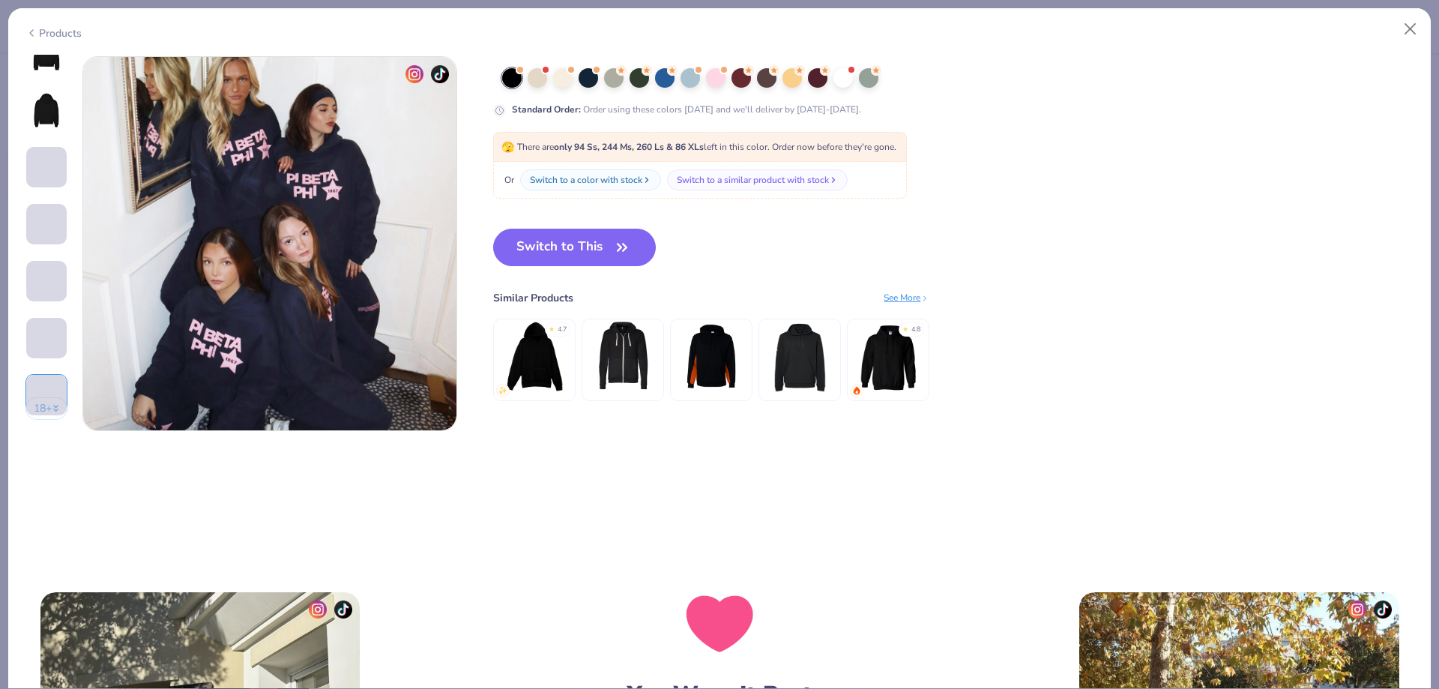
scroll to position [2465, 0]
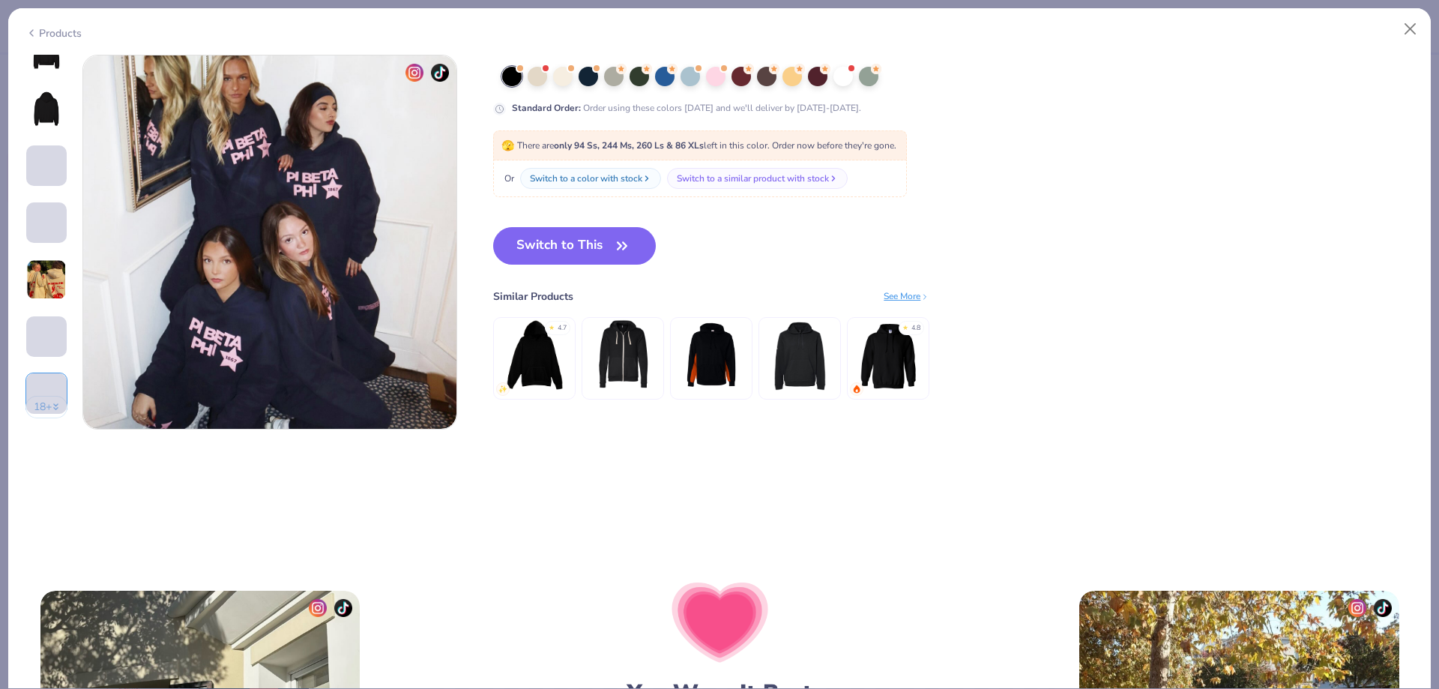
click at [42, 278] on img at bounding box center [46, 279] width 40 height 40
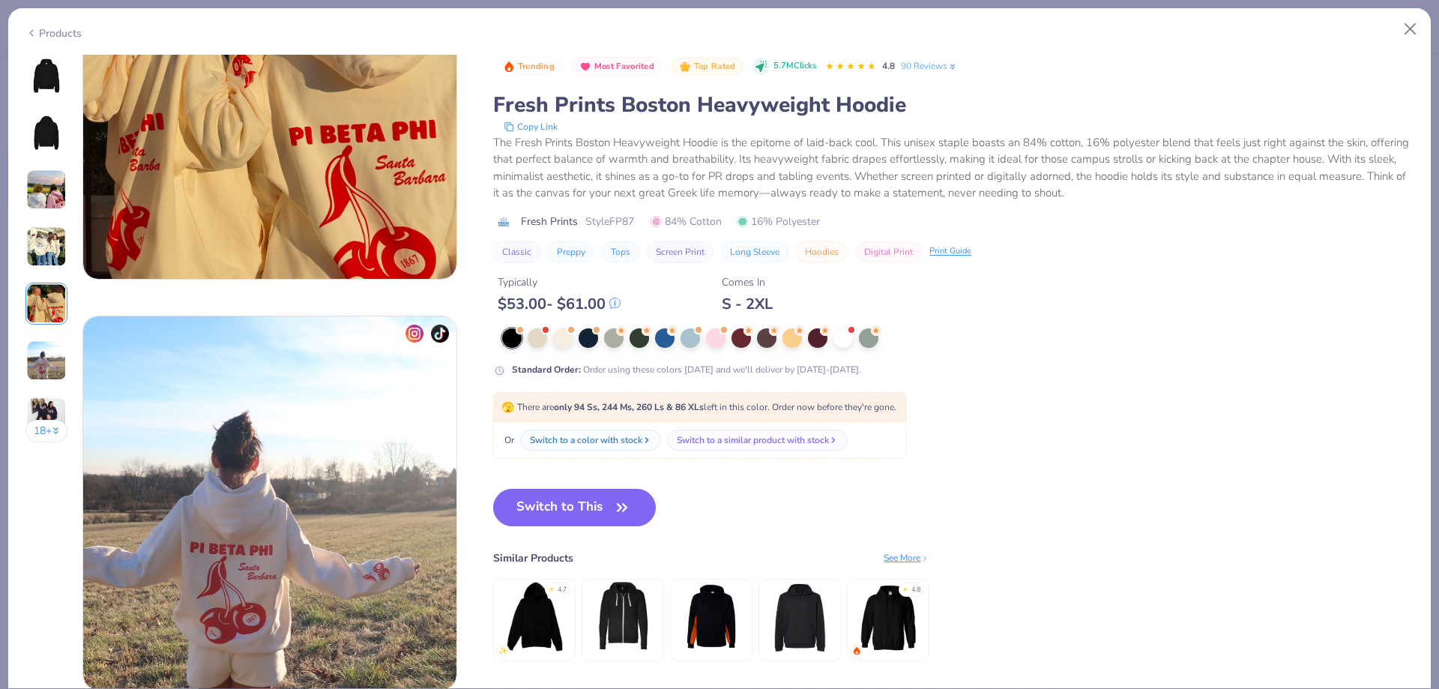
click at [43, 255] on img at bounding box center [46, 246] width 40 height 40
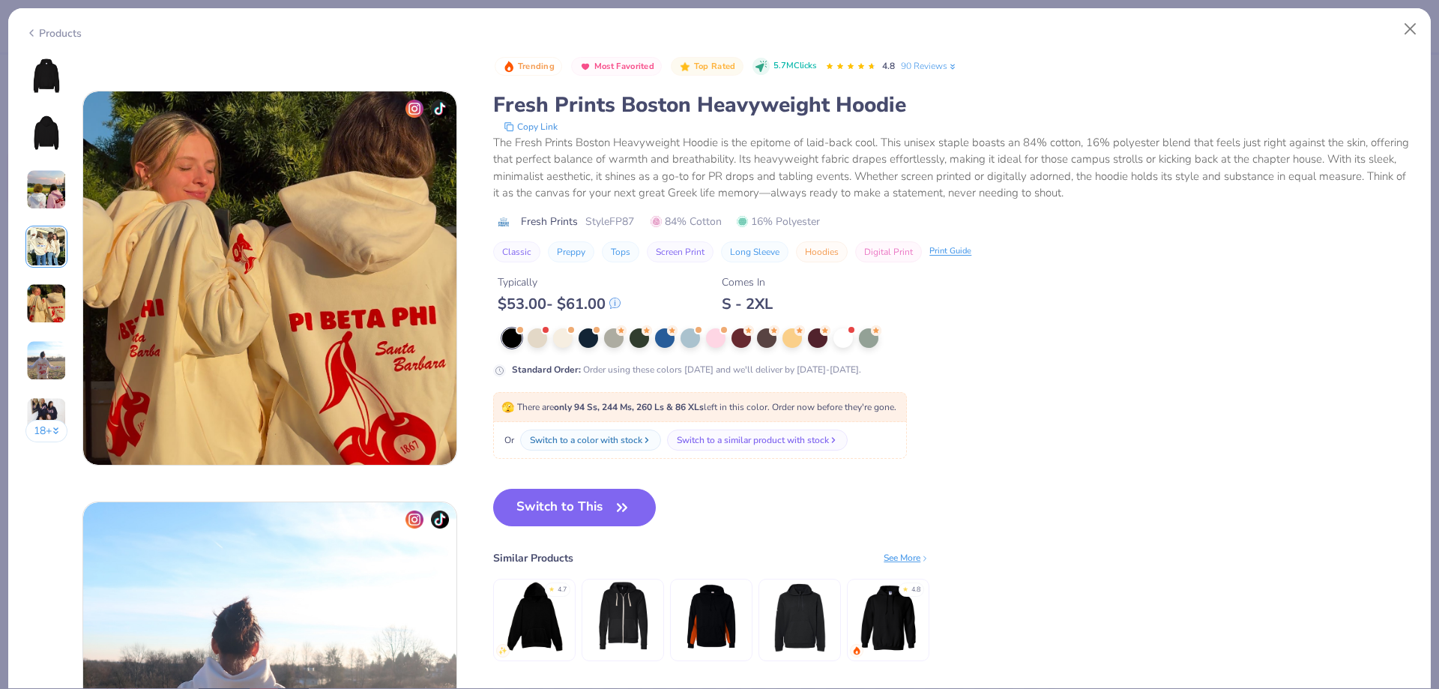
click at [56, 433] on div at bounding box center [55, 431] width 7 height 16
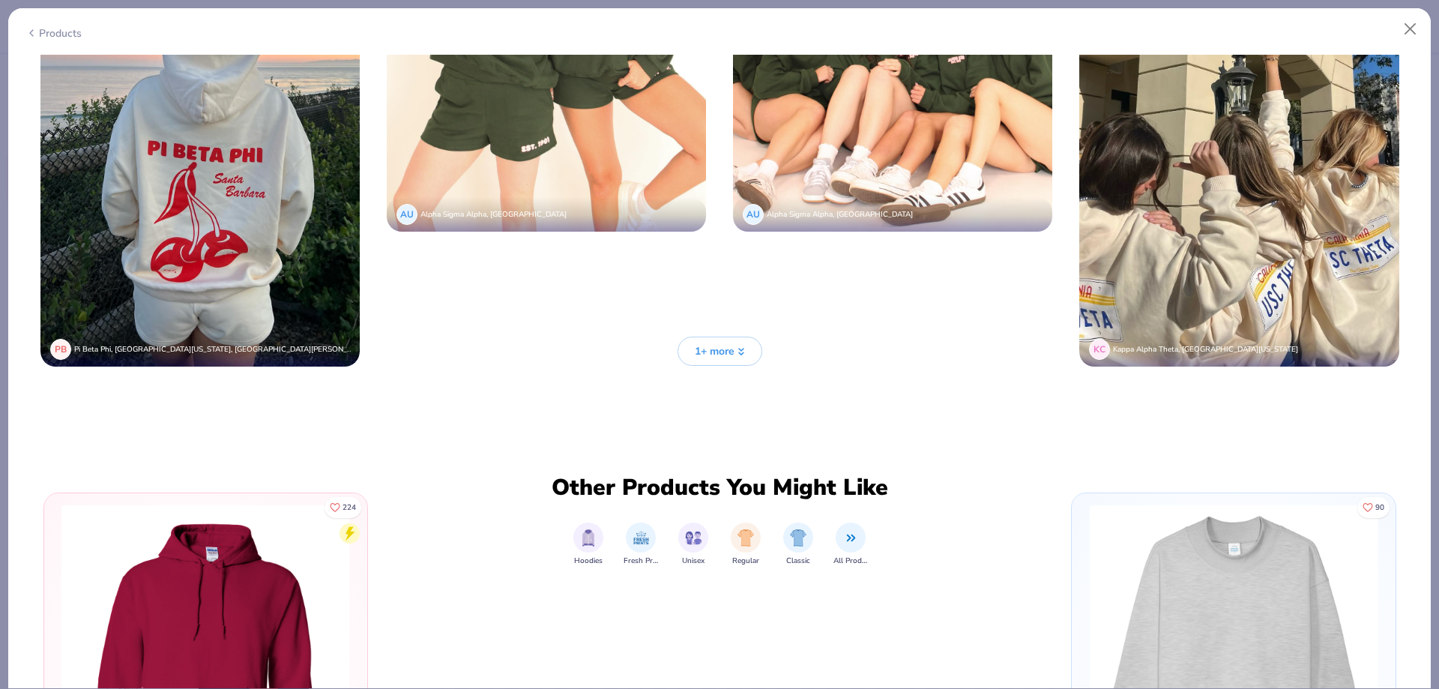
scroll to position [4560, 0]
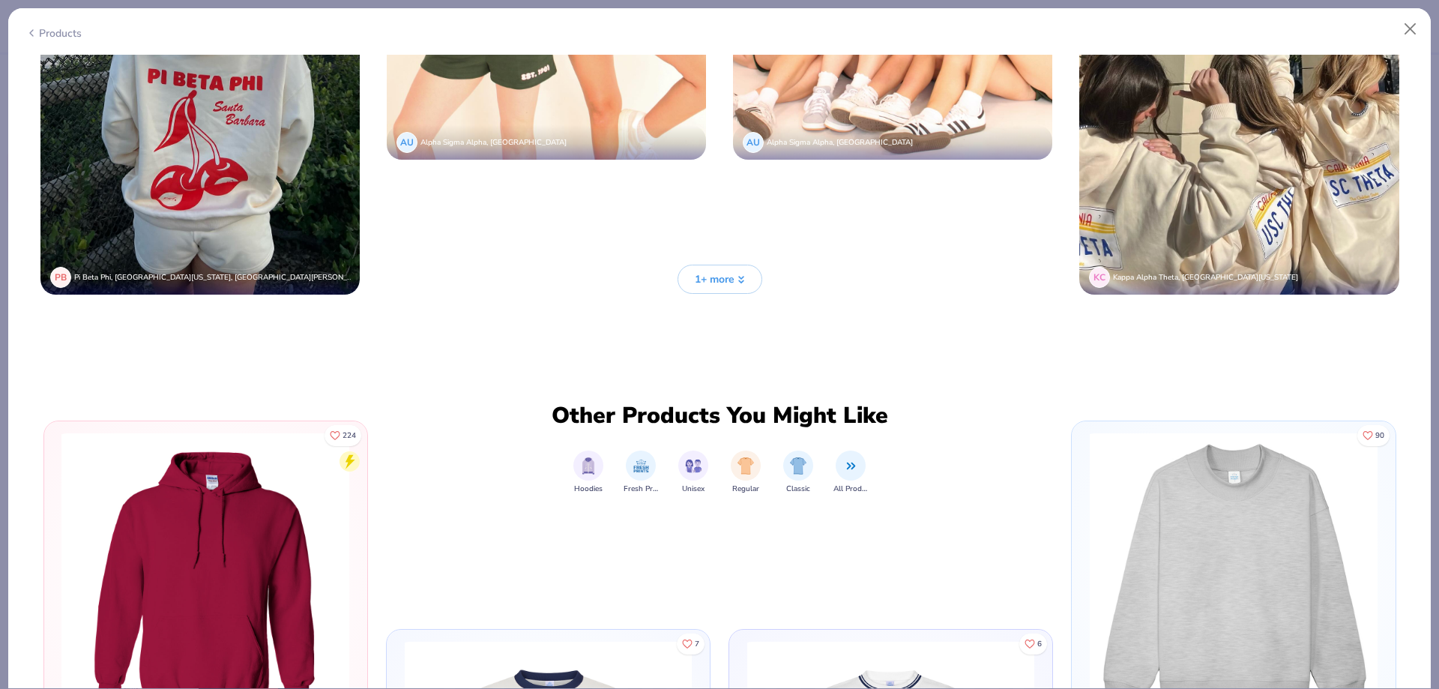
click at [705, 271] on span "1+ more" at bounding box center [715, 279] width 40 height 16
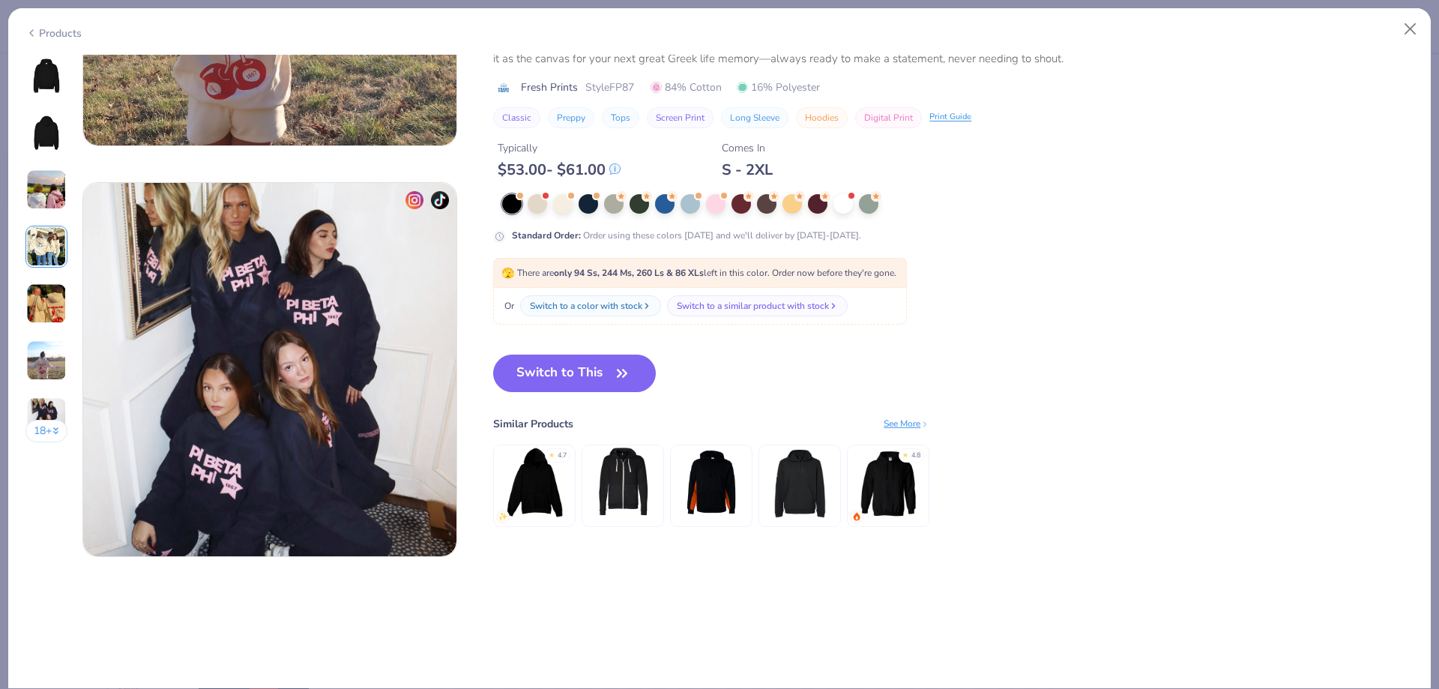
scroll to position [2086, 0]
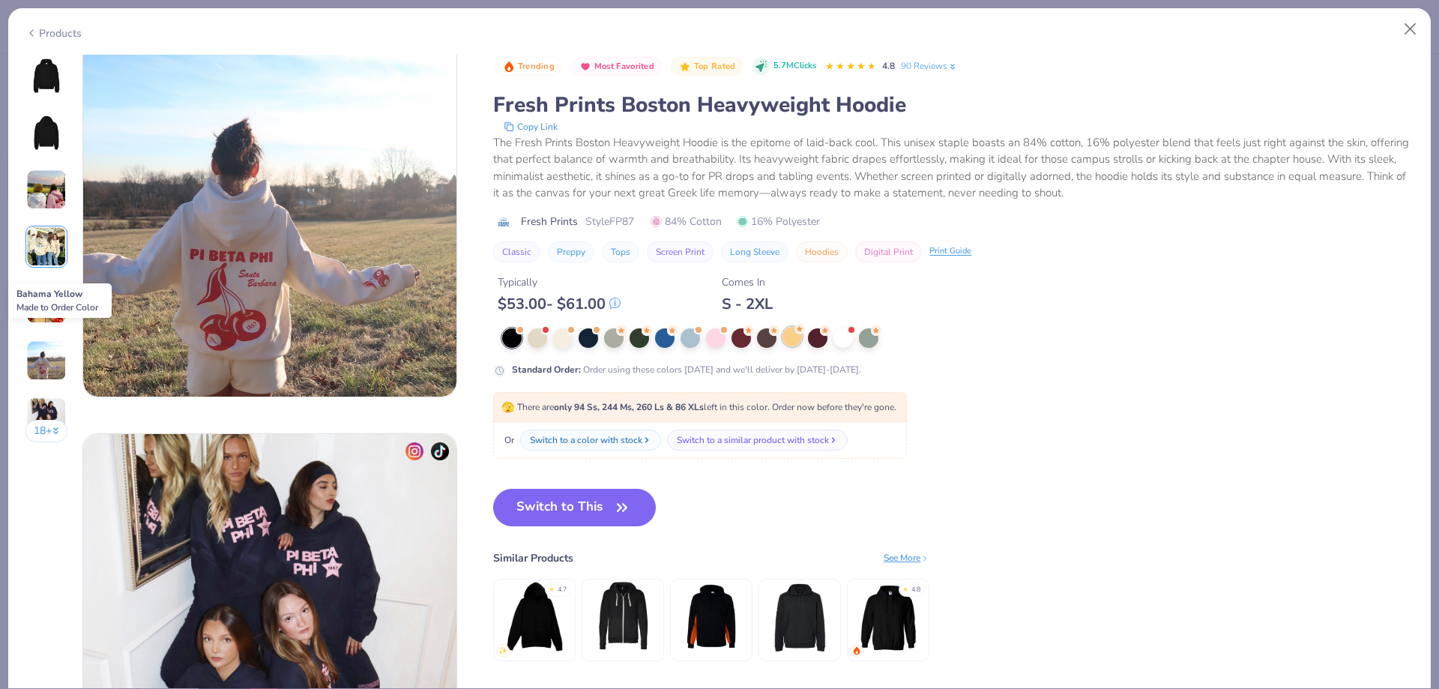
click at [795, 339] on div at bounding box center [792, 336] width 19 height 19
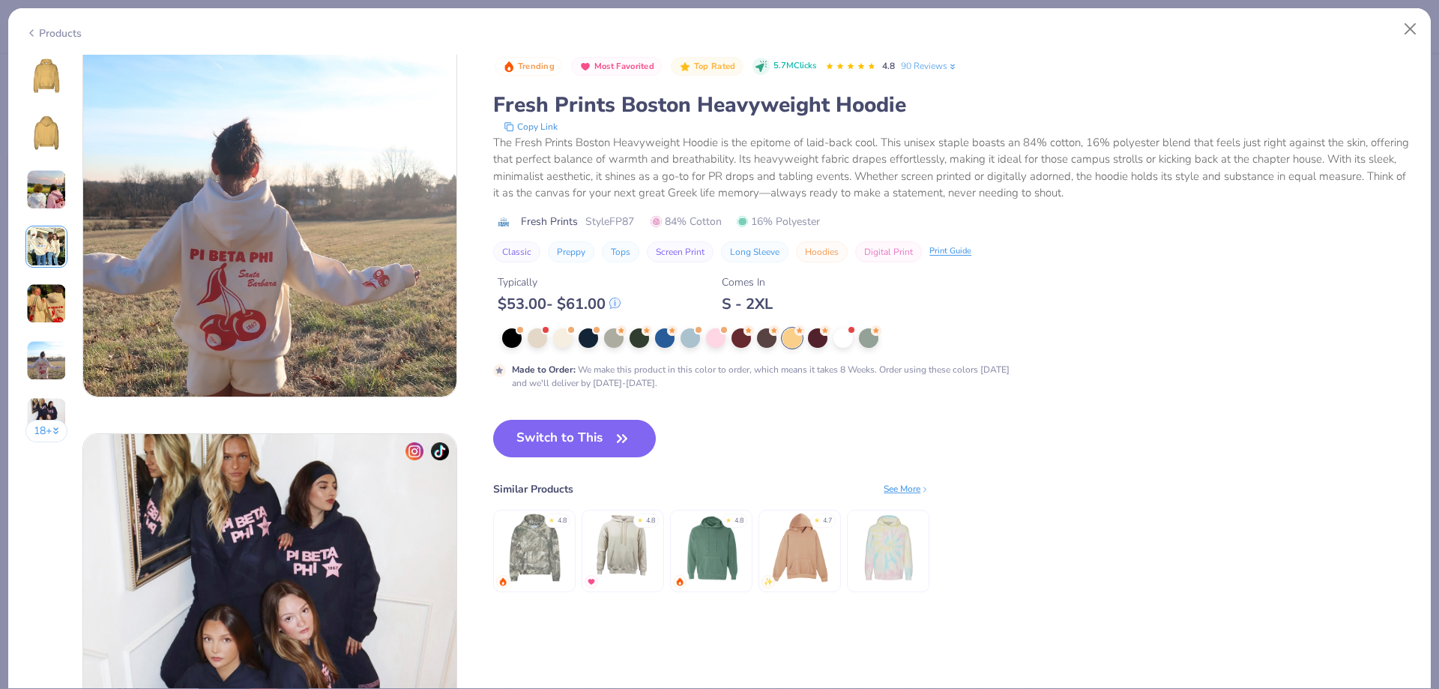
click at [62, 79] on img at bounding box center [46, 76] width 36 height 36
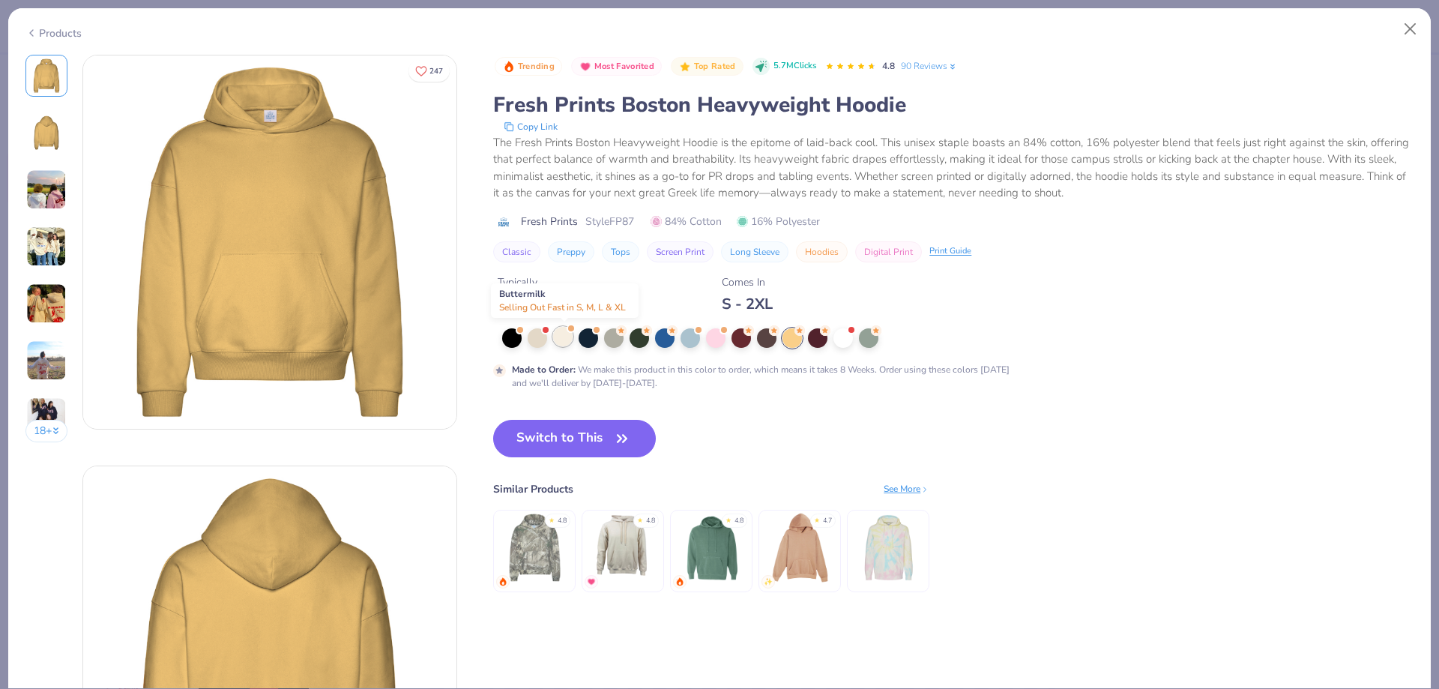
click at [561, 334] on div at bounding box center [562, 336] width 19 height 19
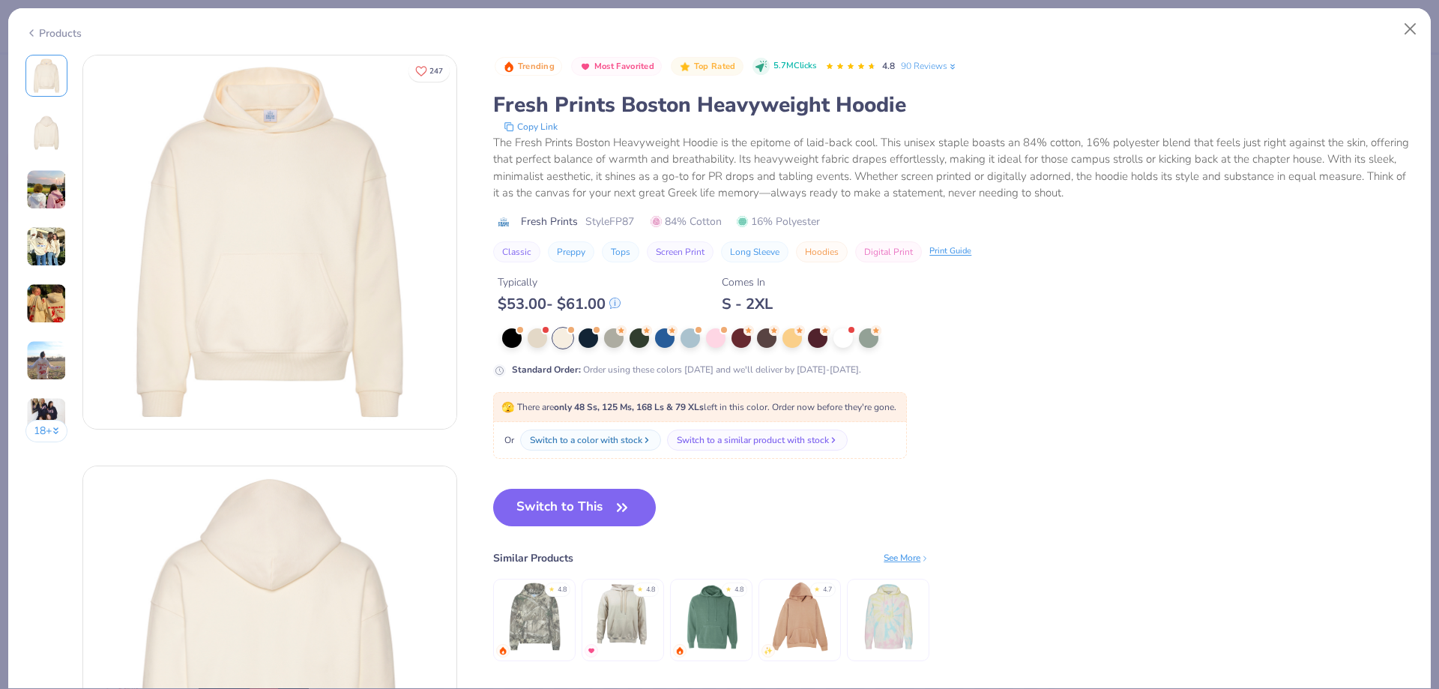
drag, startPoint x: 578, startPoint y: 506, endPoint x: 579, endPoint y: 256, distance: 250.4
click at [578, 505] on button "Switch to This" at bounding box center [574, 507] width 163 height 37
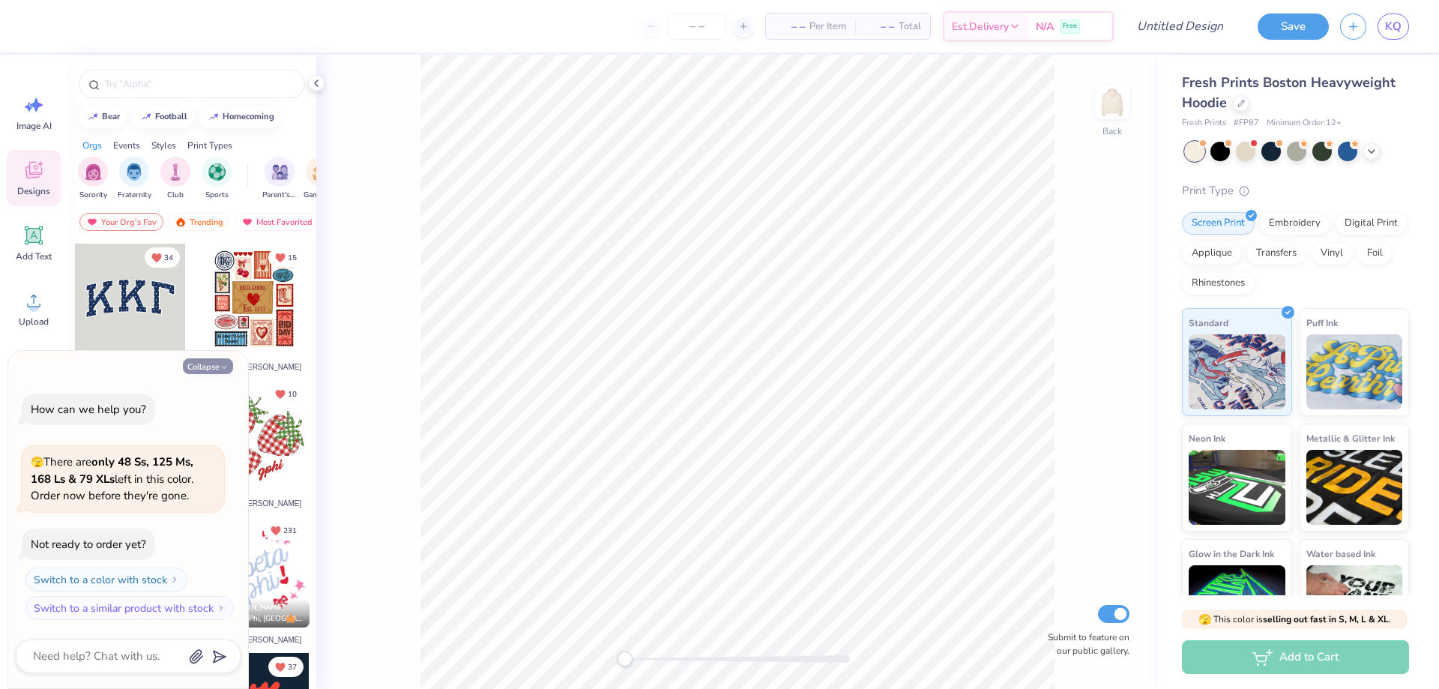
click at [217, 364] on button "Collapse" at bounding box center [208, 366] width 50 height 16
type textarea "x"
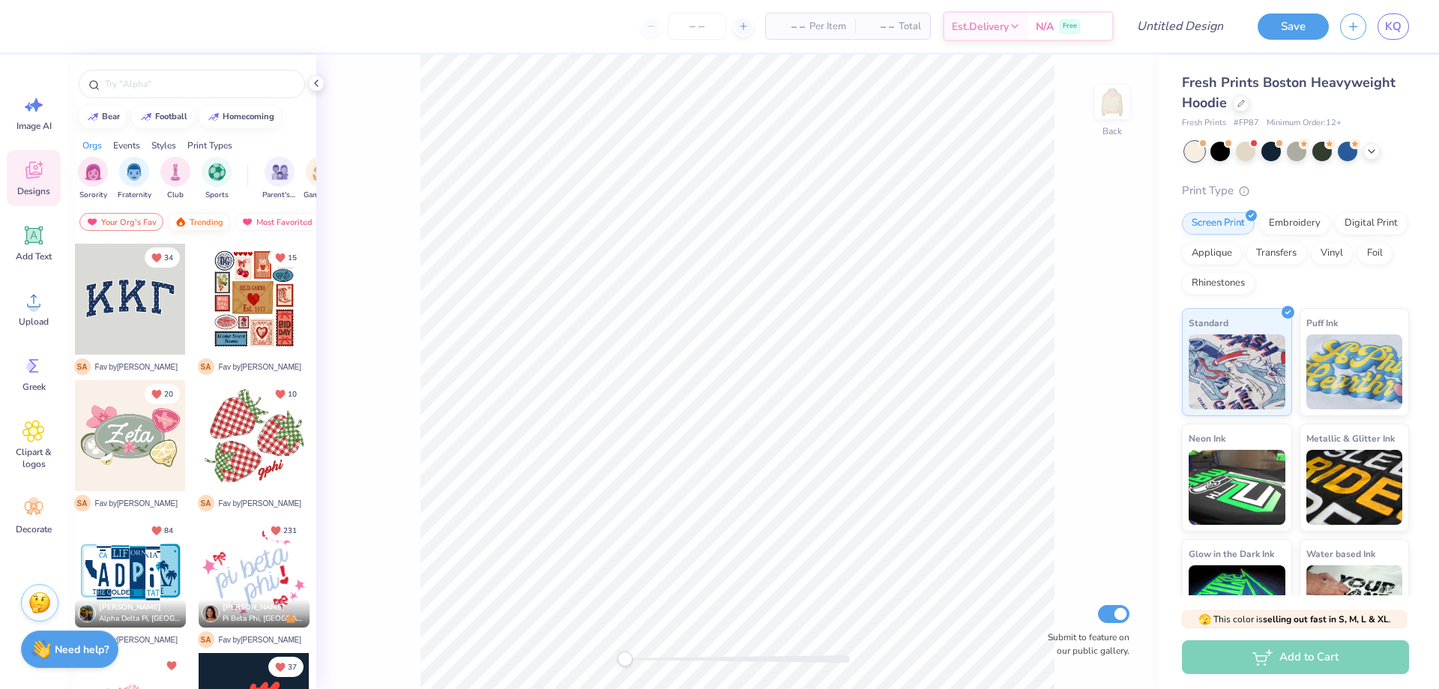
click at [207, 226] on div "Trending" at bounding box center [199, 222] width 62 height 18
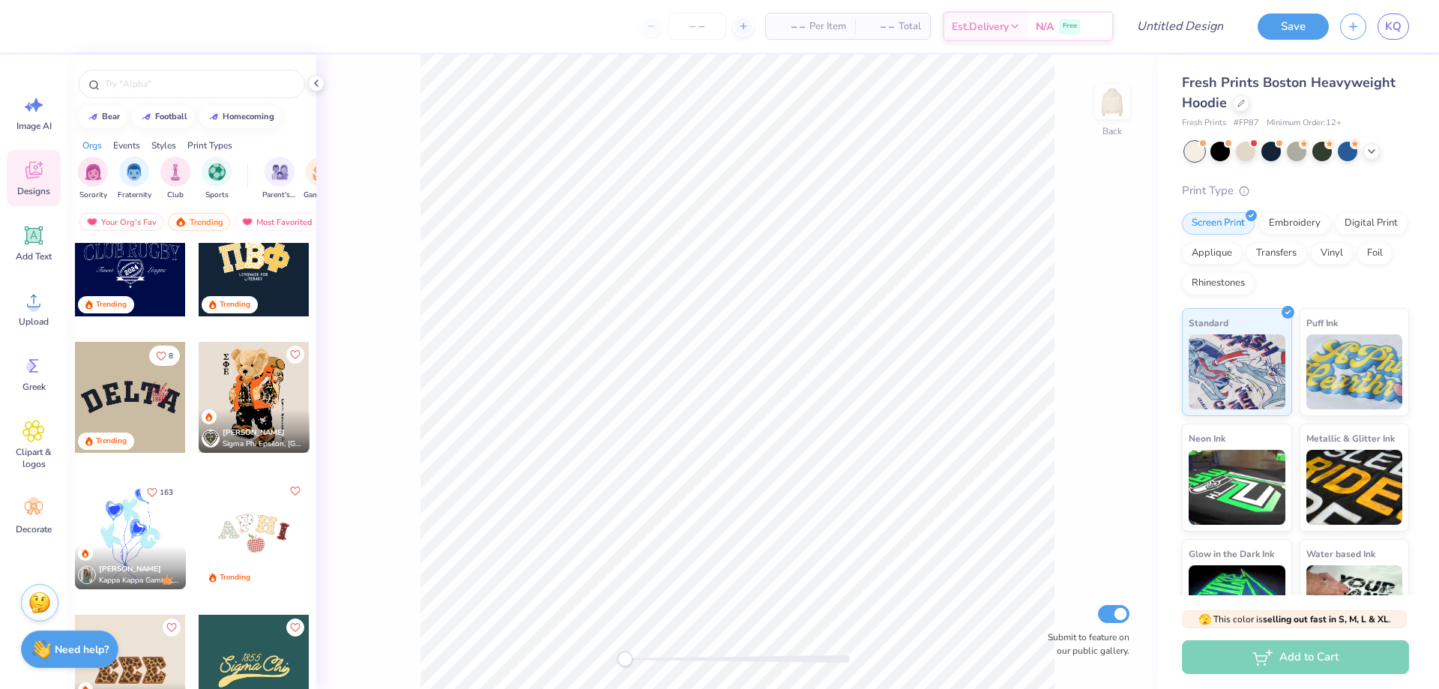
scroll to position [3074, 0]
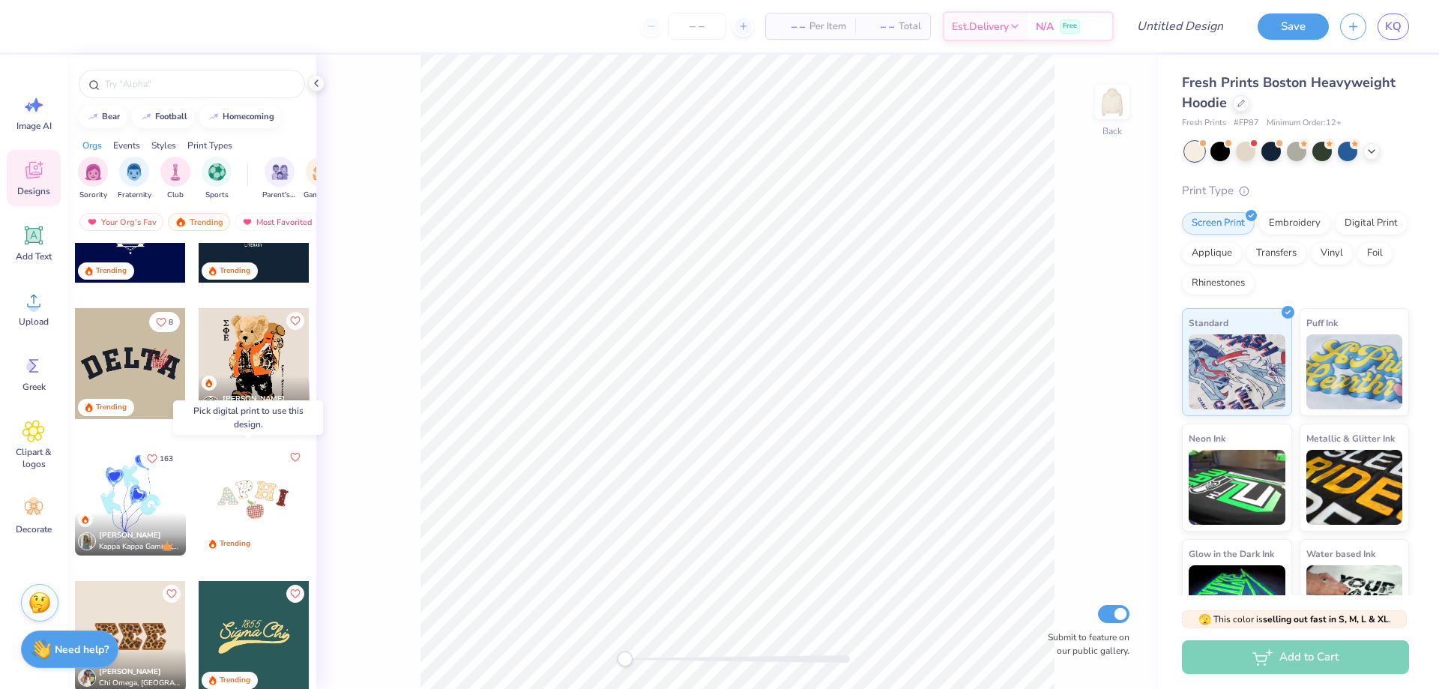
click at [271, 506] on div at bounding box center [253, 500] width 111 height 111
click at [259, 484] on div at bounding box center [254, 500] width 111 height 111
click at [259, 484] on div at bounding box center [253, 500] width 111 height 111
click at [235, 503] on div at bounding box center [254, 500] width 111 height 111
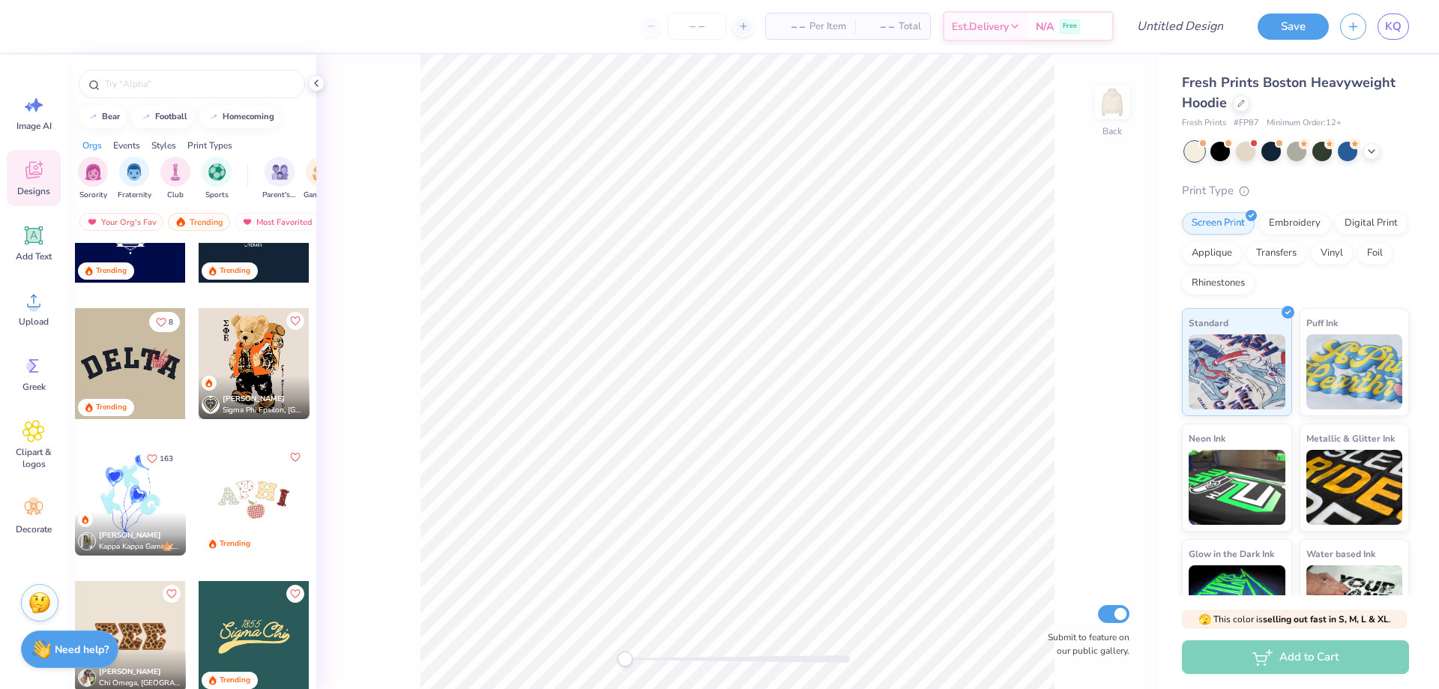
click at [319, 466] on div "Back Submit to feature on our public gallery." at bounding box center [737, 372] width 842 height 634
click at [273, 502] on div at bounding box center [254, 500] width 111 height 111
click at [274, 487] on div at bounding box center [253, 500] width 111 height 111
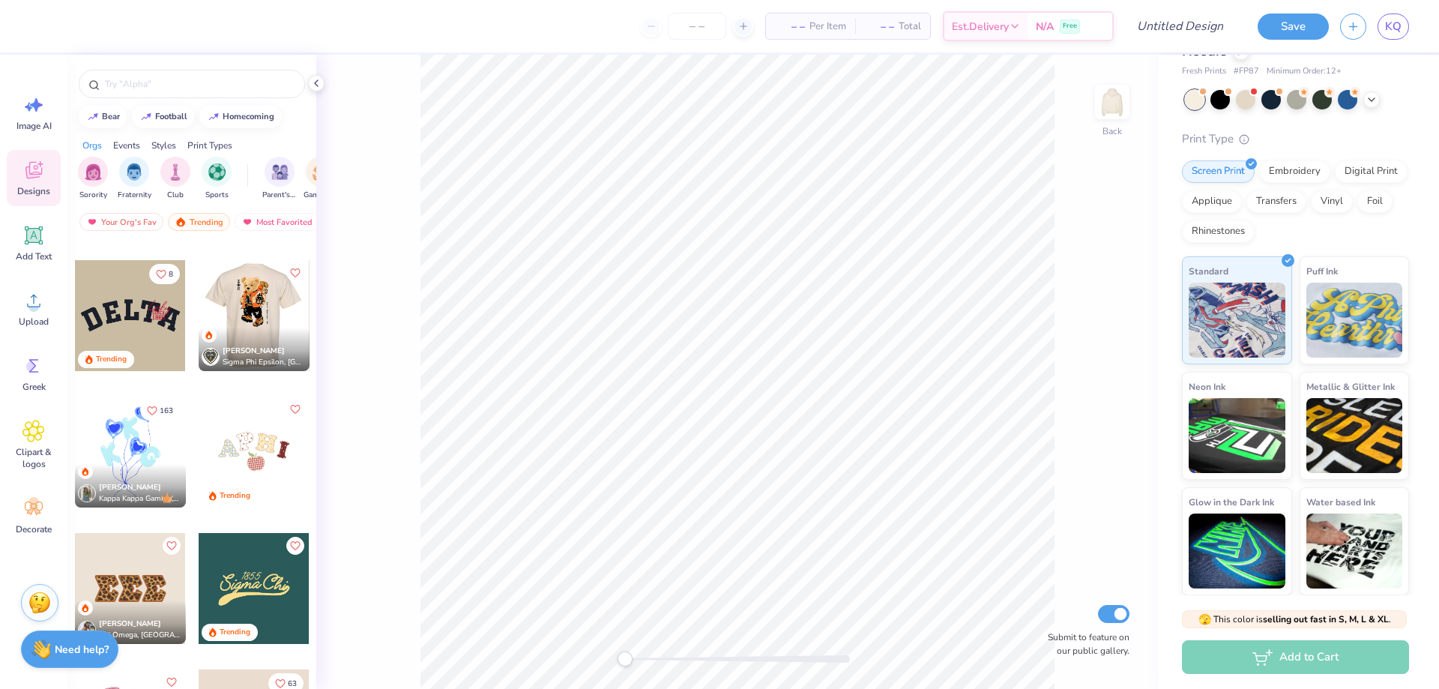
scroll to position [3149, 0]
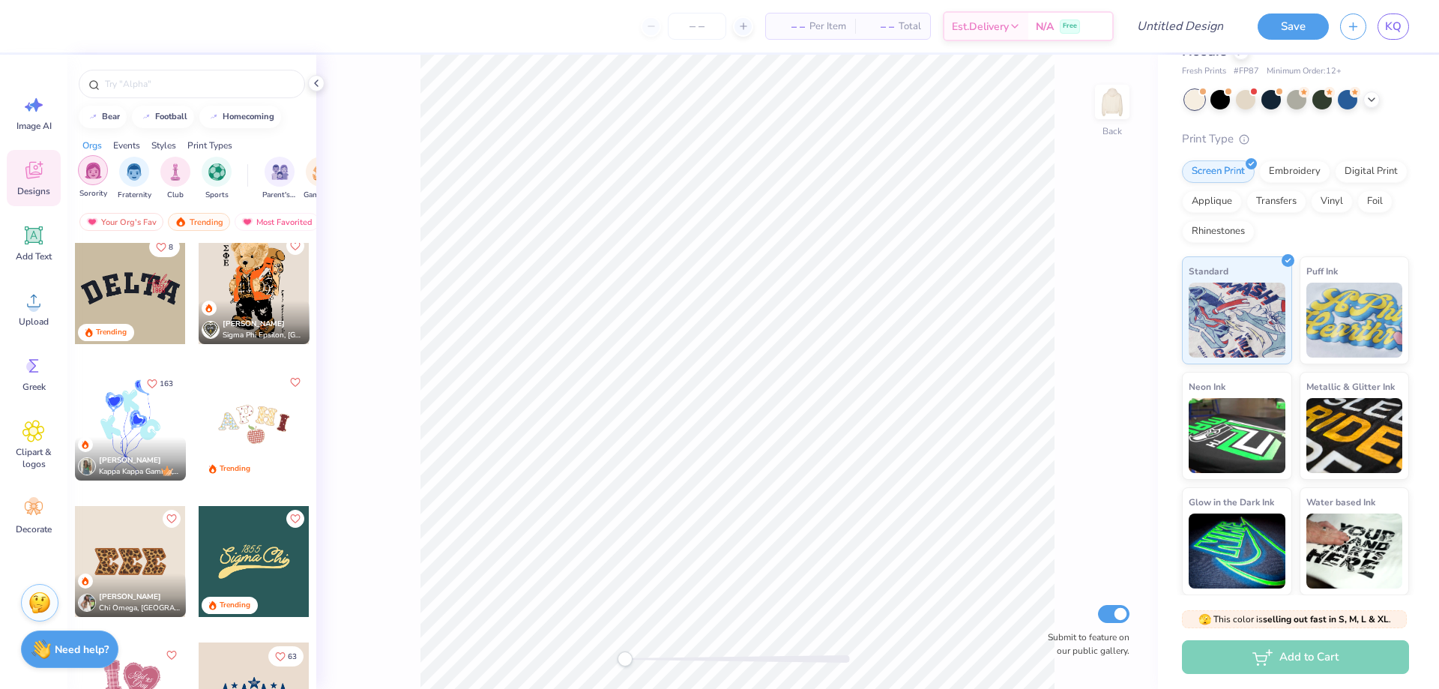
click at [96, 182] on div "filter for Sorority" at bounding box center [93, 170] width 30 height 30
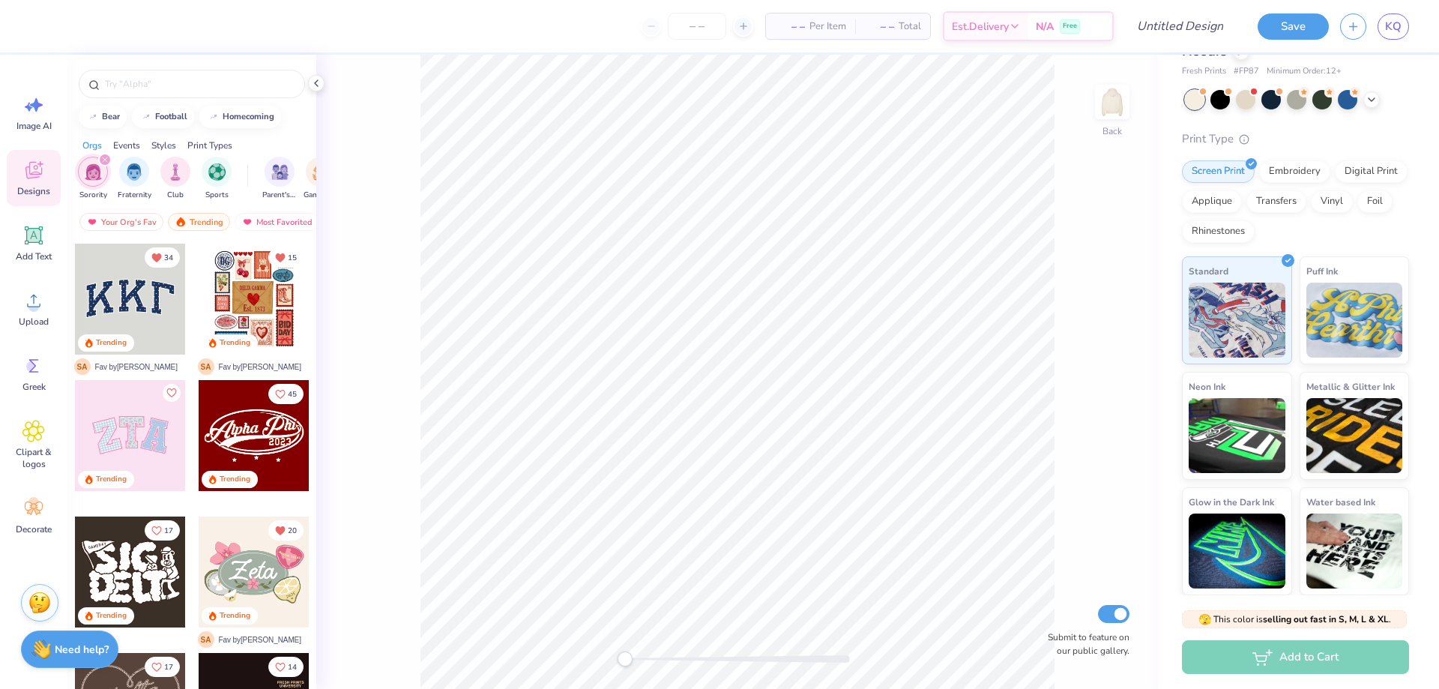
click at [202, 141] on div "Print Types" at bounding box center [209, 145] width 45 height 13
click at [131, 175] on img "filter for Screen Print" at bounding box center [134, 170] width 17 height 17
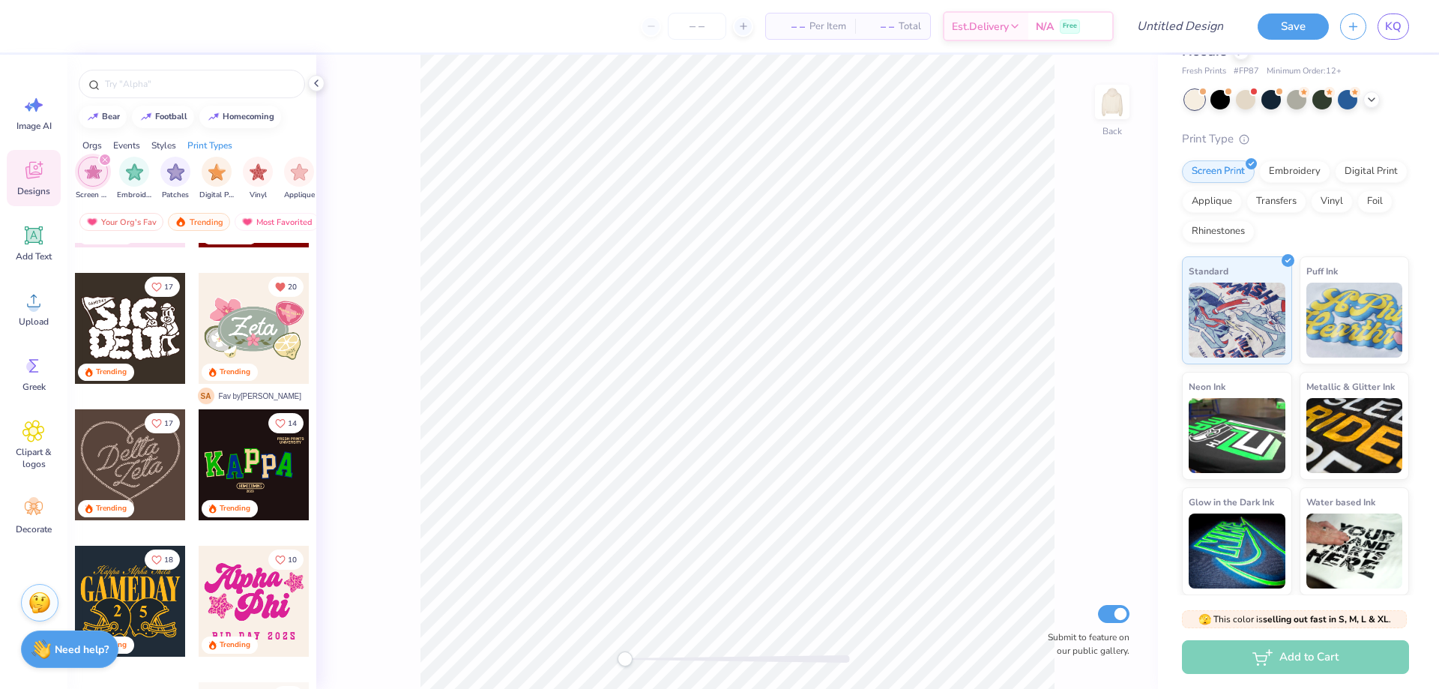
scroll to position [300, 0]
